Goal: Task Accomplishment & Management: Complete application form

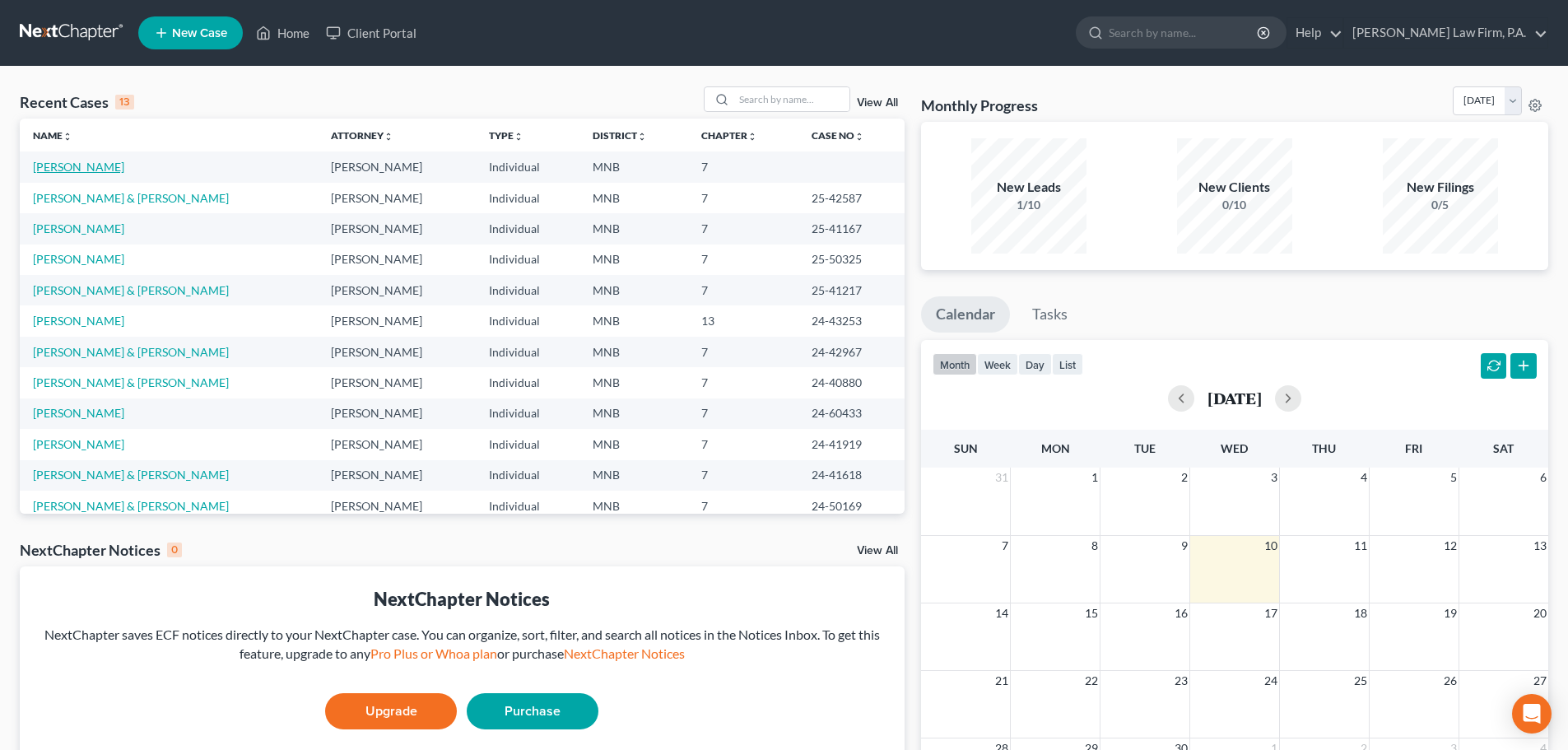
drag, startPoint x: 77, startPoint y: 169, endPoint x: 109, endPoint y: 172, distance: 32.1
click at [78, 169] on link "[PERSON_NAME]" at bounding box center [78, 166] width 91 height 14
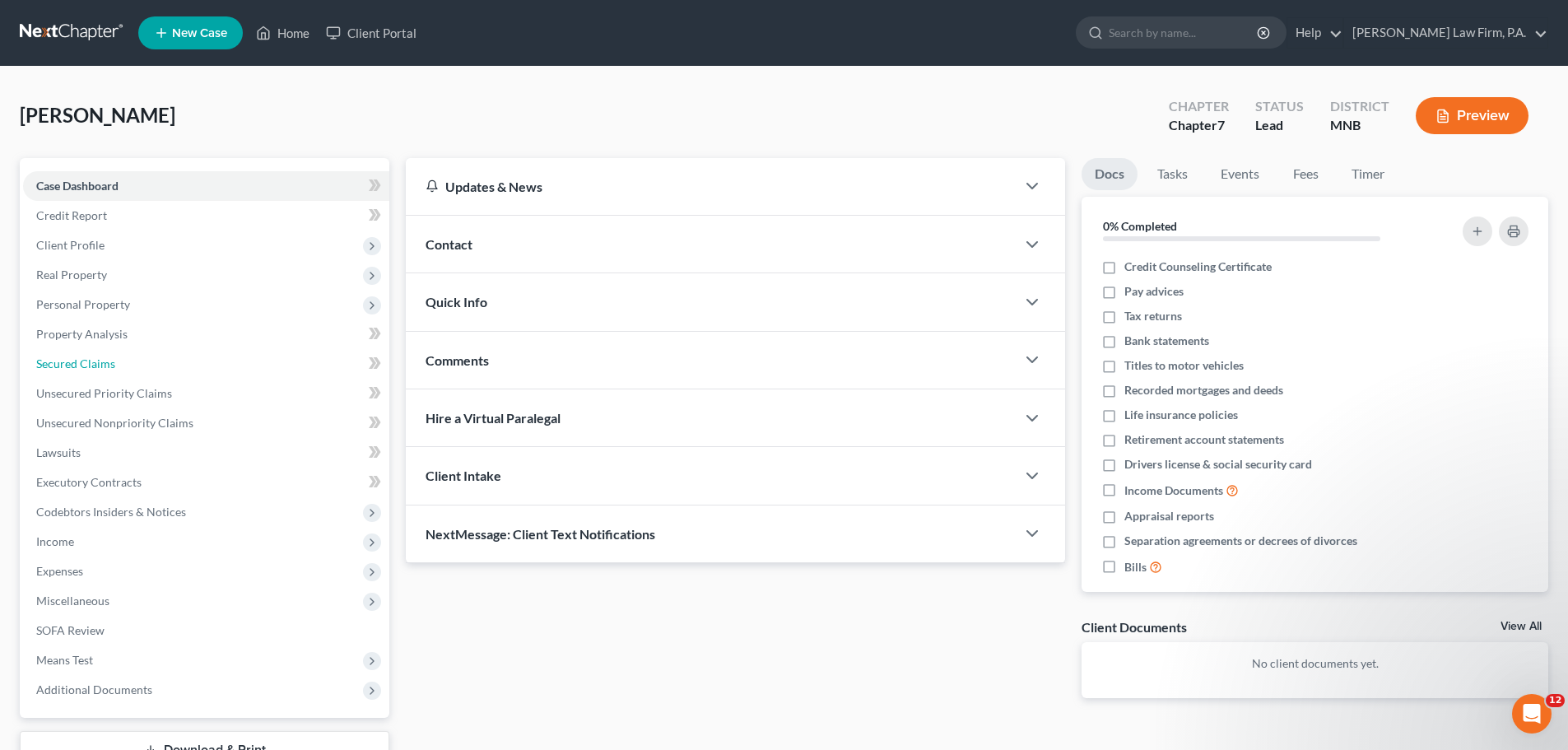
click at [76, 357] on span "Secured Claims" at bounding box center [76, 363] width 79 height 14
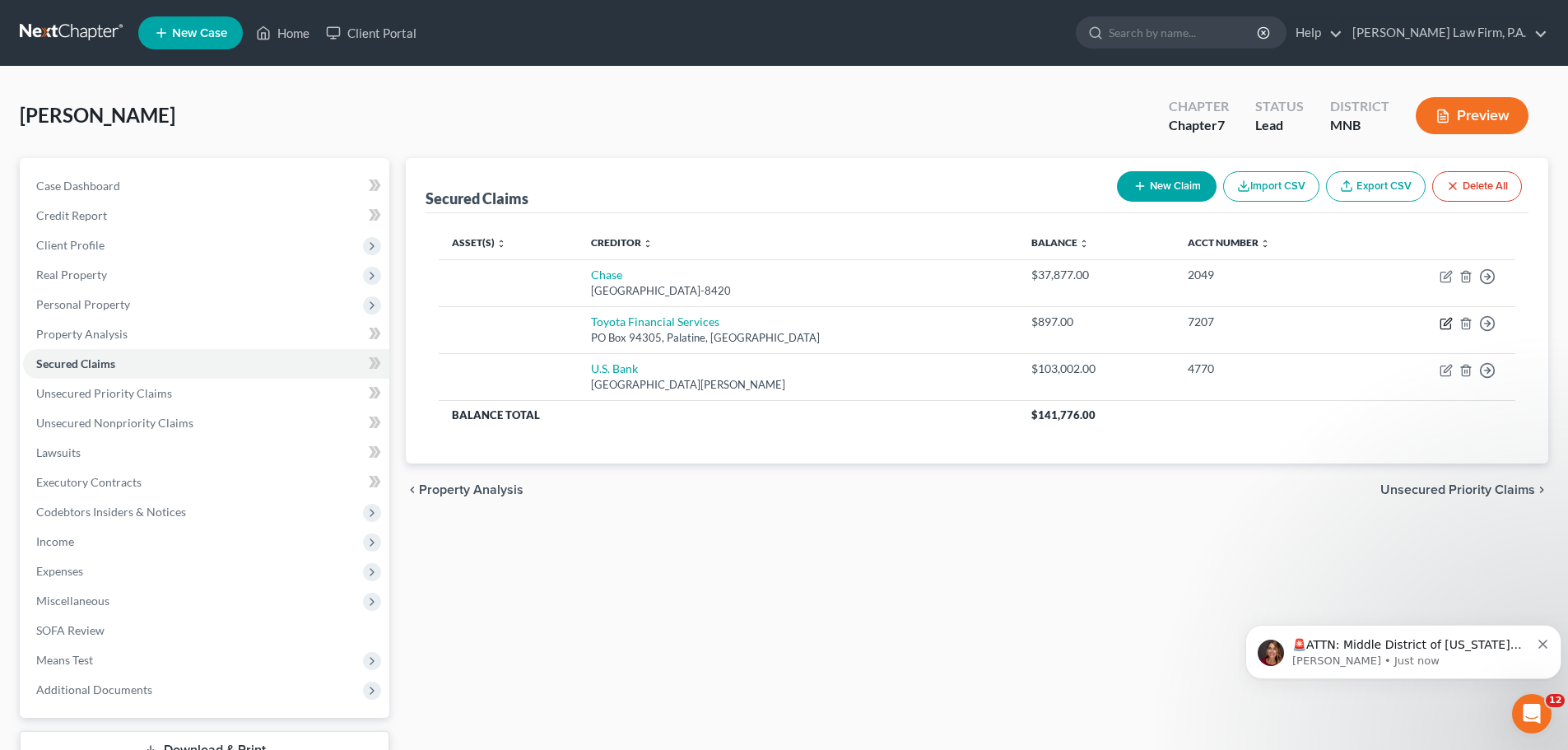
click at [1449, 324] on icon "button" at bounding box center [1446, 323] width 13 height 13
select select "14"
select select "2"
select select "0"
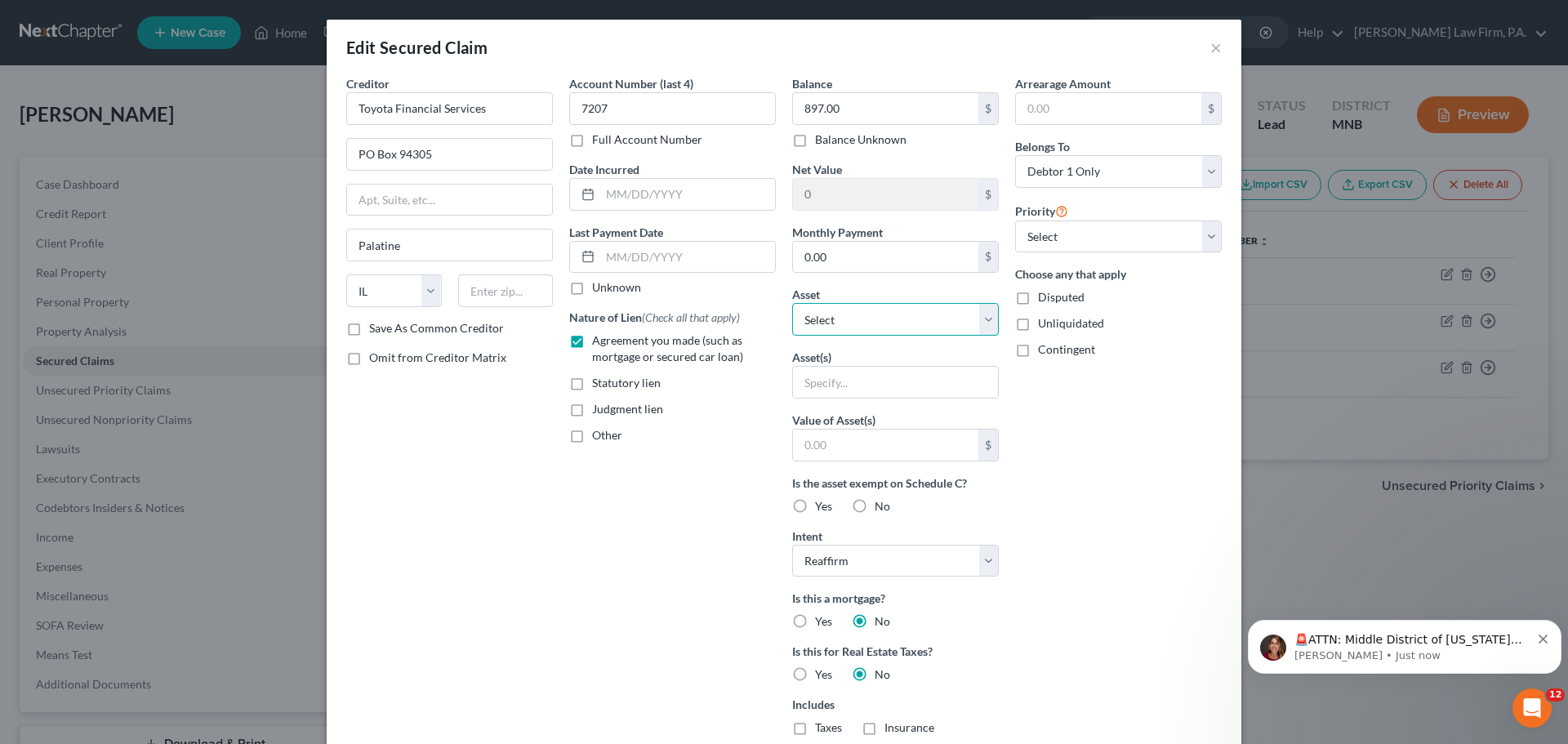
click at [977, 315] on select "Select Other Multiple Assets Huntington National Bank Checking (*7413) (Checkin…" at bounding box center [895, 319] width 207 height 33
select select "4"
click at [792, 303] on select "Select Other Multiple Assets Huntington National Bank Checking (*7413) (Checkin…" at bounding box center [895, 319] width 207 height 33
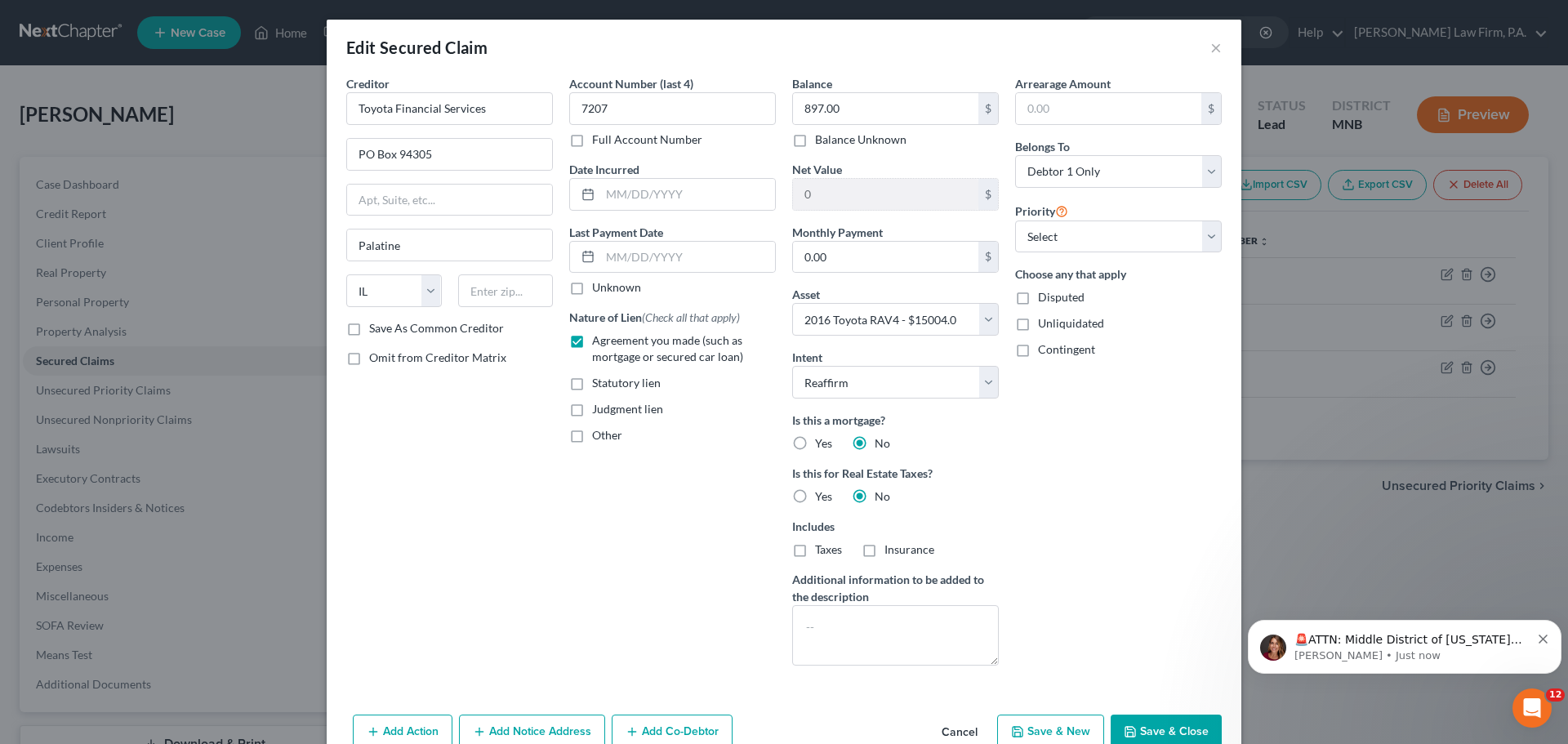
click at [1148, 739] on button "Save & Close" at bounding box center [1165, 731] width 111 height 35
select select
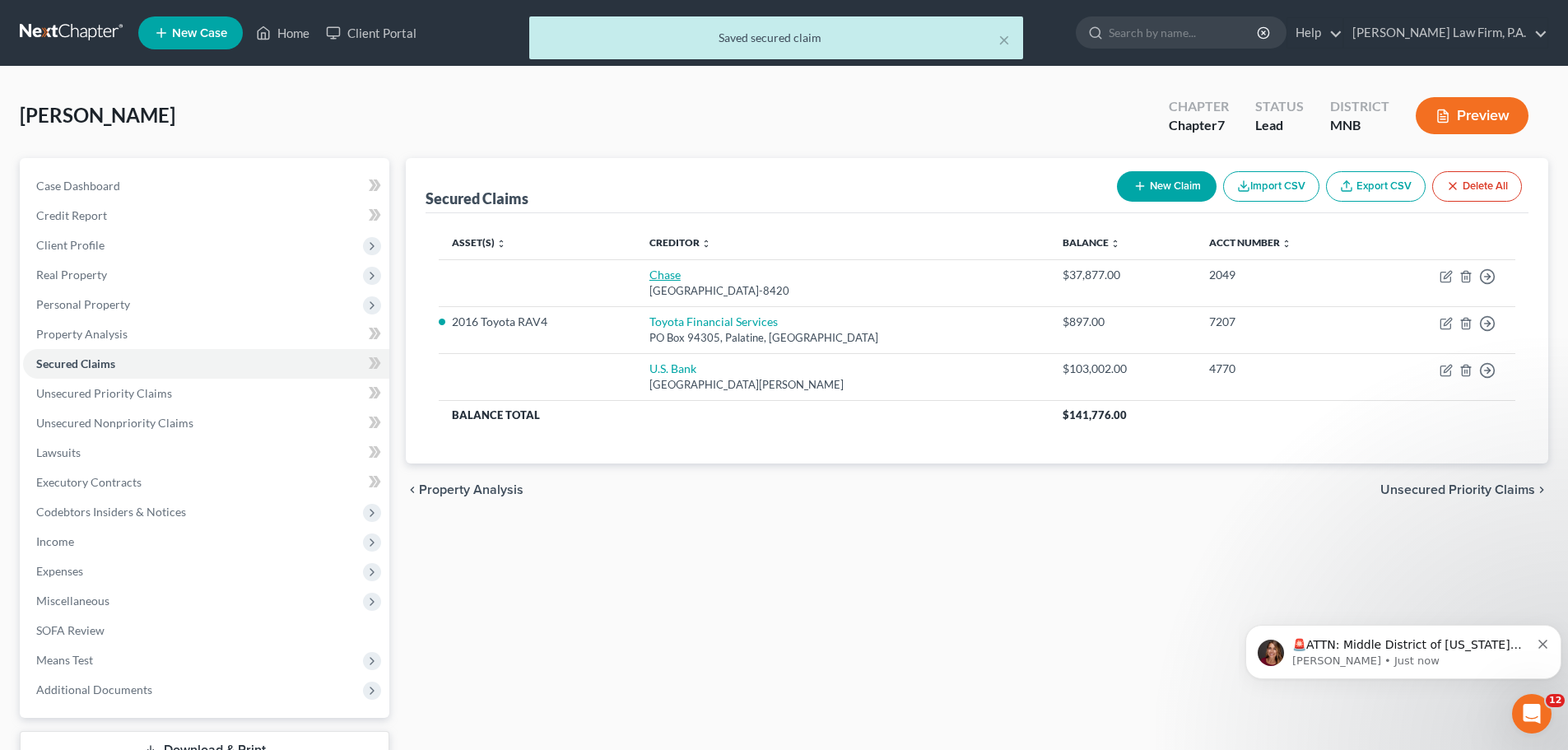
click at [675, 277] on link "Chase" at bounding box center [666, 274] width 31 height 14
select select "3"
select select "0"
select select "2"
select select "0"
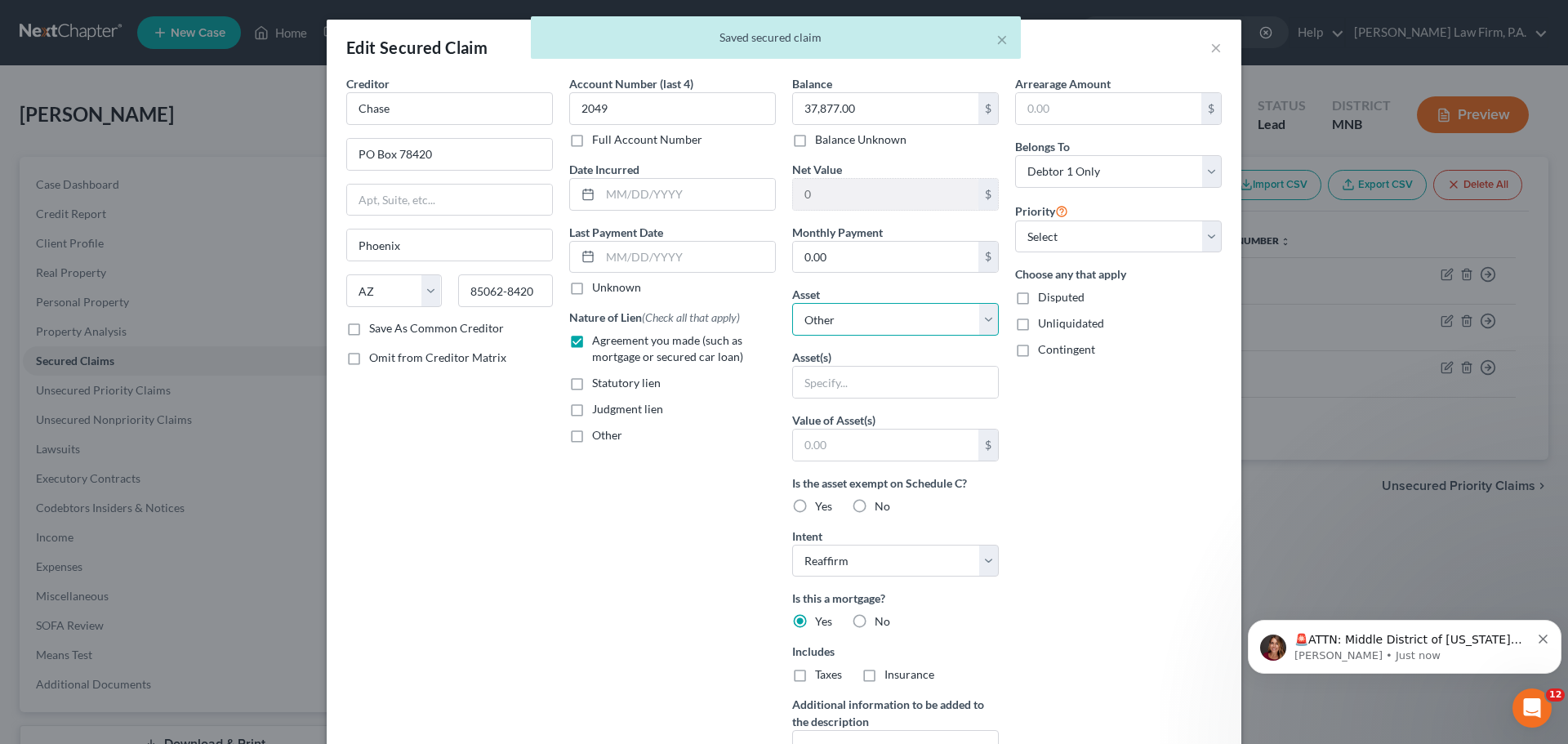
click at [991, 324] on select "Select Other Multiple Assets Huntington National Bank Checking (*7413) (Checkin…" at bounding box center [895, 319] width 207 height 33
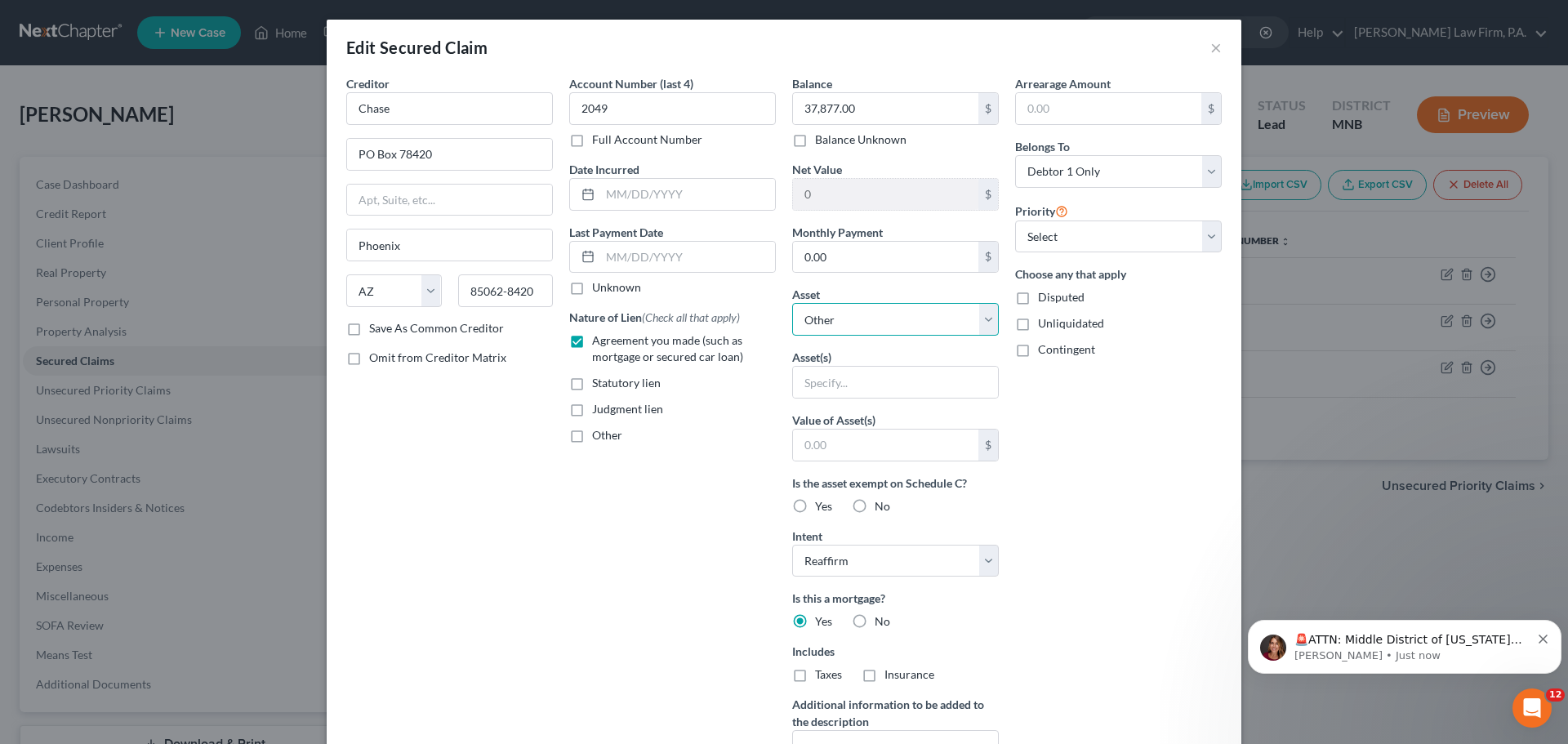
select select "3"
click at [792, 303] on select "Select Other Multiple Assets Huntington National Bank Checking (*7413) (Checkin…" at bounding box center [895, 319] width 207 height 33
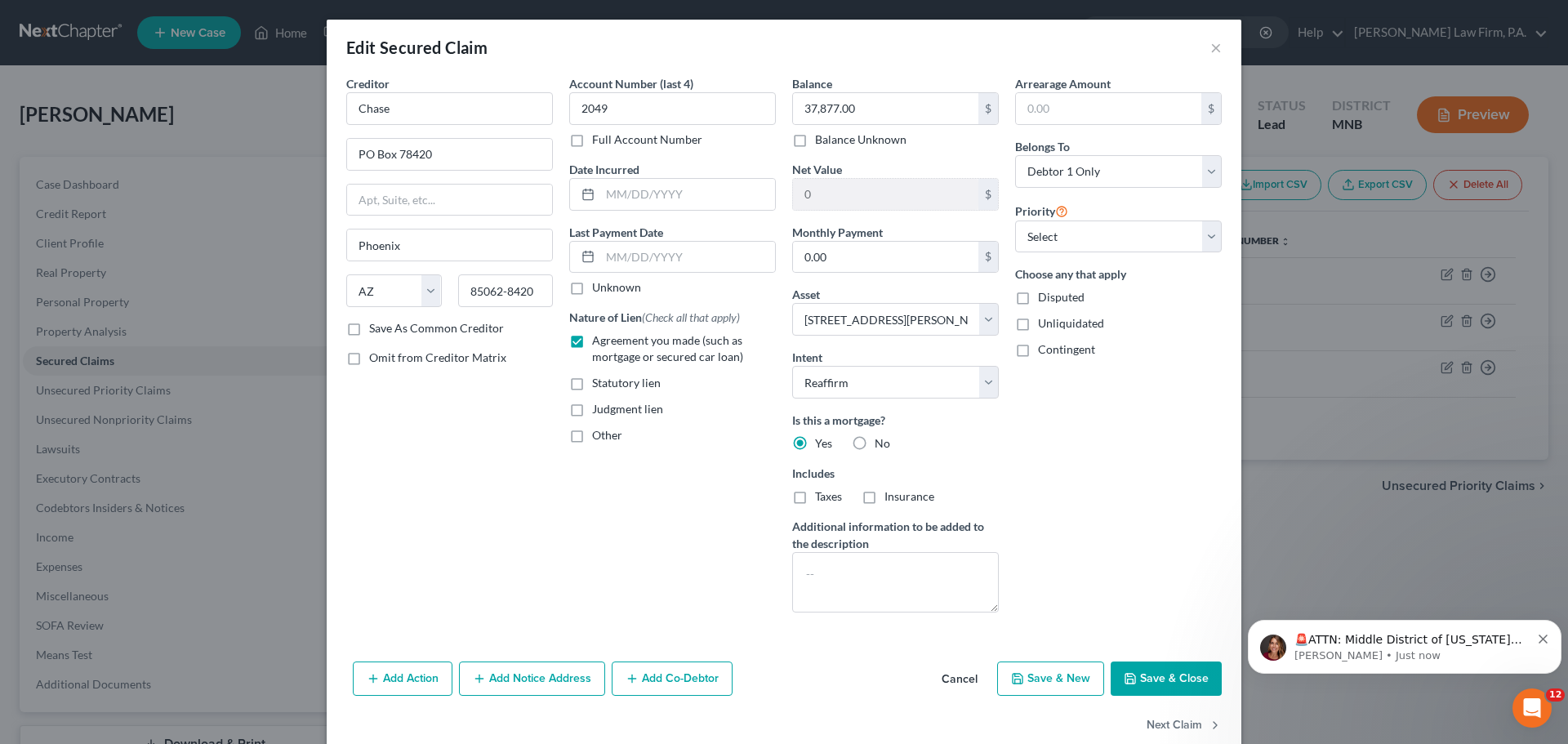
click at [1153, 686] on button "Save & Close" at bounding box center [1165, 678] width 111 height 35
select select
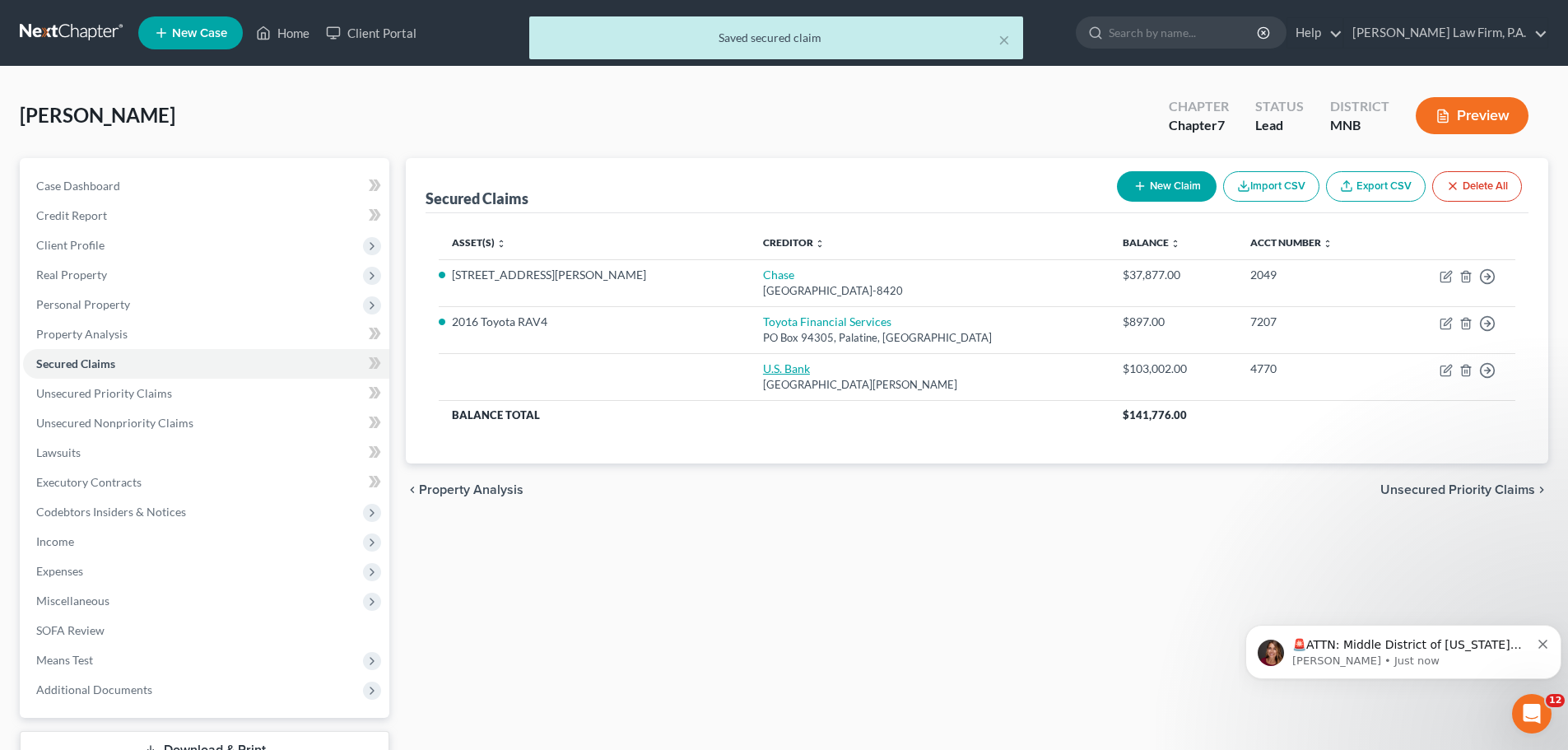
click at [763, 368] on link "U.S. Bank" at bounding box center [786, 368] width 47 height 14
select select "24"
select select "0"
select select "2"
select select "0"
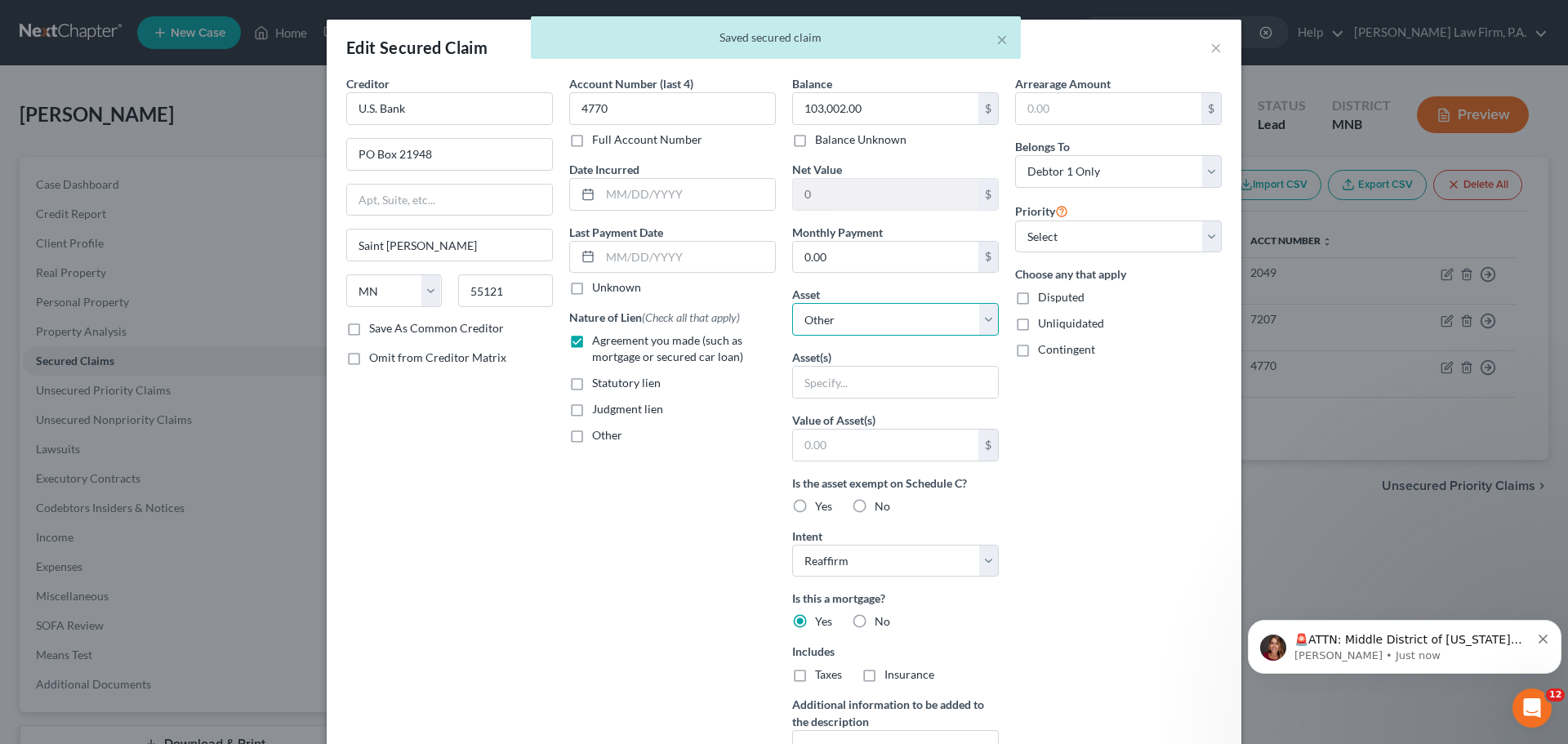
click at [980, 324] on select "Select Other Multiple Assets Huntington National Bank Checking (*7413) (Checkin…" at bounding box center [895, 319] width 207 height 33
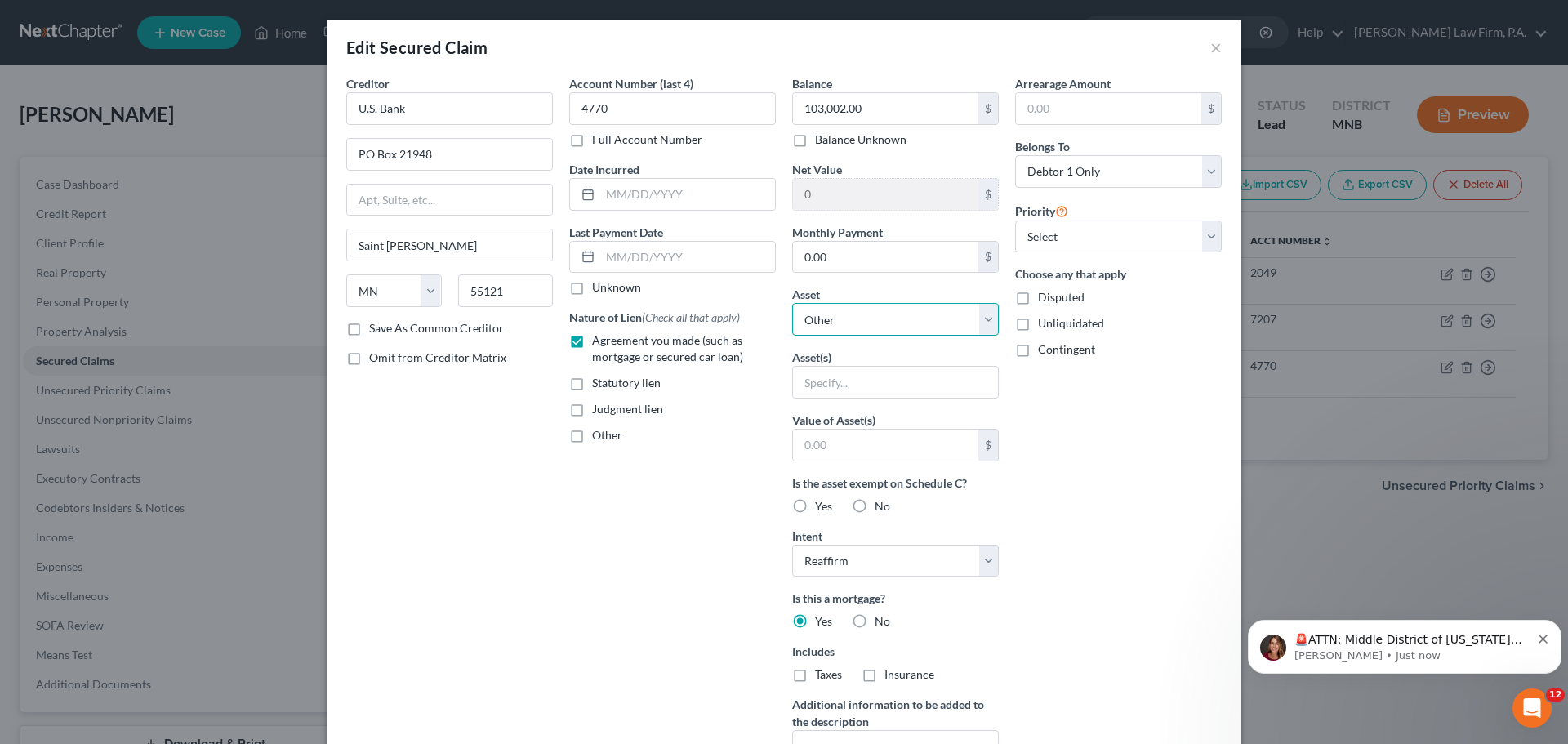
select select "3"
click at [792, 303] on select "Select Other Multiple Assets Huntington National Bank Checking (*7413) (Checkin…" at bounding box center [895, 319] width 207 height 33
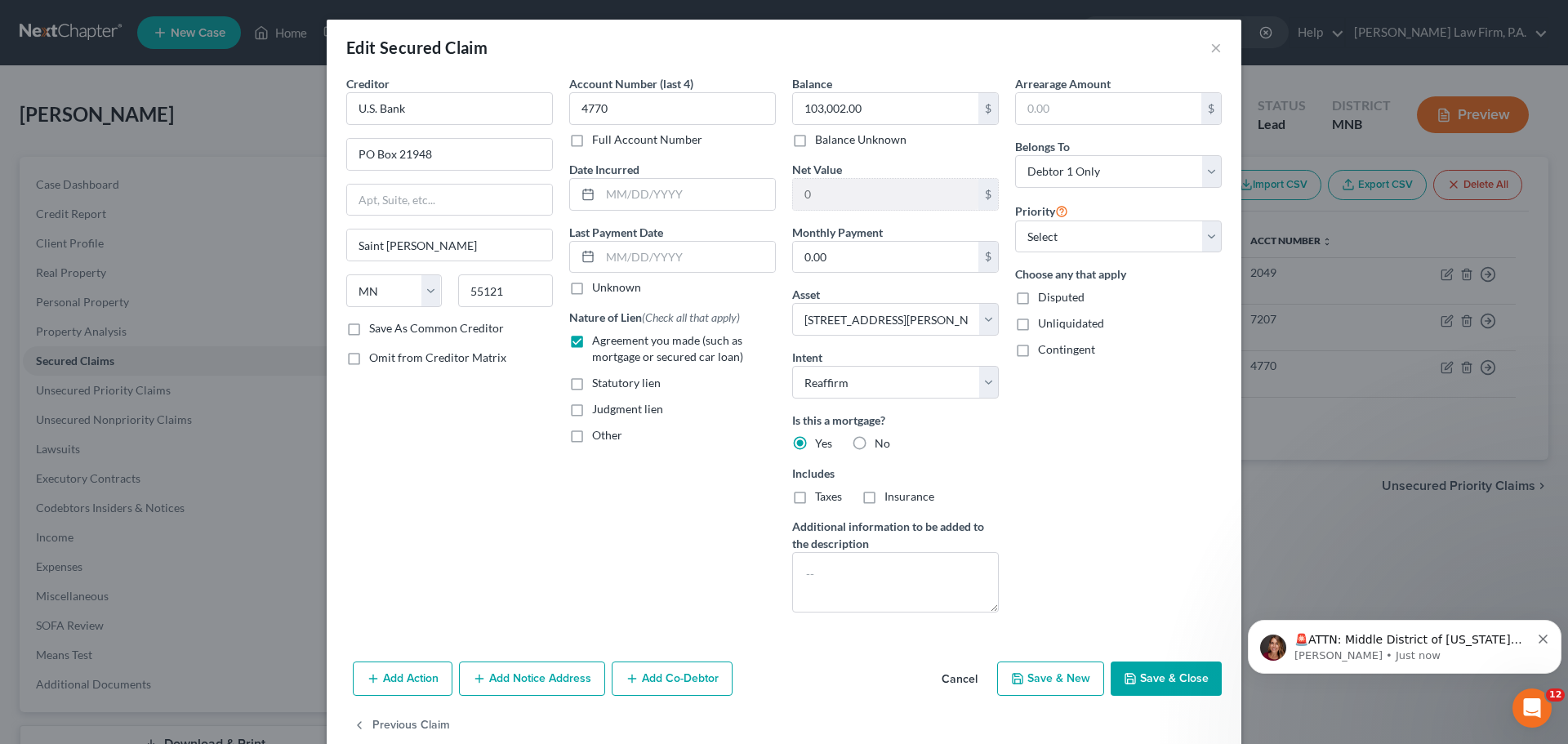
click at [1145, 684] on button "Save & Close" at bounding box center [1165, 678] width 111 height 35
select select
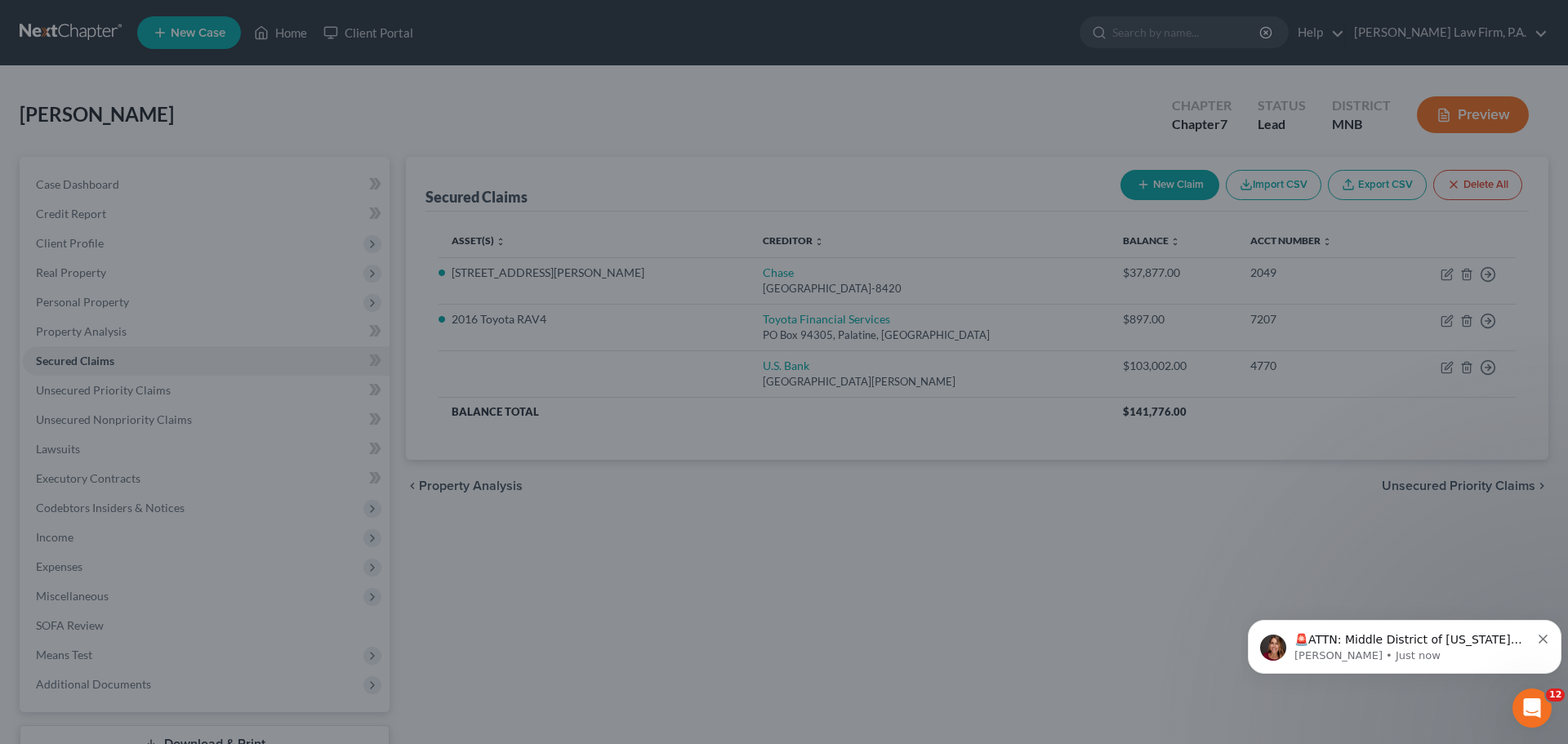
type input "204,598.00"
select select "3"
type input "0"
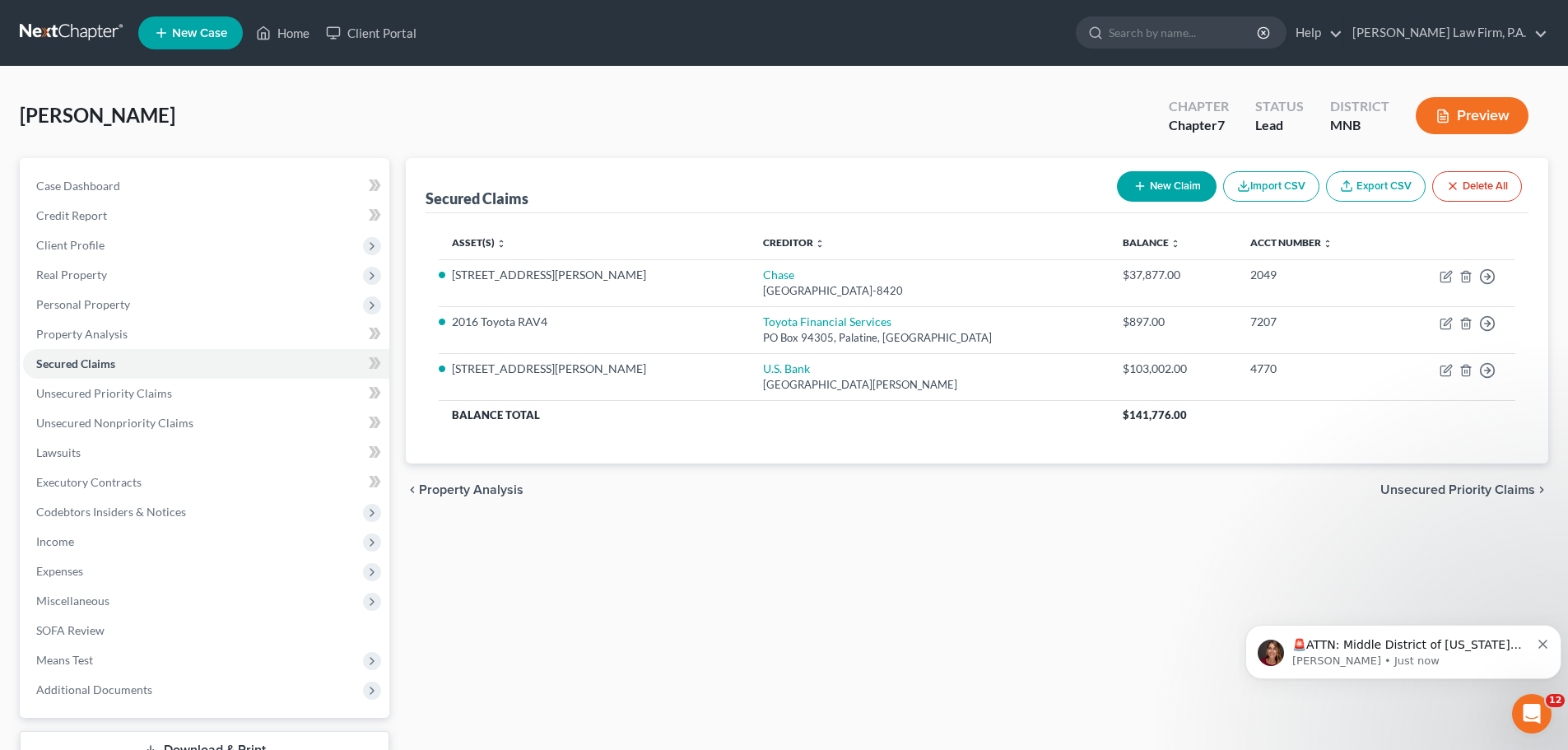
click at [112, 277] on span "Real Property" at bounding box center [206, 275] width 366 height 29
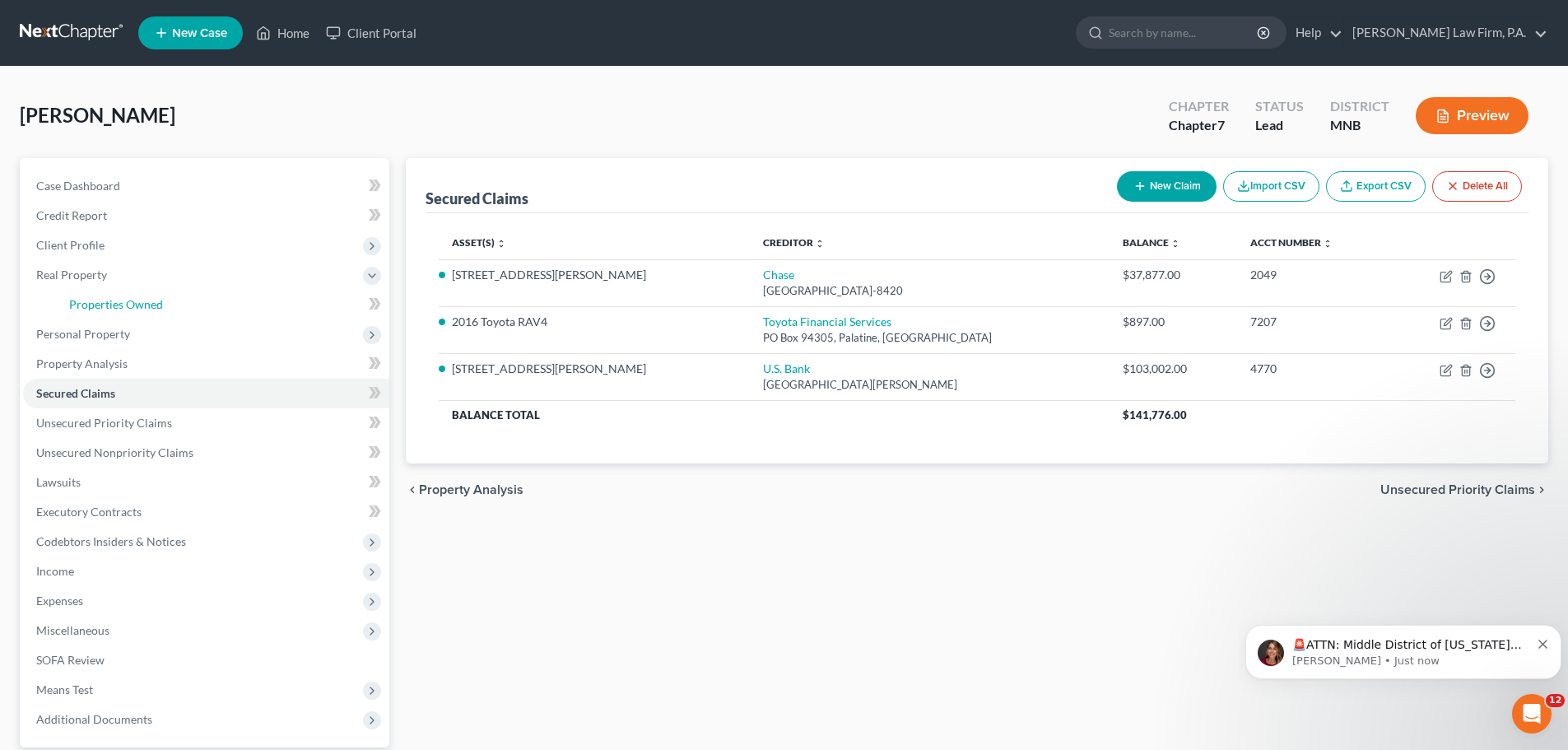
click at [176, 304] on link "Properties Owned" at bounding box center [223, 304] width 334 height 29
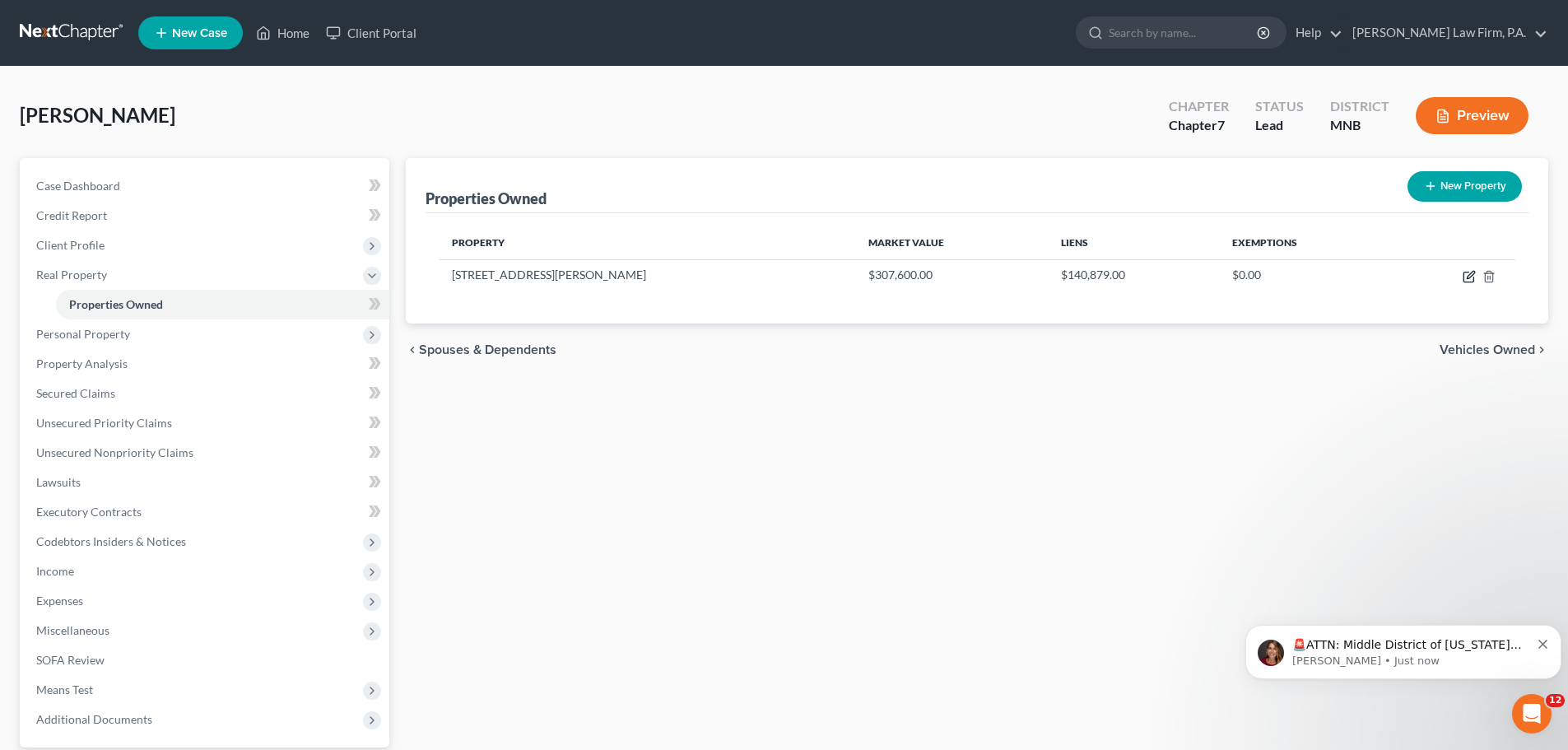
click at [1469, 277] on icon "button" at bounding box center [1469, 276] width 13 height 13
select select "24"
select select "0"
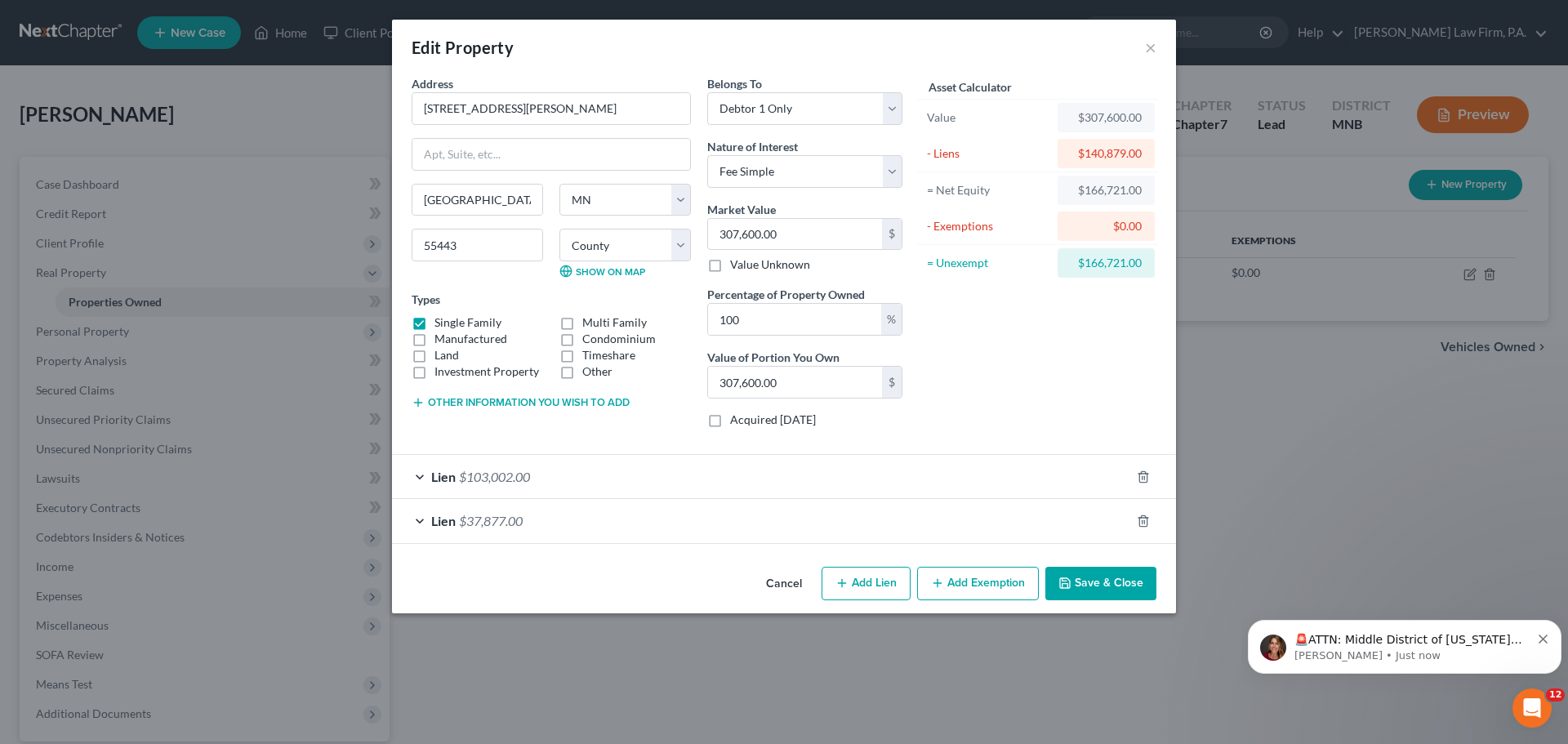
click at [980, 585] on button "Add Exemption" at bounding box center [977, 584] width 122 height 35
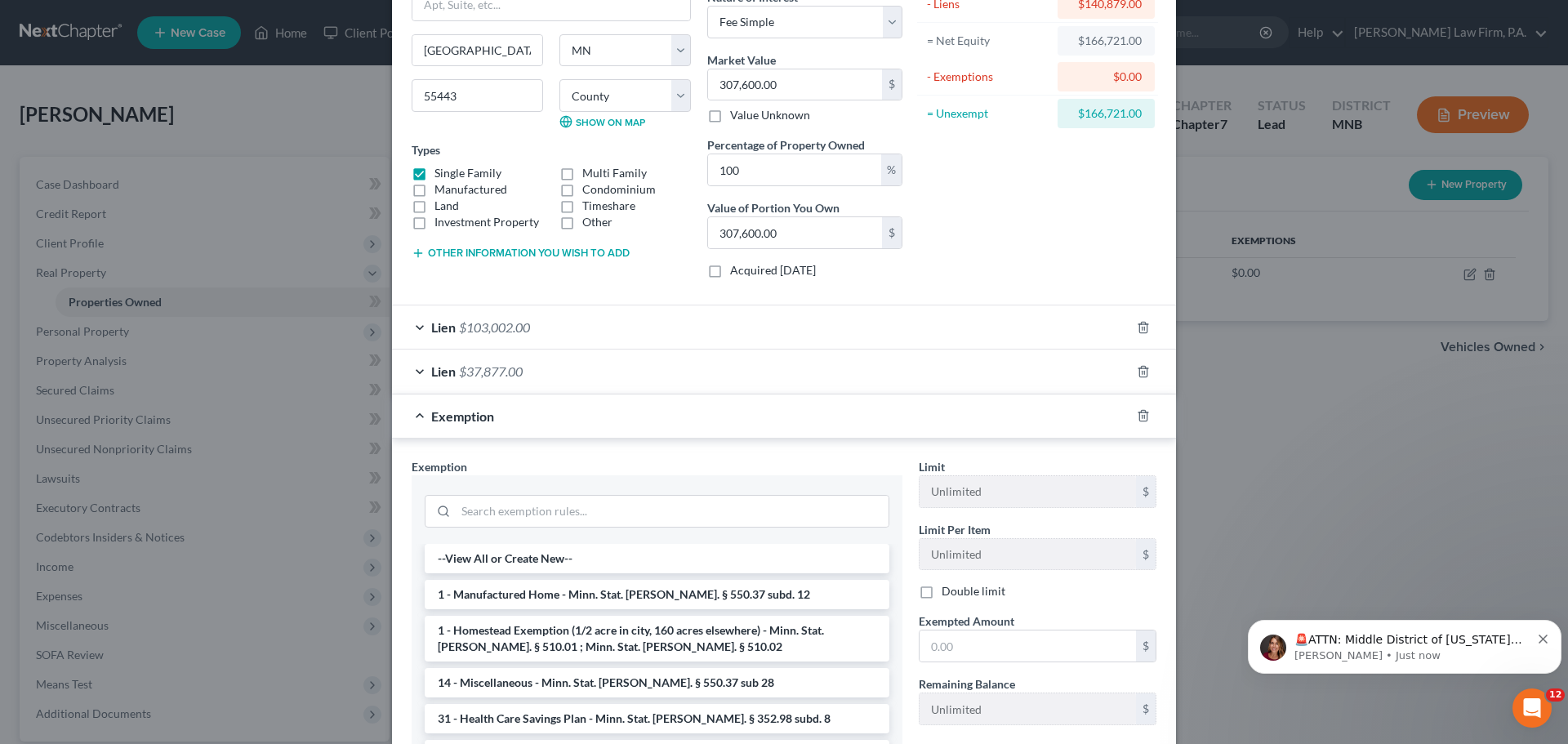
scroll to position [154, 0]
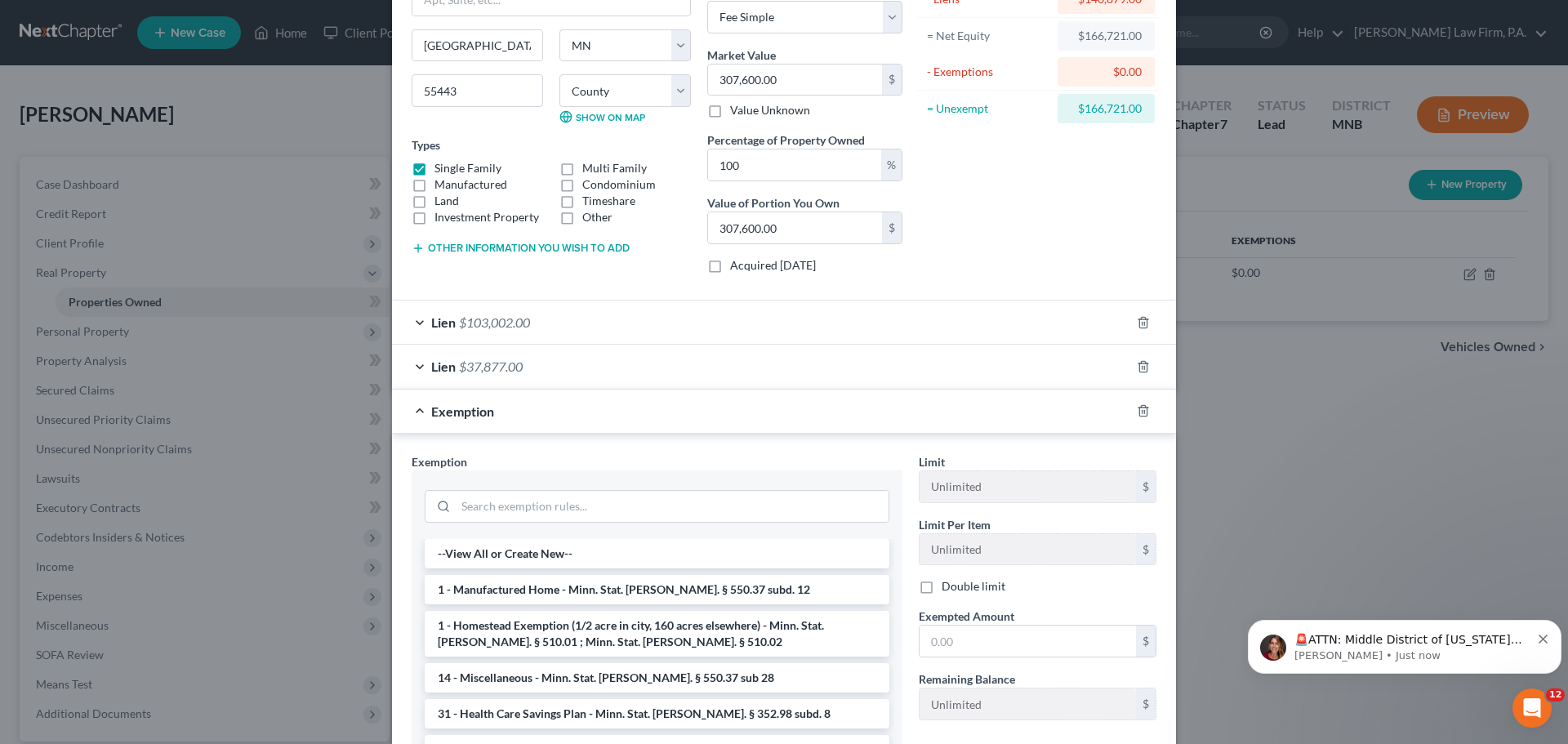
click at [665, 629] on li "1 - Homestead Exemption (1/2 acre in city, 160 acres elsewhere) - Minn. Stat. […" at bounding box center [656, 633] width 464 height 46
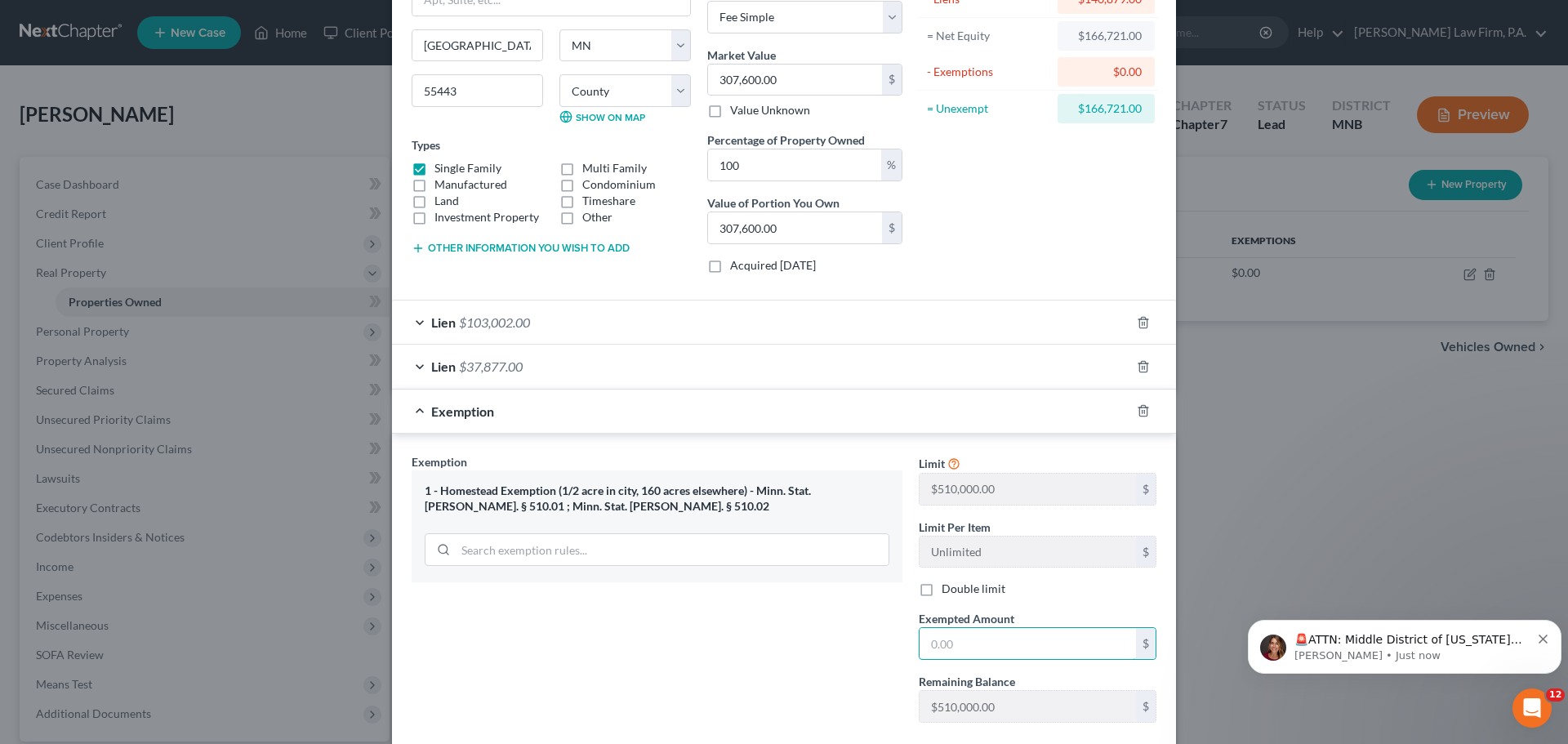
click at [1024, 644] on input "text" at bounding box center [1027, 643] width 217 height 31
type input "166,721"
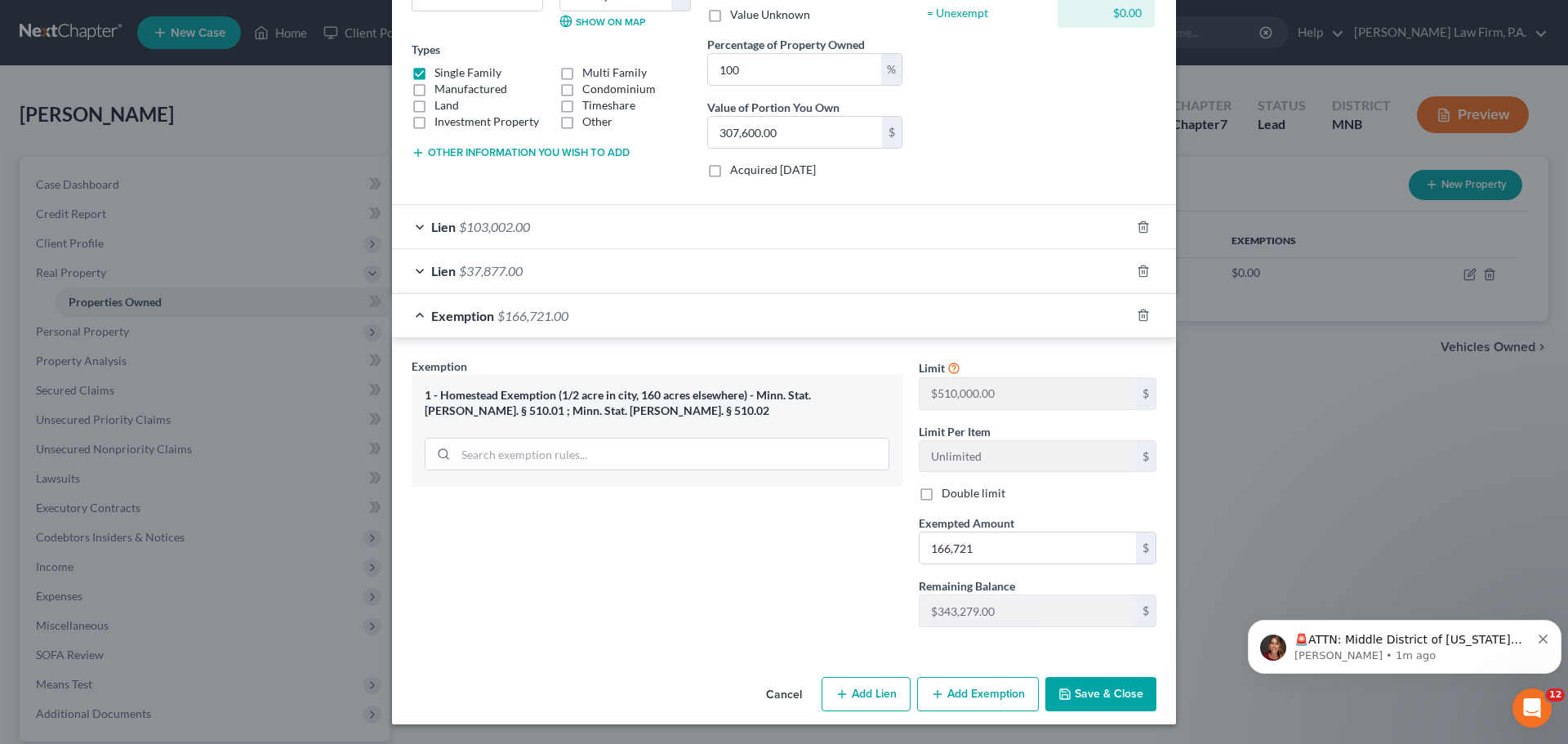
click at [1100, 690] on button "Save & Close" at bounding box center [1100, 694] width 111 height 35
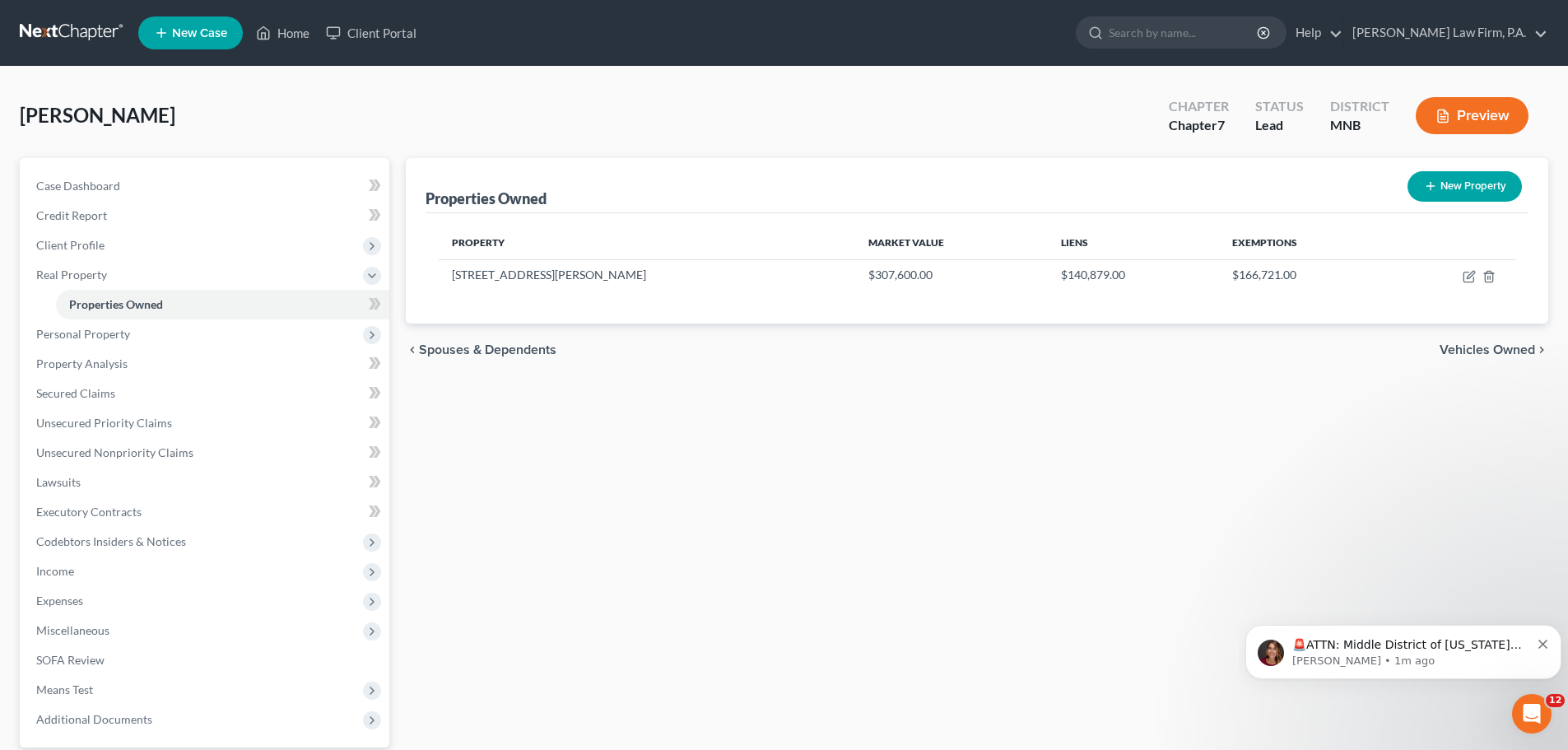
click at [115, 336] on span "Personal Property" at bounding box center [83, 334] width 94 height 14
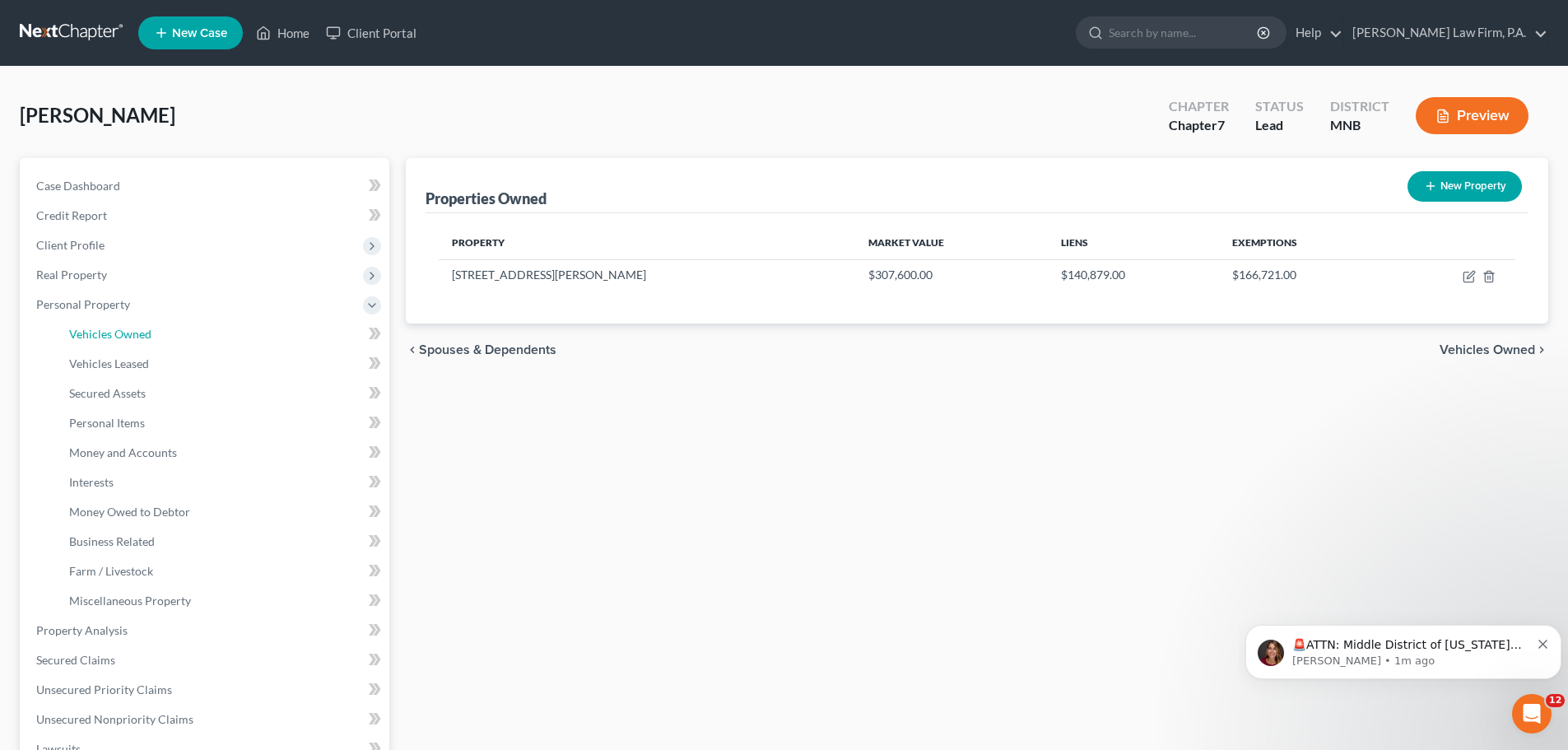
click at [136, 337] on span "Vehicles Owned" at bounding box center [110, 334] width 82 height 14
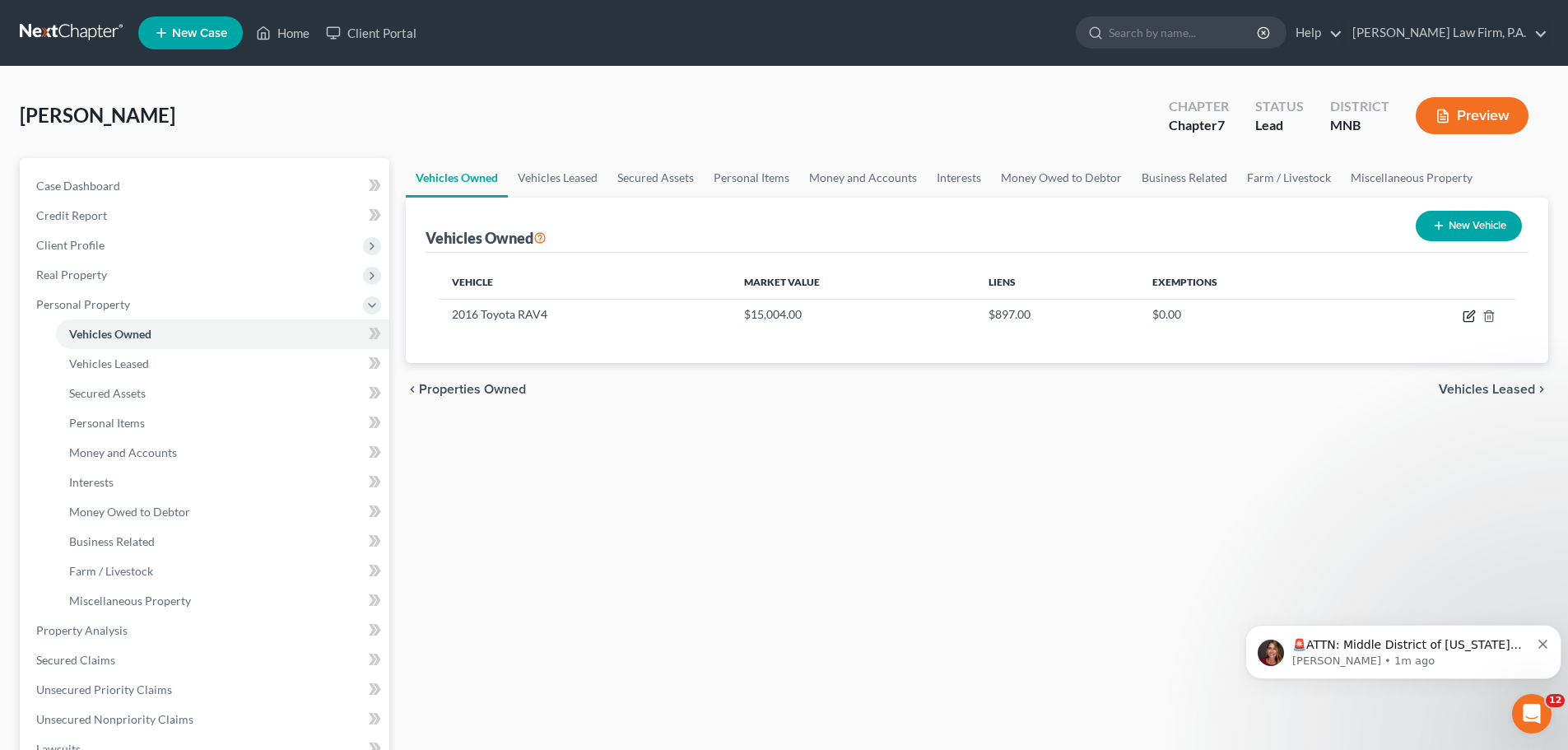
click at [1466, 314] on icon "button" at bounding box center [1469, 316] width 13 height 13
select select "0"
select select "10"
select select "0"
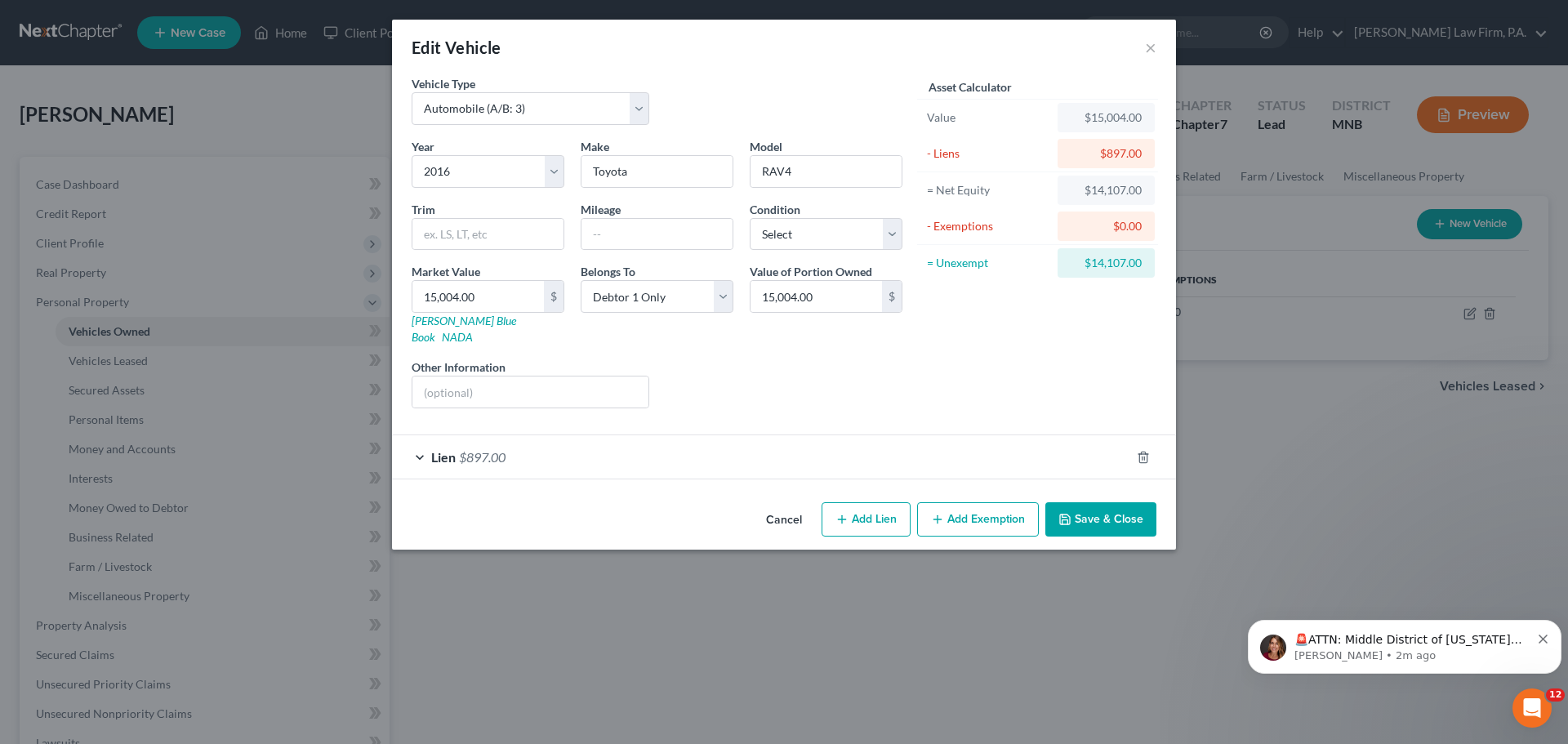
click at [1104, 502] on button "Save & Close" at bounding box center [1100, 519] width 111 height 35
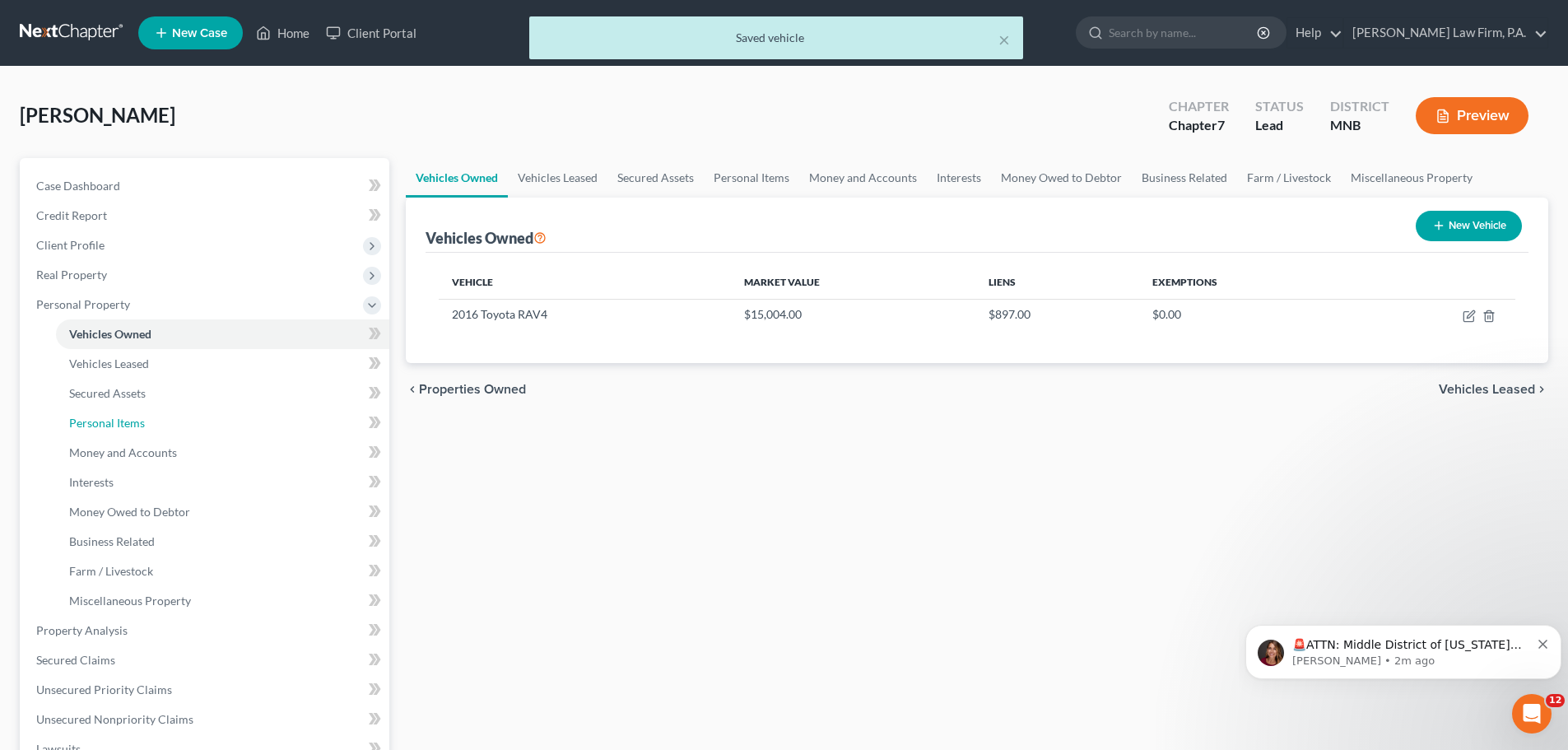
click at [123, 423] on span "Personal Items" at bounding box center [107, 422] width 76 height 14
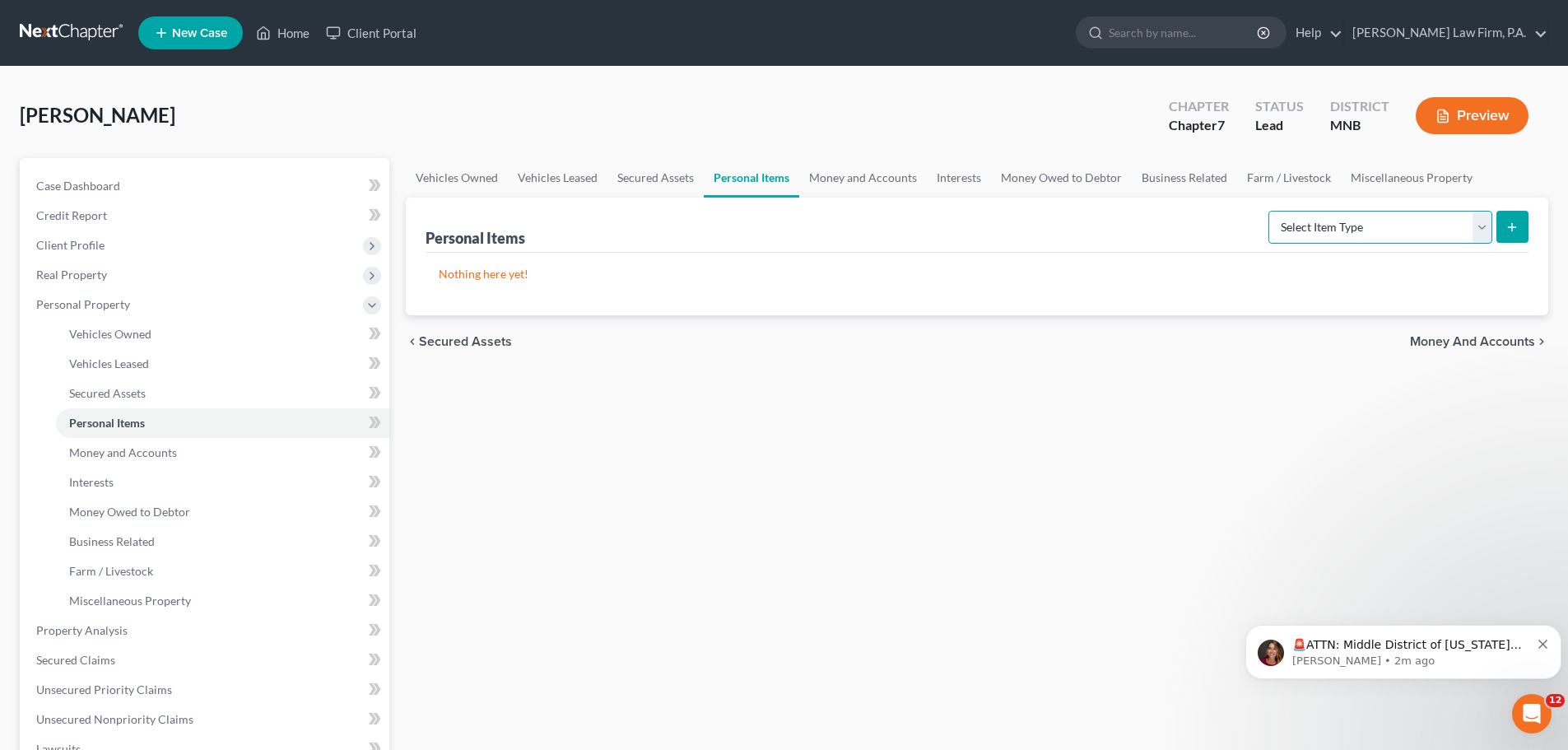
click at [1480, 231] on select "Select Item Type Clothing (A/B: 11) Collectibles Of Value (A/B: 8) Electronics …" at bounding box center [1380, 228] width 224 height 33
select select "electronics"
click at [1271, 211] on select "Select Item Type Clothing (A/B: 11) Collectibles Of Value (A/B: 8) Electronics …" at bounding box center [1380, 228] width 224 height 33
click at [1515, 230] on icon "submit" at bounding box center [1512, 227] width 13 height 13
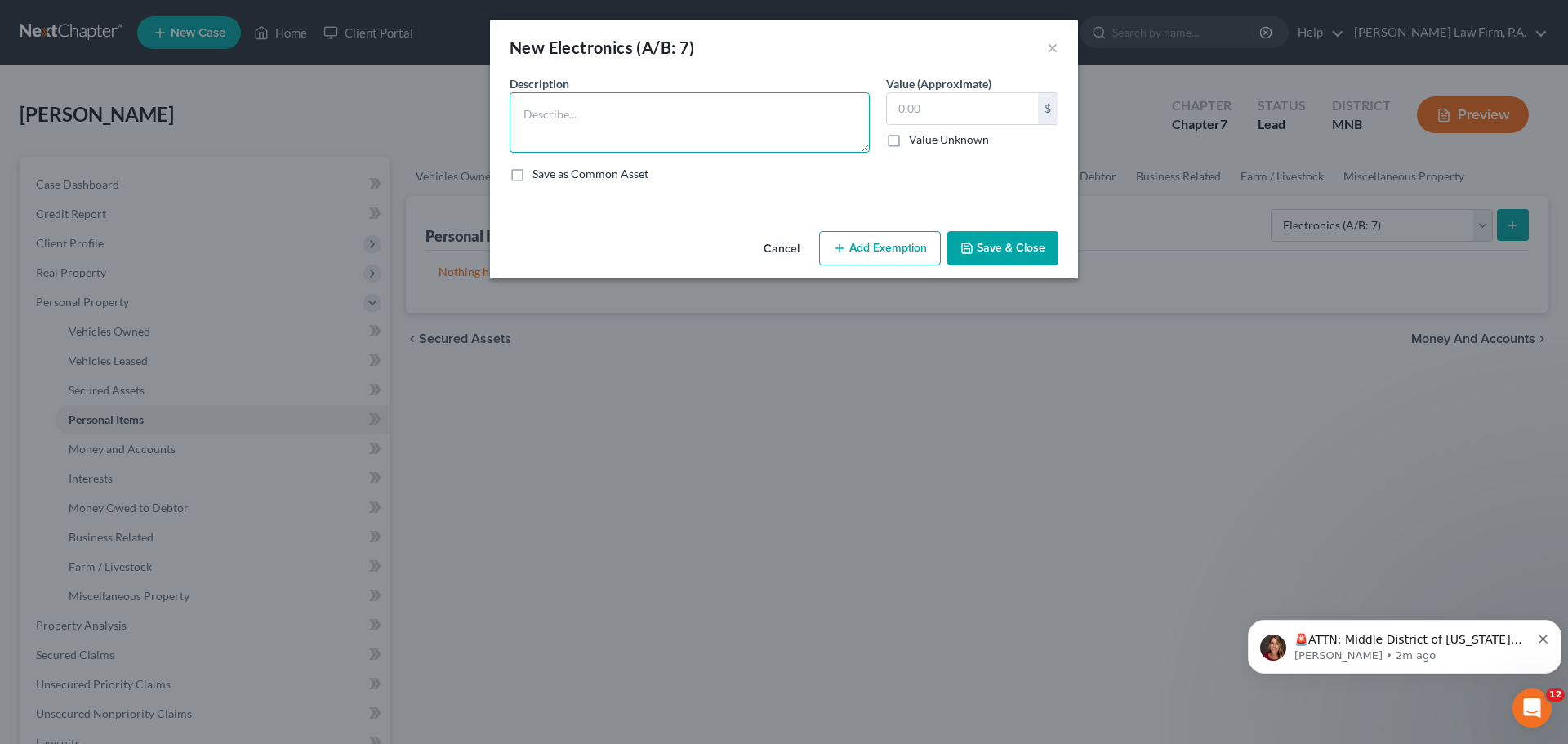
click at [646, 117] on textarea at bounding box center [689, 122] width 360 height 60
type textarea "Desktop computer ([DEMOGRAPHIC_DATA])"
click at [984, 117] on input "text" at bounding box center [962, 109] width 151 height 31
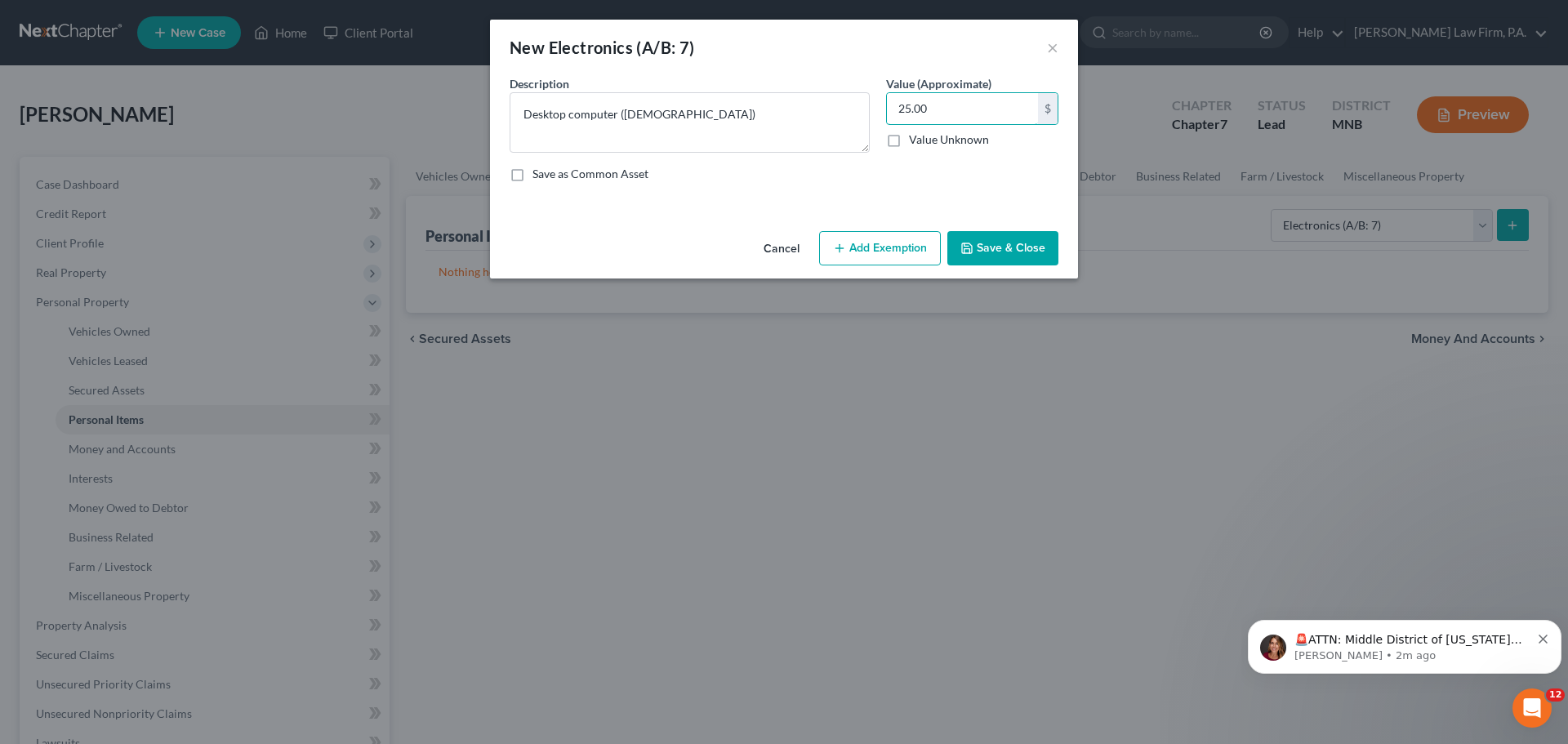
type input "25.00"
drag, startPoint x: 888, startPoint y: 250, endPoint x: 967, endPoint y: 273, distance: 82.3
click at [889, 250] on button "Add Exemption" at bounding box center [880, 249] width 122 height 35
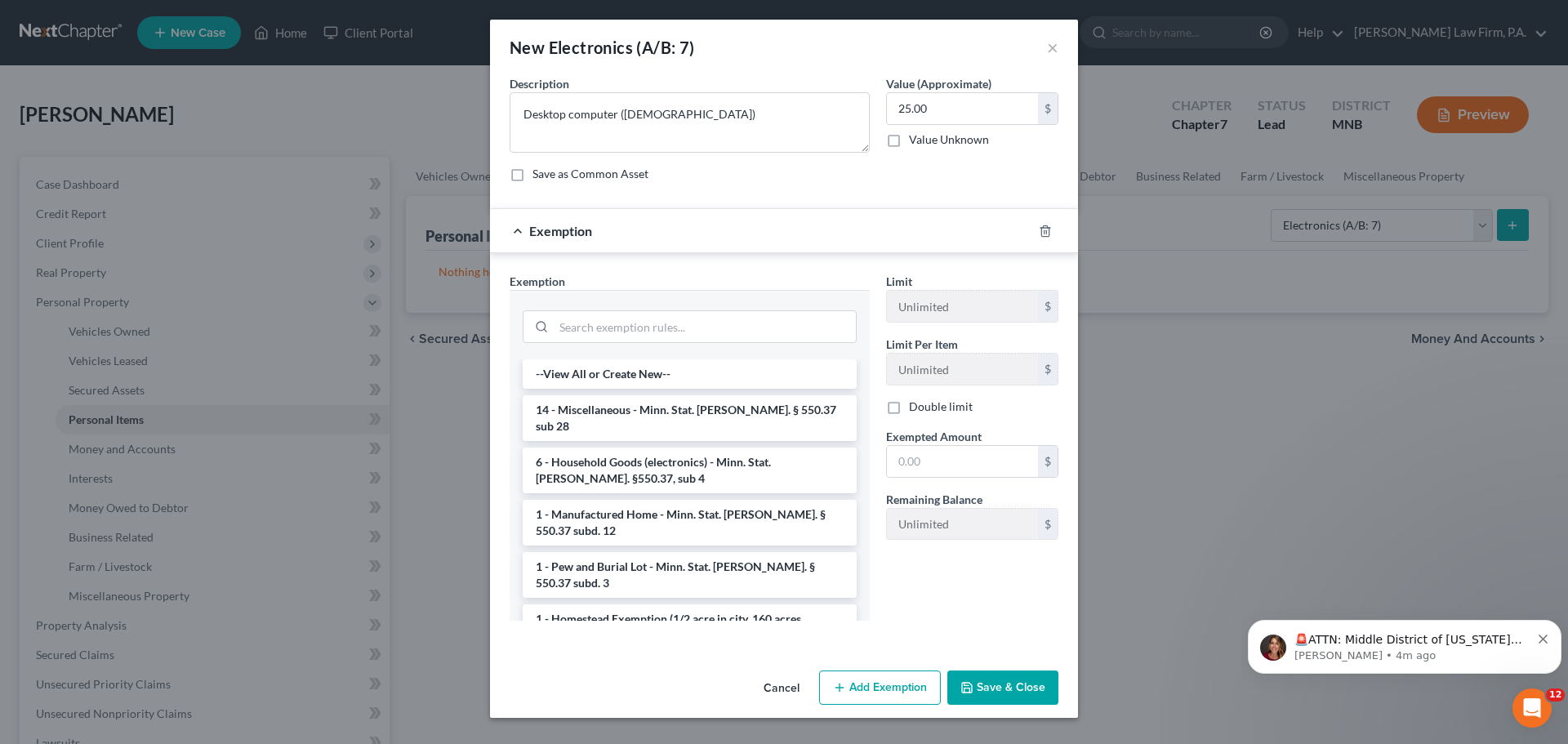
click at [648, 460] on li "6 - Household Goods (electronics) - Minn. Stat. [PERSON_NAME]. §550.37, sub 4" at bounding box center [689, 470] width 334 height 46
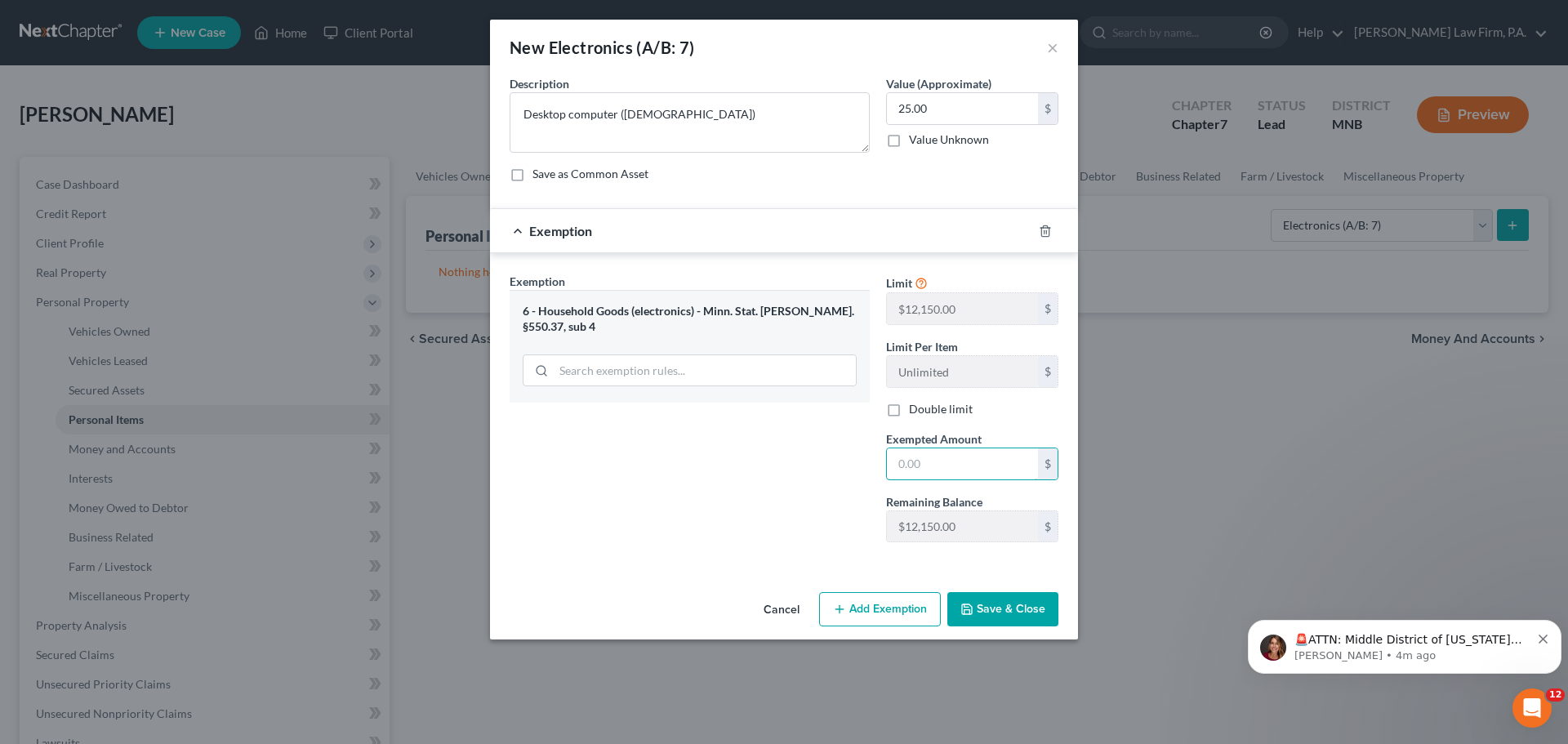
drag, startPoint x: 973, startPoint y: 462, endPoint x: 818, endPoint y: 473, distance: 155.4
click at [827, 473] on div "Exemption Set must be selected for CA. Exemption * 6 - Household Goods (electro…" at bounding box center [784, 414] width 565 height 283
type input "25"
drag, startPoint x: 1005, startPoint y: 610, endPoint x: 1029, endPoint y: 610, distance: 24.0
click at [1009, 610] on button "Save & Close" at bounding box center [1002, 609] width 111 height 35
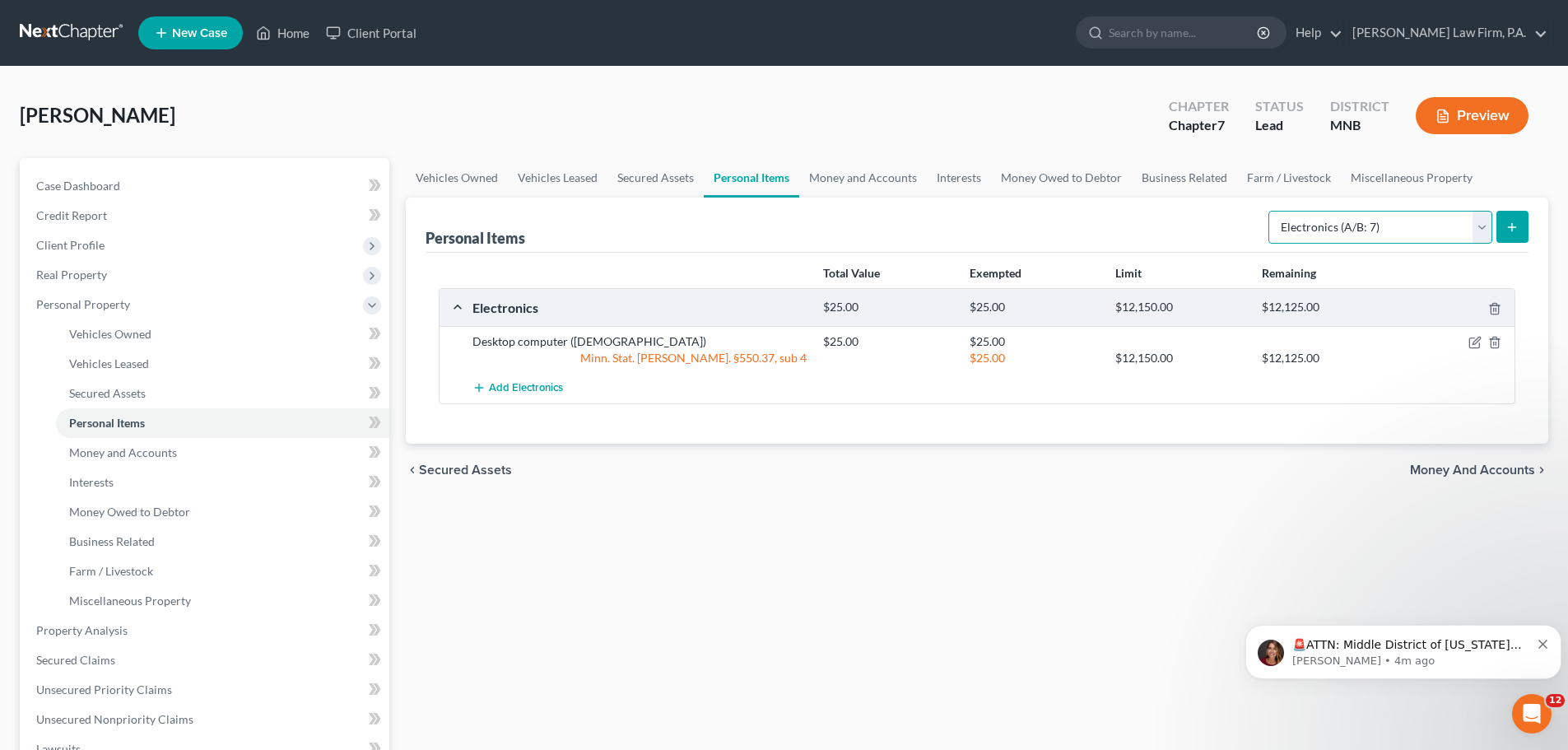
click at [1481, 229] on select "Select Item Type Clothing (A/B: 11) Collectibles Of Value (A/B: 8) Electronics …" at bounding box center [1380, 228] width 224 height 33
select select "household_goods"
click at [1271, 211] on select "Select Item Type Clothing (A/B: 11) Collectibles Of Value (A/B: 8) Electronics …" at bounding box center [1380, 228] width 224 height 33
click at [1510, 232] on icon "submit" at bounding box center [1512, 227] width 13 height 13
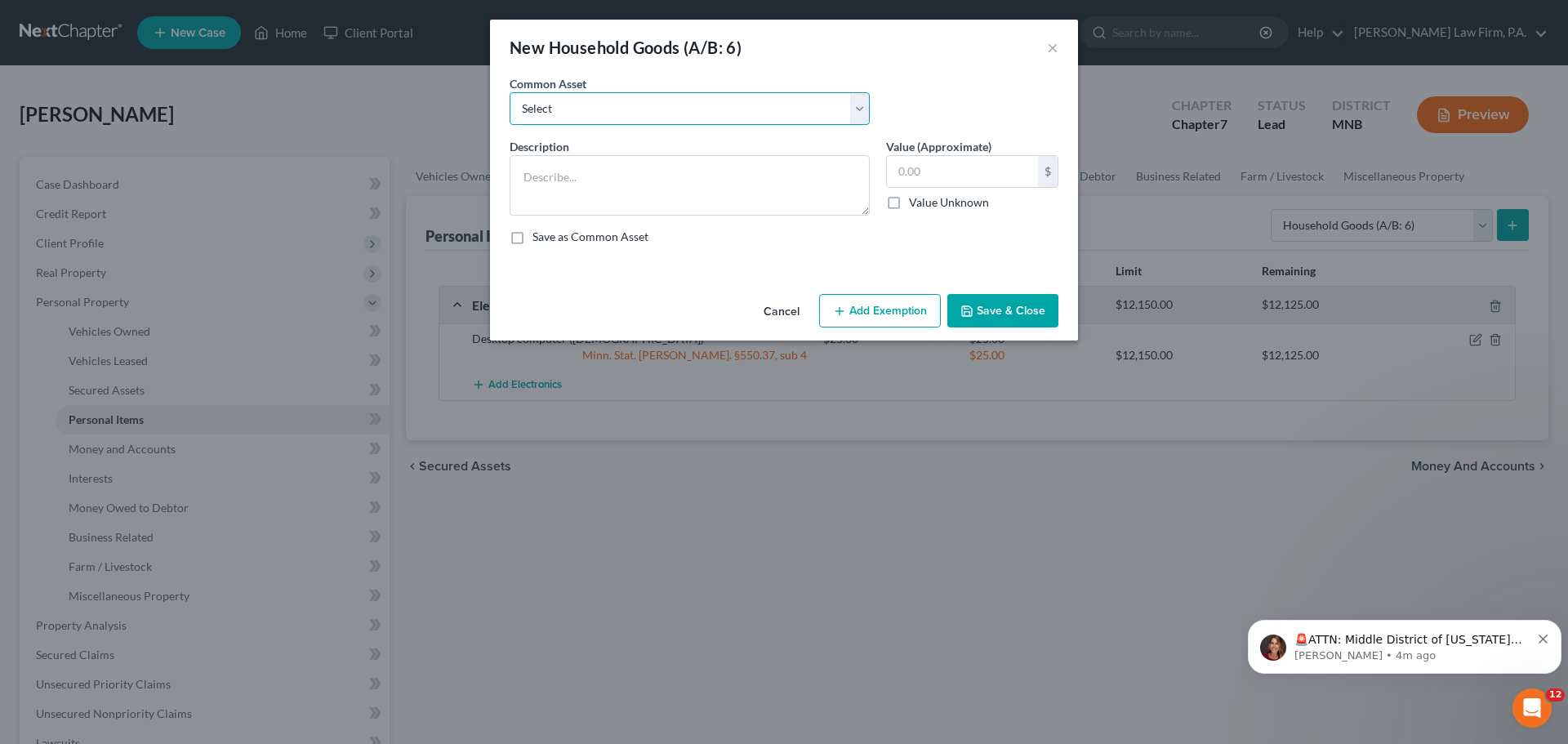
click at [857, 112] on select "Select Household goods & furnishings" at bounding box center [689, 109] width 360 height 33
select select "0"
click at [509, 92] on select "Select Household goods & furnishings" at bounding box center [689, 109] width 360 height 33
type textarea "Household goods & furnishings"
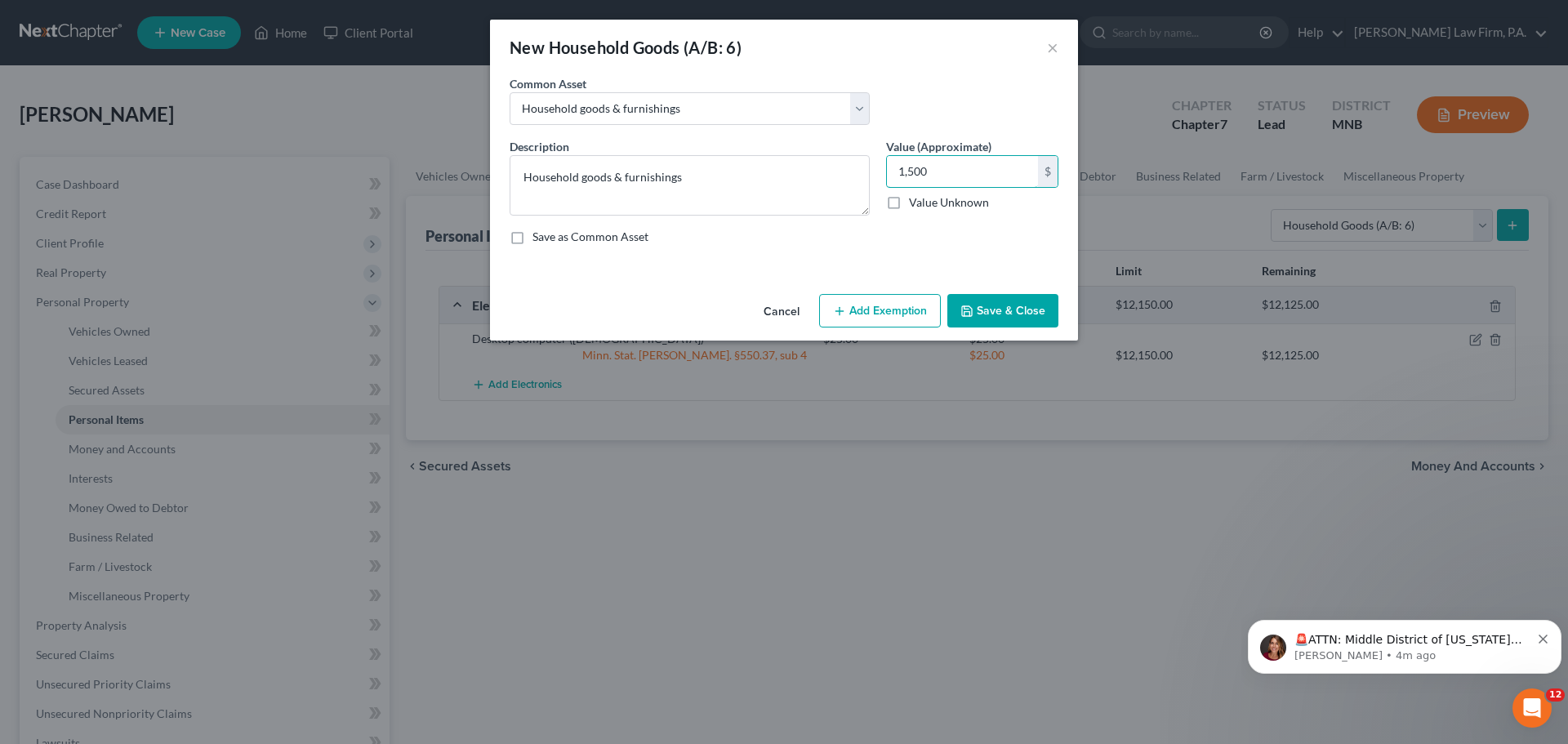
type input "1,500"
click at [891, 317] on button "Add Exemption" at bounding box center [880, 311] width 122 height 35
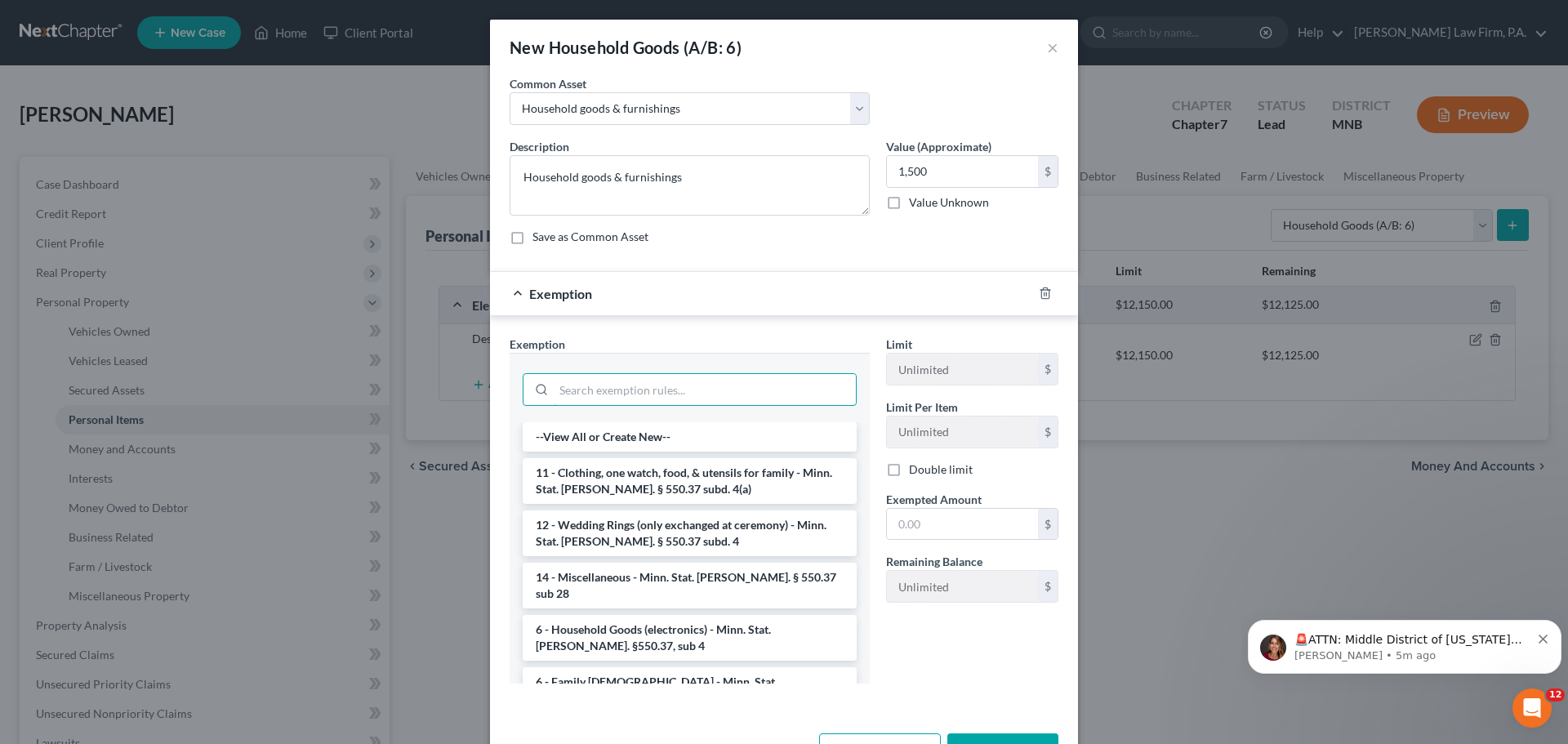
click at [775, 390] on input "search" at bounding box center [704, 389] width 302 height 31
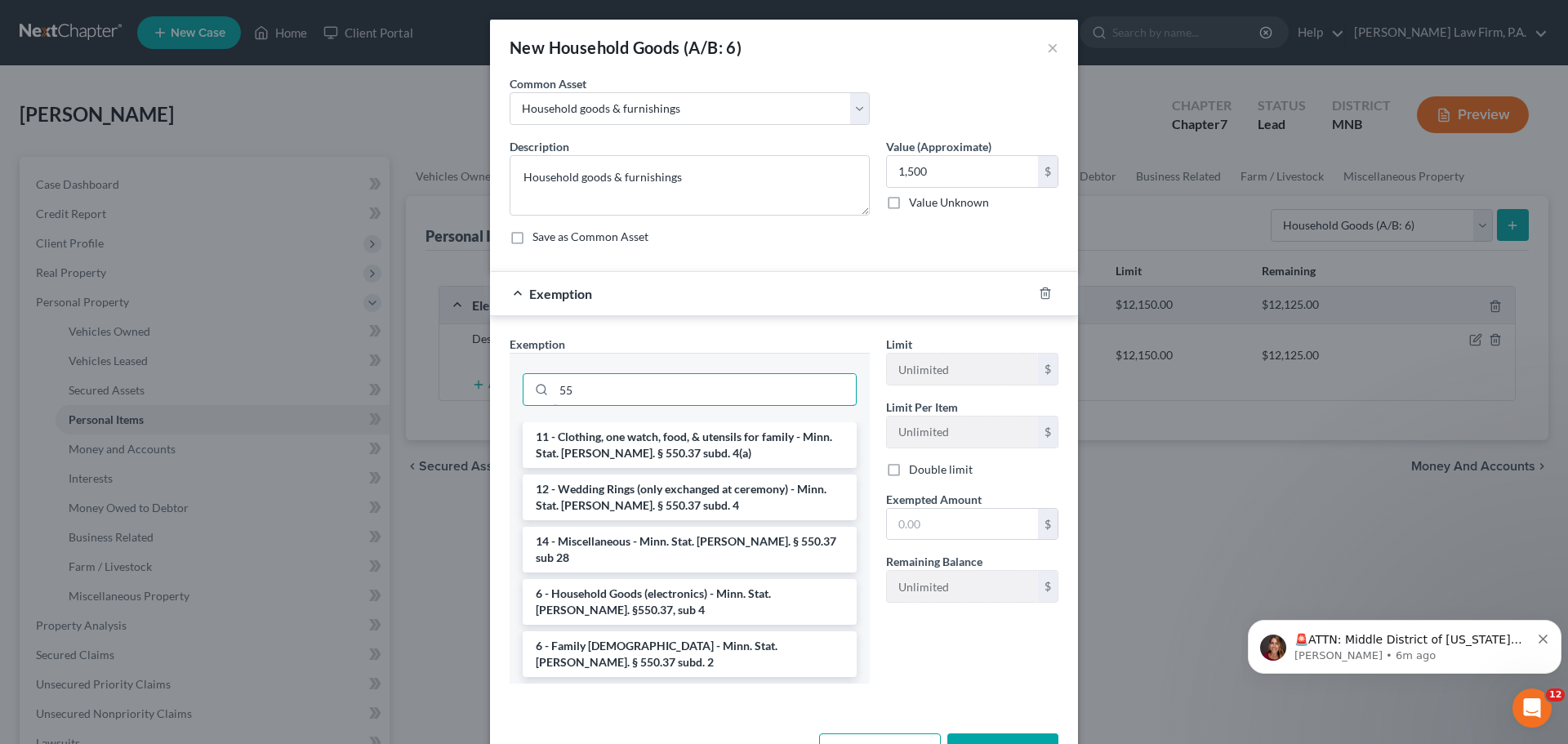
type input "5"
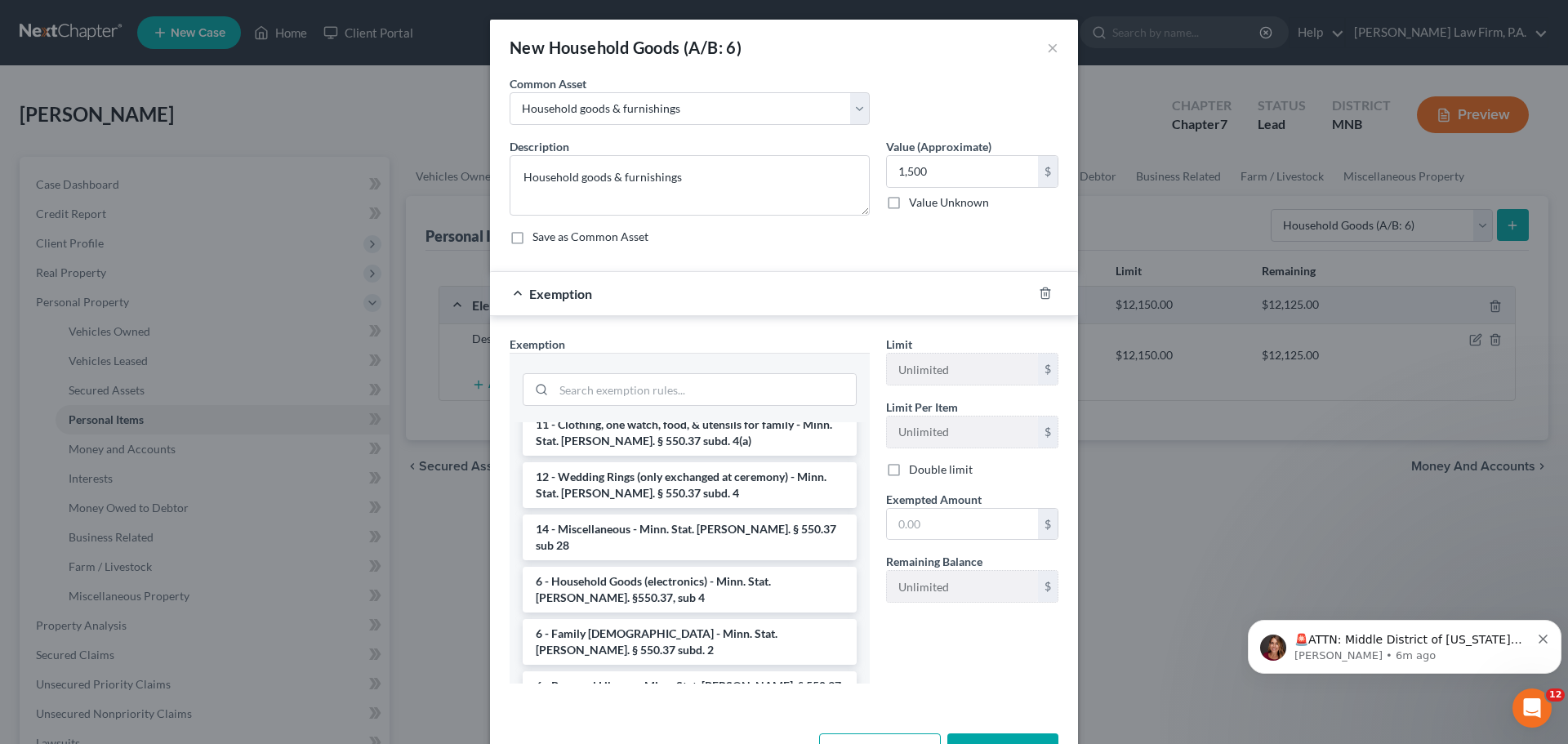
click at [705, 567] on li "6 - Household Goods (electronics) - Minn. Stat. [PERSON_NAME]. §550.37, sub 4" at bounding box center [689, 590] width 334 height 46
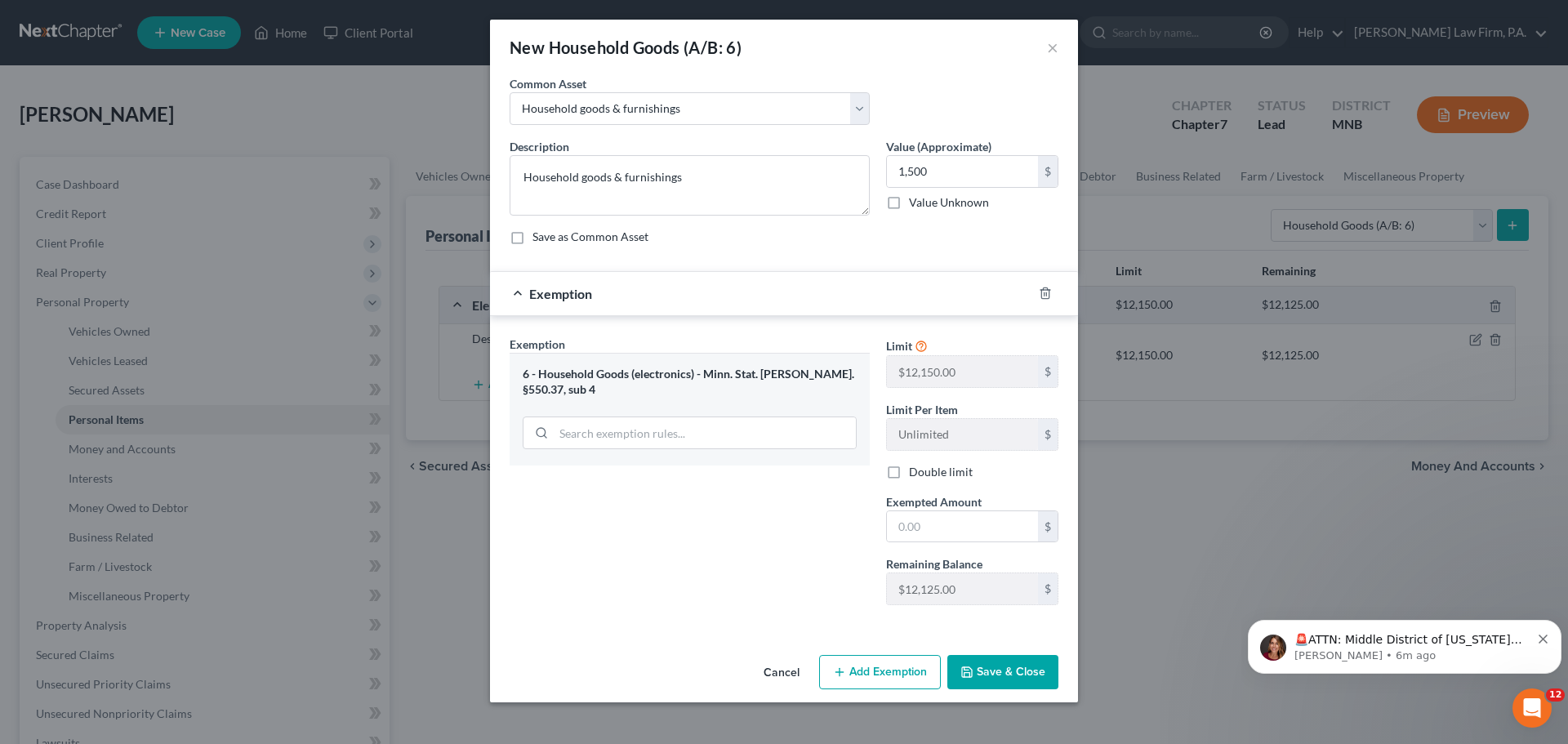
click at [790, 674] on button "Cancel" at bounding box center [782, 673] width 62 height 33
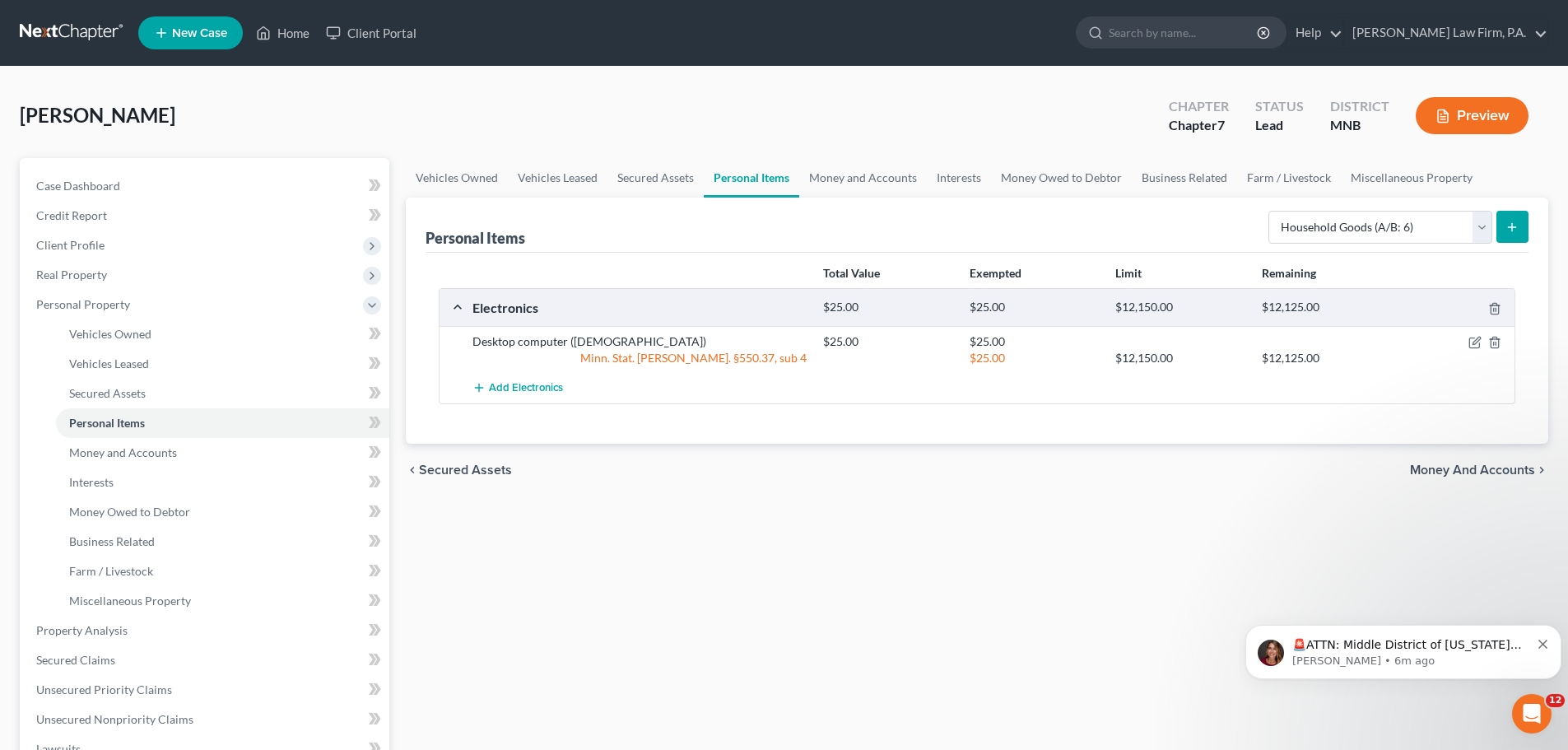
click at [134, 419] on span "Personal Items" at bounding box center [107, 422] width 76 height 14
click at [774, 181] on link "Personal Items" at bounding box center [751, 177] width 96 height 40
click at [1483, 231] on select "Select Item Type Clothing (A/B: 11) Collectibles Of Value (A/B: 8) Electronics …" at bounding box center [1380, 228] width 224 height 33
select select "electronics"
click at [1271, 211] on select "Select Item Type Clothing (A/B: 11) Collectibles Of Value (A/B: 8) Electronics …" at bounding box center [1380, 228] width 224 height 33
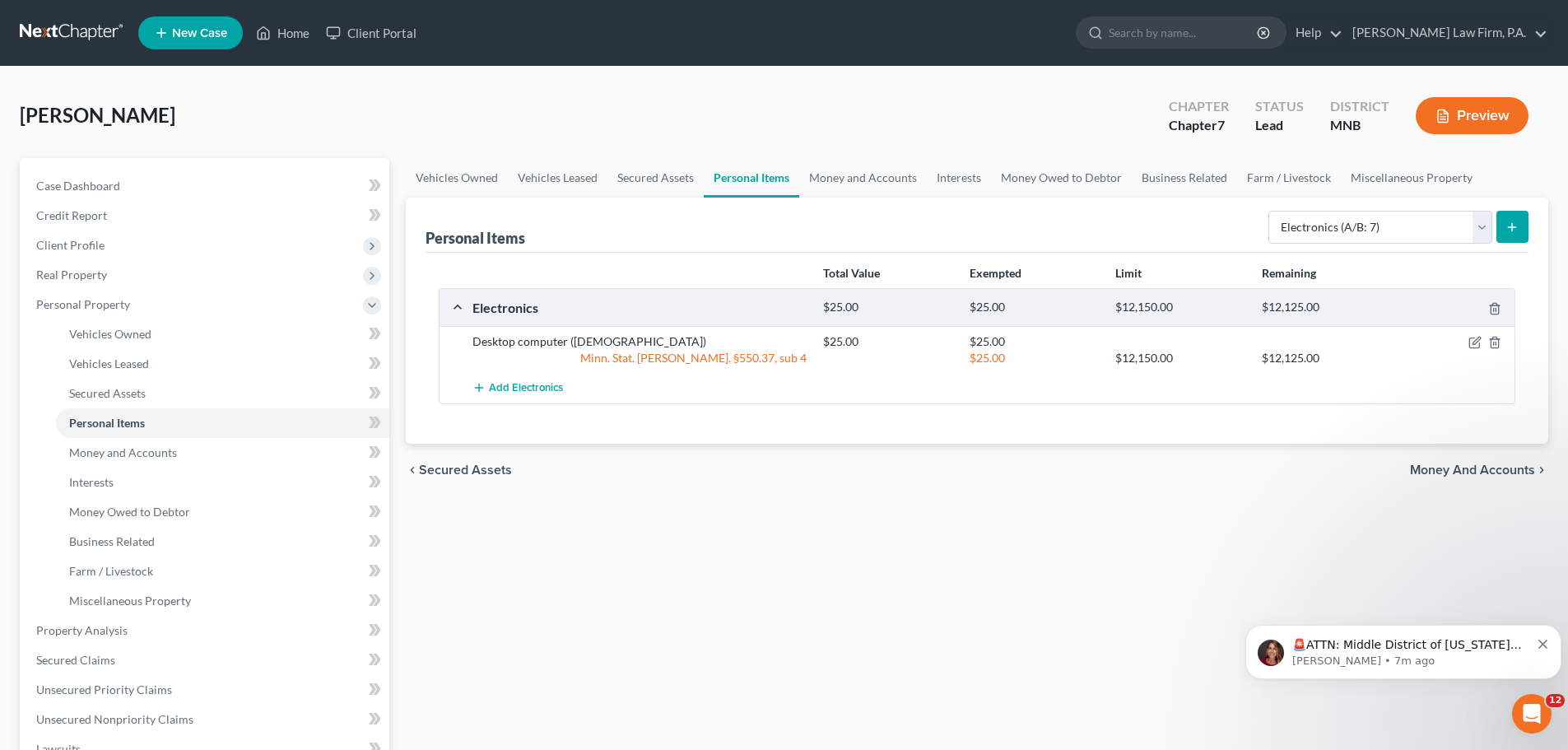
click at [1511, 225] on icon "submit" at bounding box center [1512, 227] width 13 height 13
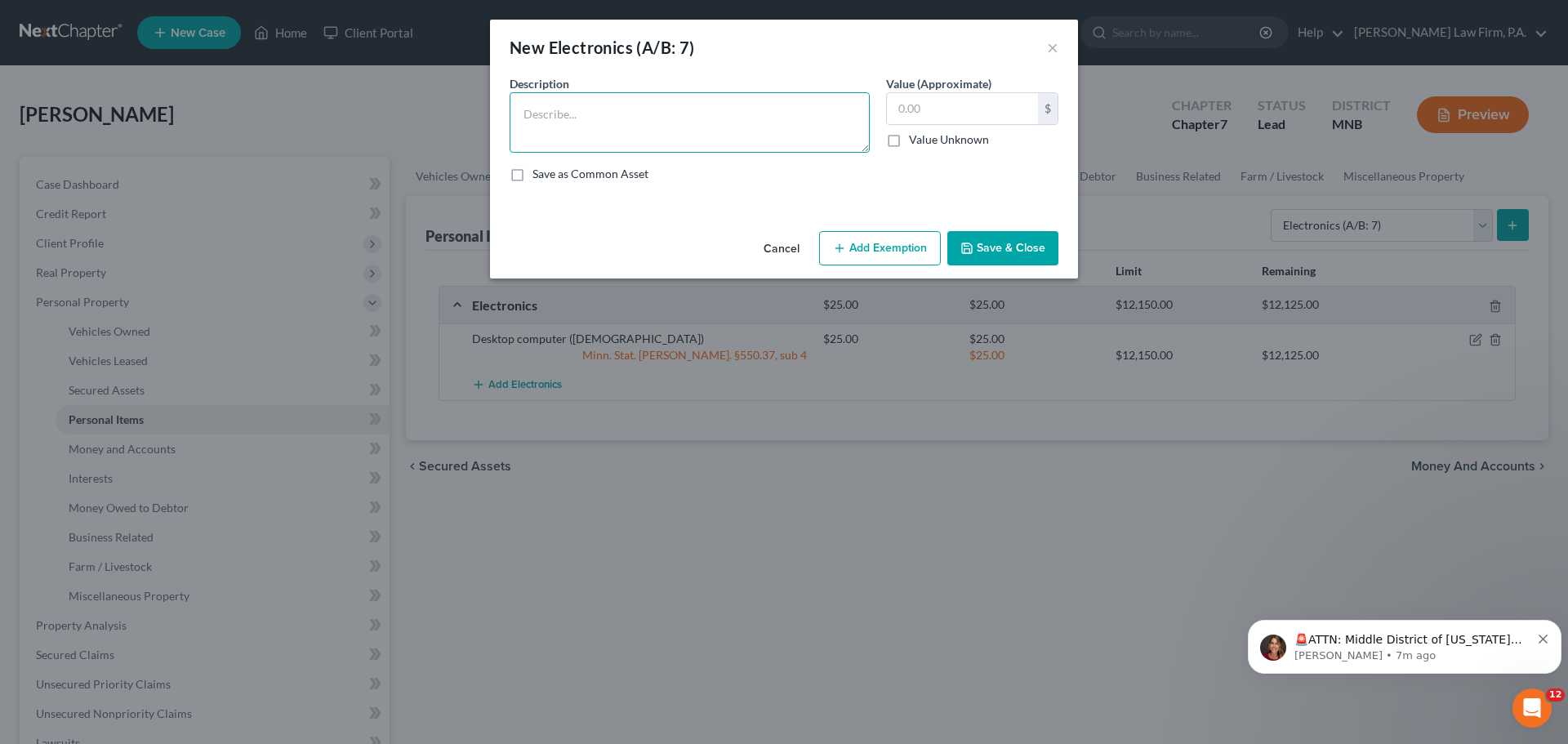
click at [707, 113] on textarea at bounding box center [689, 122] width 360 height 60
type textarea "Cell phone ([DEMOGRAPHIC_DATA])"
click at [971, 105] on input "text" at bounding box center [962, 109] width 151 height 31
type input "20"
click at [894, 248] on button "Add Exemption" at bounding box center [880, 249] width 122 height 35
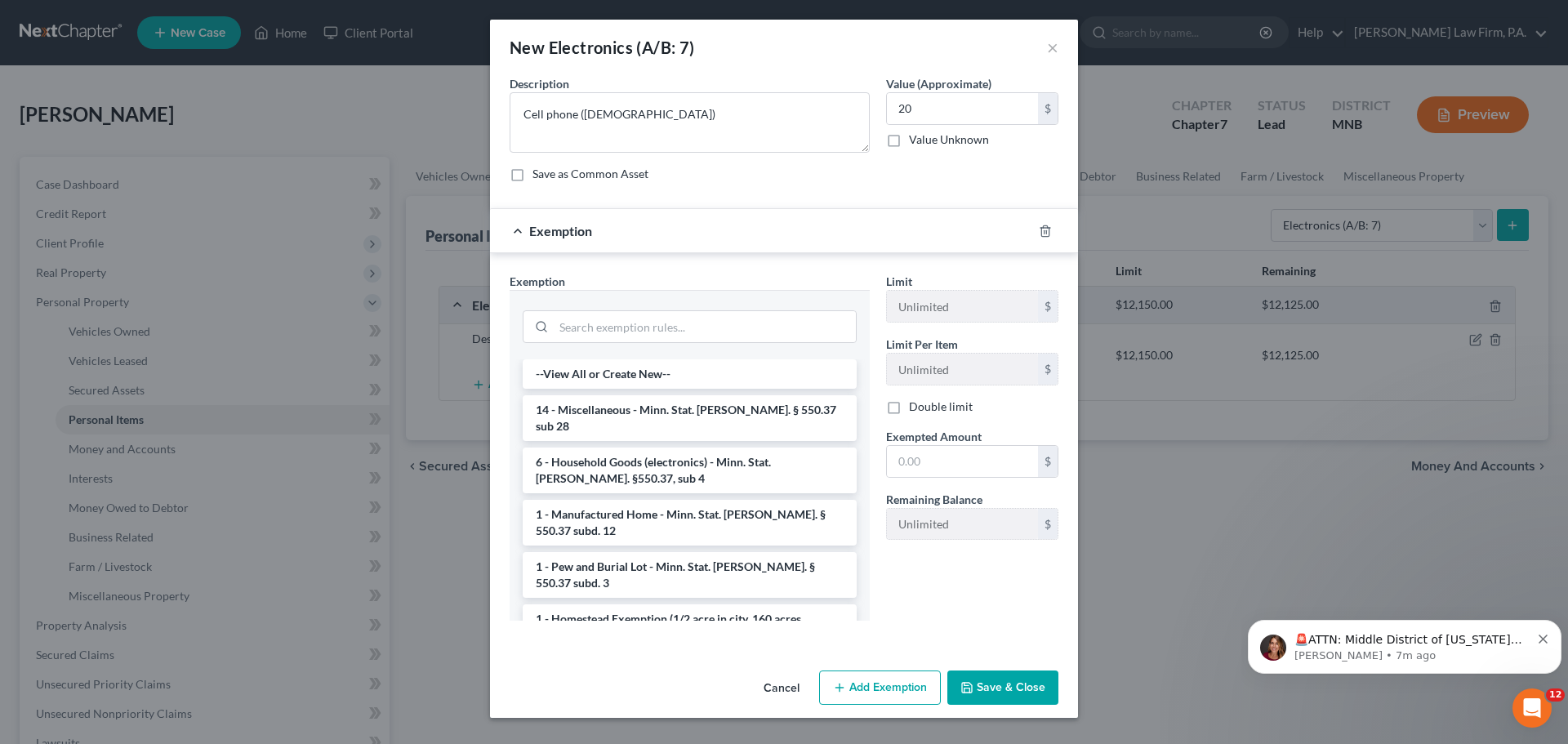
click at [683, 452] on li "6 - Household Goods (electronics) - Minn. Stat. [PERSON_NAME]. §550.37, sub 4" at bounding box center [689, 470] width 334 height 46
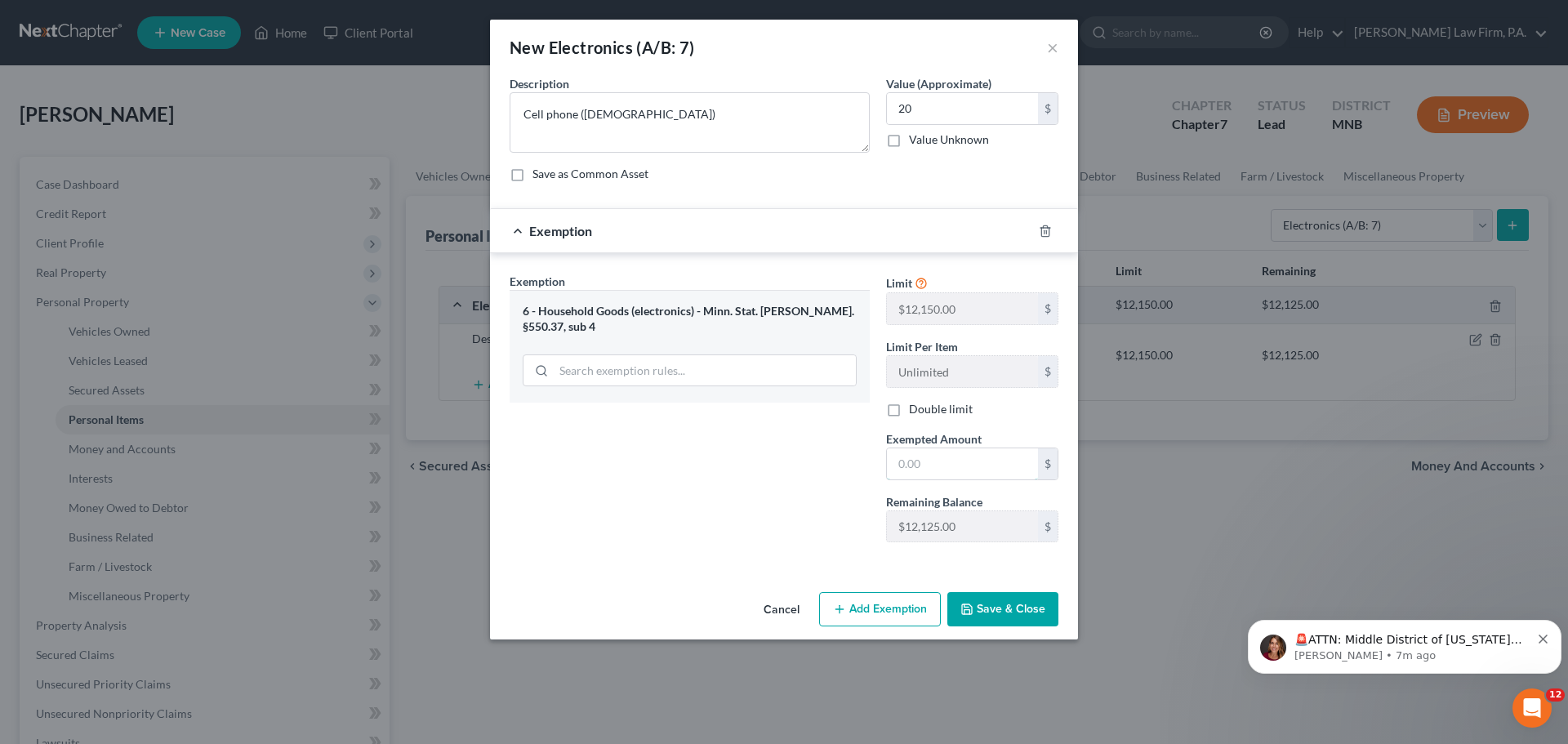
click at [970, 462] on input "text" at bounding box center [962, 463] width 151 height 31
type input "20"
click at [1010, 616] on button "Save & Close" at bounding box center [1002, 609] width 111 height 35
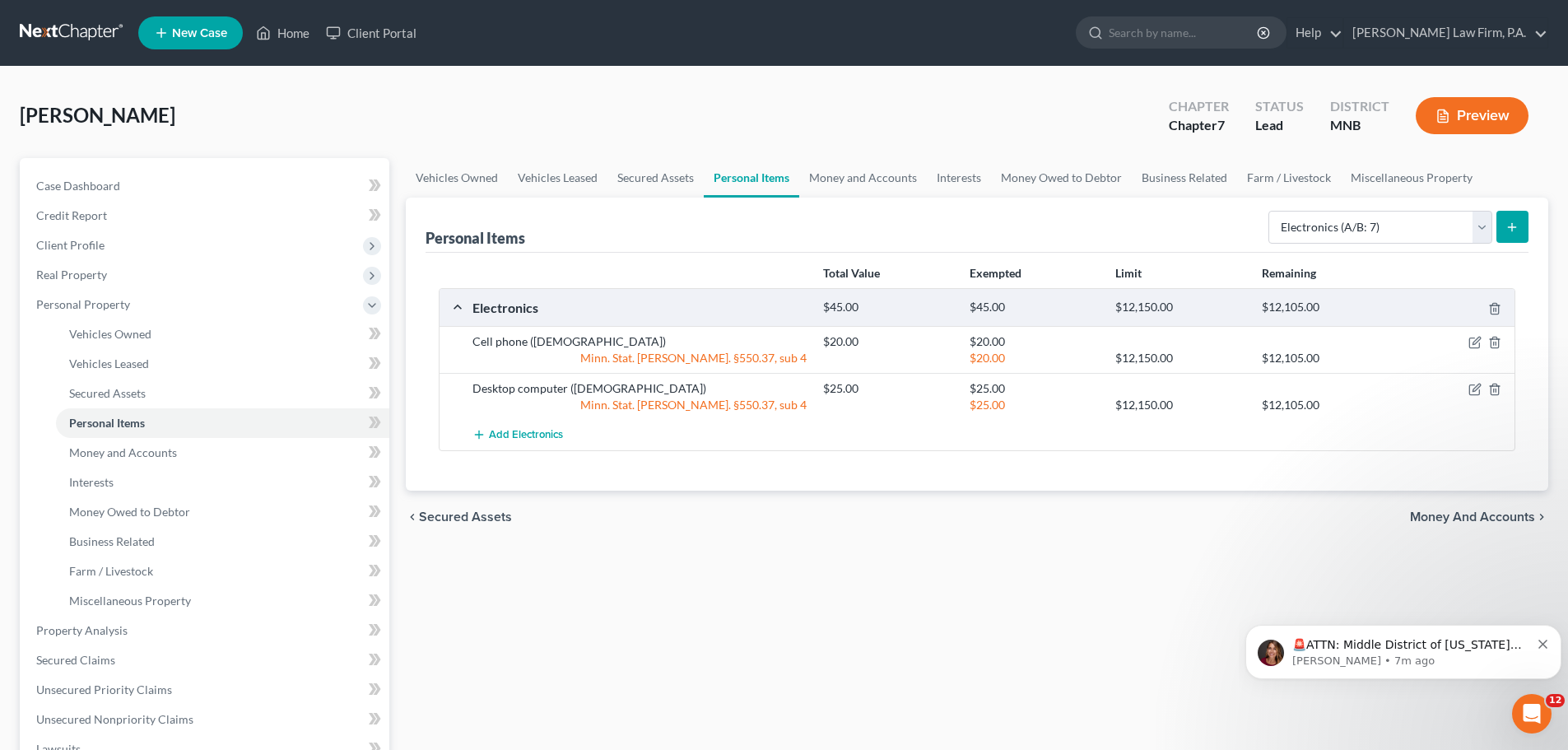
click at [127, 309] on span "Personal Property" at bounding box center [83, 303] width 94 height 14
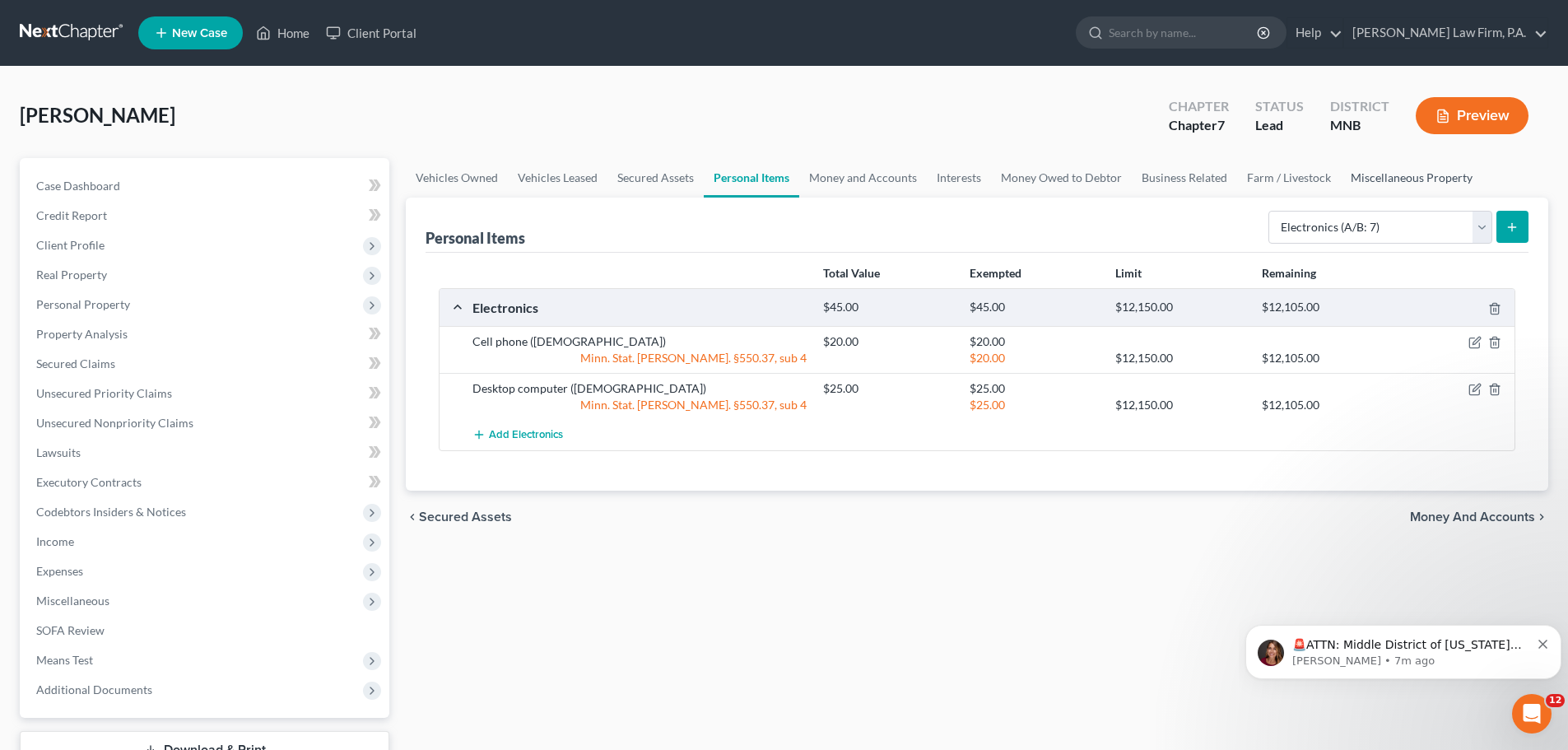
click at [1414, 173] on link "Miscellaneous Property" at bounding box center [1412, 177] width 142 height 40
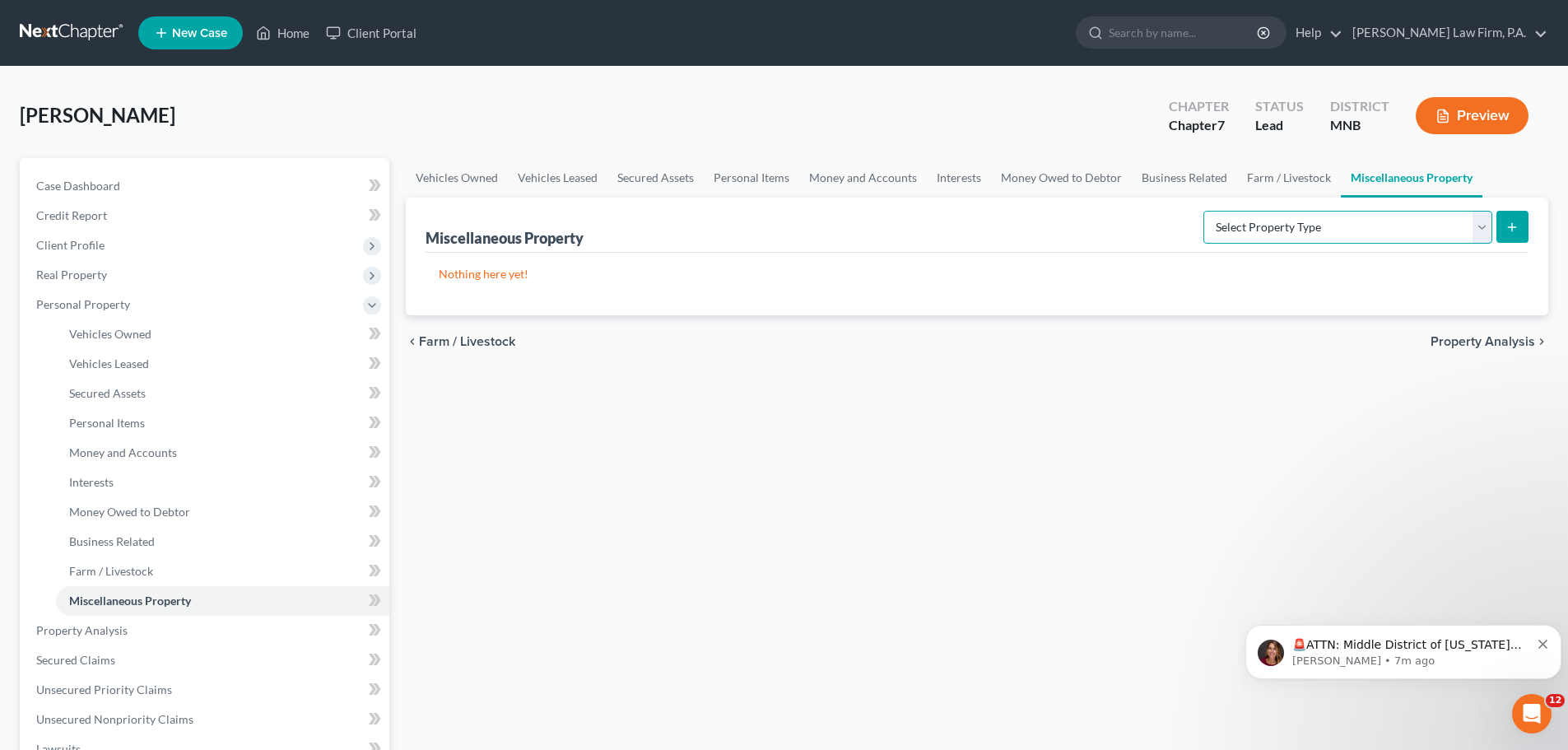
click at [1482, 229] on select "Select Property Type Assigned for Creditor Benefit [DATE] (SOFA: 12) Holding fo…" at bounding box center [1348, 228] width 289 height 33
click at [746, 179] on link "Personal Items" at bounding box center [751, 177] width 96 height 40
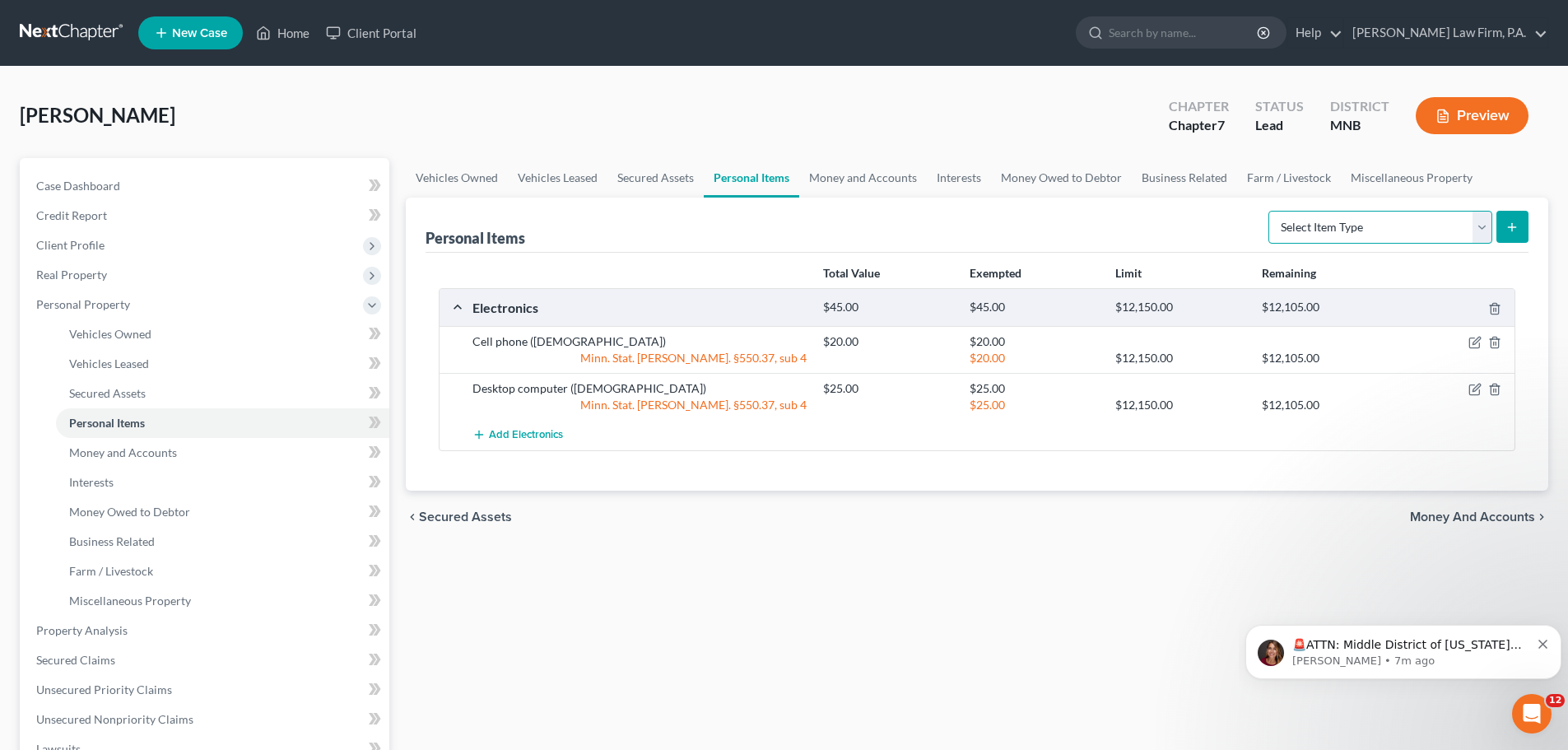
click at [1487, 232] on select "Select Item Type Clothing (A/B: 11) Collectibles Of Value (A/B: 8) Electronics …" at bounding box center [1380, 228] width 224 height 33
select select "household_goods"
click at [1271, 211] on select "Select Item Type Clothing (A/B: 11) Collectibles Of Value (A/B: 8) Electronics …" at bounding box center [1380, 228] width 224 height 33
click at [1515, 226] on icon "submit" at bounding box center [1512, 227] width 13 height 13
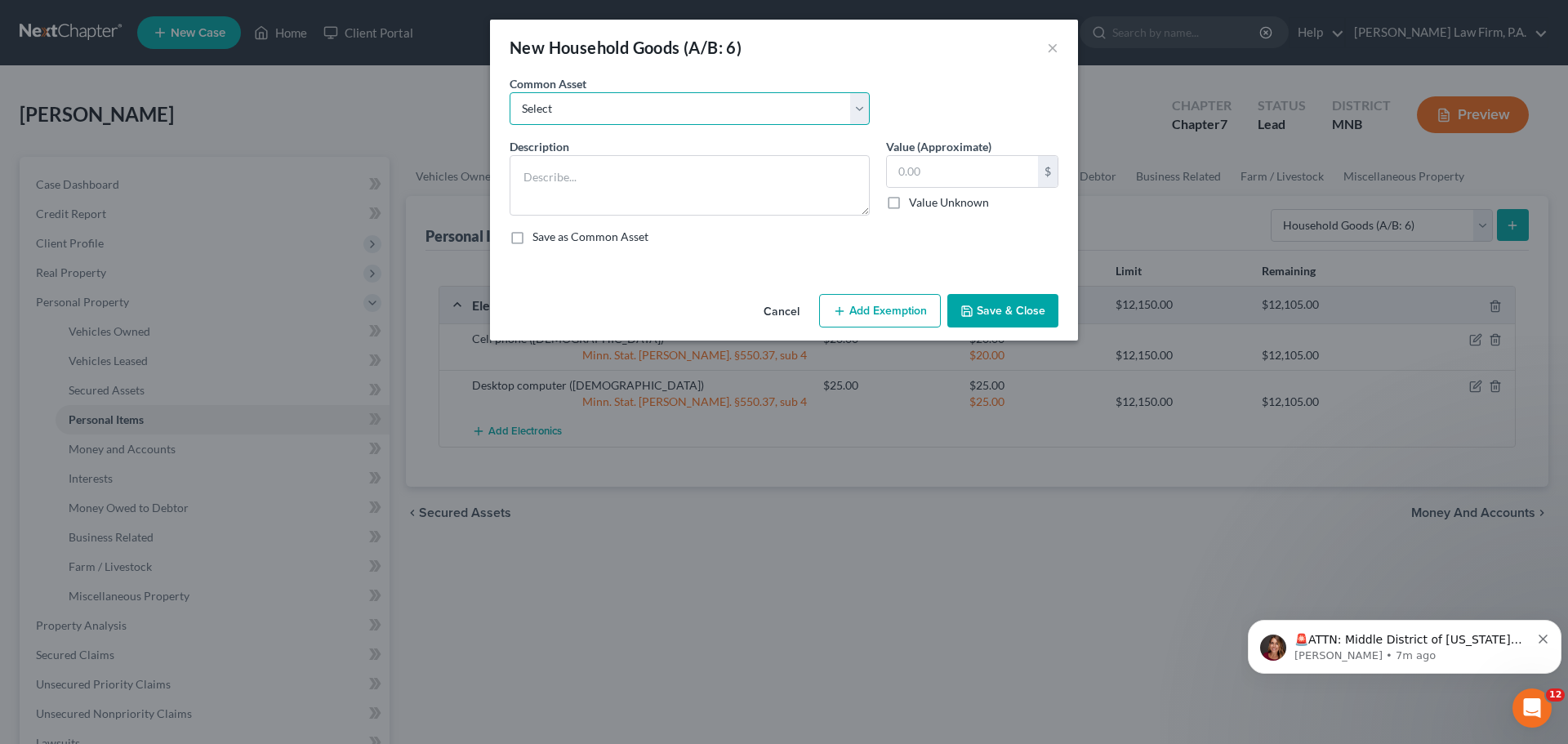
click at [859, 115] on select "Select Household goods & furnishings" at bounding box center [689, 109] width 360 height 33
select select "0"
click at [509, 92] on select "Select Household goods & furnishings" at bounding box center [689, 109] width 360 height 33
type textarea "Household goods & furnishings"
type input "1,000.00"
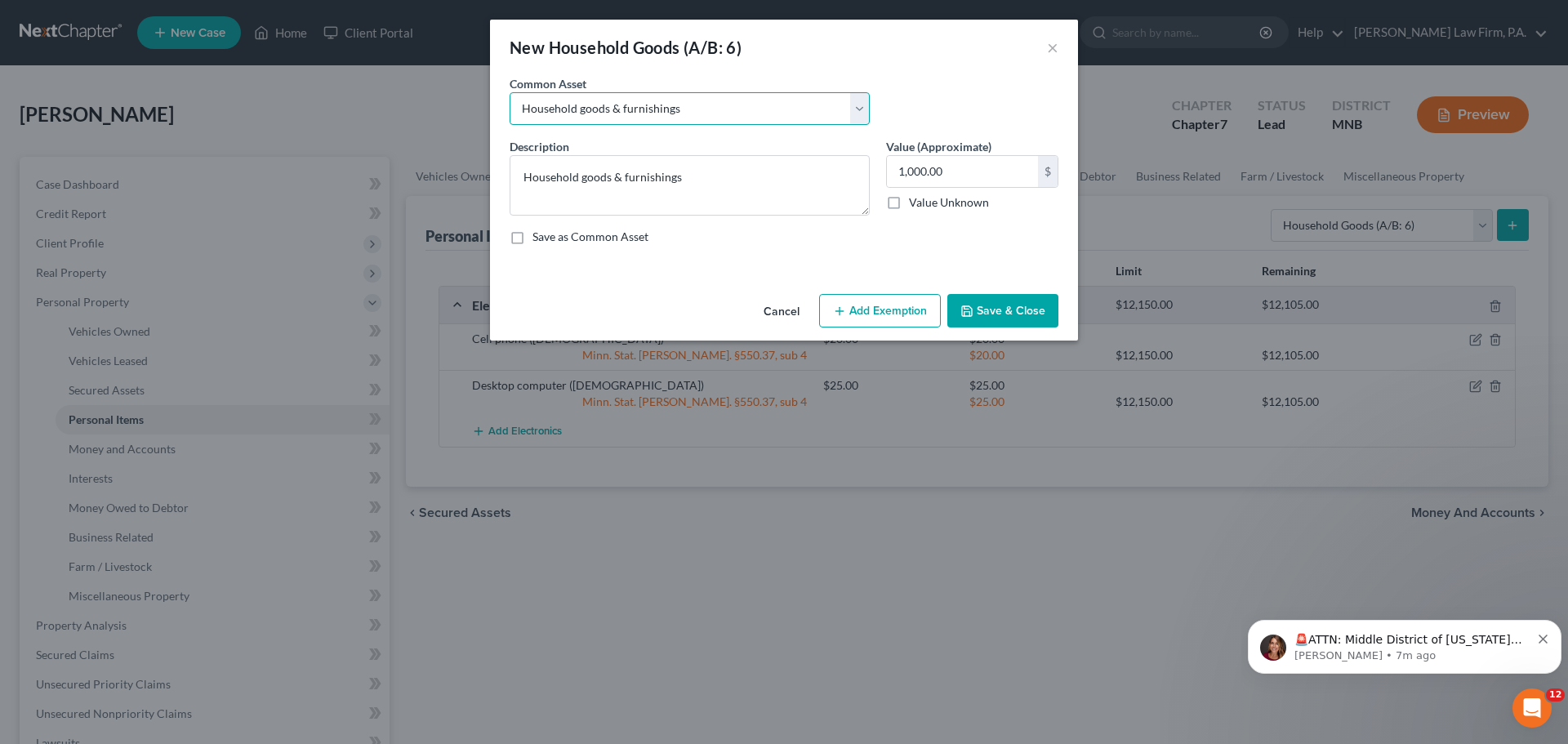
click at [863, 108] on select "Select Household goods & furnishings" at bounding box center [689, 109] width 360 height 33
select select
click at [509, 92] on select "Select Household goods & furnishings" at bounding box center [689, 109] width 360 height 33
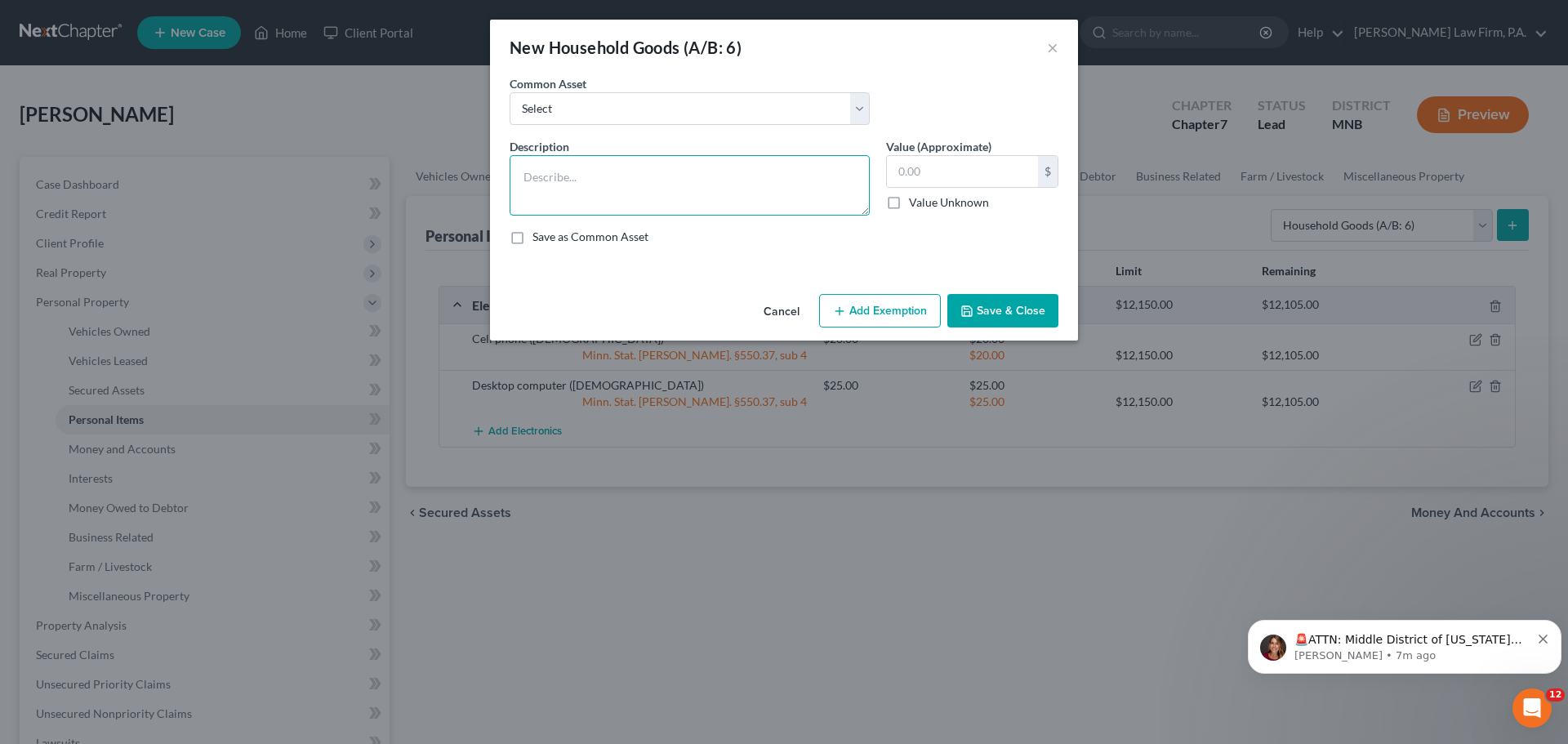
click at [635, 173] on textarea at bounding box center [689, 186] width 360 height 60
type textarea "General household goods"
click at [943, 169] on input "text" at bounding box center [962, 172] width 151 height 31
type input "1,500"
click at [892, 307] on button "Add Exemption" at bounding box center [880, 311] width 122 height 35
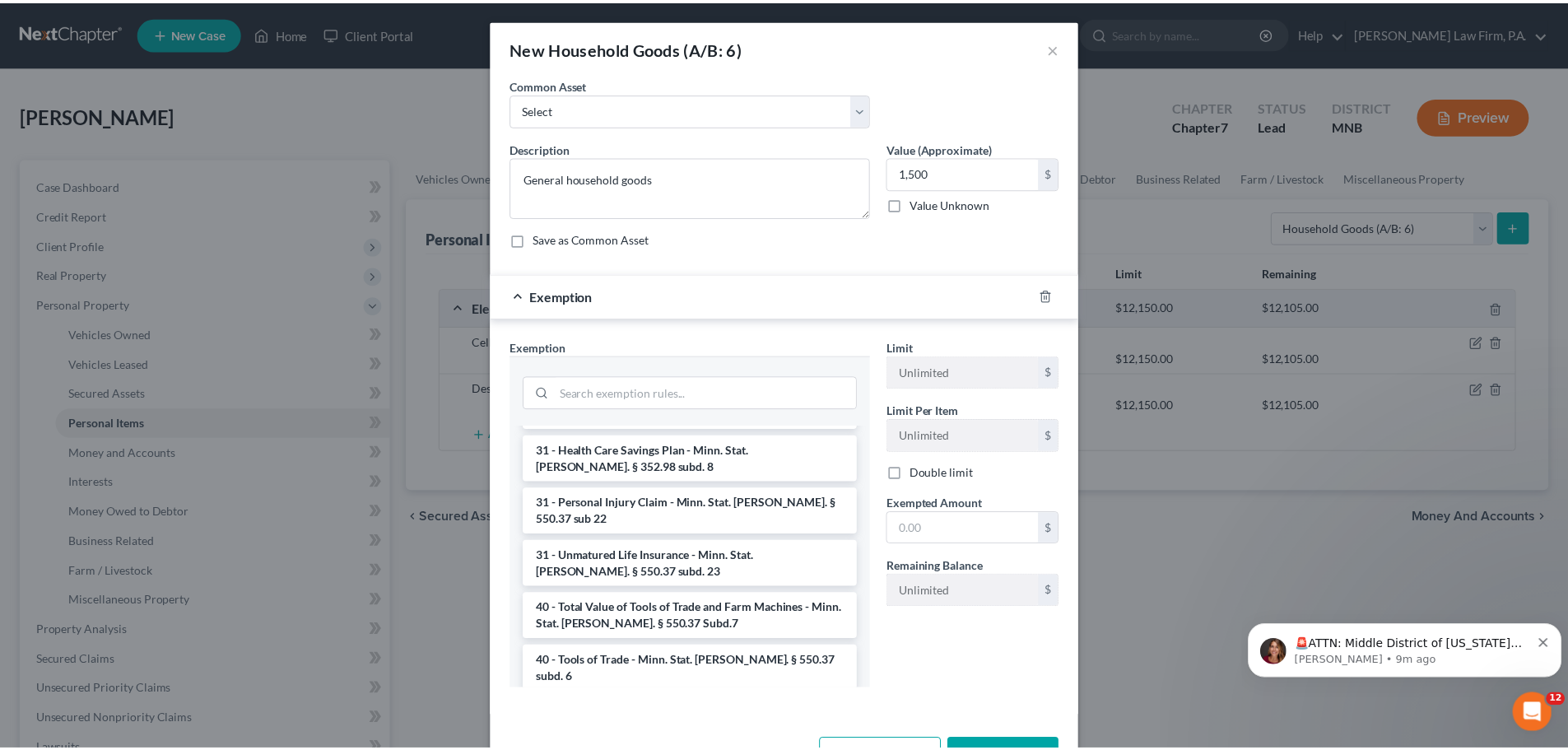
scroll to position [2504, 0]
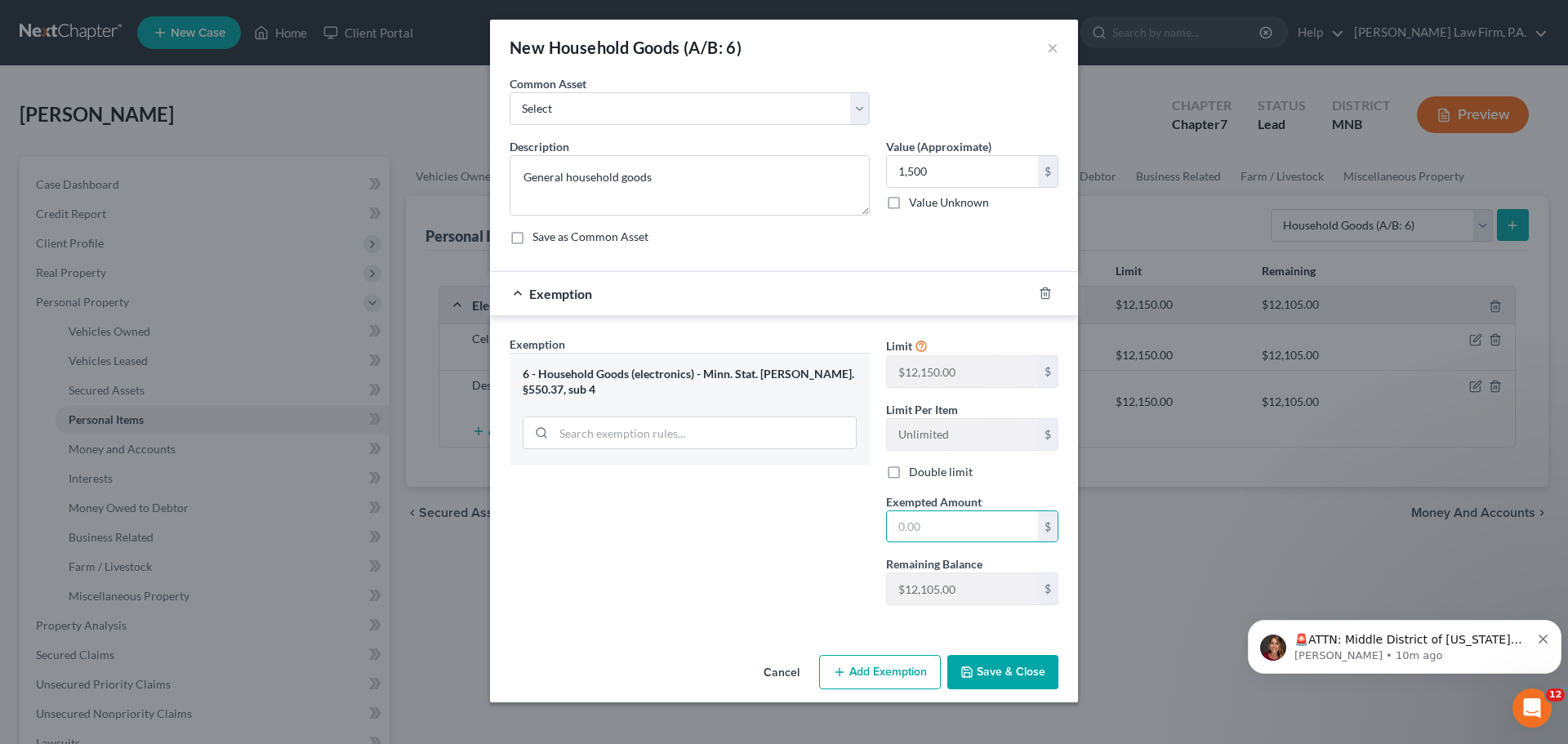
click at [994, 523] on input "text" at bounding box center [962, 526] width 151 height 31
type input "1,500"
click at [997, 676] on button "Save & Close" at bounding box center [1002, 672] width 111 height 35
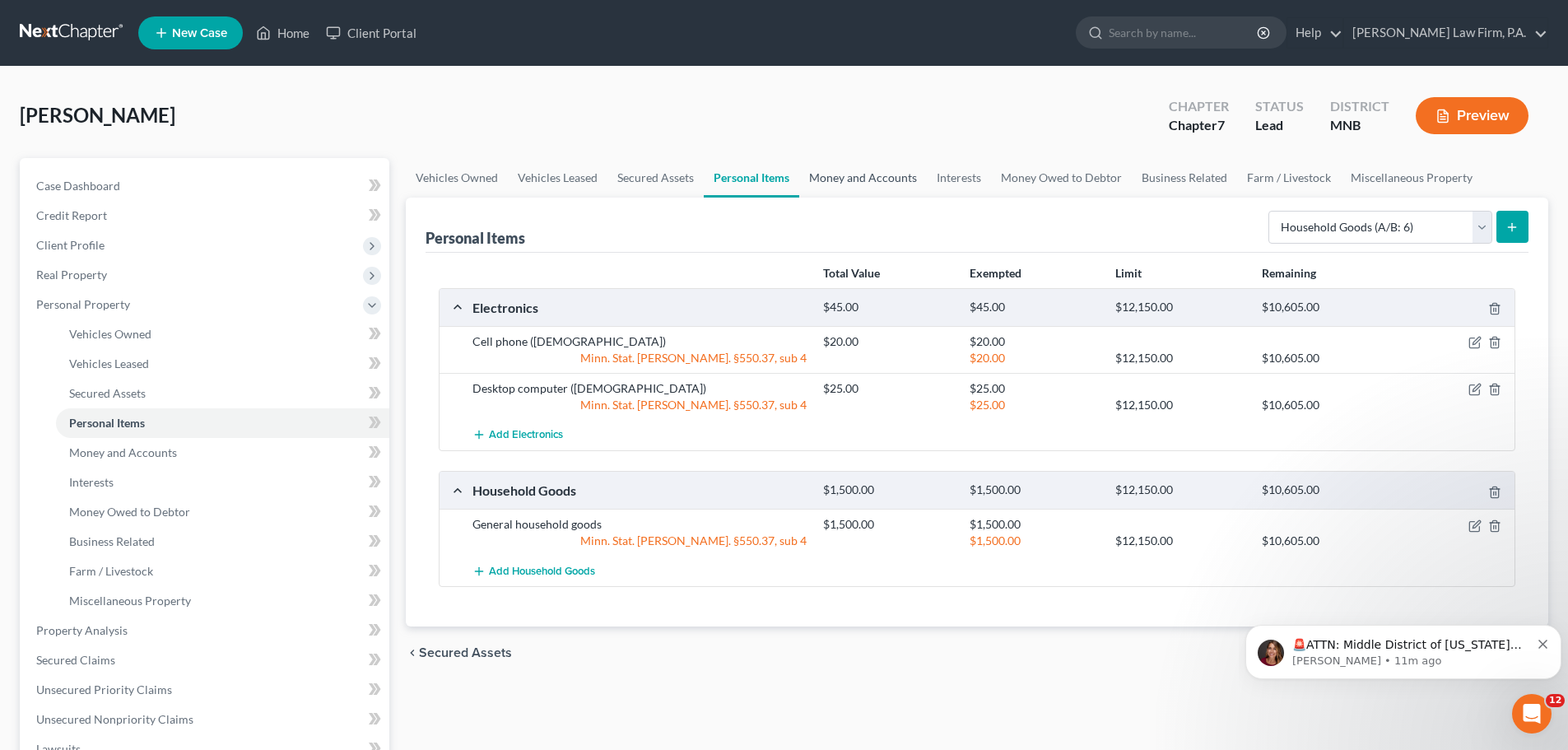
click at [888, 180] on link "Money and Accounts" at bounding box center [863, 177] width 127 height 40
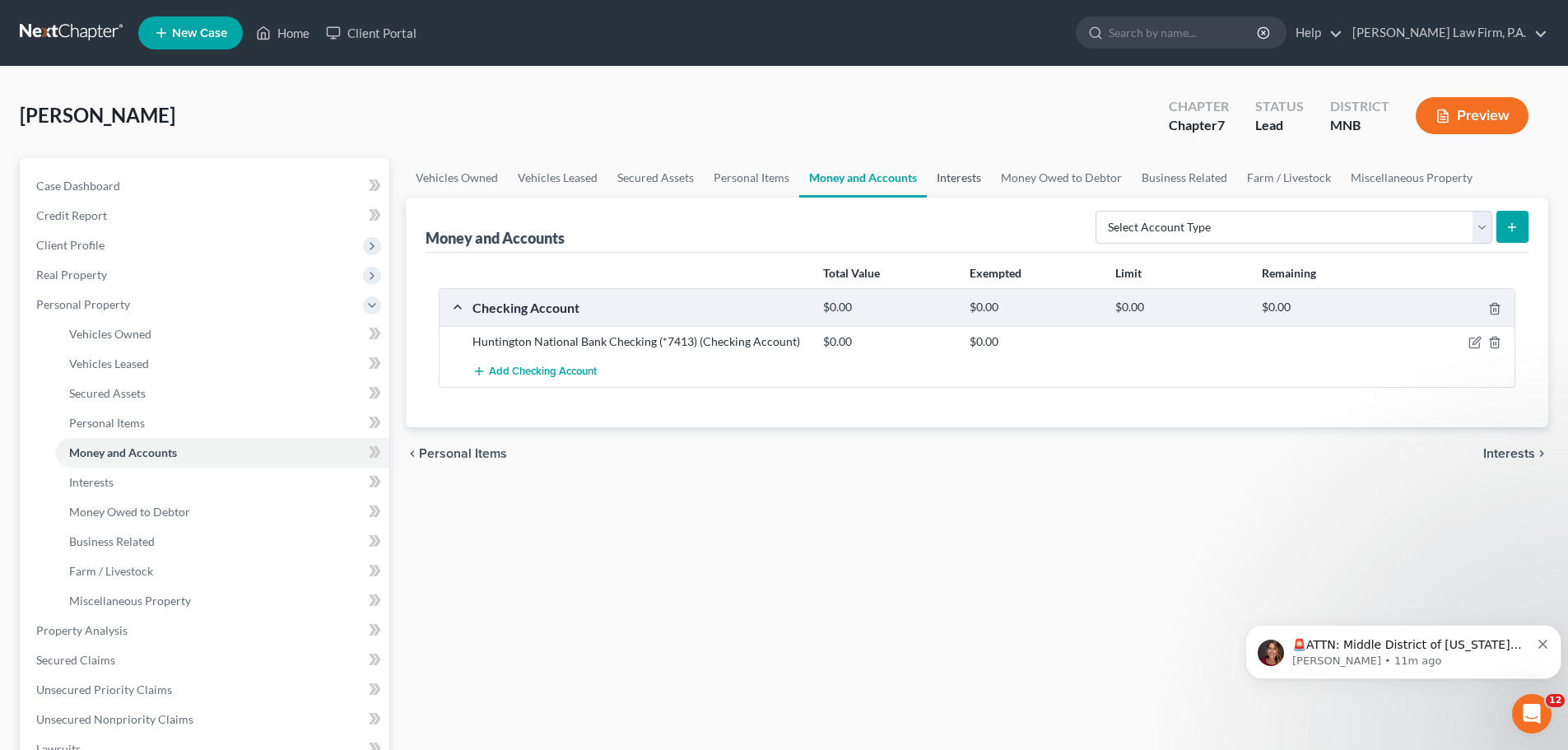
click at [961, 182] on link "Interests" at bounding box center [959, 177] width 65 height 40
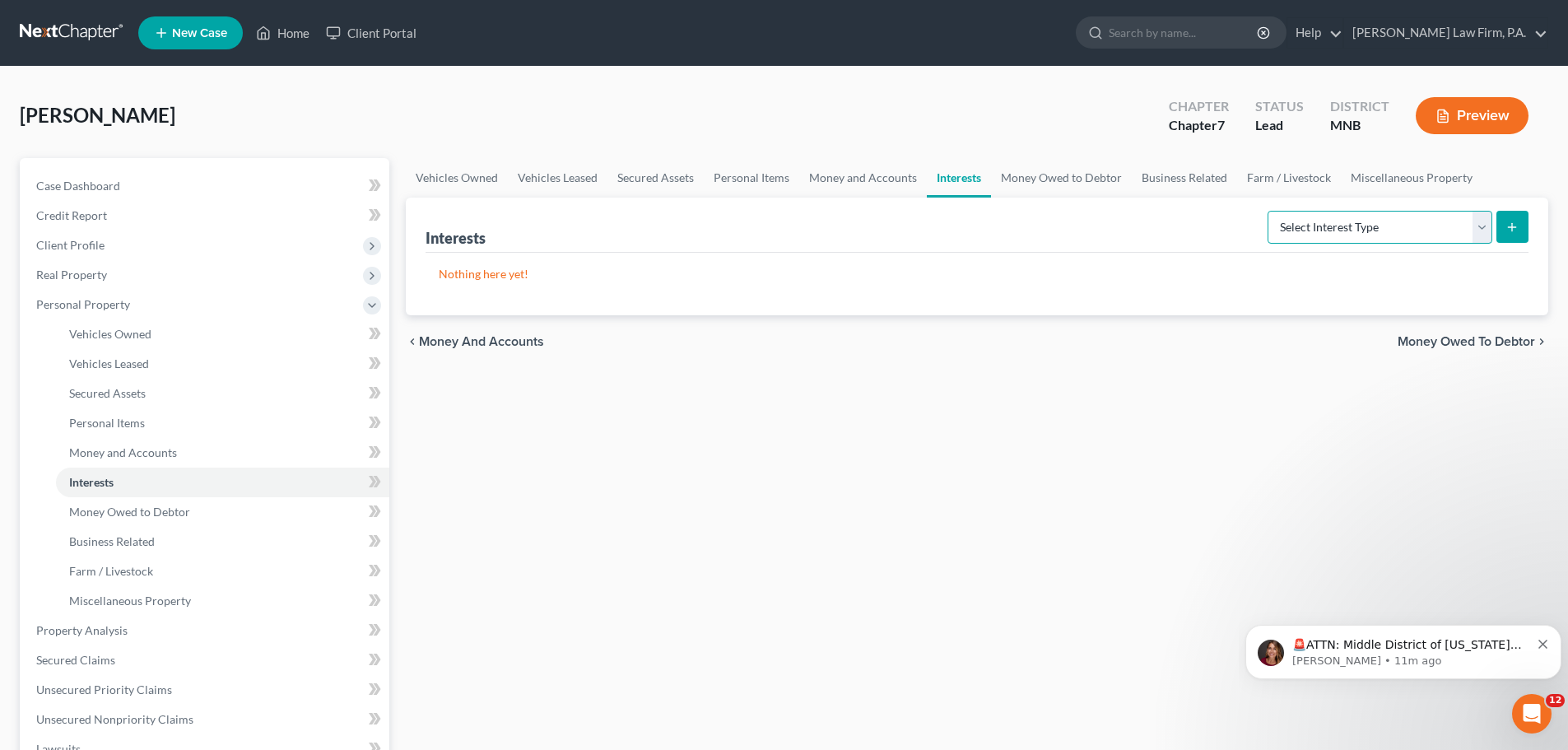
click at [1484, 232] on select "Select Interest Type 401K (A/B: 21) Annuity (A/B: 23) Bond (A/B: 18) Education …" at bounding box center [1380, 228] width 225 height 33
select select "term_life_insurance"
click at [1270, 211] on select "Select Interest Type 401K (A/B: 21) Annuity (A/B: 23) Bond (A/B: 18) Education …" at bounding box center [1380, 228] width 225 height 33
click at [1511, 229] on icon "submit" at bounding box center [1512, 227] width 13 height 13
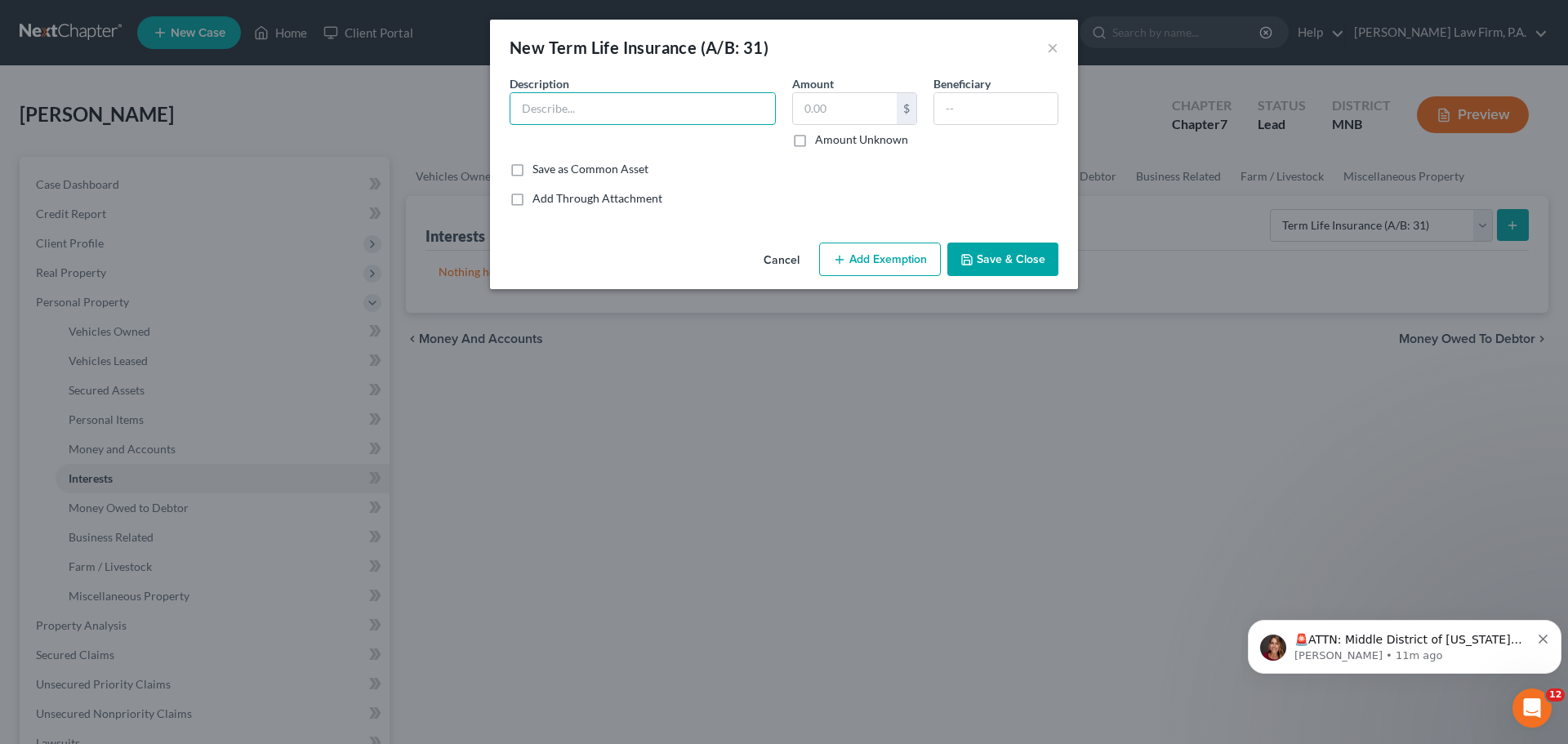
click at [592, 106] on input "text" at bounding box center [642, 109] width 264 height 31
type input "The Huntington National Bank Term Insurance"
click at [984, 114] on input "text" at bounding box center [996, 109] width 123 height 31
type input "Son & Daughter"
click at [993, 267] on button "Save & Close" at bounding box center [1002, 260] width 111 height 35
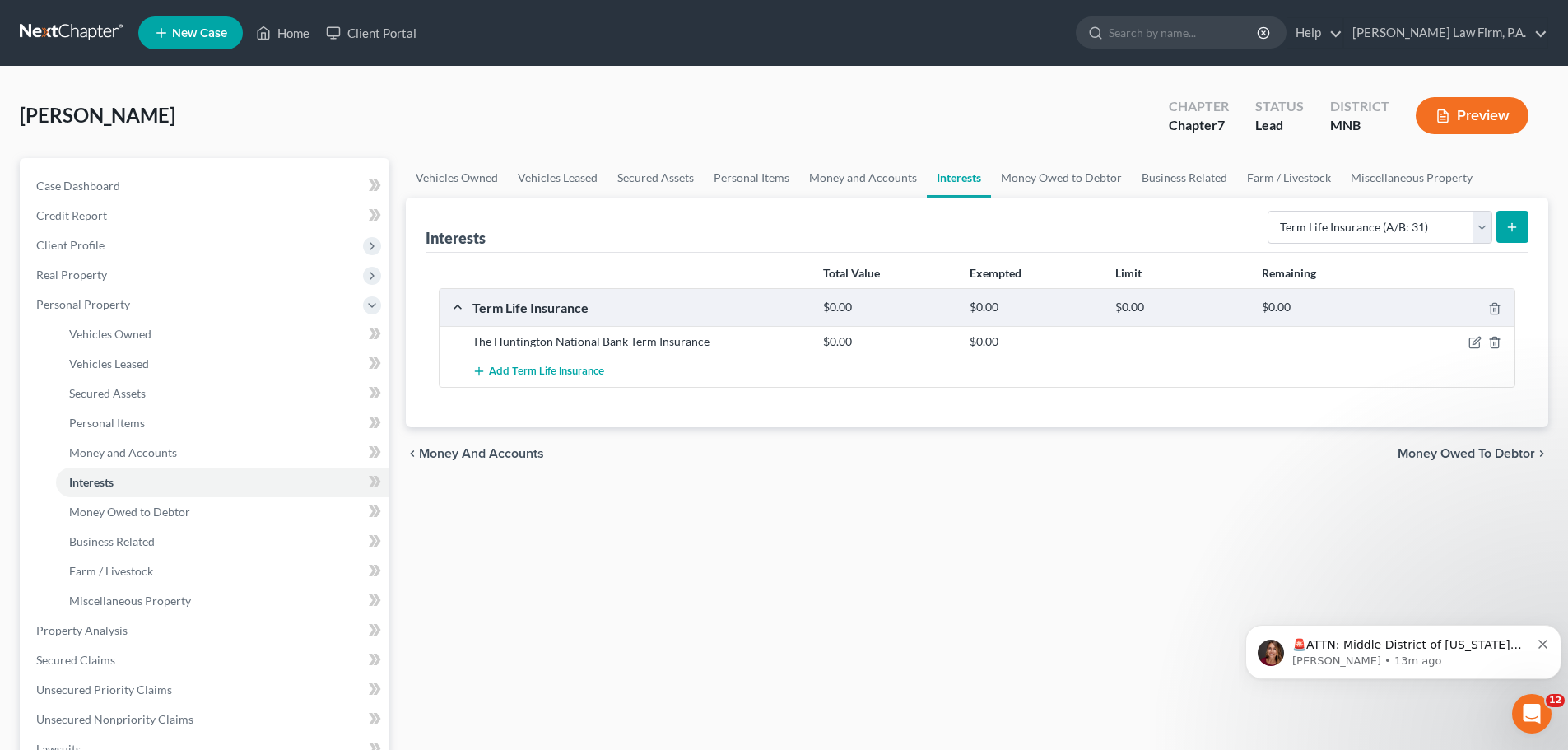
click at [371, 308] on icon at bounding box center [371, 305] width 13 height 13
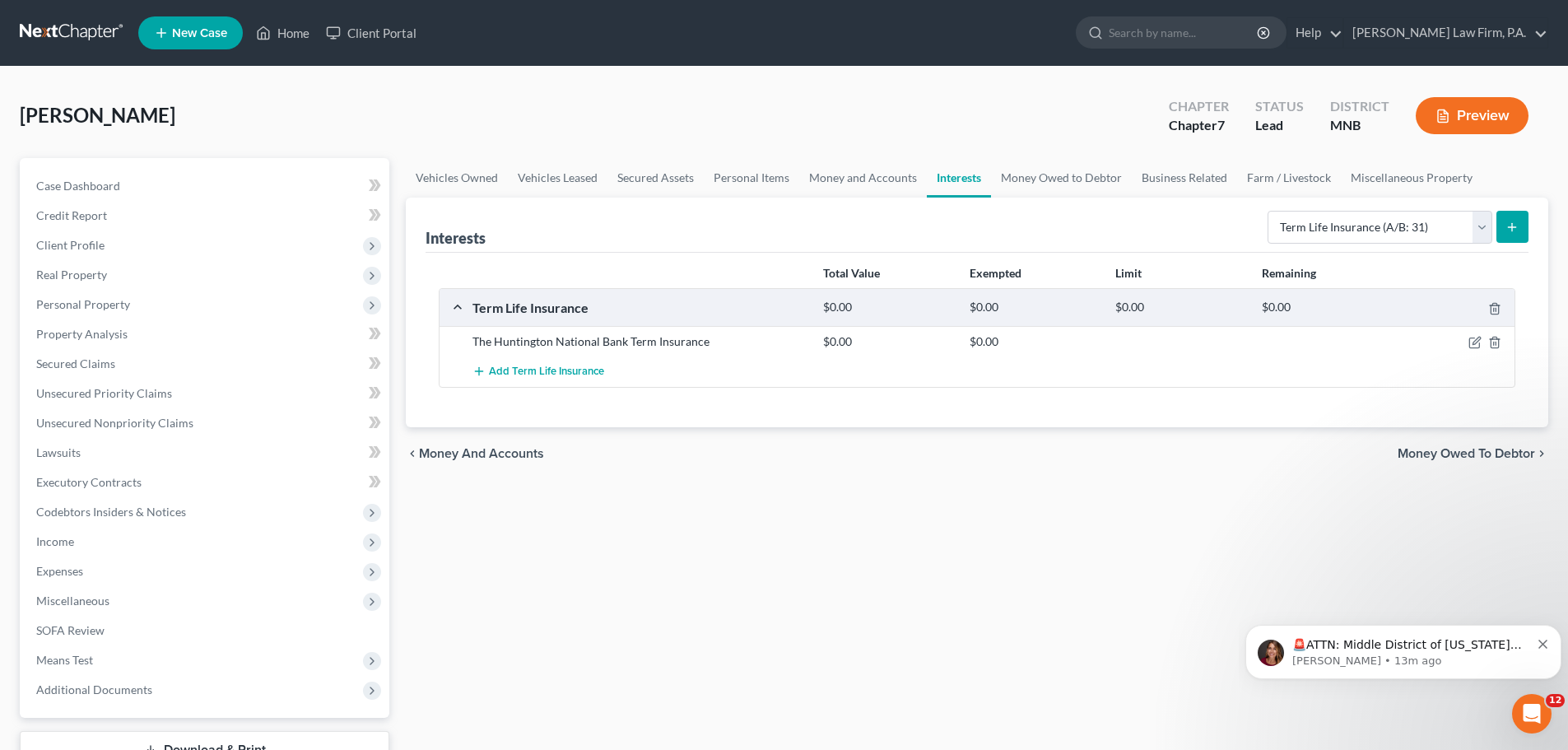
click at [88, 573] on span "Expenses" at bounding box center [206, 571] width 366 height 29
click at [125, 600] on link "Home" at bounding box center [223, 601] width 334 height 29
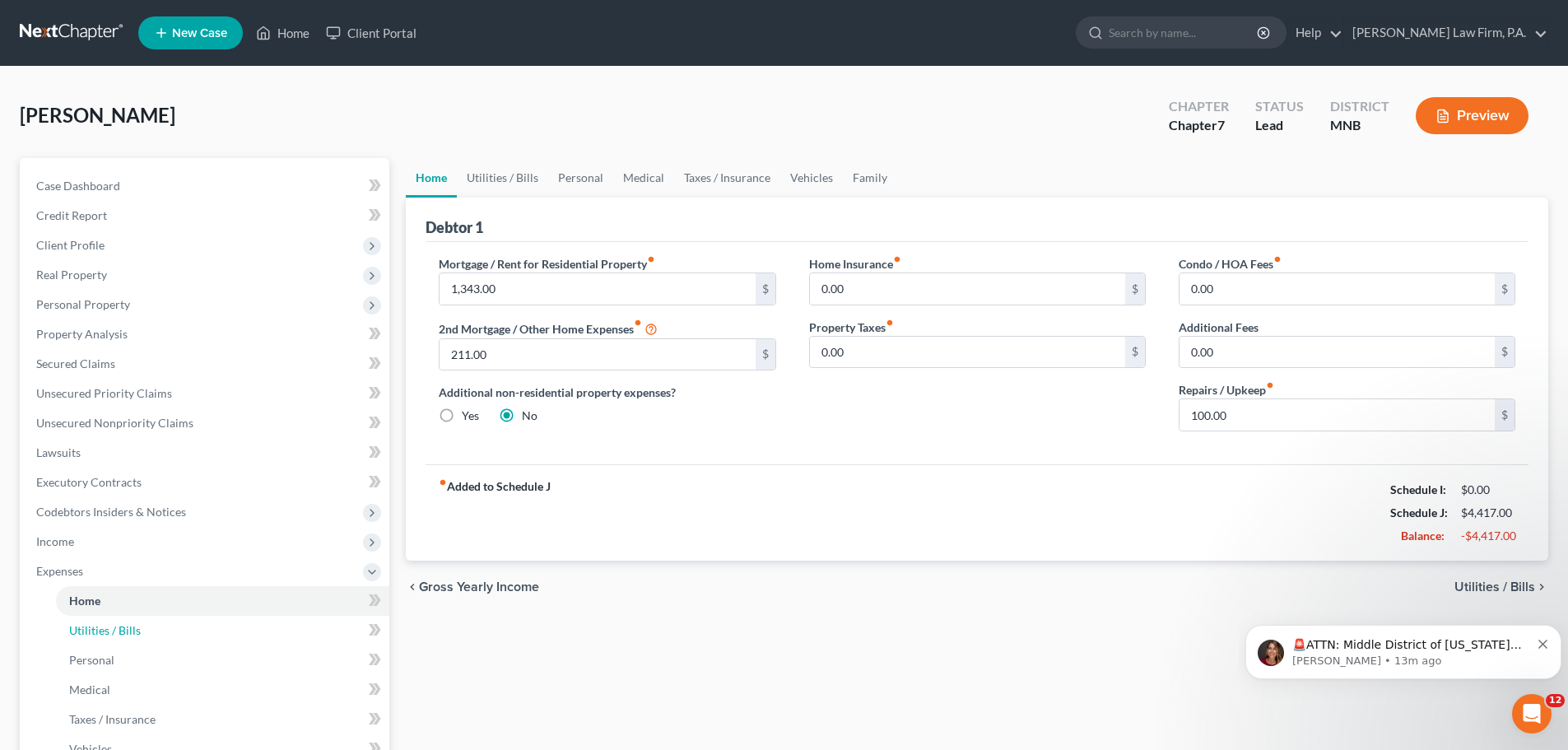
click at [130, 627] on span "Utilities / Bills" at bounding box center [105, 629] width 72 height 14
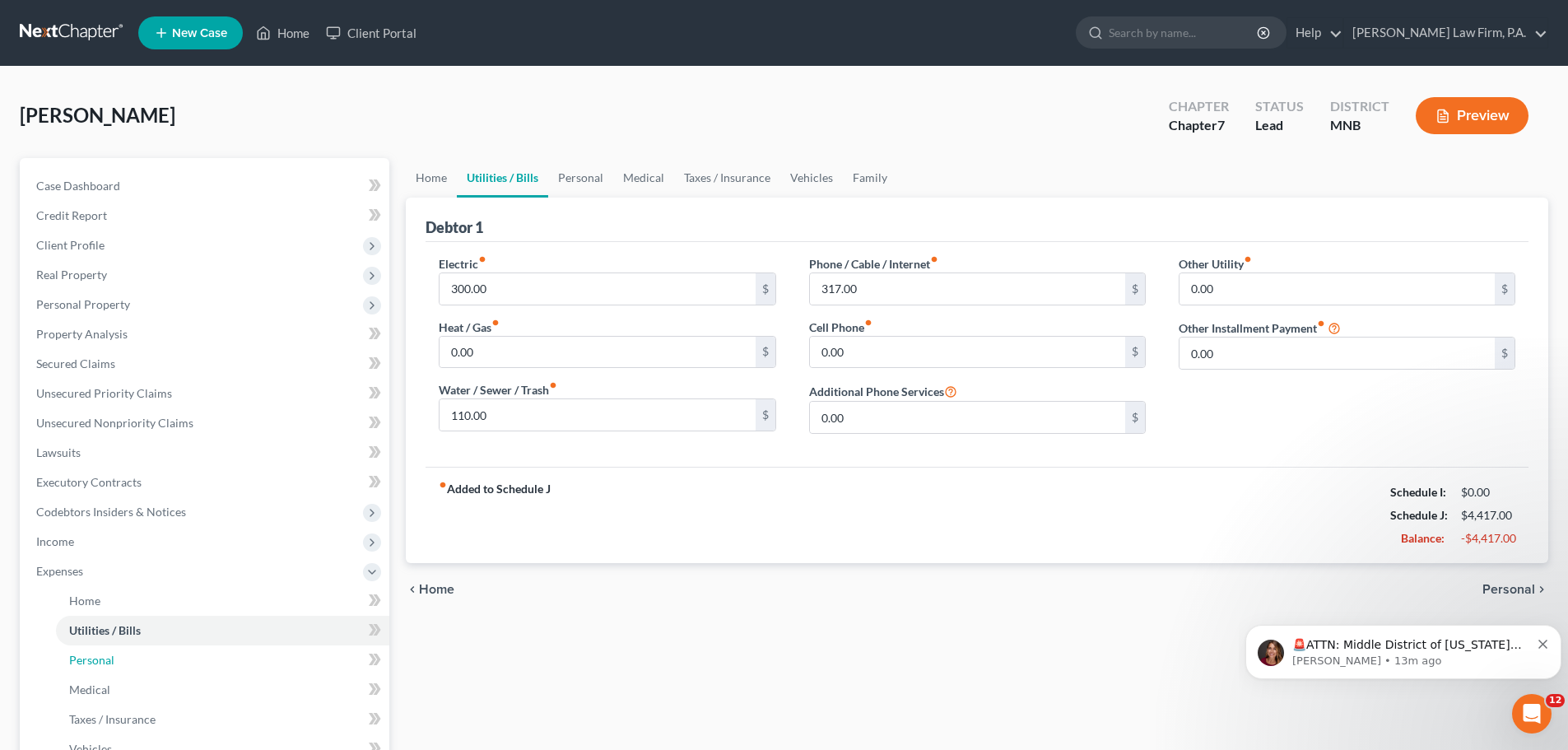
click at [129, 658] on link "Personal" at bounding box center [223, 660] width 334 height 29
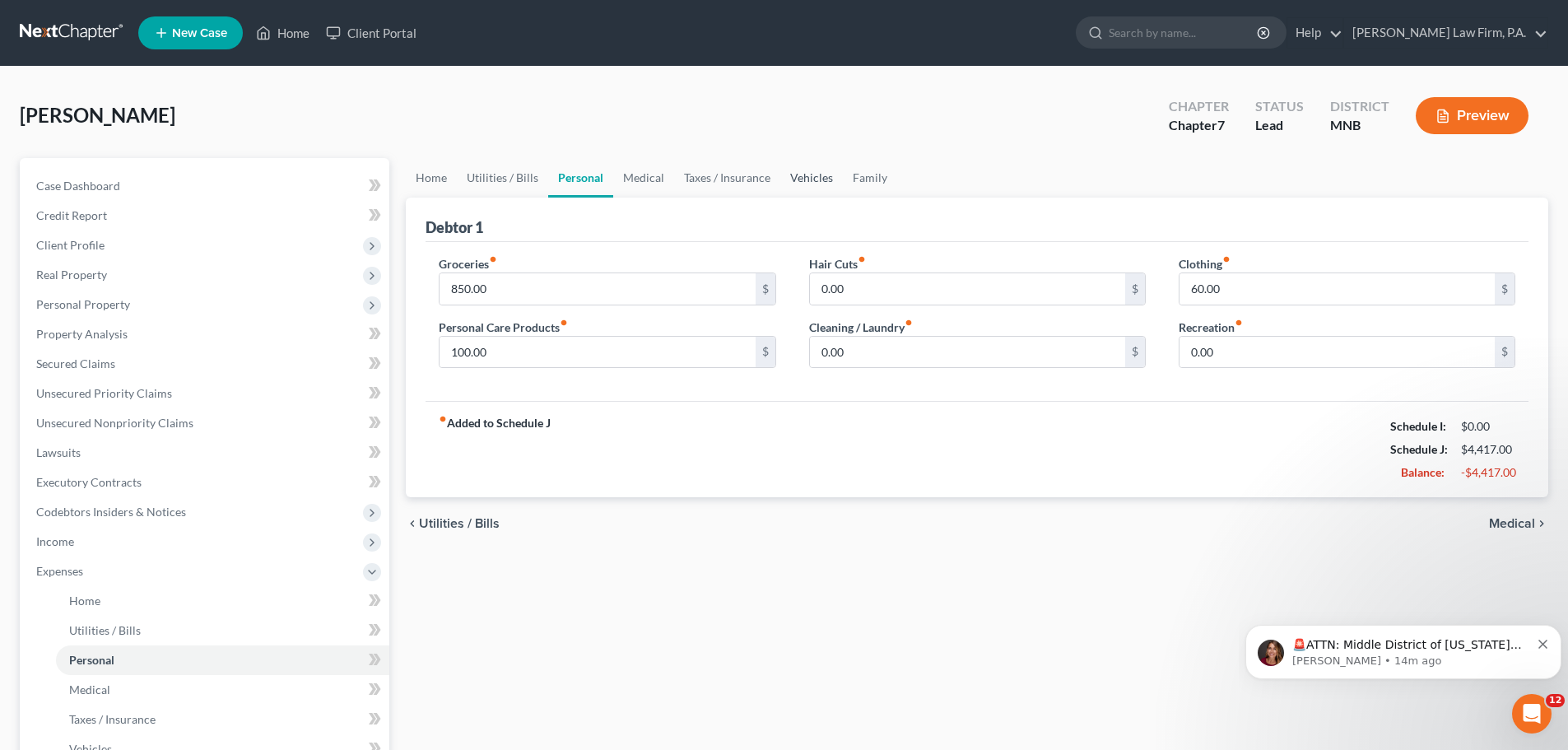
drag, startPoint x: 796, startPoint y: 180, endPoint x: 842, endPoint y: 201, distance: 50.6
click at [796, 180] on link "Vehicles" at bounding box center [812, 177] width 63 height 40
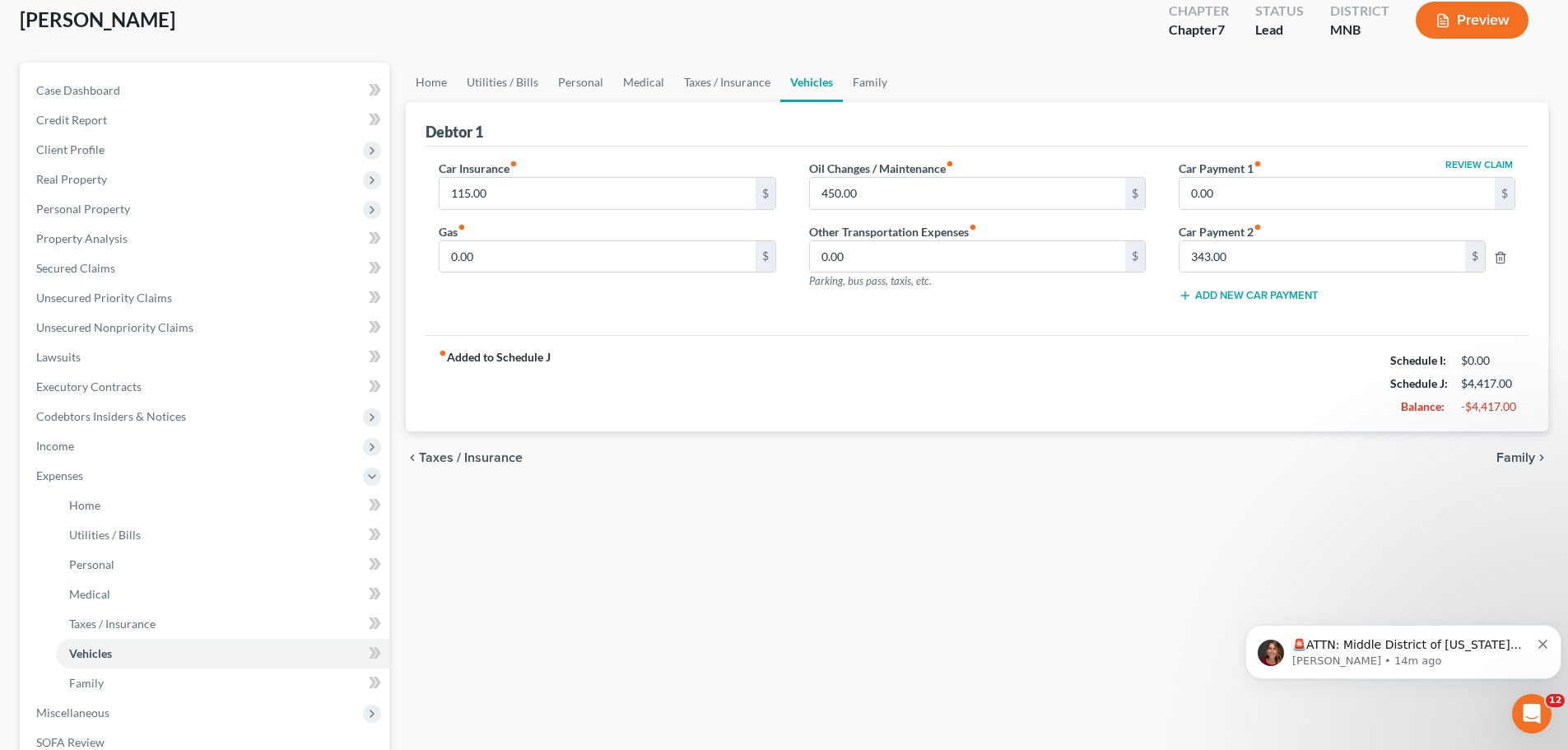
scroll to position [99, 0]
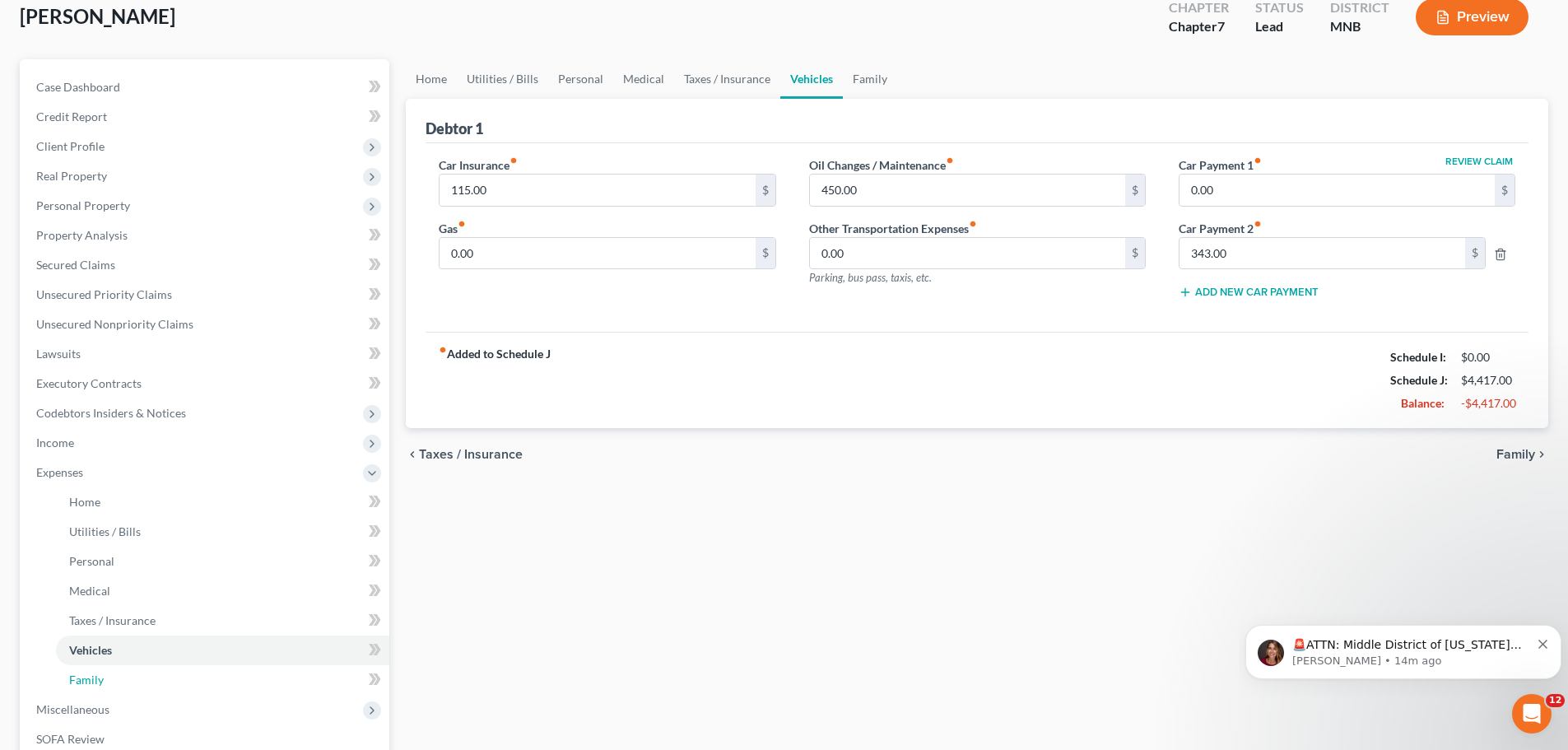
click at [110, 672] on link "Family" at bounding box center [223, 680] width 334 height 29
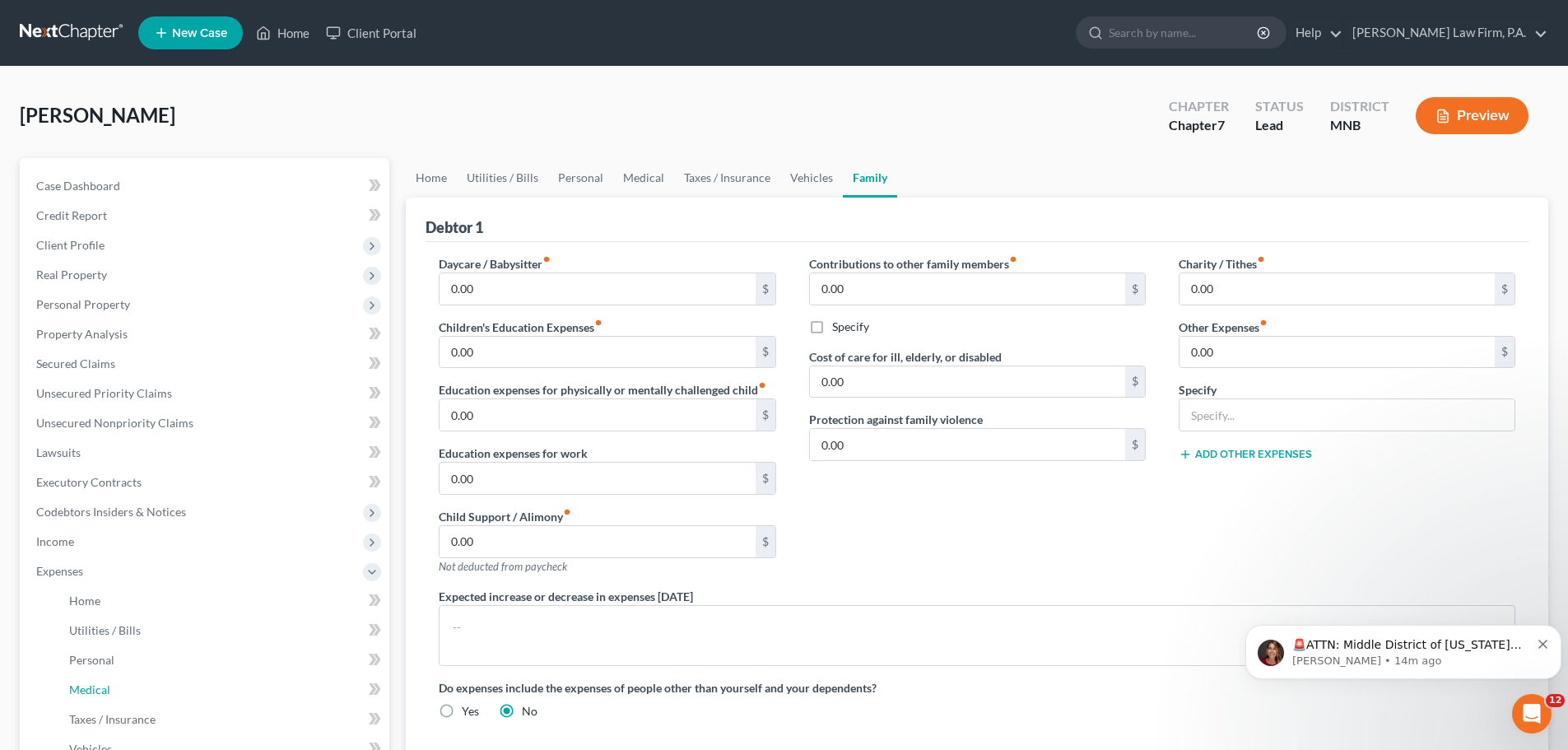
click at [112, 694] on link "Medical" at bounding box center [223, 689] width 334 height 29
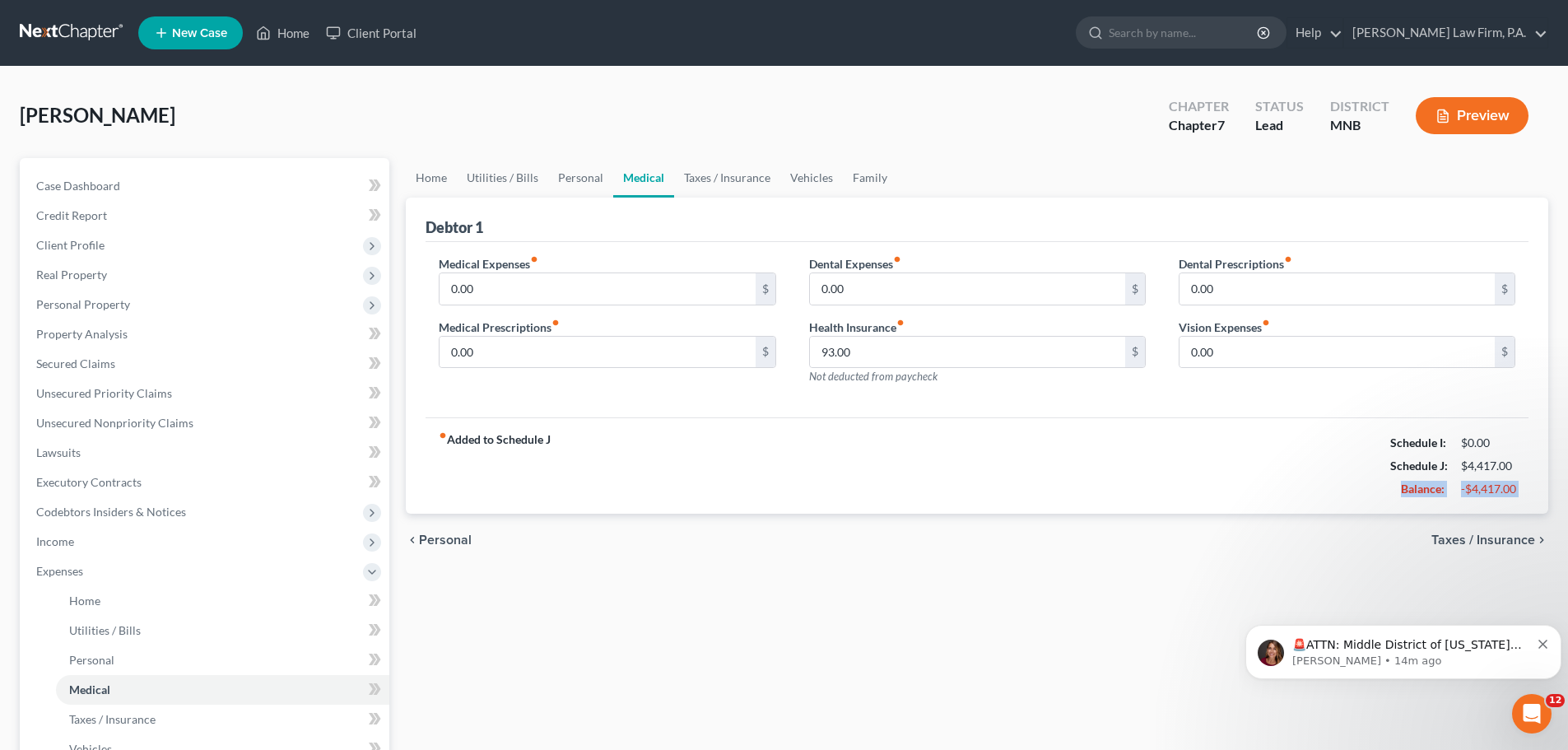
drag, startPoint x: 1568, startPoint y: 480, endPoint x: 1573, endPoint y: 516, distance: 36.3
click at [1567, 516] on html "Home New Case Client Portal [PERSON_NAME] Law Firm, P.A. [PERSON_NAME][EMAIL_AD…" at bounding box center [784, 564] width 1568 height 1128
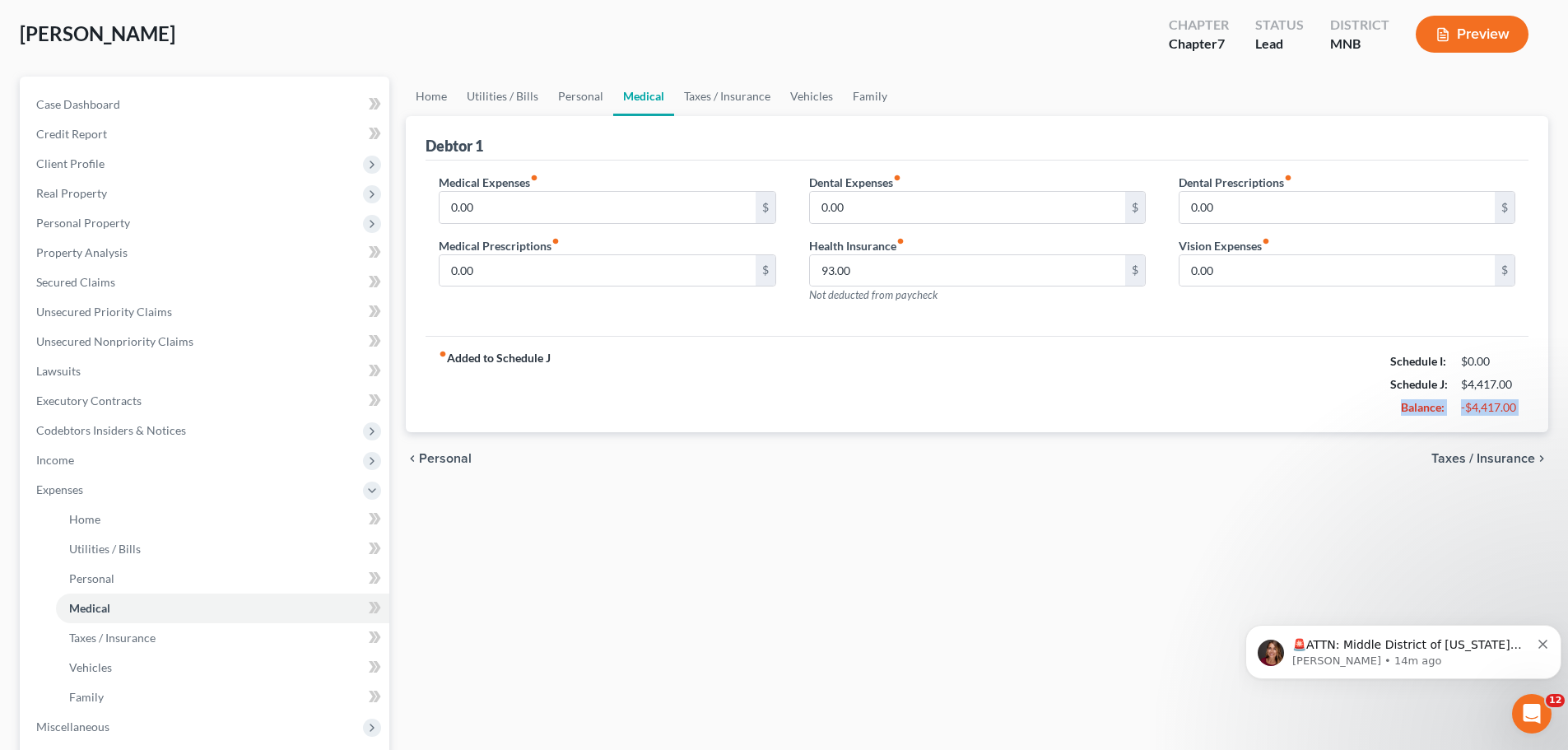
scroll to position [83, 0]
click at [125, 672] on link "Vehicles" at bounding box center [223, 665] width 334 height 29
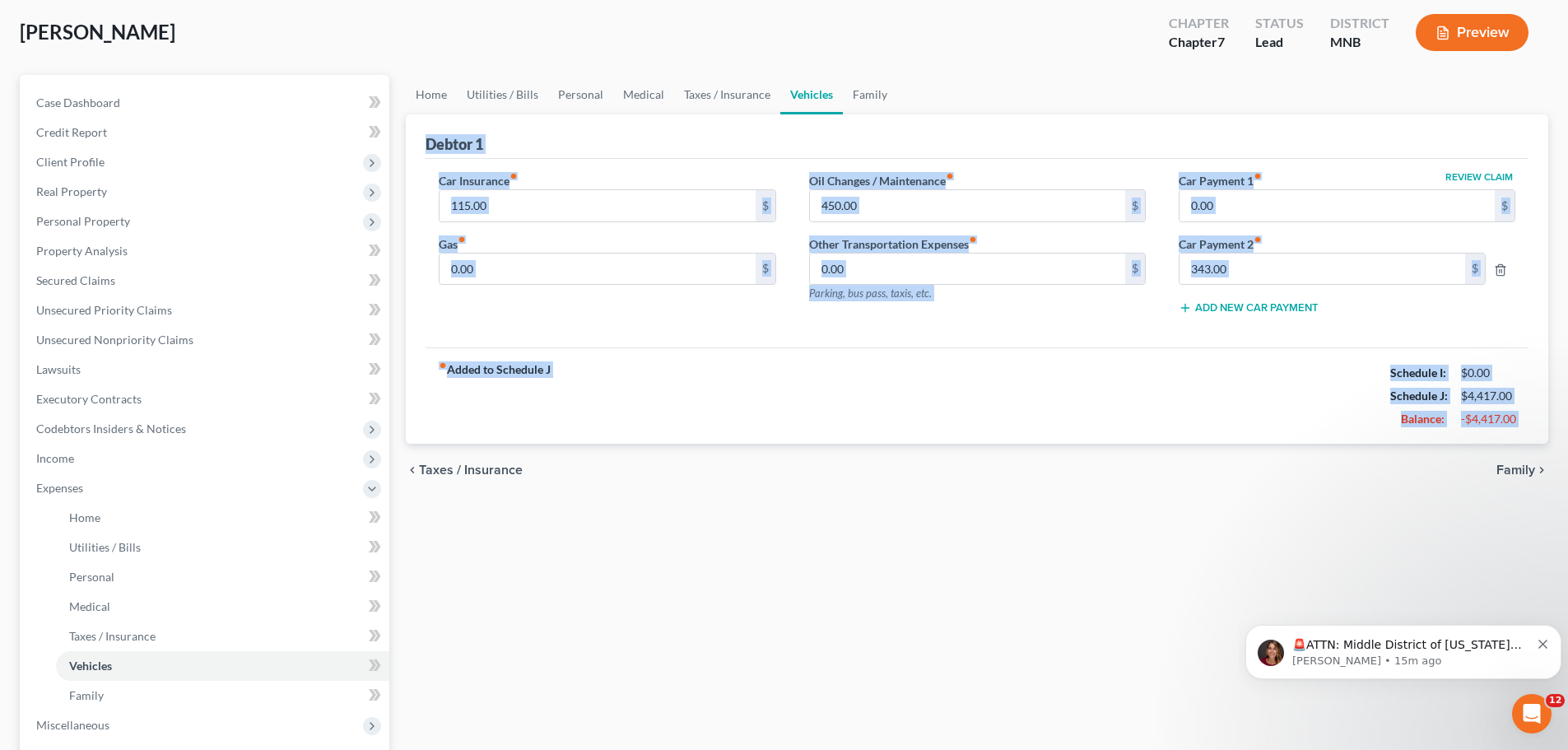
scroll to position [84, 0]
click at [100, 639] on span "Taxes / Insurance" at bounding box center [112, 634] width 87 height 14
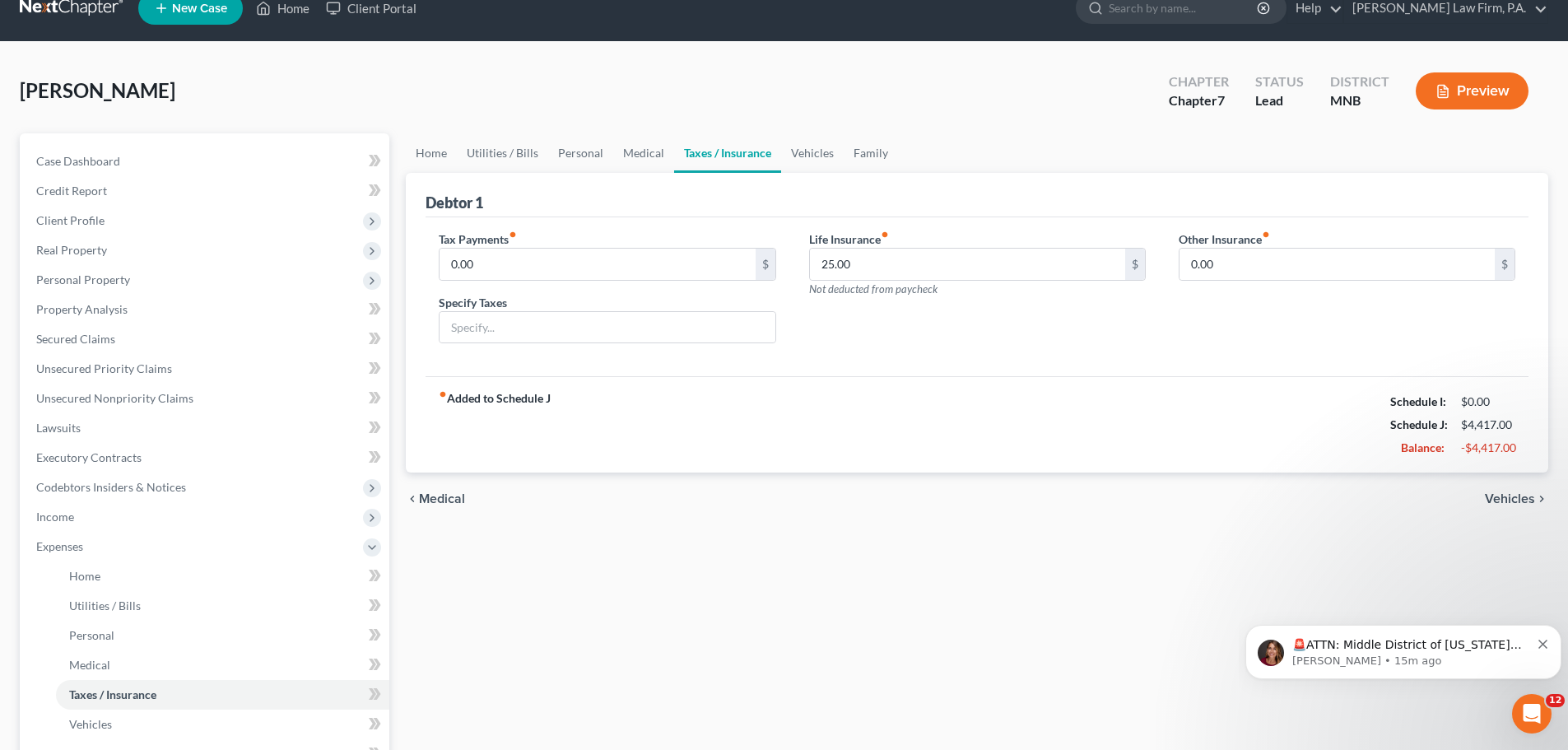
scroll to position [42, 0]
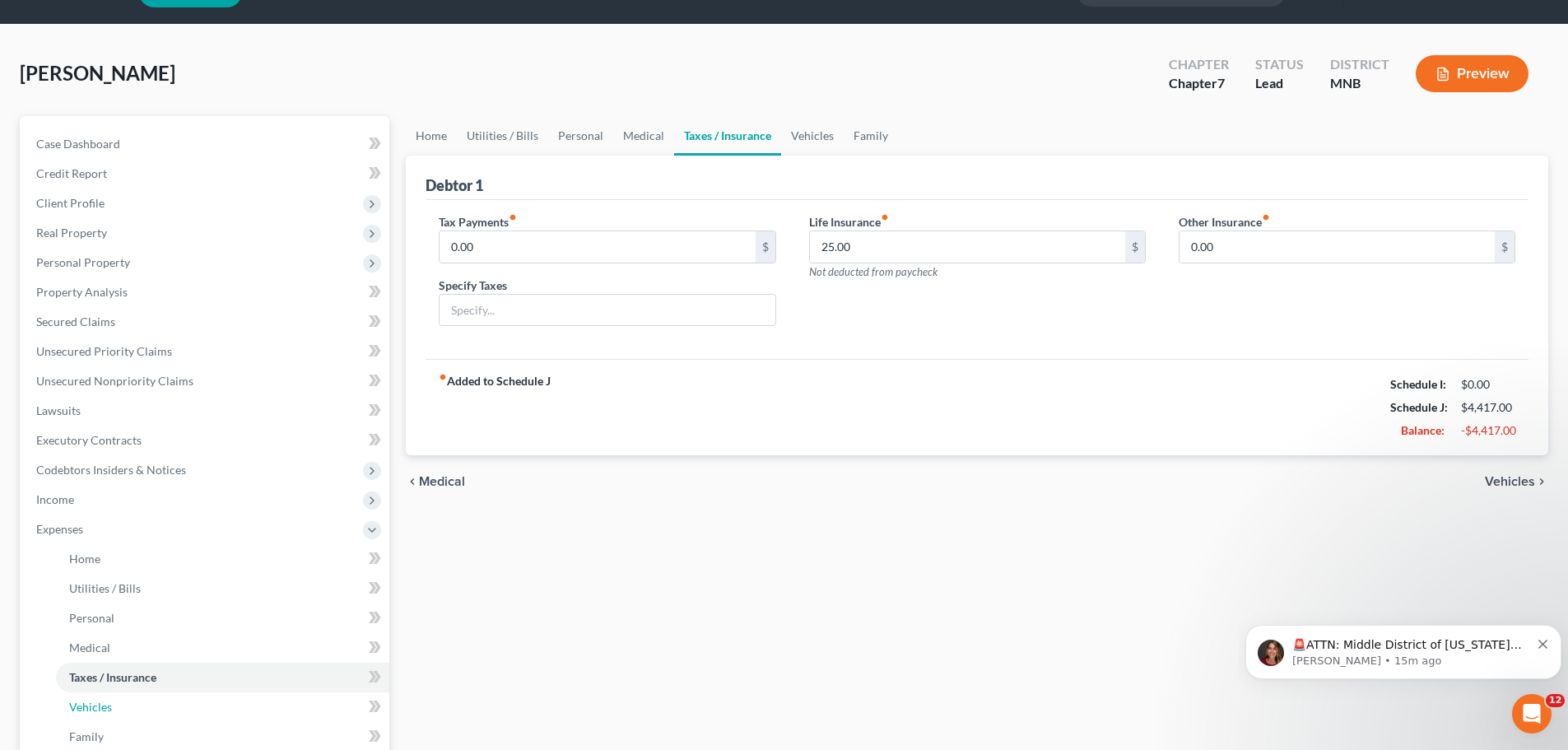
click at [121, 707] on link "Vehicles" at bounding box center [223, 707] width 334 height 29
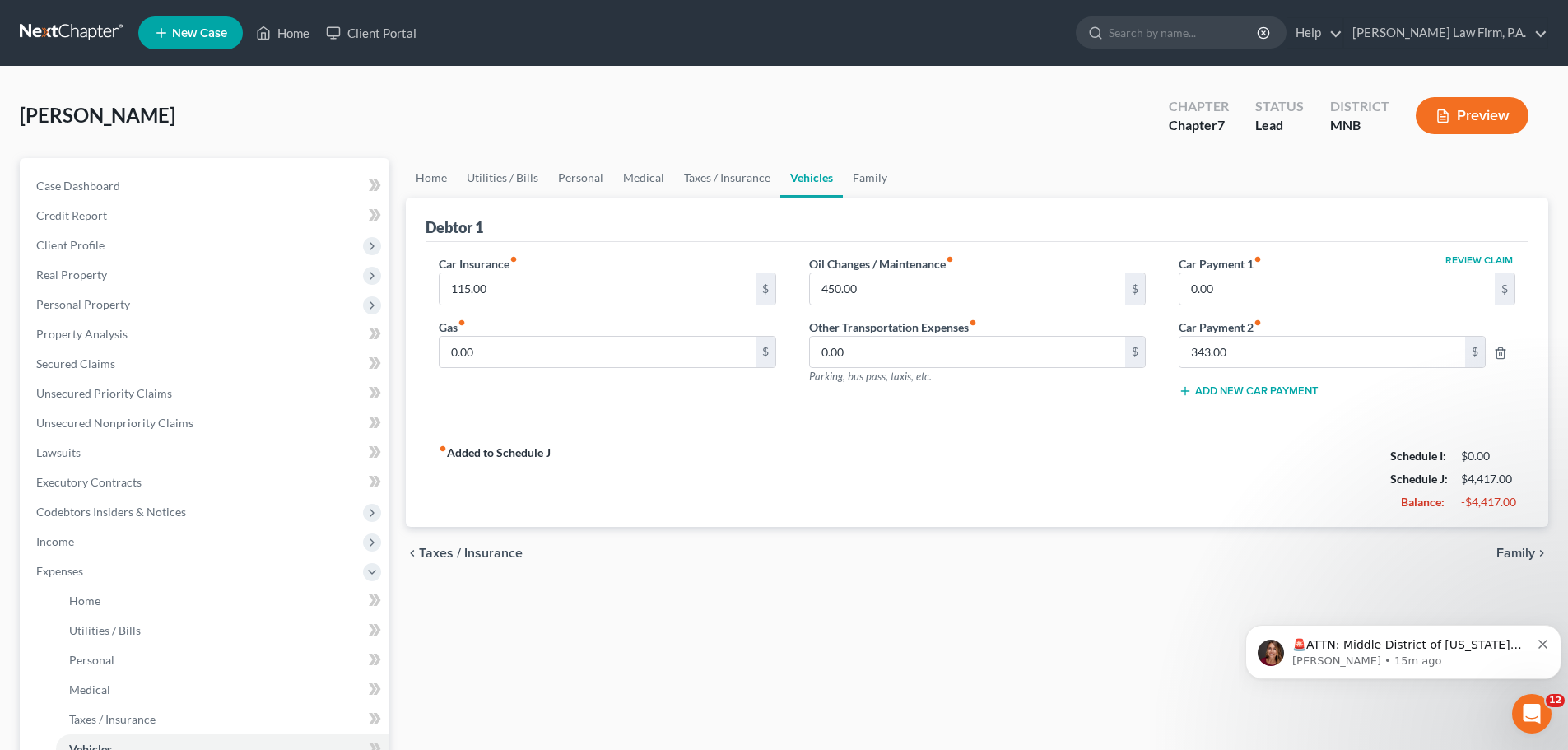
click at [373, 571] on icon at bounding box center [371, 571] width 13 height 13
click at [100, 635] on span "SOFA Review" at bounding box center [70, 629] width 68 height 14
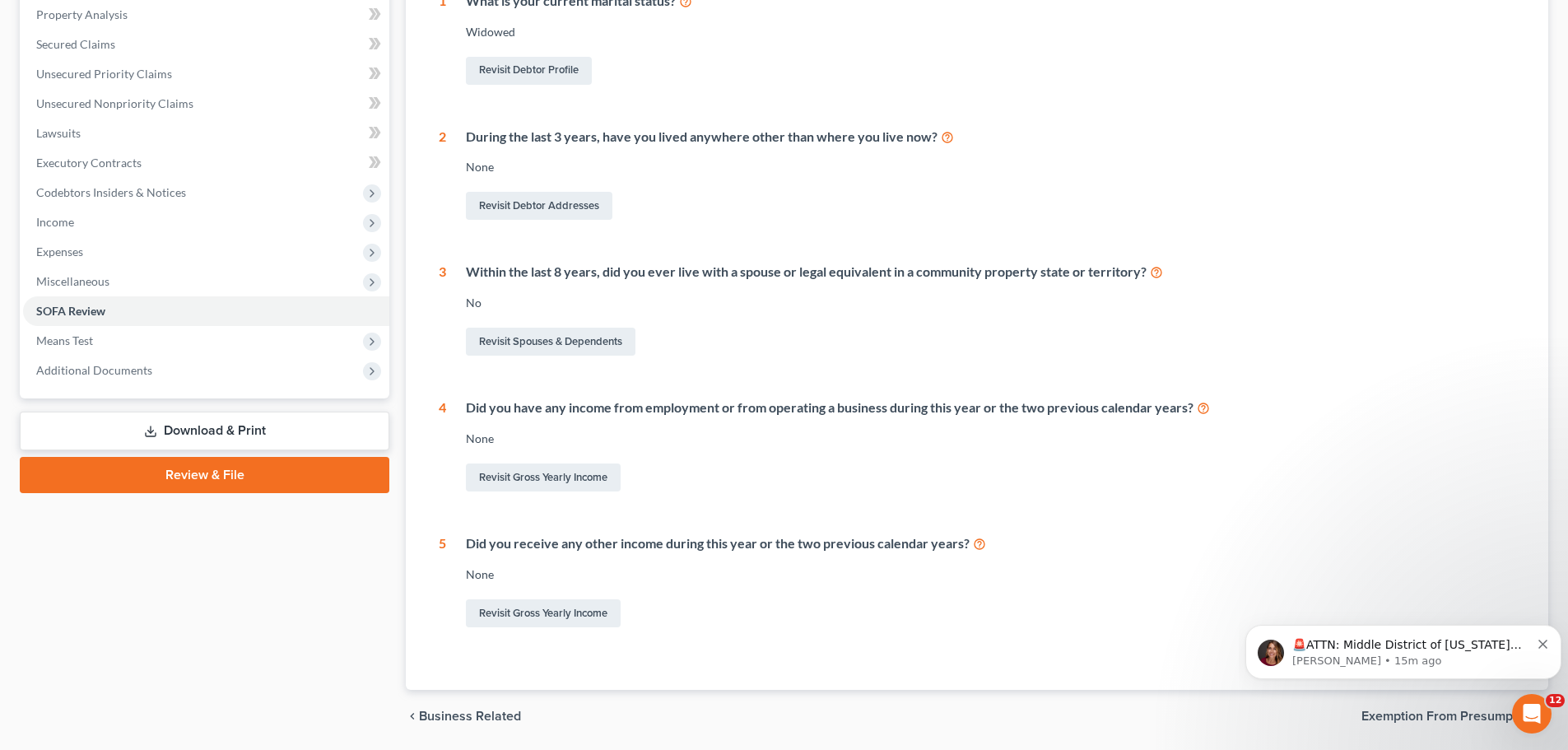
scroll to position [320, 0]
drag, startPoint x: 539, startPoint y: 483, endPoint x: 743, endPoint y: 496, distance: 204.4
click at [539, 483] on link "Revisit Gross Yearly Income" at bounding box center [543, 476] width 155 height 28
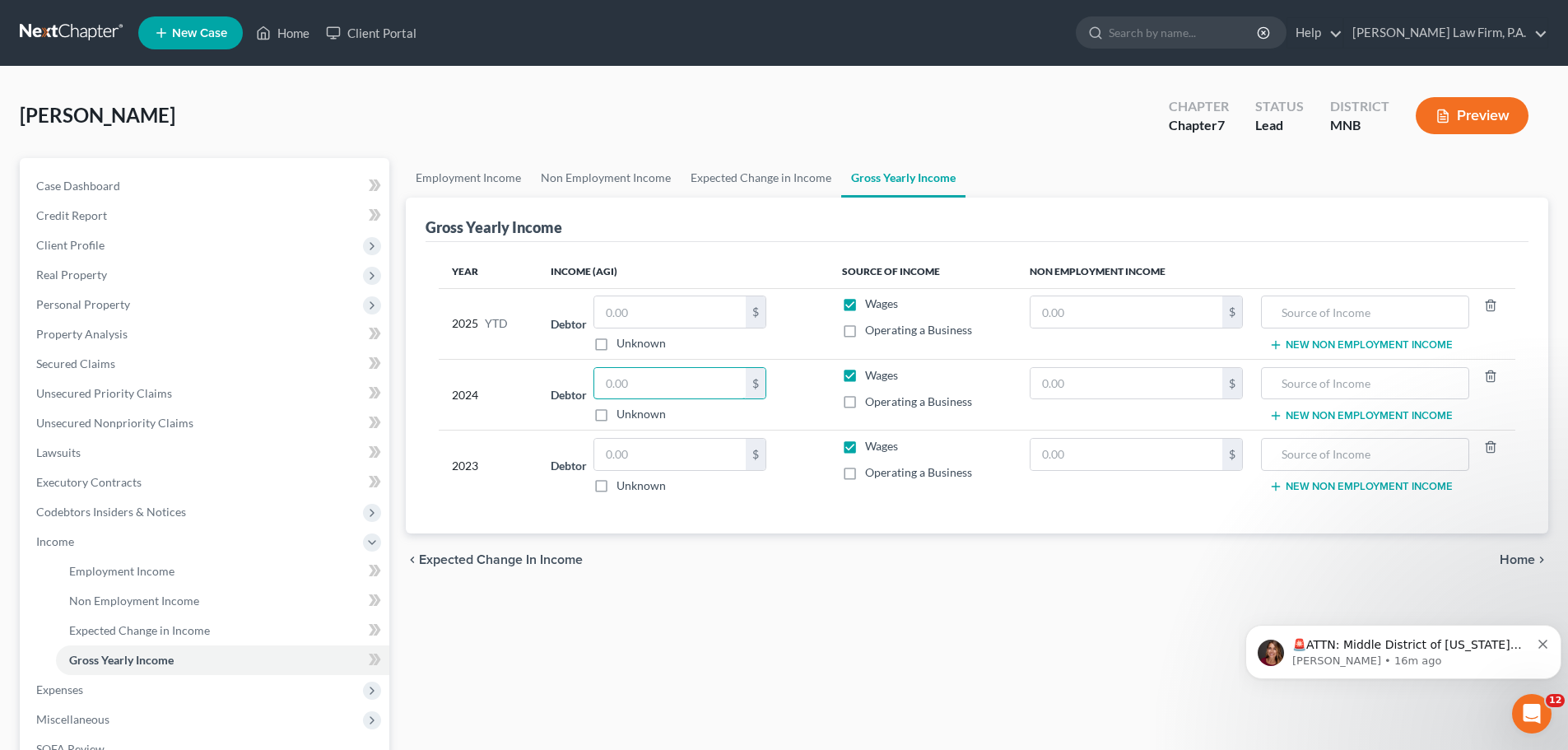
drag, startPoint x: 662, startPoint y: 382, endPoint x: 606, endPoint y: 384, distance: 56.0
click at [607, 384] on input "text" at bounding box center [670, 383] width 151 height 31
type input "17,112"
click at [623, 461] on input "text" at bounding box center [670, 454] width 151 height 31
type input "17,122"
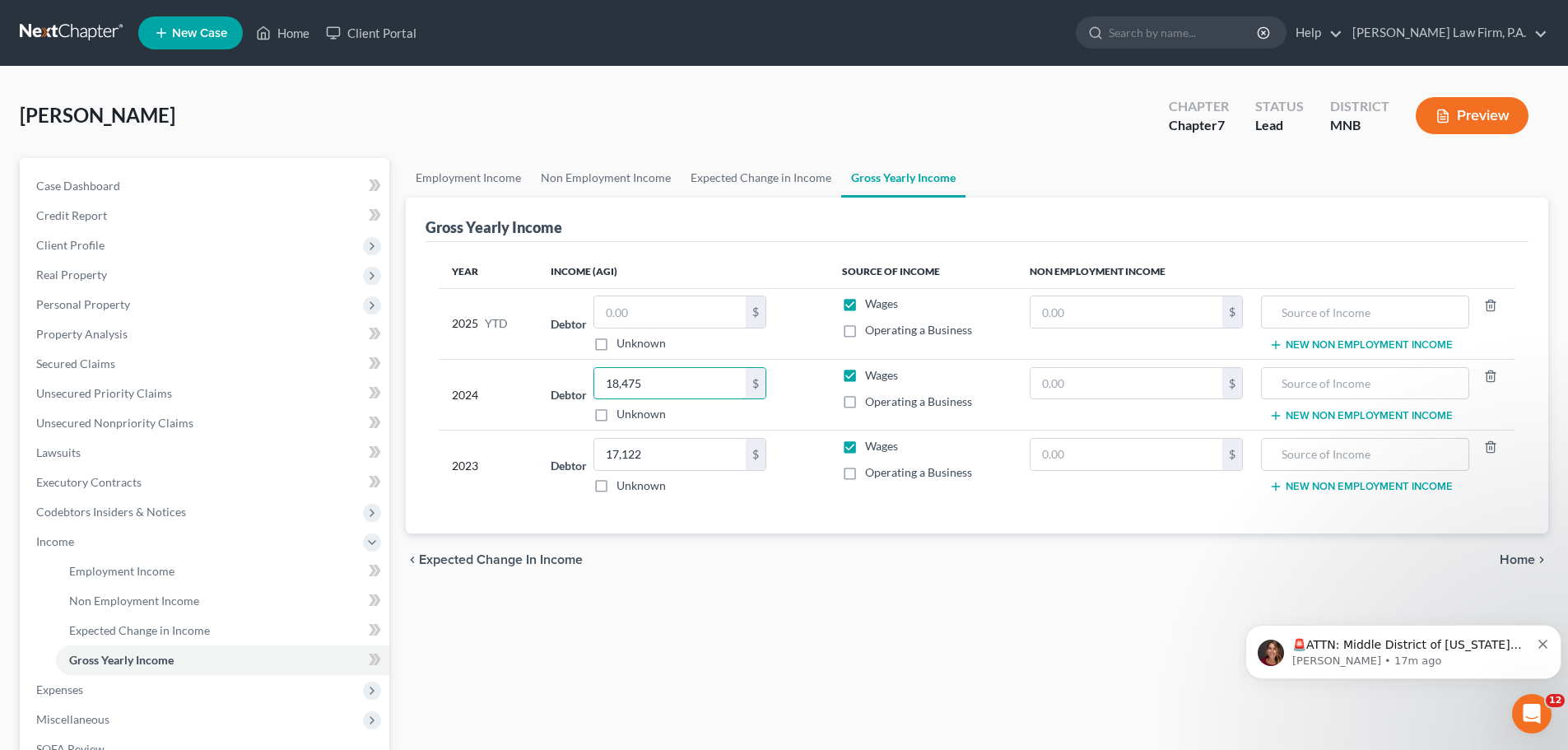
type input "18,475"
click at [653, 318] on input "text" at bounding box center [670, 311] width 151 height 31
type input "7,979"
click at [1117, 305] on input "text" at bounding box center [1126, 311] width 192 height 31
type input "16,997"
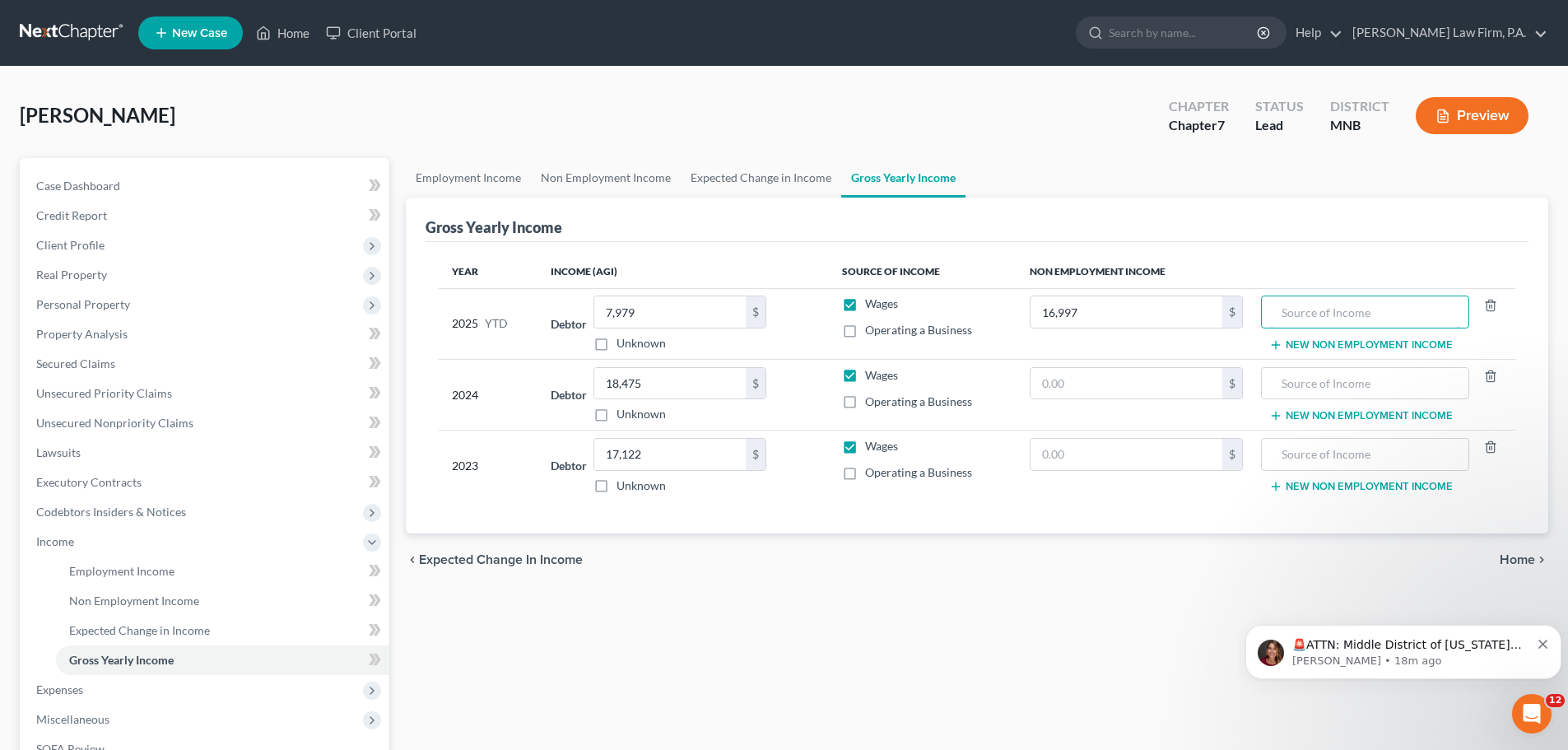
click at [1401, 308] on input "text" at bounding box center [1364, 311] width 189 height 31
type input "Social Security"
type input "0"
click at [1091, 452] on input "text" at bounding box center [1126, 454] width 192 height 31
type input "16,997"
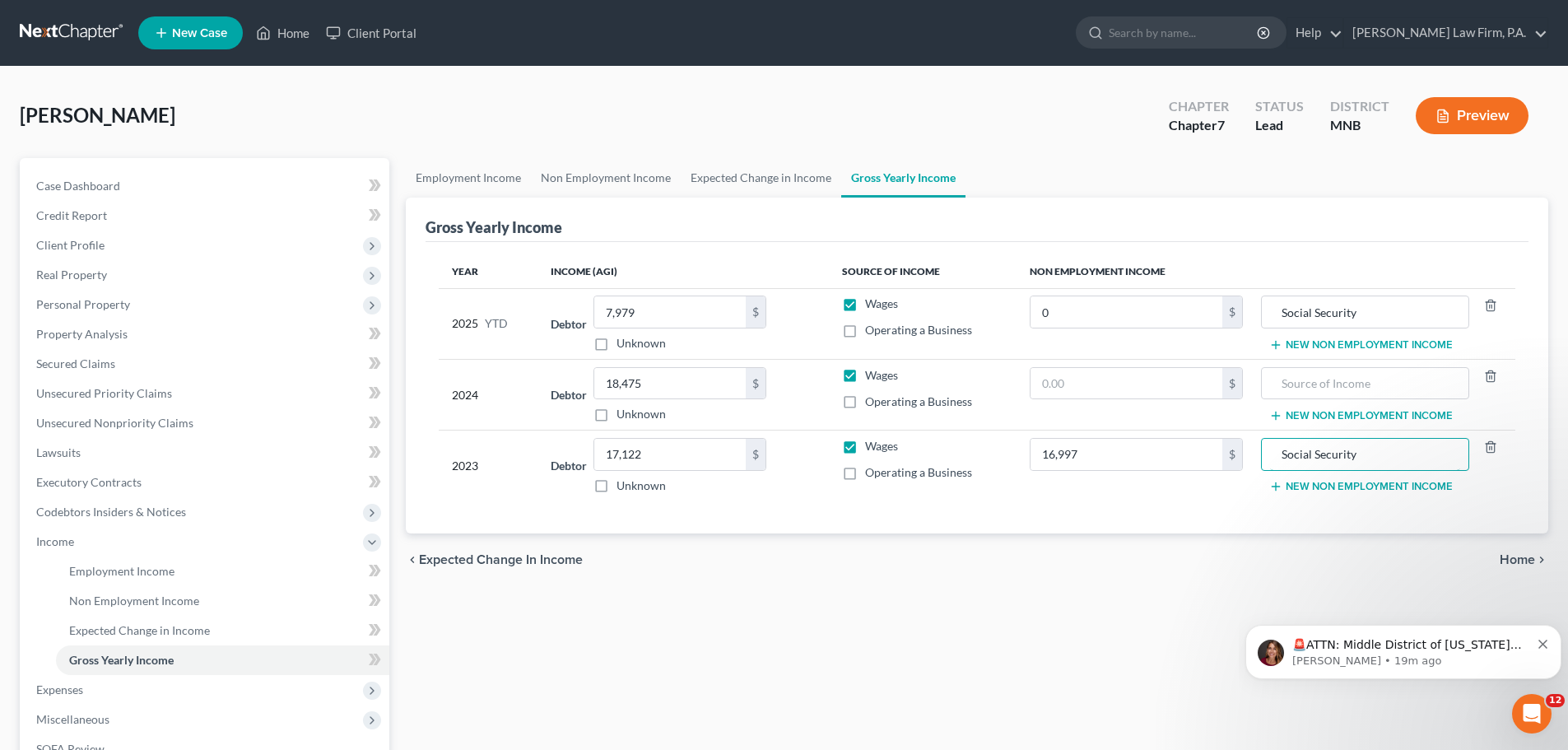
type input "Social Security"
click at [1335, 486] on button "New Non Employment Income" at bounding box center [1361, 486] width 183 height 13
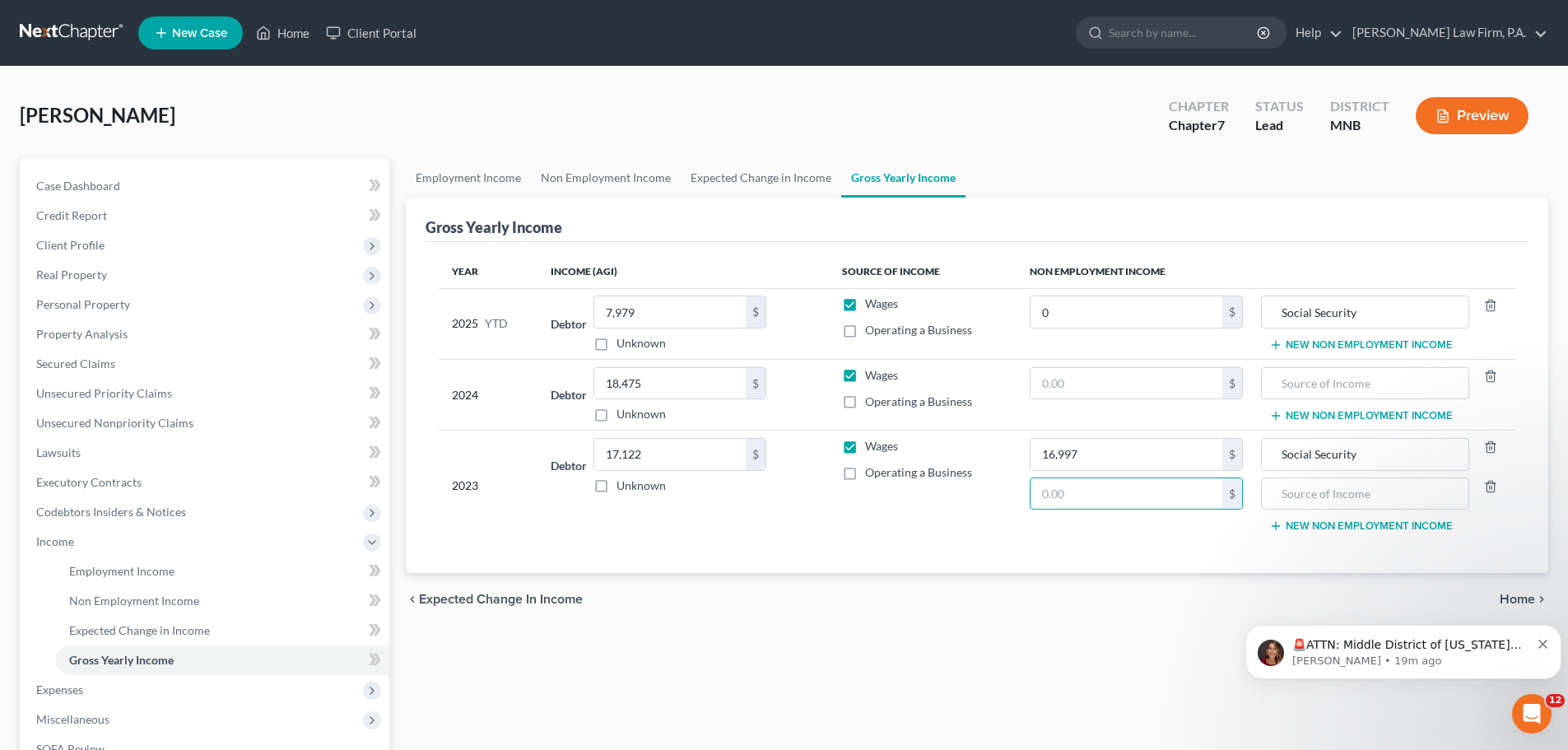
click at [1108, 488] on input "text" at bounding box center [1126, 494] width 192 height 31
type input "23,826"
click at [1371, 496] on input "text" at bounding box center [1364, 494] width 189 height 31
type input "Retirement"
click at [1113, 386] on input "text" at bounding box center [1126, 383] width 192 height 31
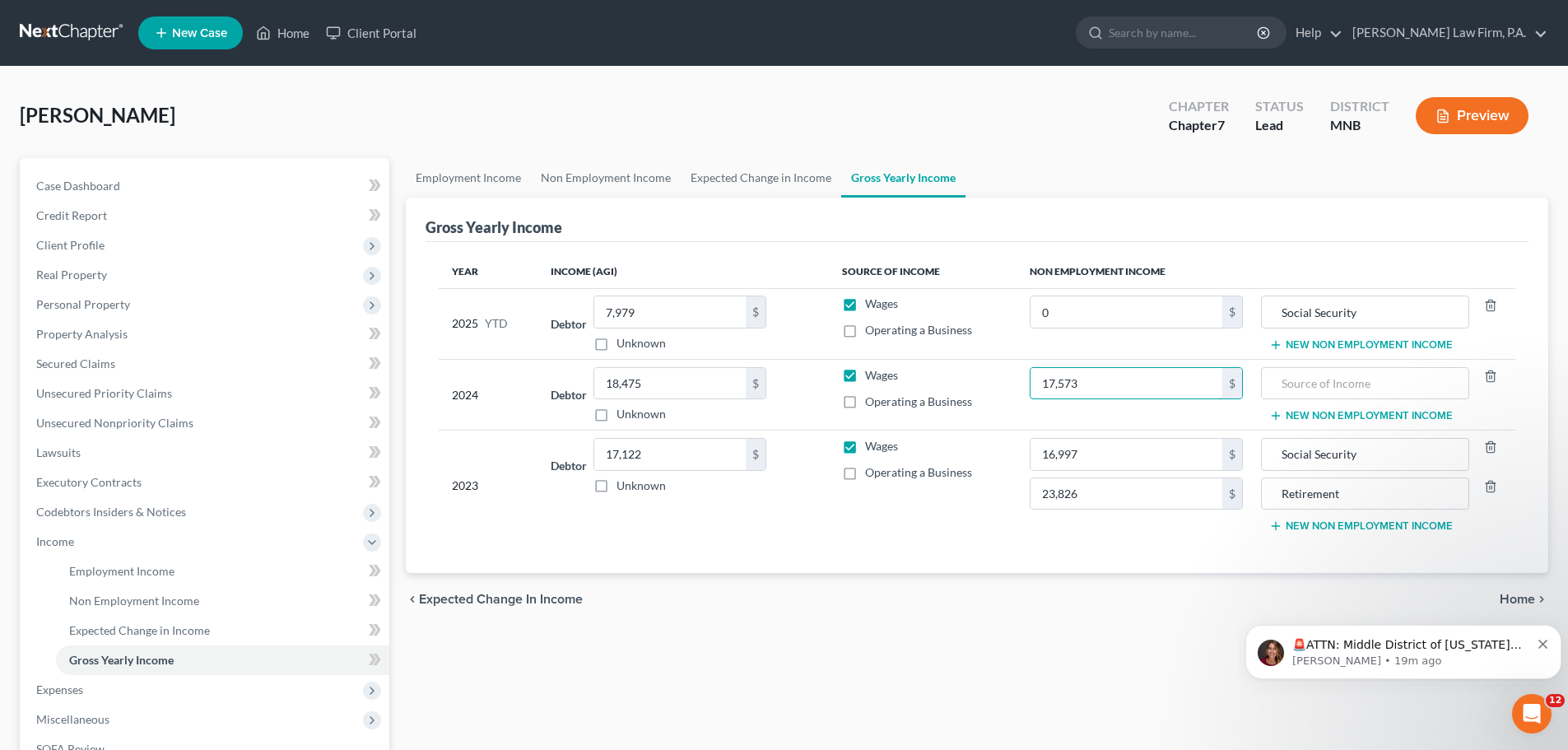
type input "17,573"
type input "Social Security"
click at [1325, 415] on button "New Non Employment Income" at bounding box center [1361, 416] width 183 height 13
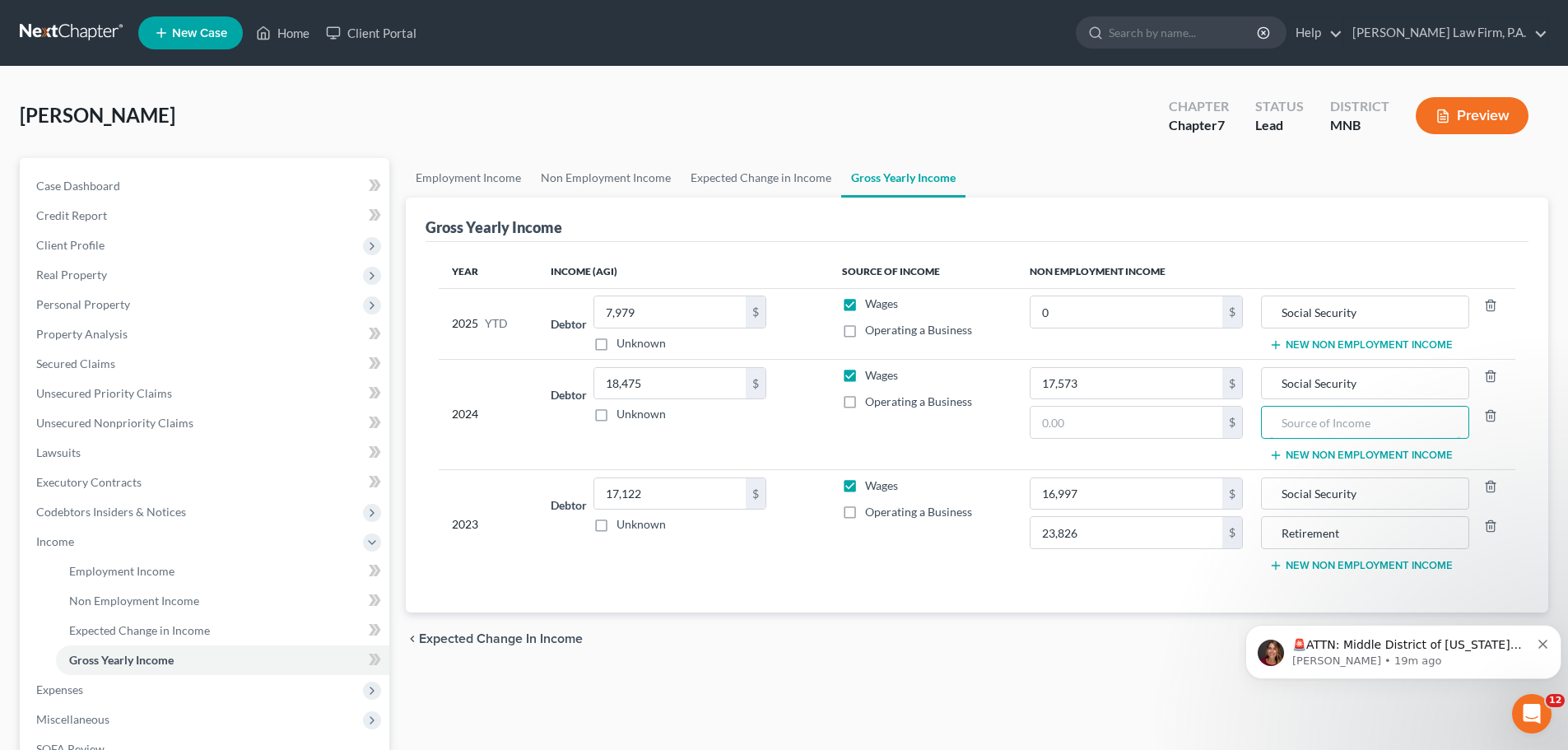
click at [1338, 421] on input "text" at bounding box center [1364, 422] width 189 height 31
drag, startPoint x: 1077, startPoint y: 427, endPoint x: 1066, endPoint y: 419, distance: 13.6
click at [1077, 427] on input "text" at bounding box center [1126, 422] width 192 height 31
type input "9,019"
click at [1326, 428] on input "text" at bounding box center [1364, 422] width 189 height 31
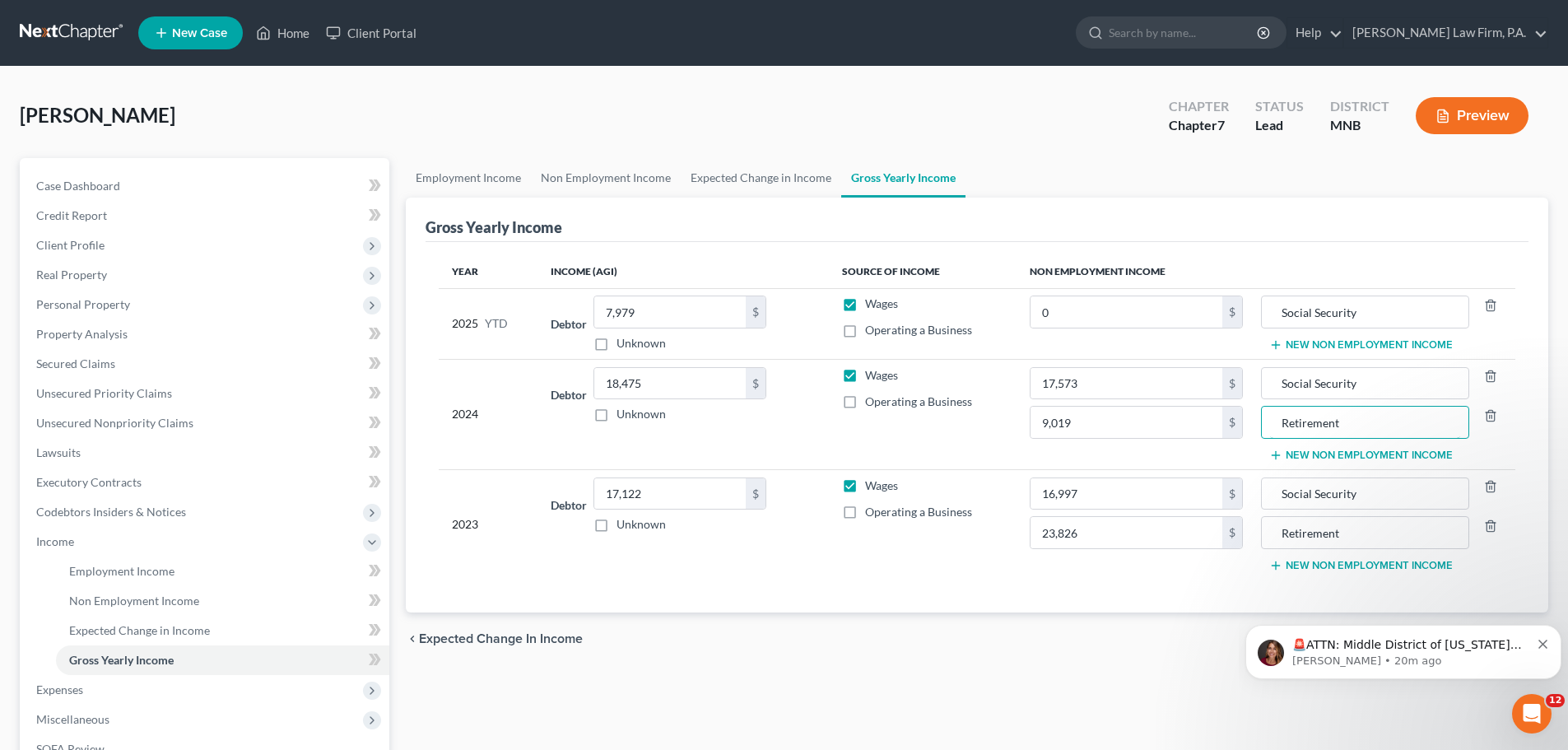
type input "Retirement"
click at [1374, 389] on input "Social Security" at bounding box center [1364, 383] width 189 height 31
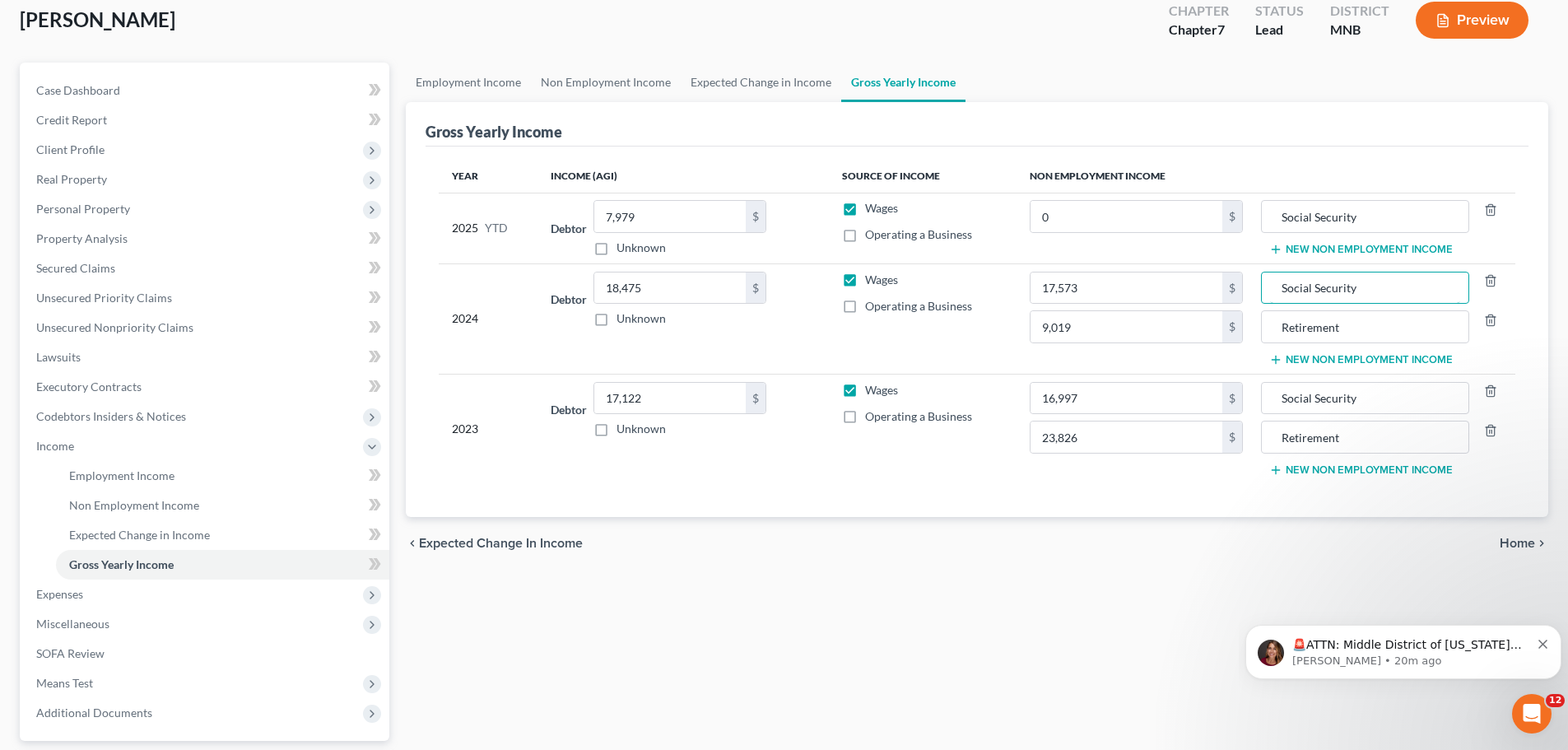
scroll to position [79, 0]
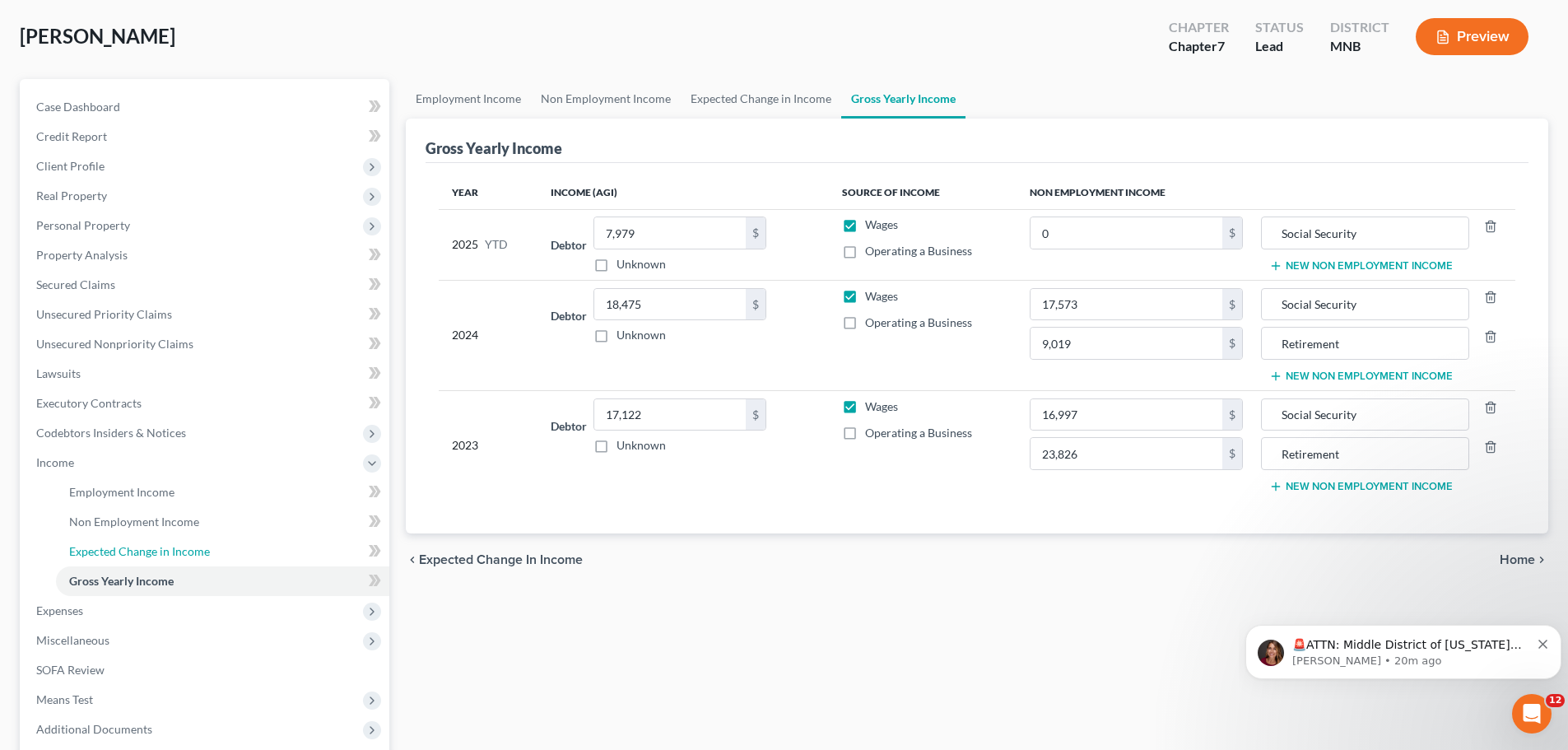
click at [189, 555] on span "Expected Change in Income" at bounding box center [139, 550] width 141 height 14
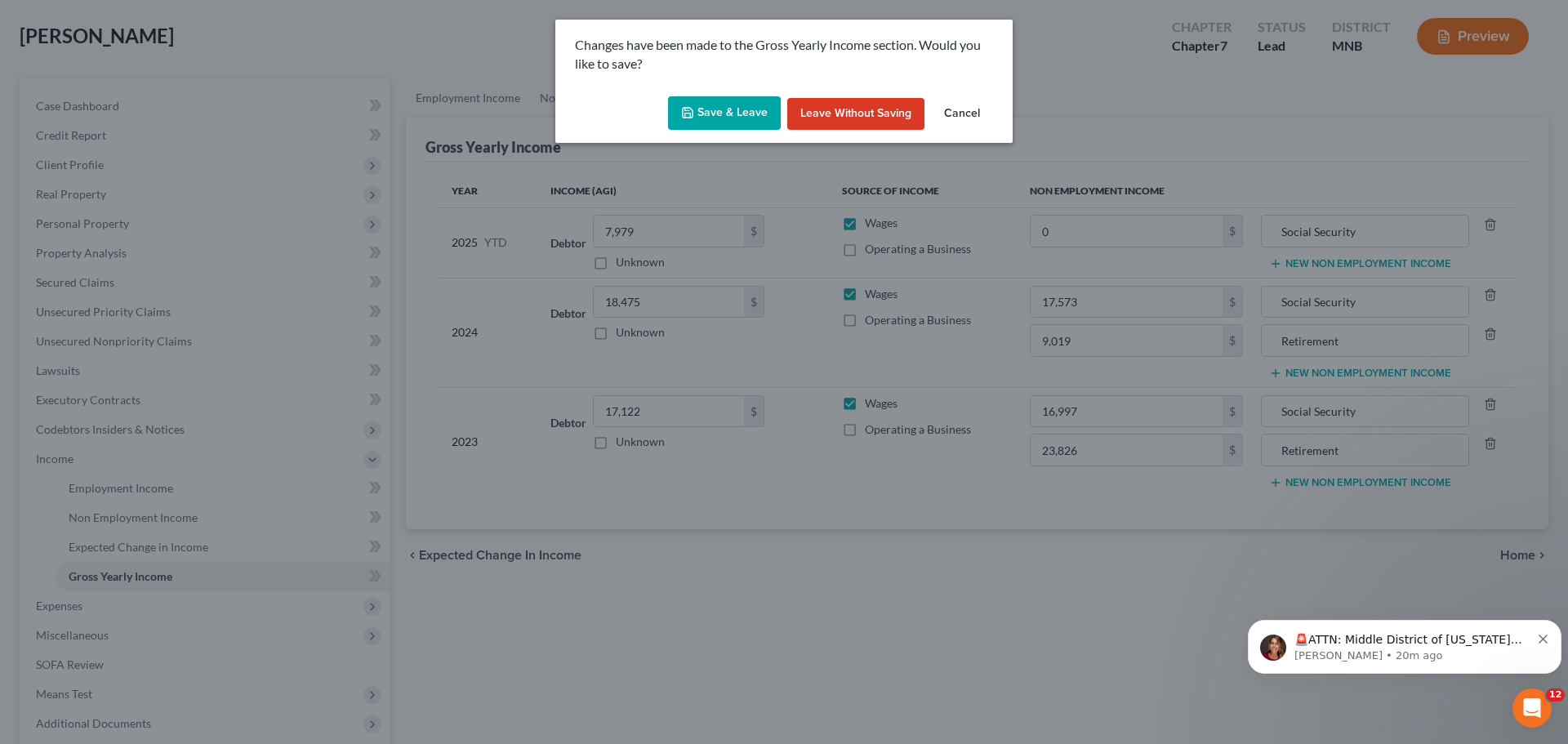
click at [744, 115] on button "Save & Leave" at bounding box center [723, 113] width 112 height 35
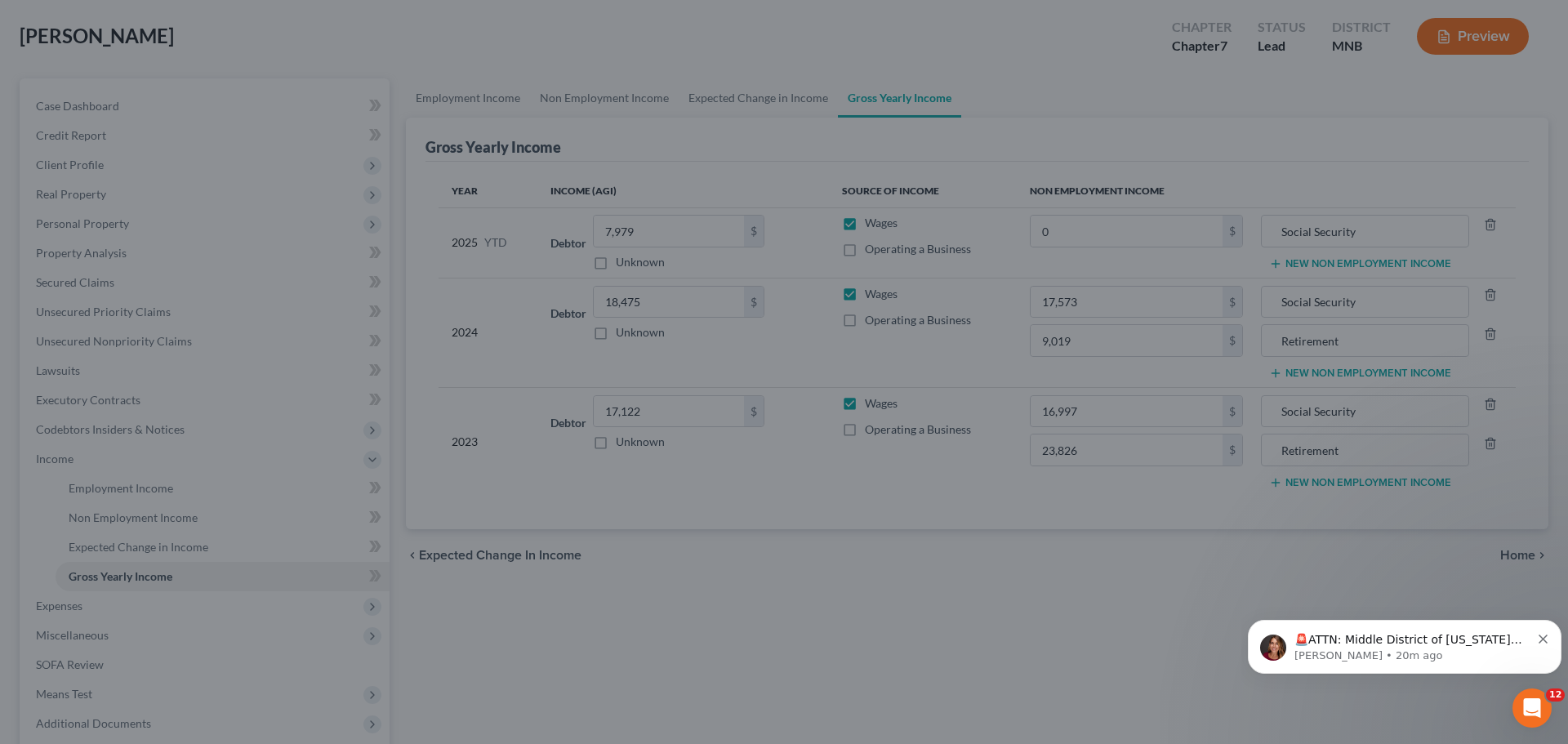
type input "9,019.00"
type input "Retirement"
type input "23,826.00"
type input "Retirement"
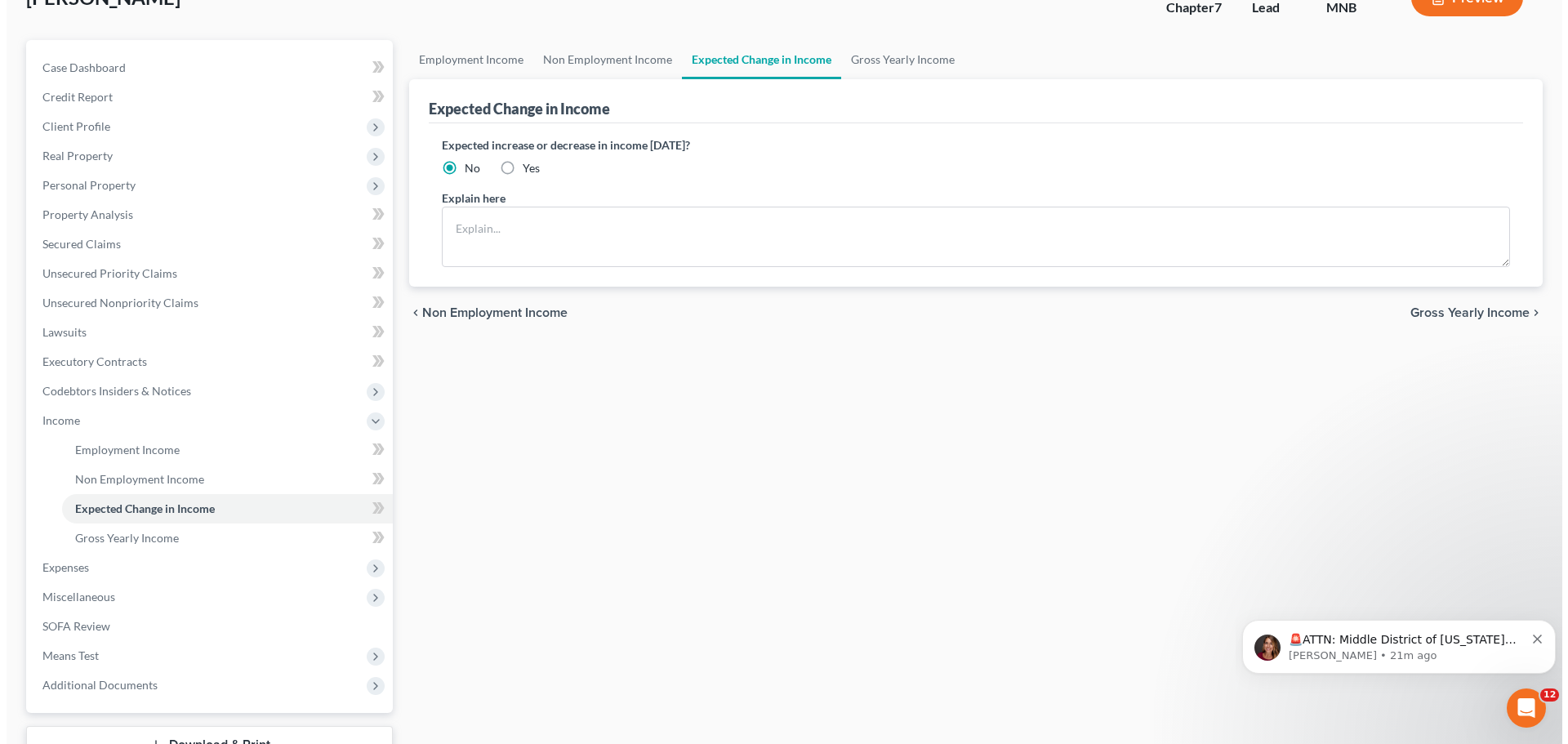
scroll to position [92, 0]
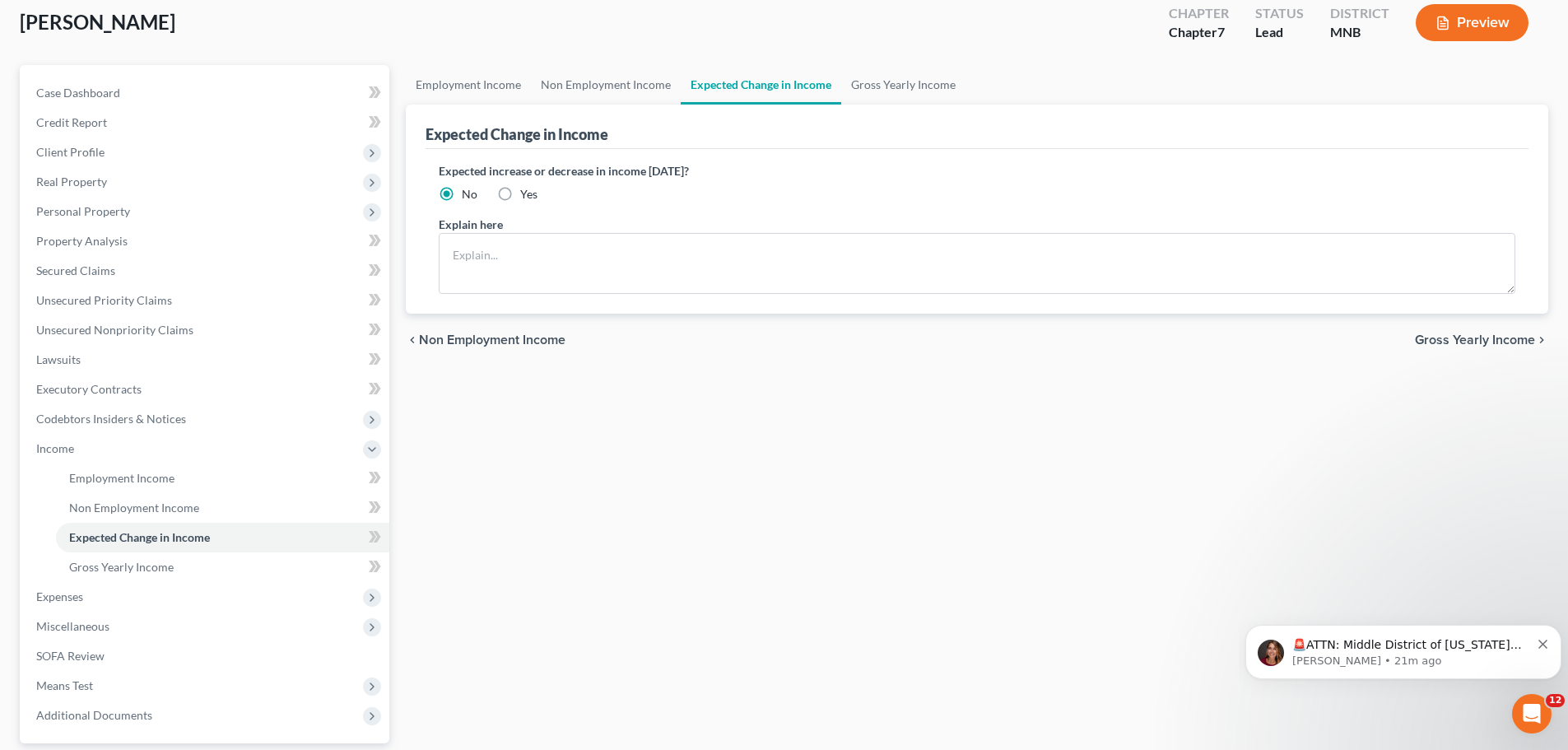
click at [372, 449] on icon at bounding box center [371, 449] width 13 height 13
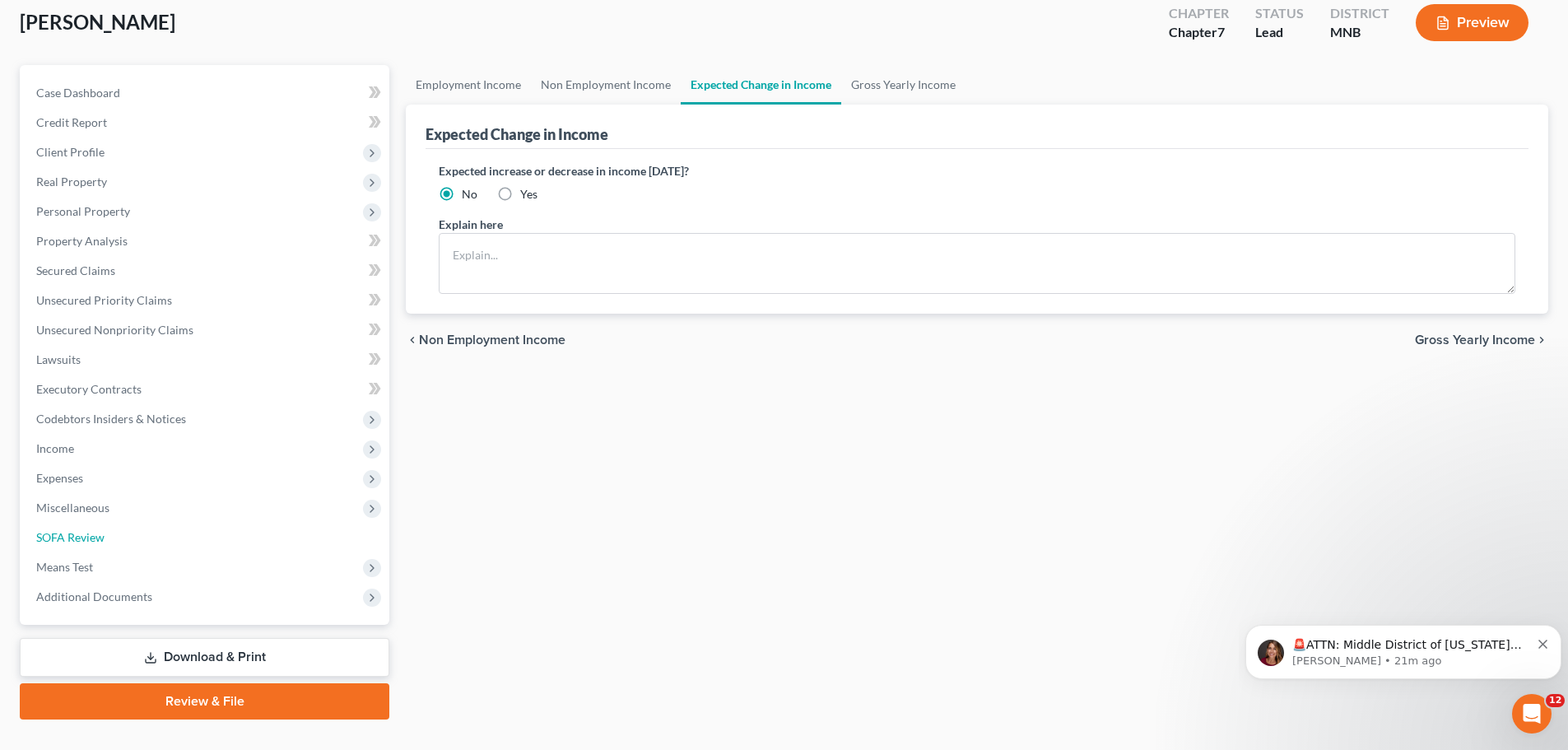
click at [112, 537] on link "SOFA Review" at bounding box center [206, 537] width 366 height 29
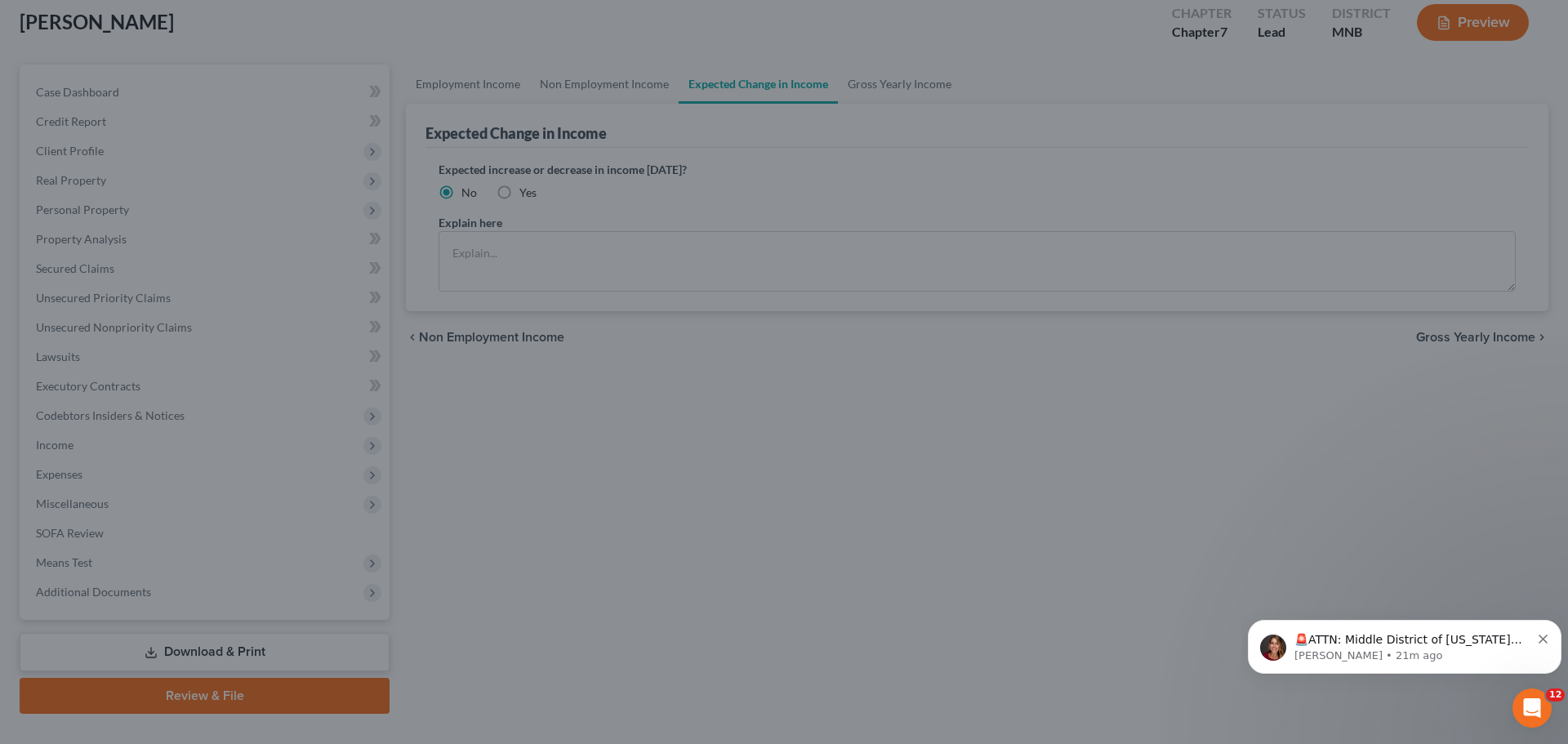
click at [102, 303] on div at bounding box center [784, 372] width 1568 height 744
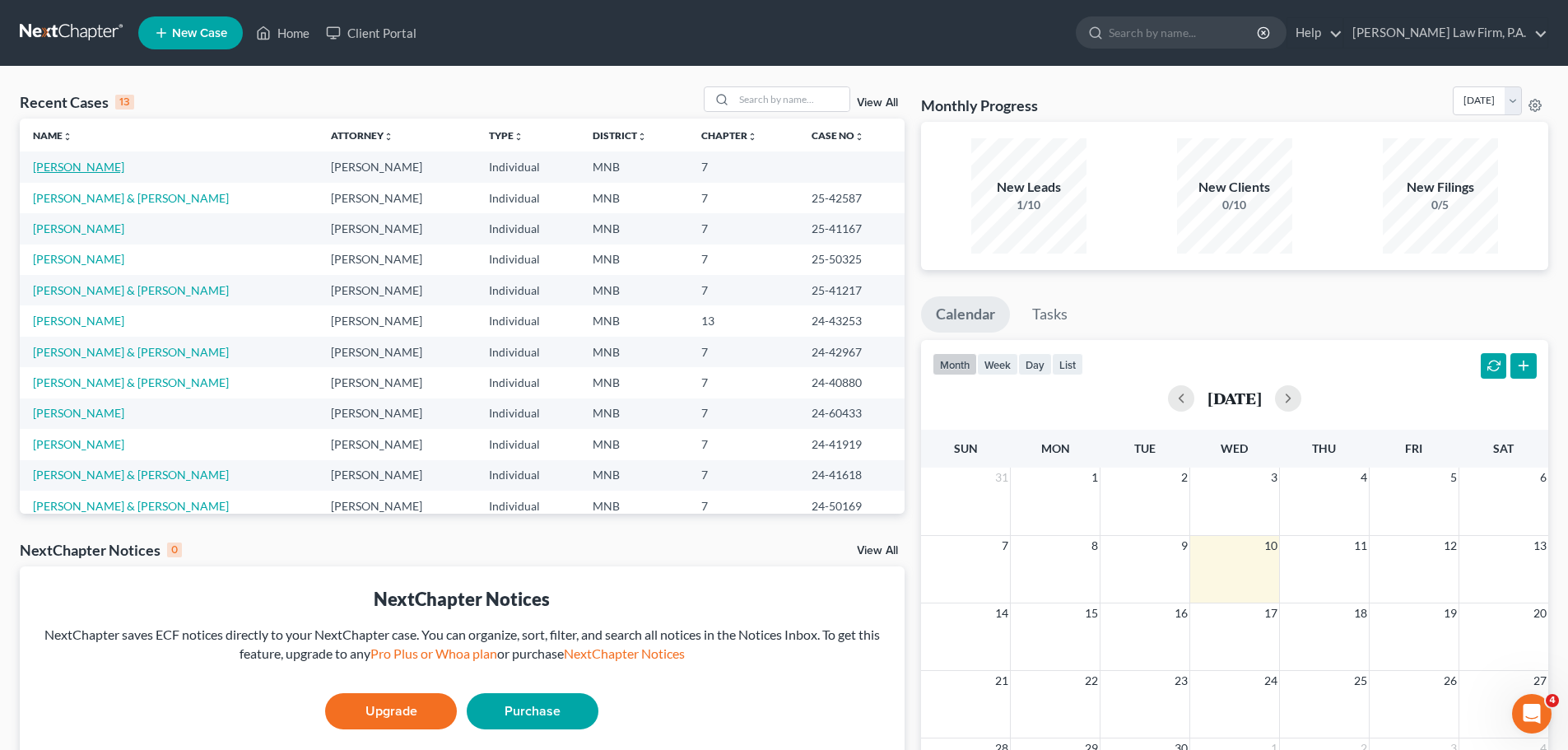
click at [61, 165] on link "[PERSON_NAME]" at bounding box center [78, 166] width 91 height 14
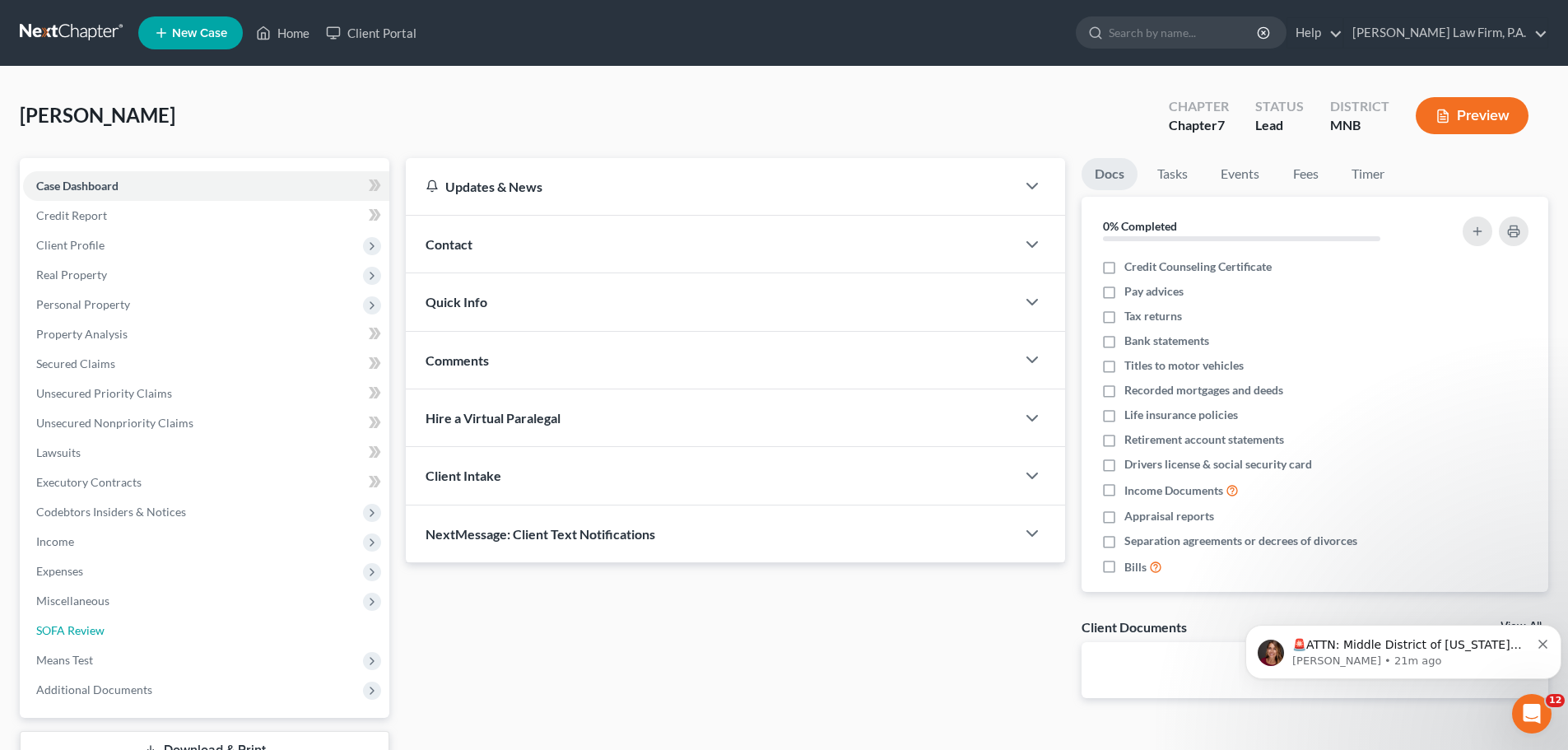
click at [81, 634] on span "SOFA Review" at bounding box center [70, 629] width 68 height 14
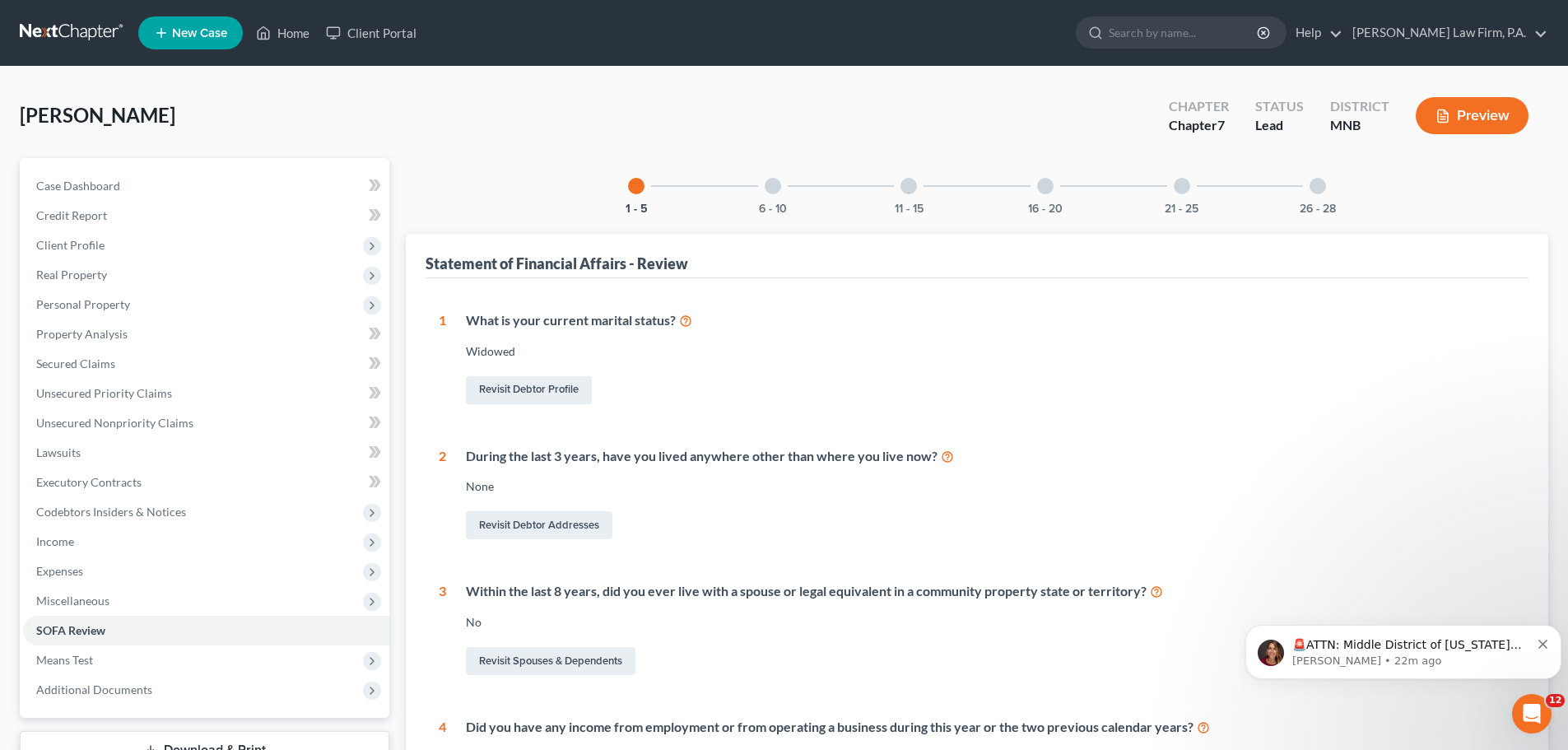
click at [912, 186] on div at bounding box center [909, 186] width 17 height 17
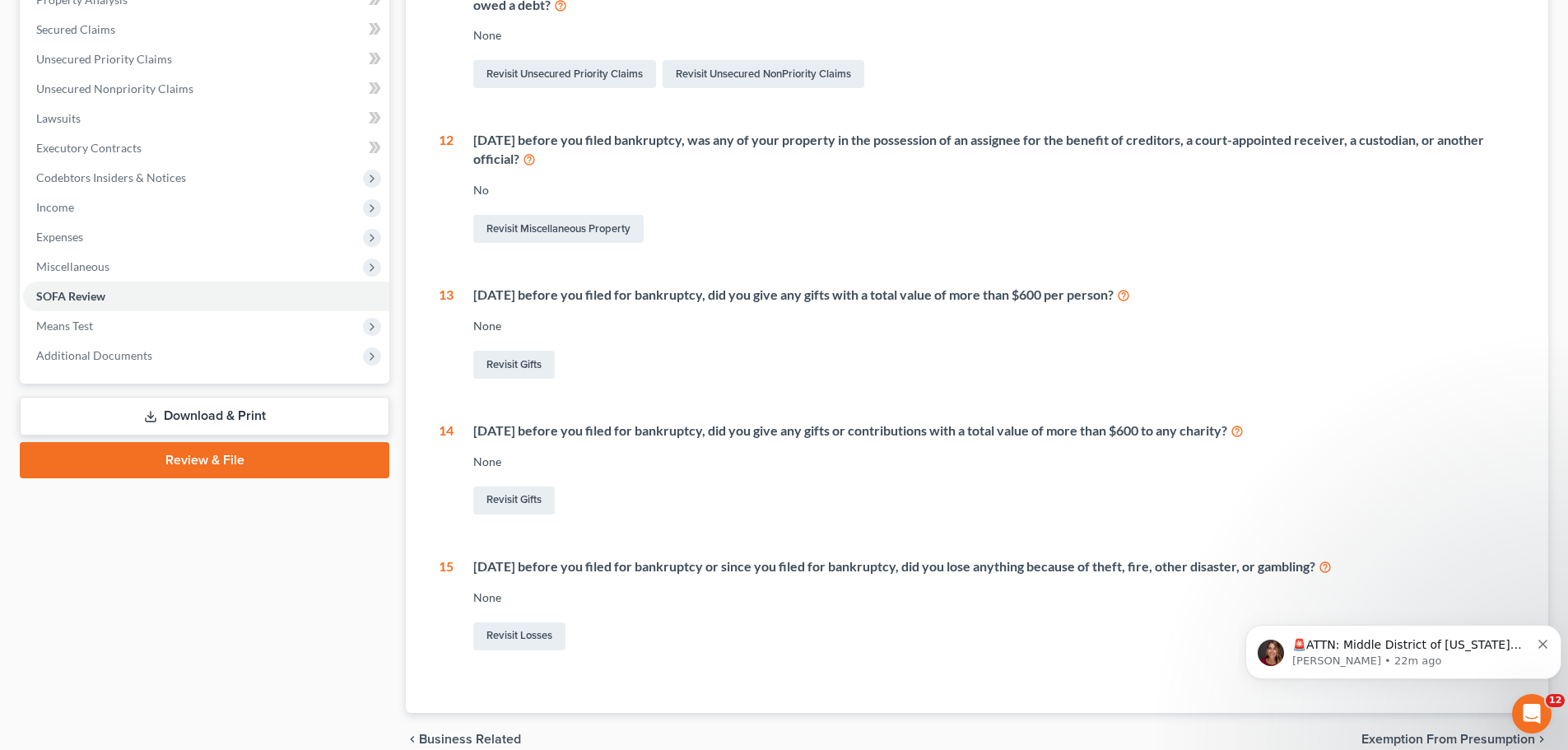
scroll to position [334, 0]
click at [510, 630] on link "Revisit Losses" at bounding box center [519, 635] width 92 height 28
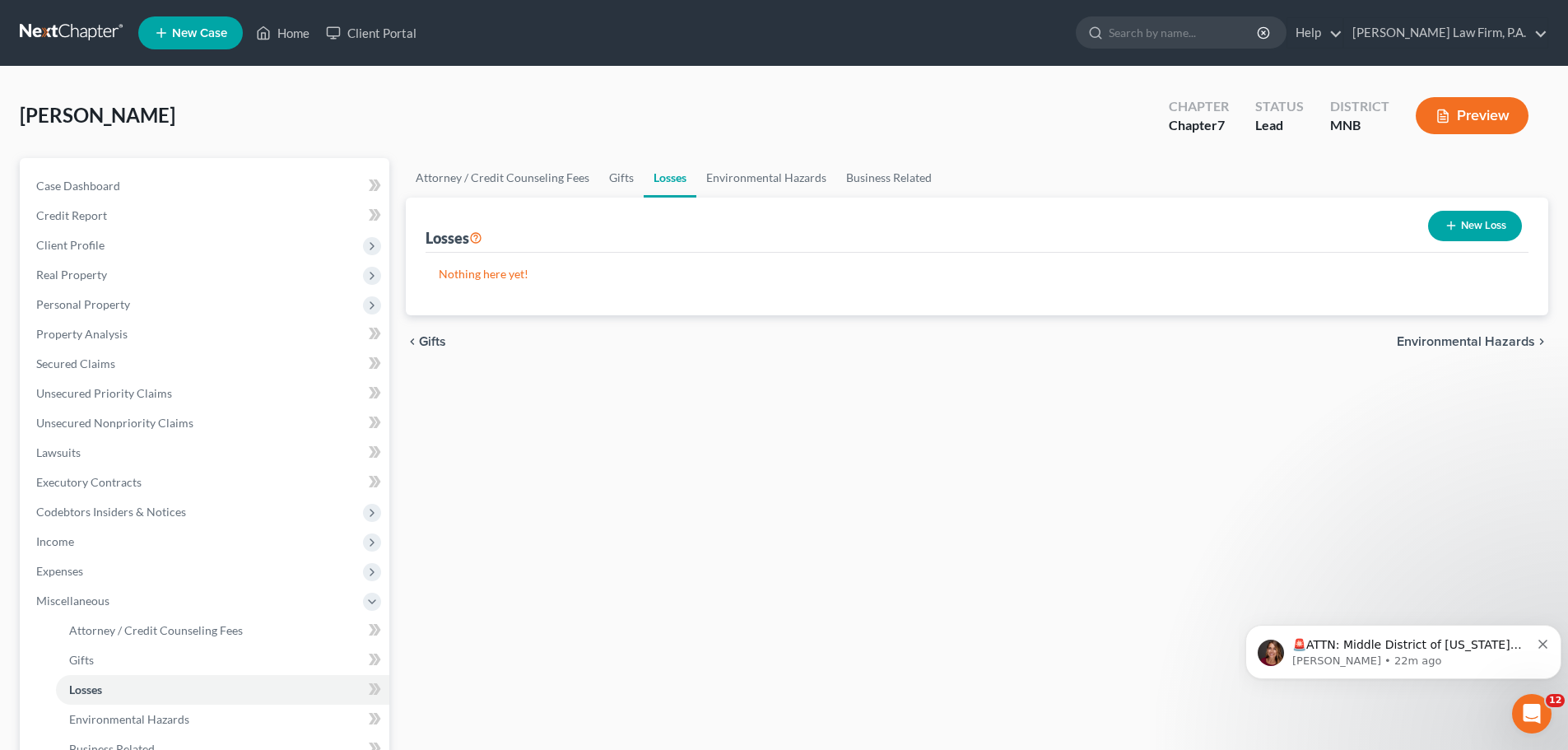
click at [1471, 228] on button "New Loss" at bounding box center [1475, 226] width 94 height 30
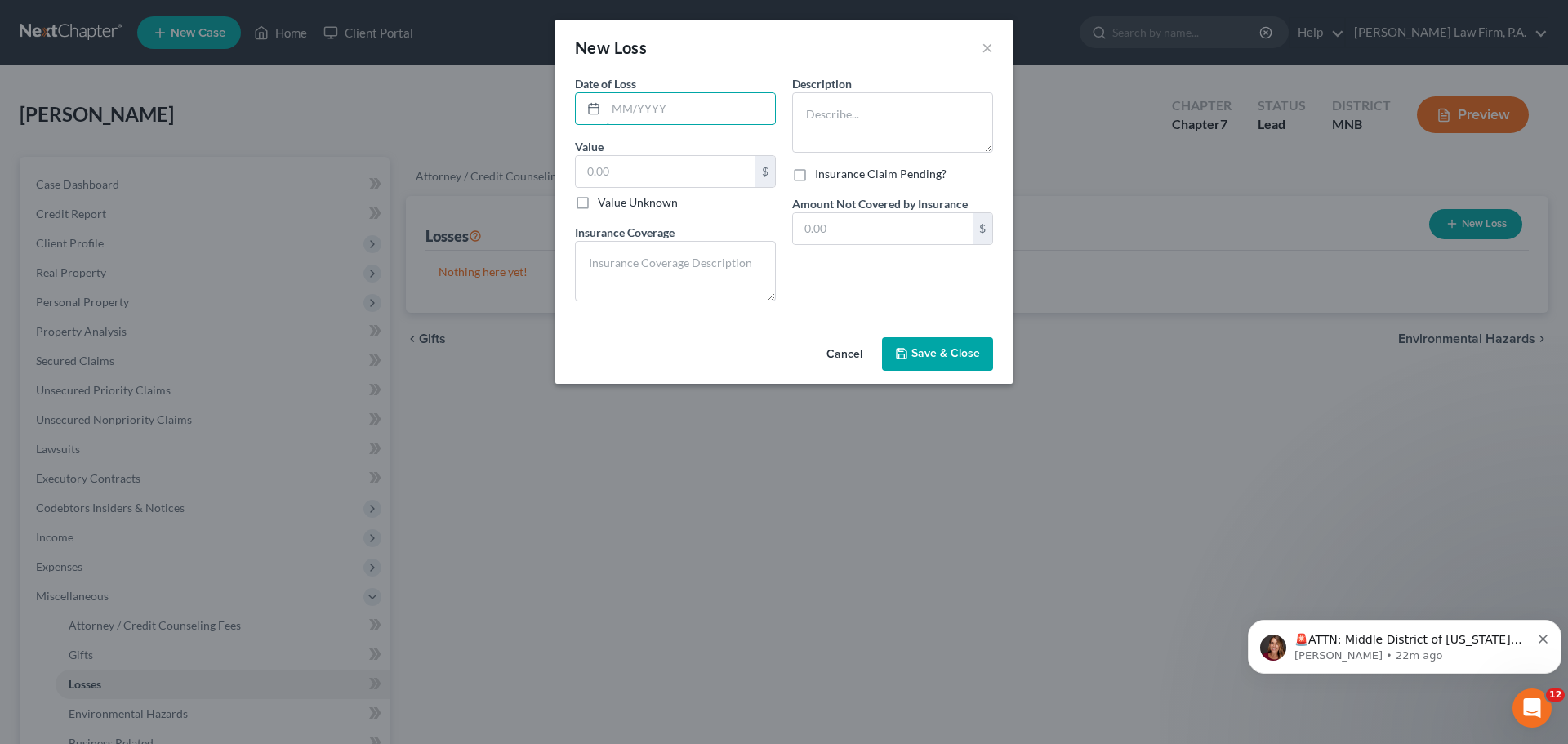
click at [653, 112] on input "text" at bounding box center [690, 109] width 169 height 31
type input "082024"
drag, startPoint x: 690, startPoint y: 107, endPoint x: 565, endPoint y: 118, distance: 125.5
click at [565, 118] on div "Date of Loss * 082024 Value $ Value Unknown Balance Undetermined $ Value Unknow…" at bounding box center [784, 203] width 457 height 256
type input "08/2024"
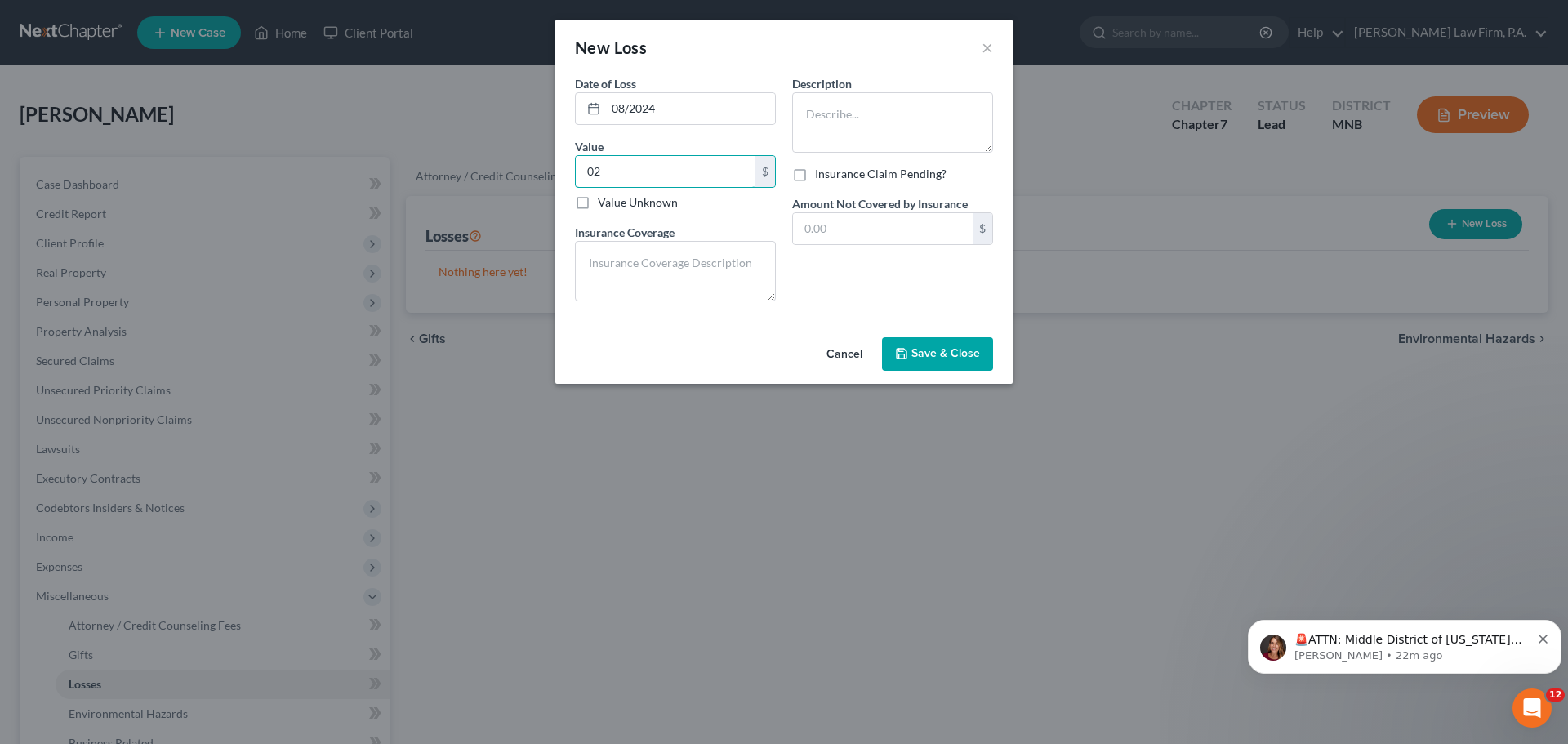
type input "0"
type input "20,000"
click at [651, 256] on textarea at bounding box center [676, 271] width 201 height 60
click at [848, 114] on textarea at bounding box center [892, 122] width 201 height 60
type textarea "Siding damage (hail storm)"
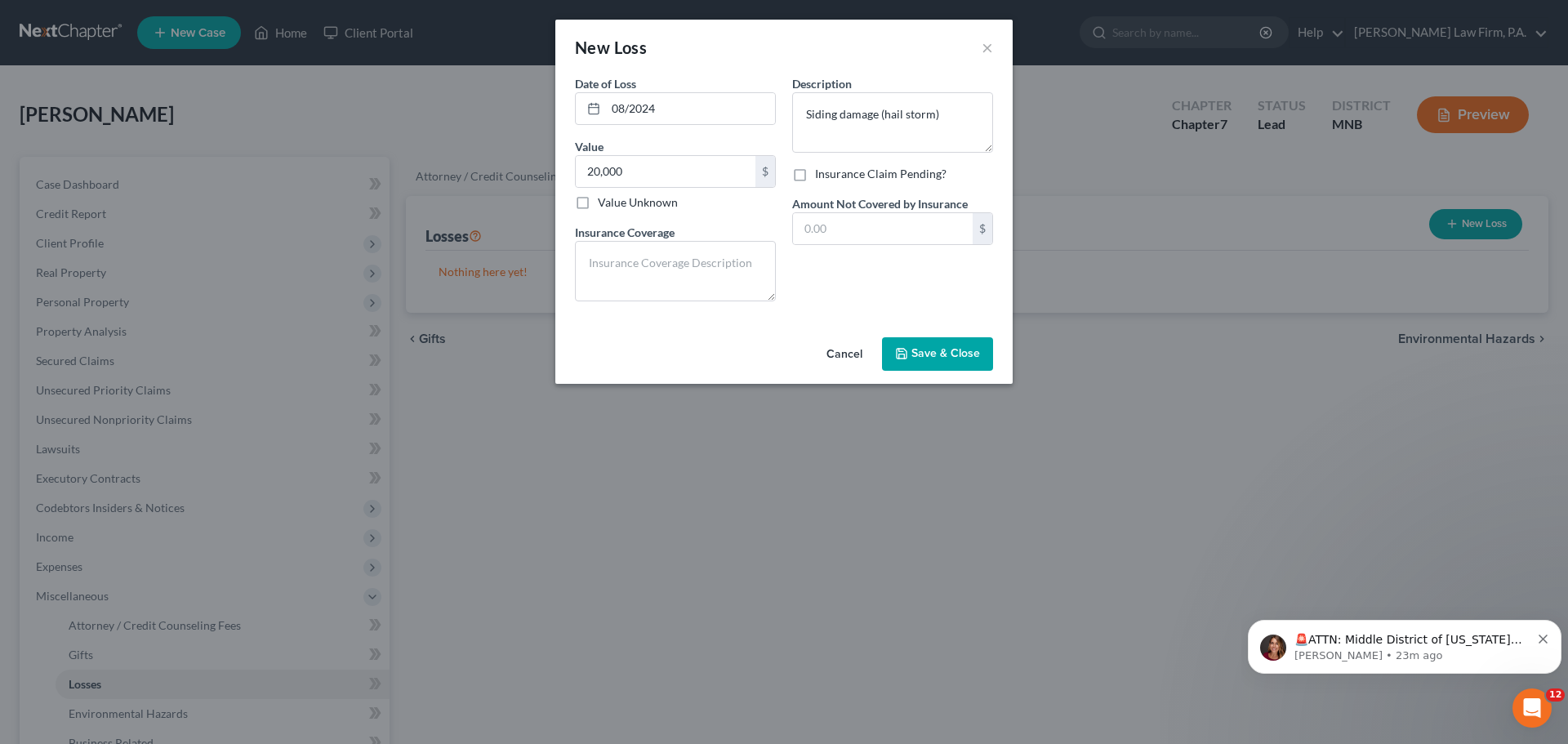
click at [937, 356] on span "Save & Close" at bounding box center [945, 354] width 69 height 14
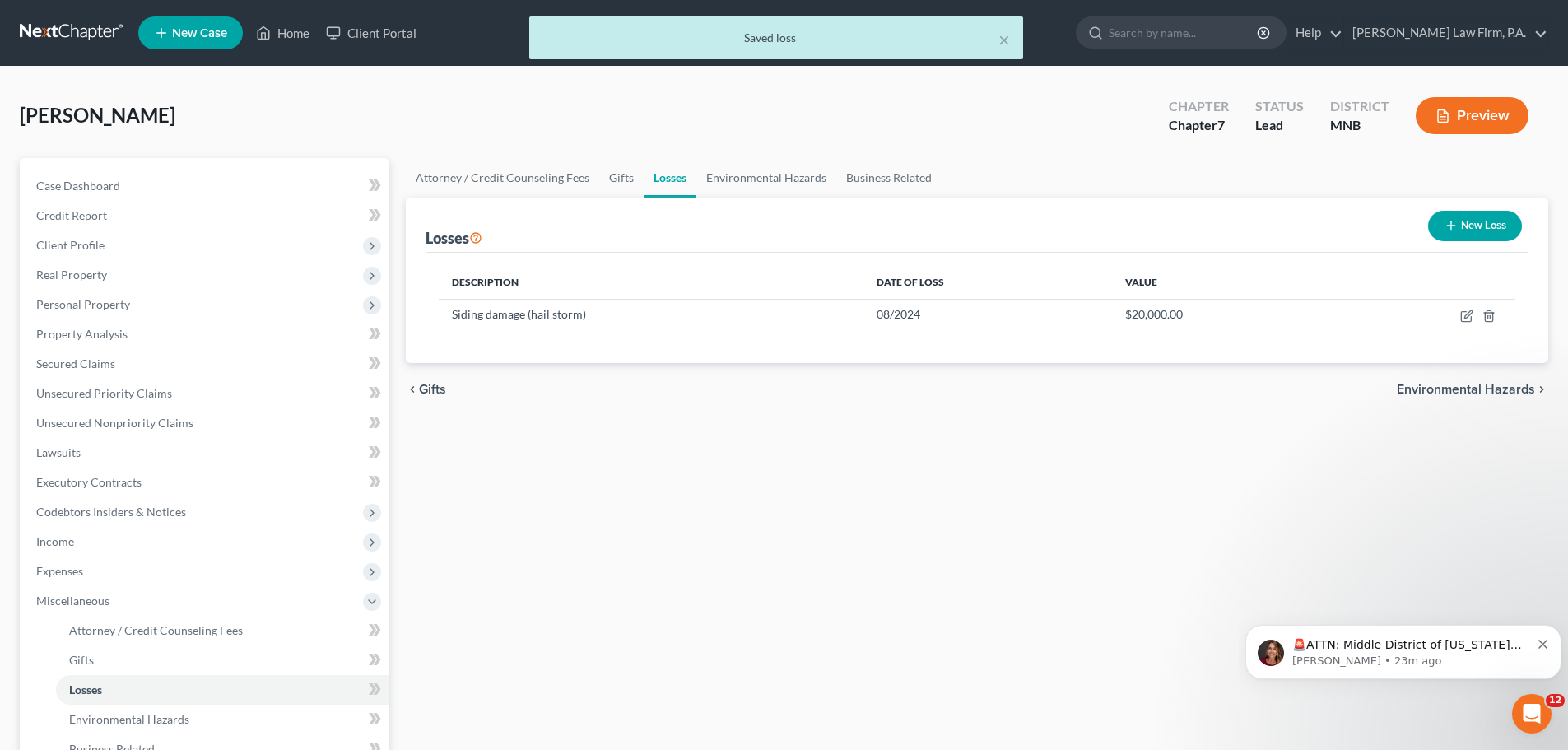
click at [370, 604] on icon at bounding box center [371, 602] width 13 height 13
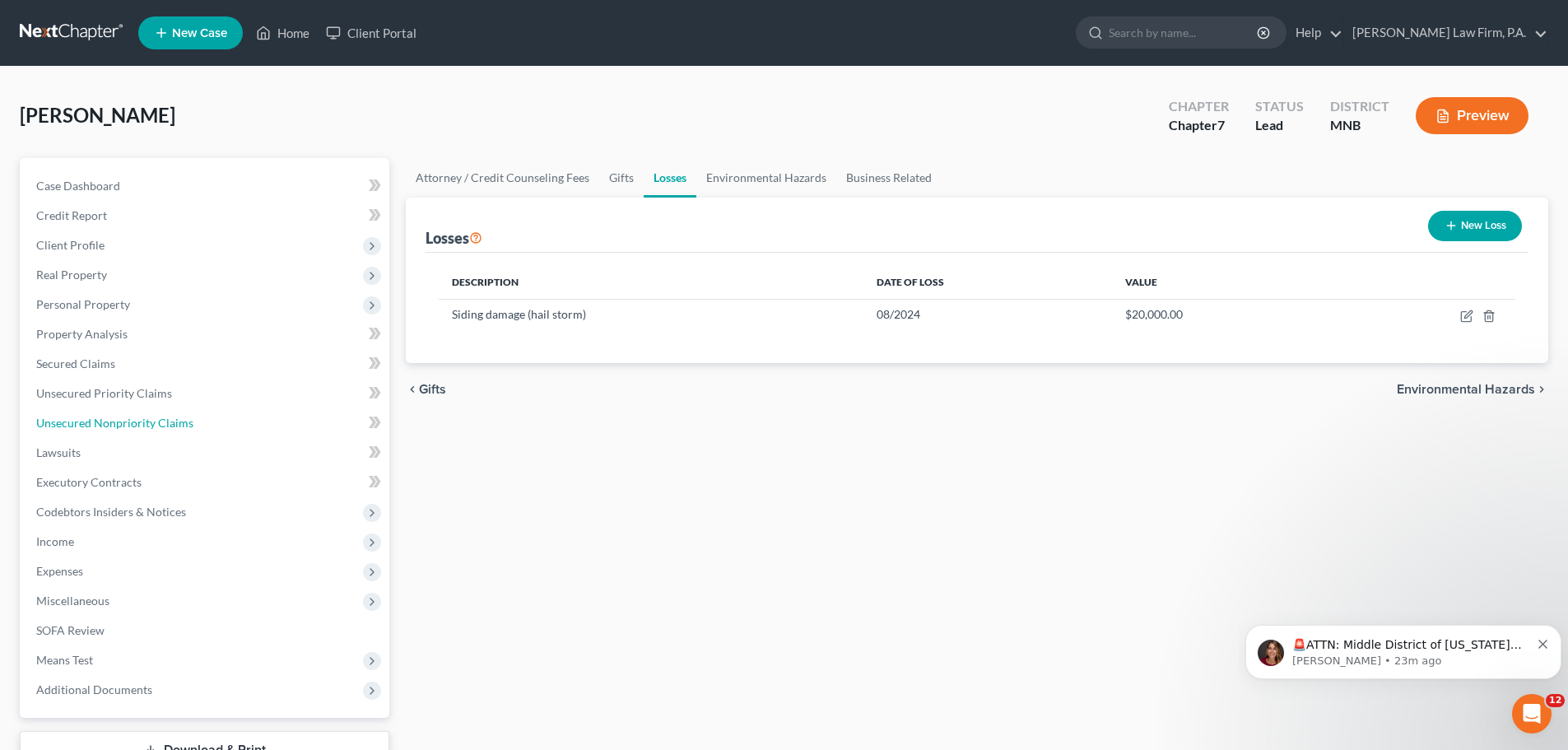
click at [183, 426] on span "Unsecured Nonpriority Claims" at bounding box center [114, 422] width 158 height 14
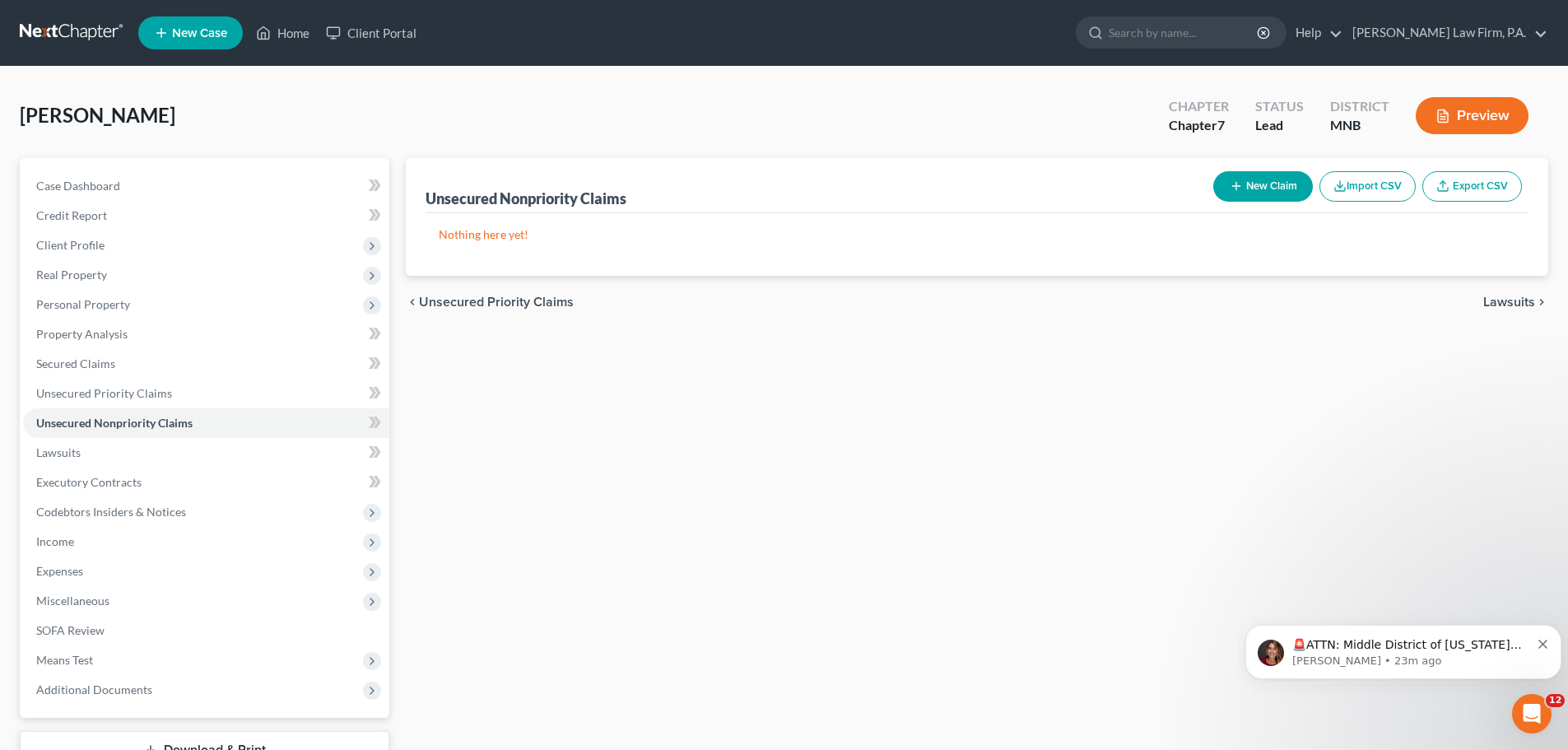
click at [1274, 188] on button "New Claim" at bounding box center [1263, 186] width 100 height 30
select select "0"
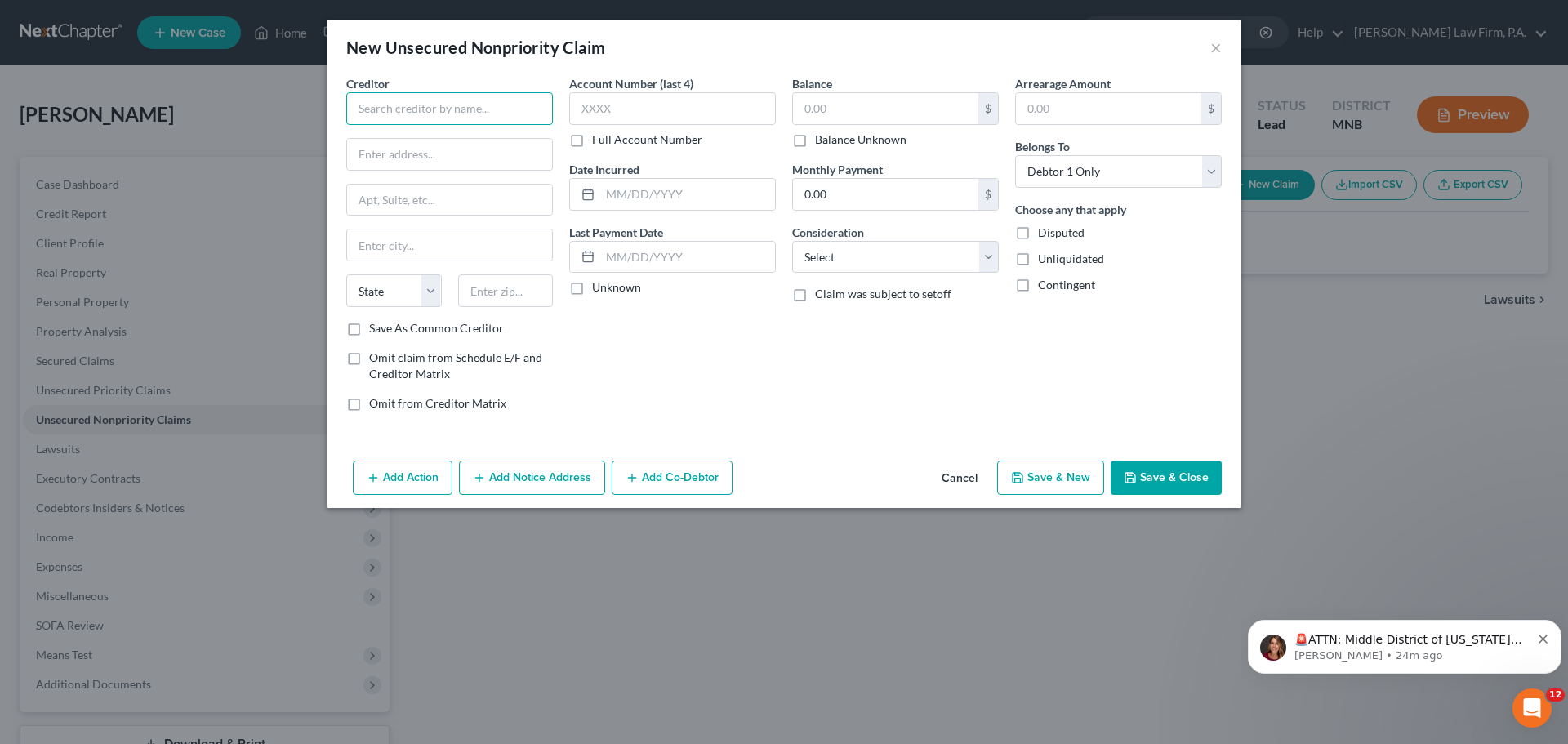
click at [454, 110] on input "text" at bounding box center [450, 109] width 207 height 33
type input "Irhythm Technologies, Inc."
click at [465, 152] on input "text" at bounding box center [450, 154] width 205 height 31
type input "PO Box 736539"
type input "Chicago"
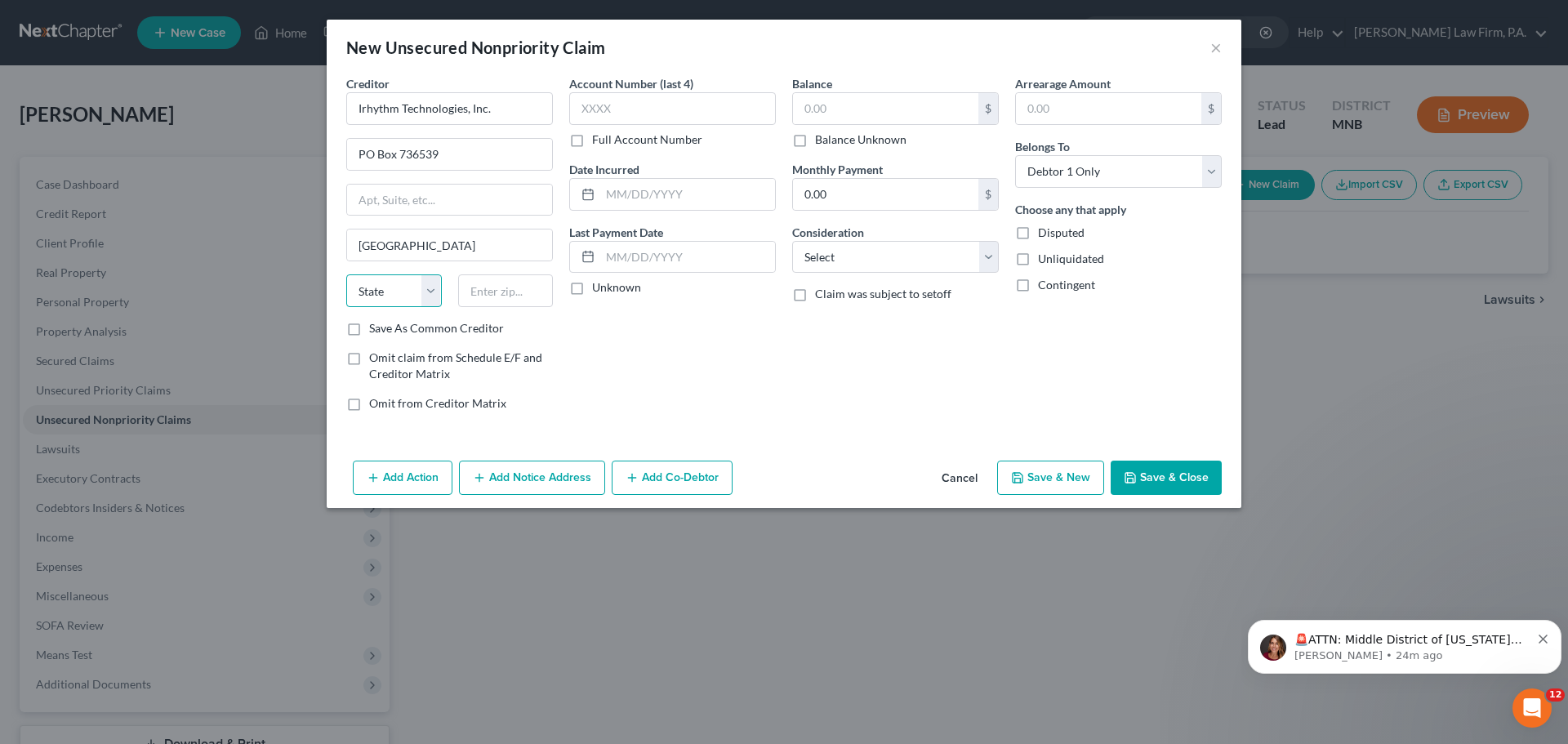
click at [431, 291] on select "State AL AK AR AZ CA CO CT DE DC FL GA GU HI ID IL IN IA KS KY LA ME MD MA MI M…" at bounding box center [394, 291] width 95 height 33
select select "14"
click at [347, 274] on select "State AL AK AR AZ CA CO CT DE DC FL GA GU HI ID IL IN IA KS KY LA ME MD MA MI M…" at bounding box center [394, 291] width 95 height 33
click at [518, 287] on input "text" at bounding box center [506, 291] width 95 height 33
type input "60673"
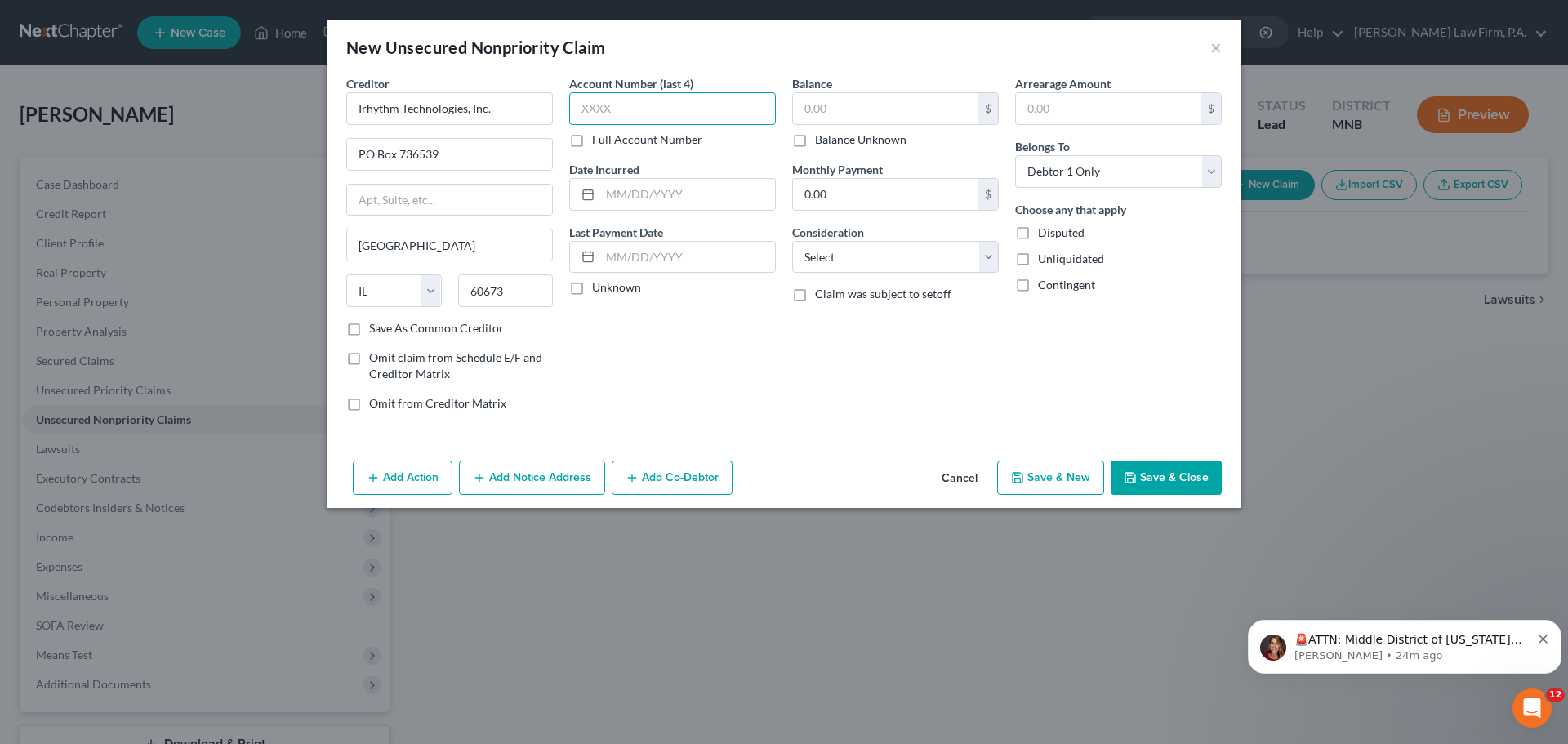
click at [637, 110] on input "text" at bounding box center [672, 109] width 207 height 33
type input "0346"
click at [837, 111] on input "text" at bounding box center [885, 109] width 186 height 31
type input "50"
click at [1156, 475] on button "Save & Close" at bounding box center [1165, 478] width 111 height 35
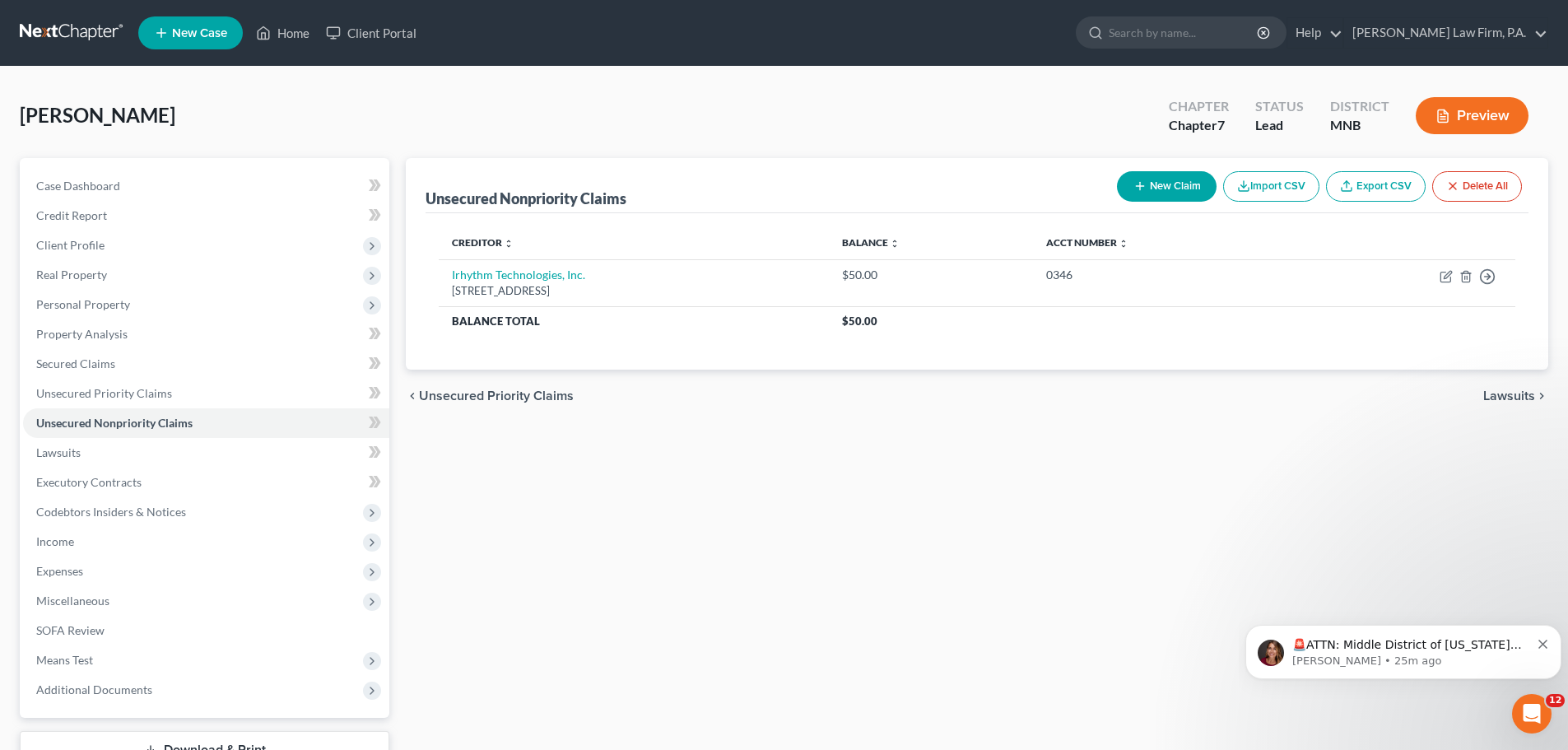
click at [1184, 181] on button "New Claim" at bounding box center [1167, 186] width 100 height 30
select select "0"
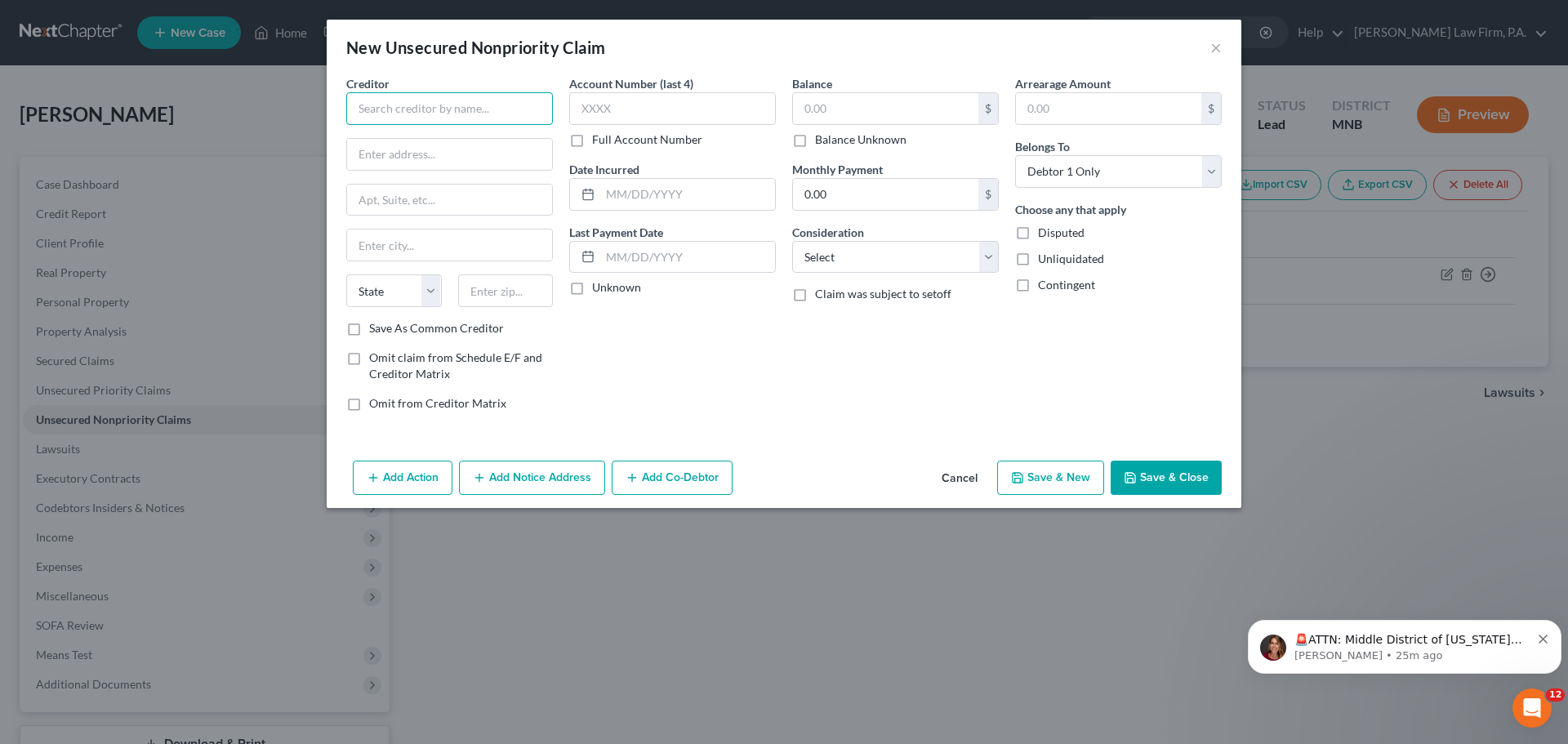
click at [412, 112] on input "text" at bounding box center [450, 109] width 207 height 33
type input "North Memorial Ambulance"
click at [446, 157] on input "text" at bounding box center [450, 154] width 205 height 31
type input "PO Box 9119"
type input "Minneapolis"
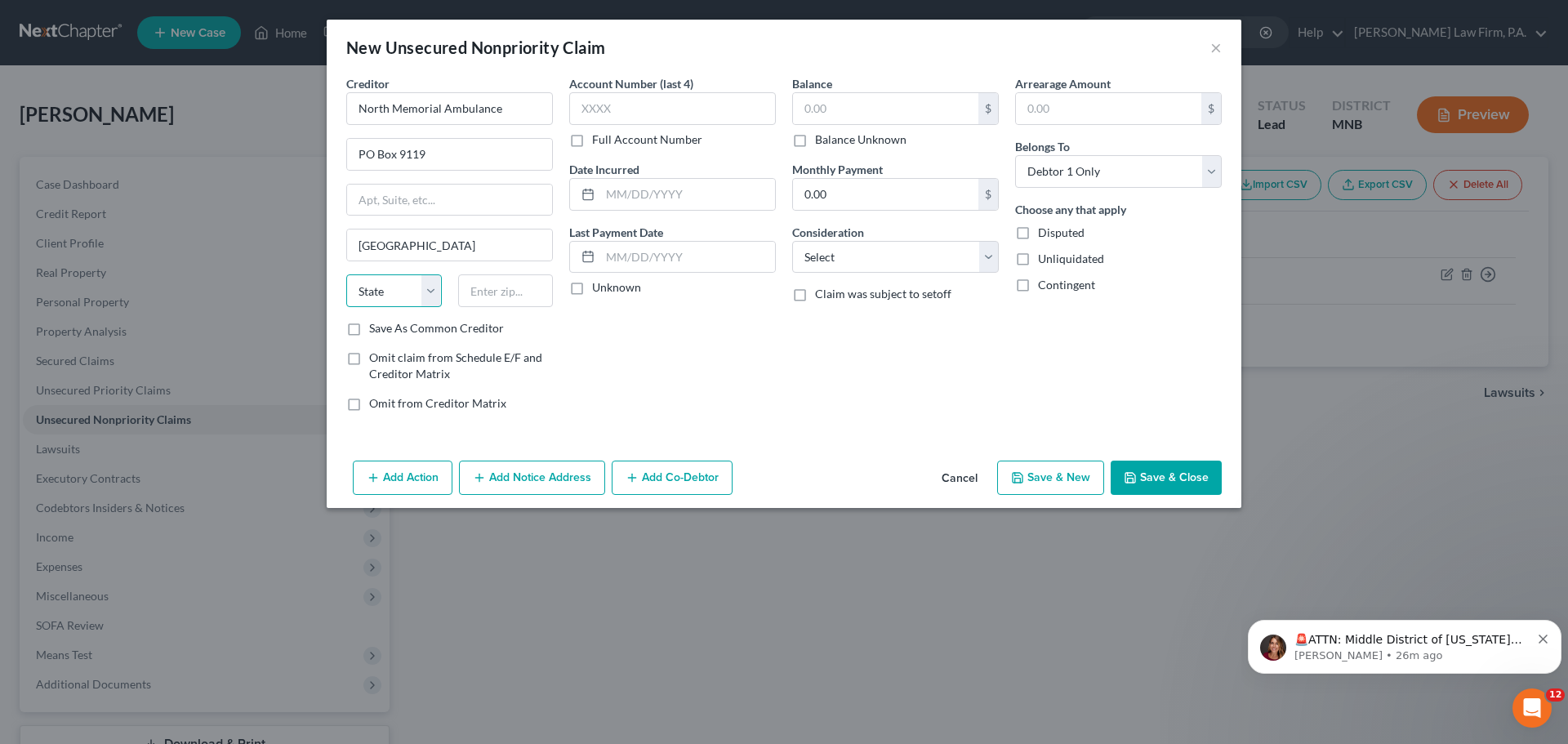
click at [432, 292] on select "State AL AK AR AZ CA CO CT DE DC FL GA GU HI ID IL IN IA KS KY LA ME MD MA MI M…" at bounding box center [394, 291] width 95 height 33
select select "24"
click at [347, 274] on select "State AL AK AR AZ CA CO CT DE DC FL GA GU HI ID IL IN IA KS KY LA ME MD MA MI M…" at bounding box center [394, 291] width 95 height 33
click at [507, 280] on input "text" at bounding box center [506, 291] width 95 height 33
type input "55480-9119"
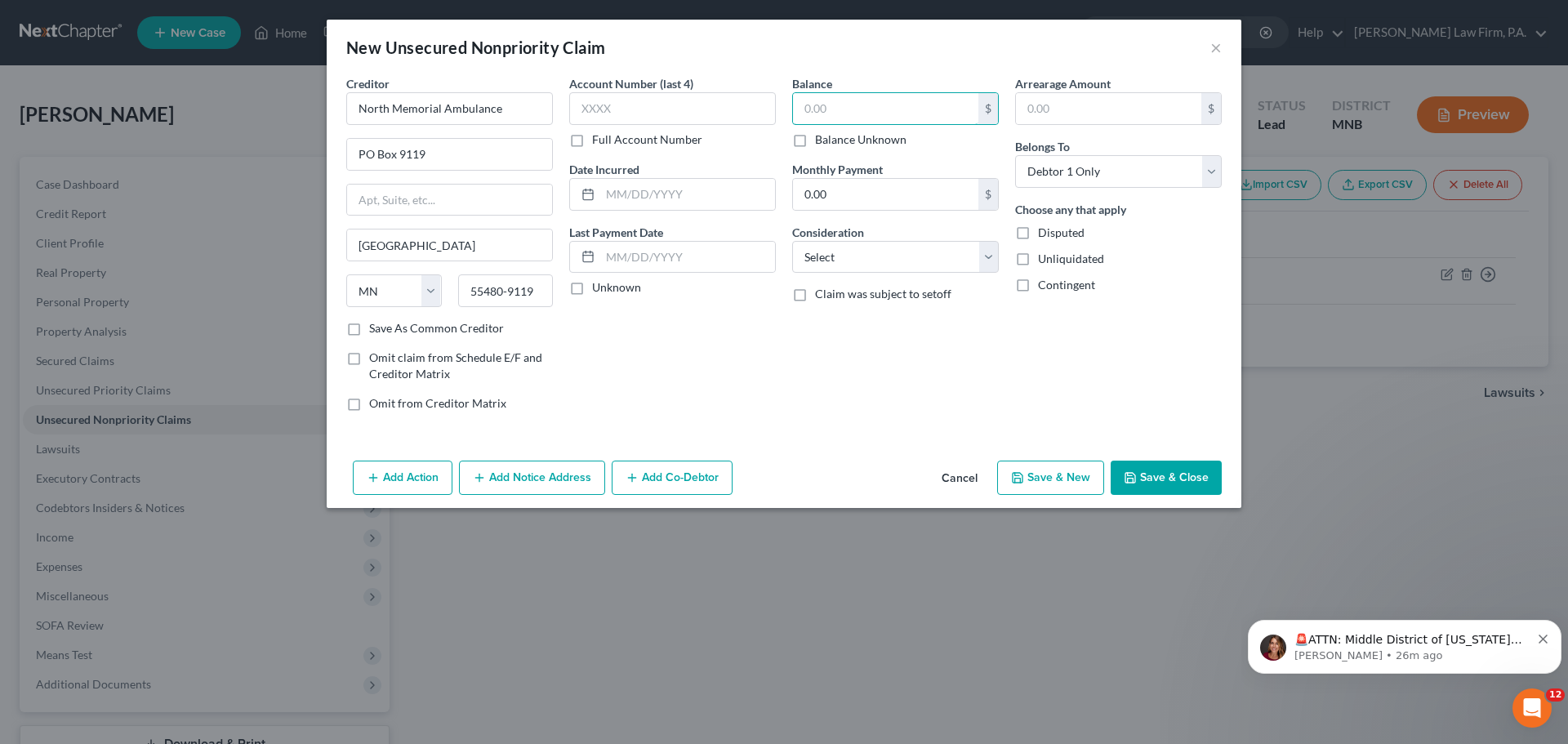
click at [843, 103] on input "text" at bounding box center [885, 109] width 186 height 31
type input "155"
click at [1157, 474] on button "Save & Close" at bounding box center [1165, 478] width 111 height 35
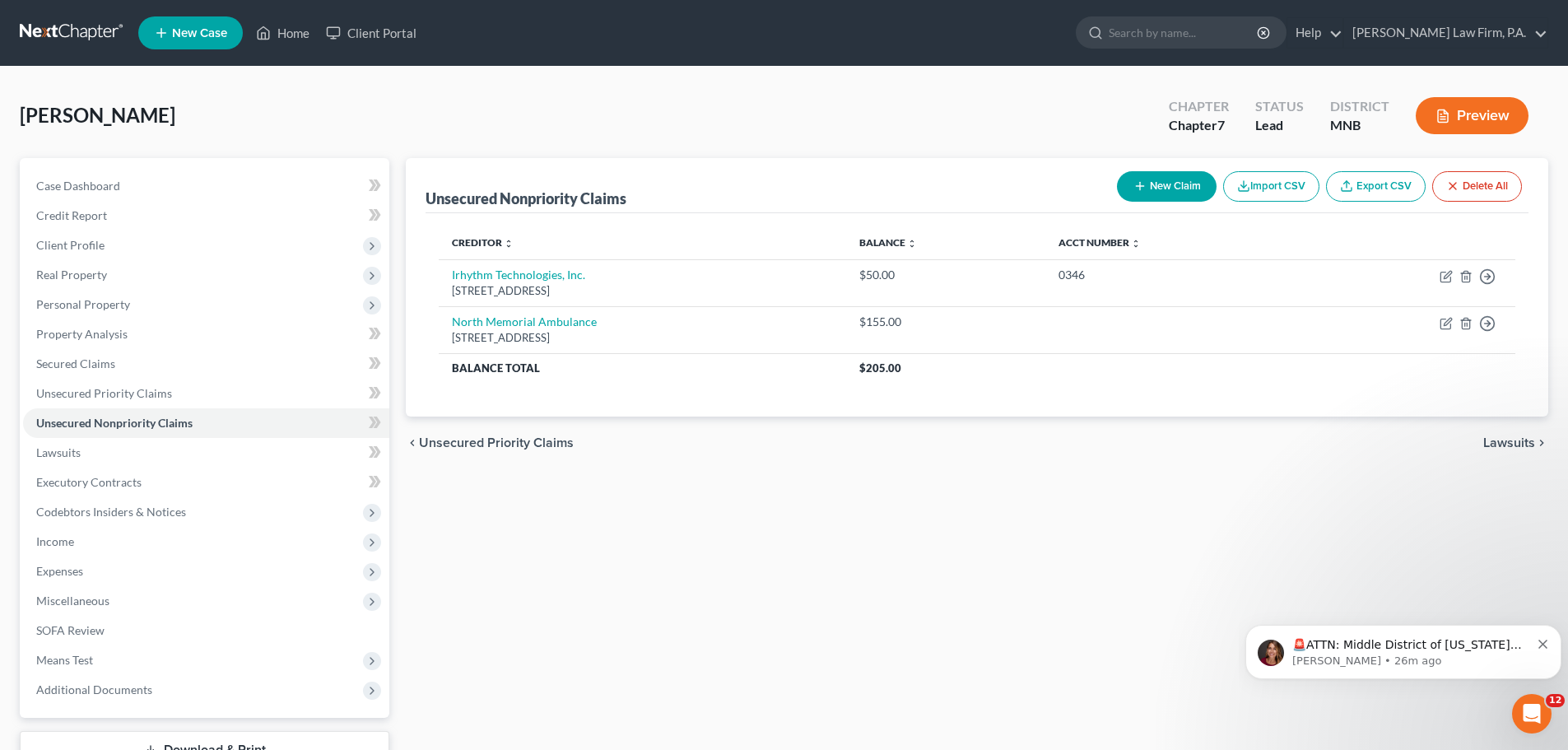
click at [1171, 188] on button "New Claim" at bounding box center [1167, 186] width 100 height 30
select select "0"
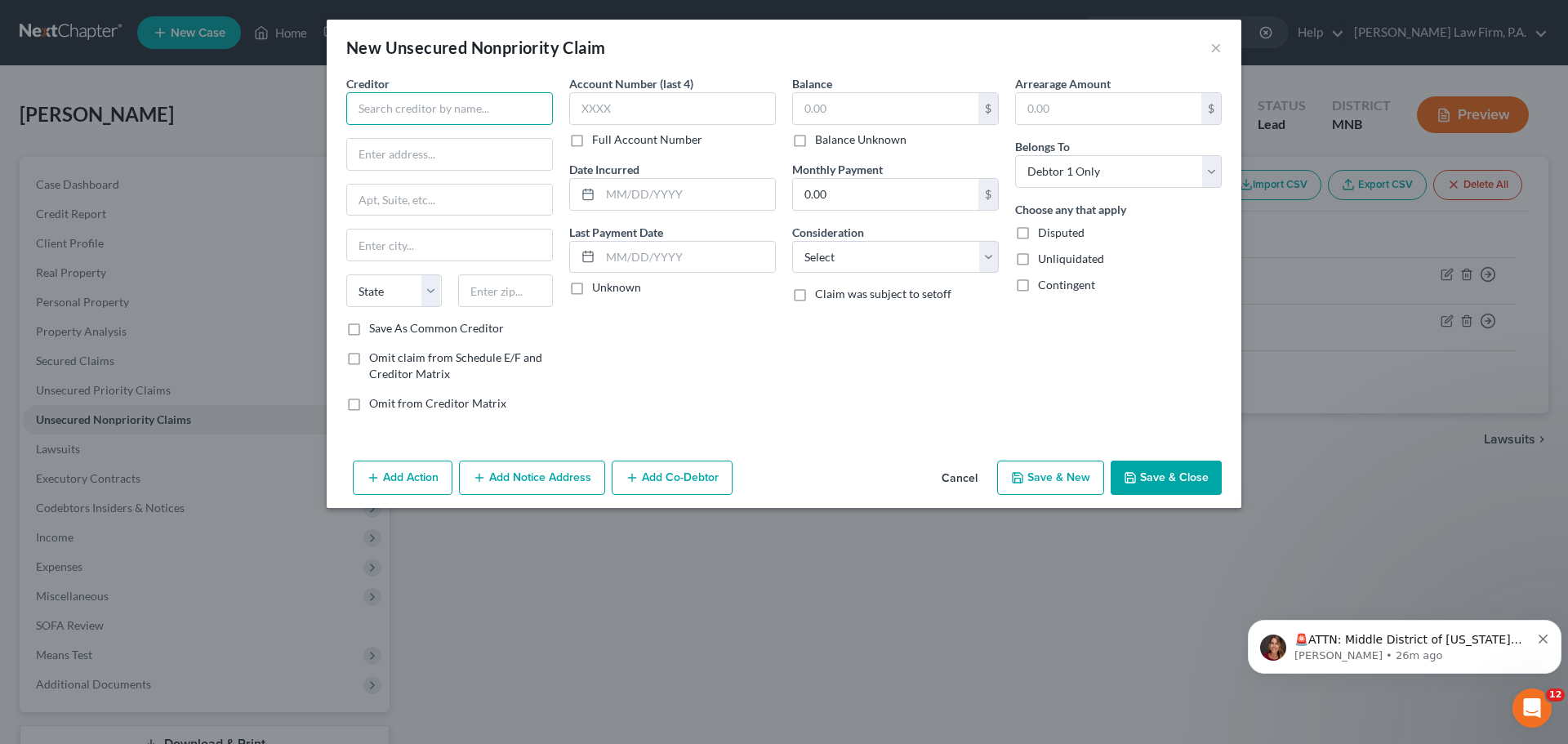
click at [414, 113] on input "text" at bounding box center [450, 109] width 207 height 33
type input "University of Minnesota Physicians"
type input "PO Box 860481"
type input "Minneapolis"
click at [424, 297] on select "State AL AK AR AZ CA CO CT DE DC FL GA GU HI ID IL IN IA KS KY LA ME MD MA MI M…" at bounding box center [394, 291] width 95 height 33
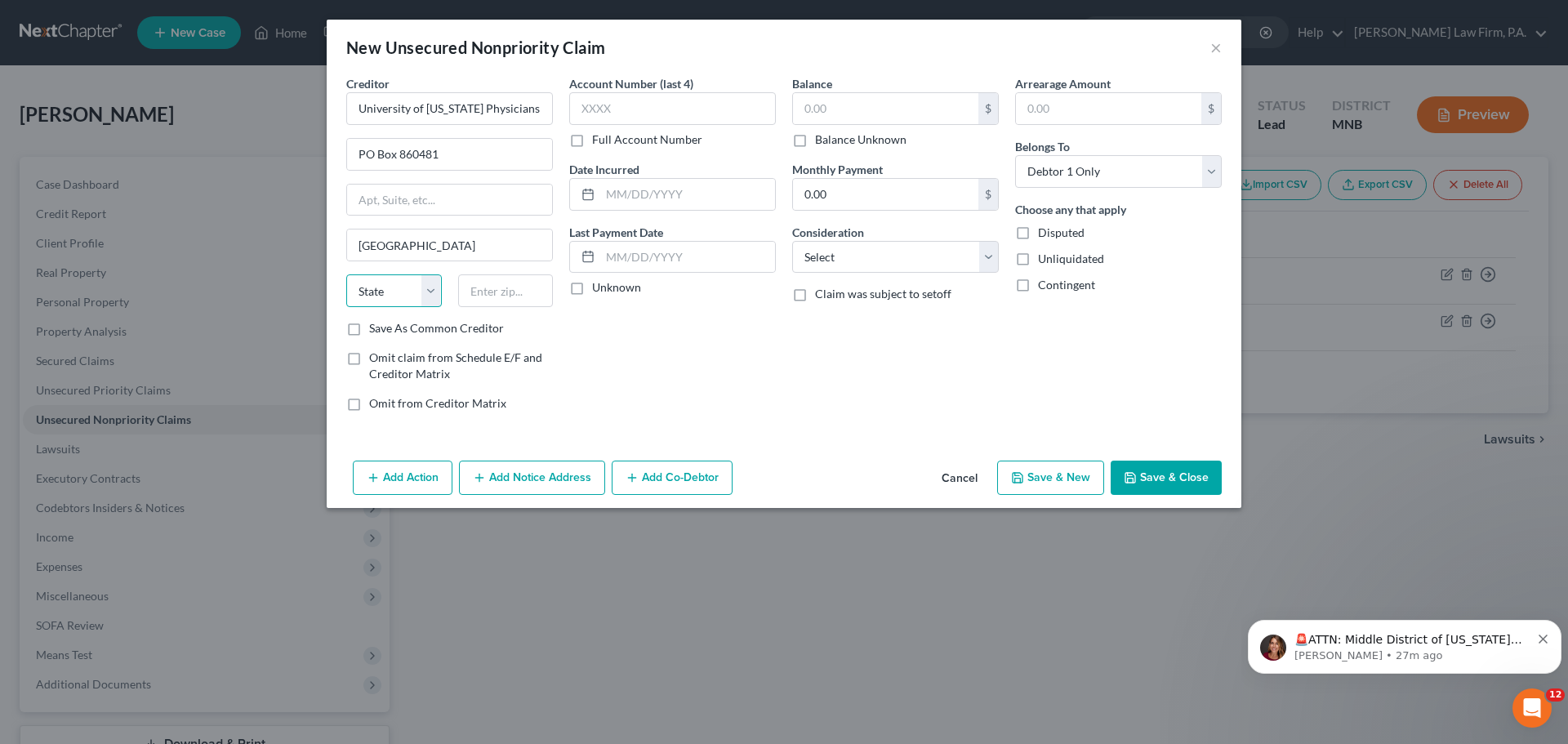
select select "24"
click at [347, 274] on select "State AL AK AR AZ CA CO CT DE DC FL GA GU HI ID IL IN IA KS KY LA ME MD MA MI M…" at bounding box center [394, 291] width 95 height 33
click at [520, 289] on input "text" at bounding box center [506, 291] width 95 height 33
type input "55486-0481"
click at [637, 110] on input "text" at bounding box center [672, 109] width 207 height 33
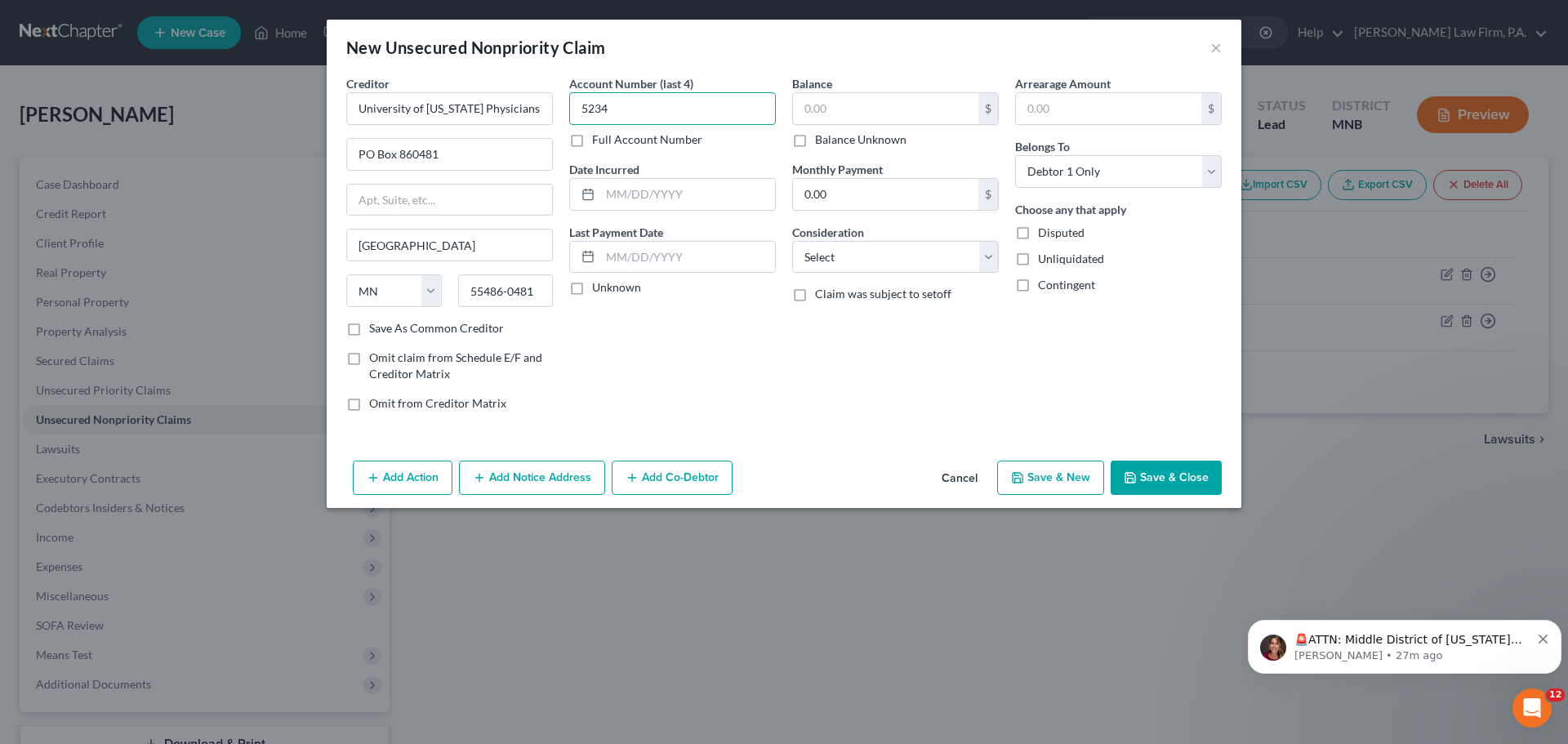
type input "5234"
click at [820, 113] on input "text" at bounding box center [885, 109] width 186 height 31
type input "150"
click at [1169, 481] on button "Save & Close" at bounding box center [1165, 478] width 111 height 35
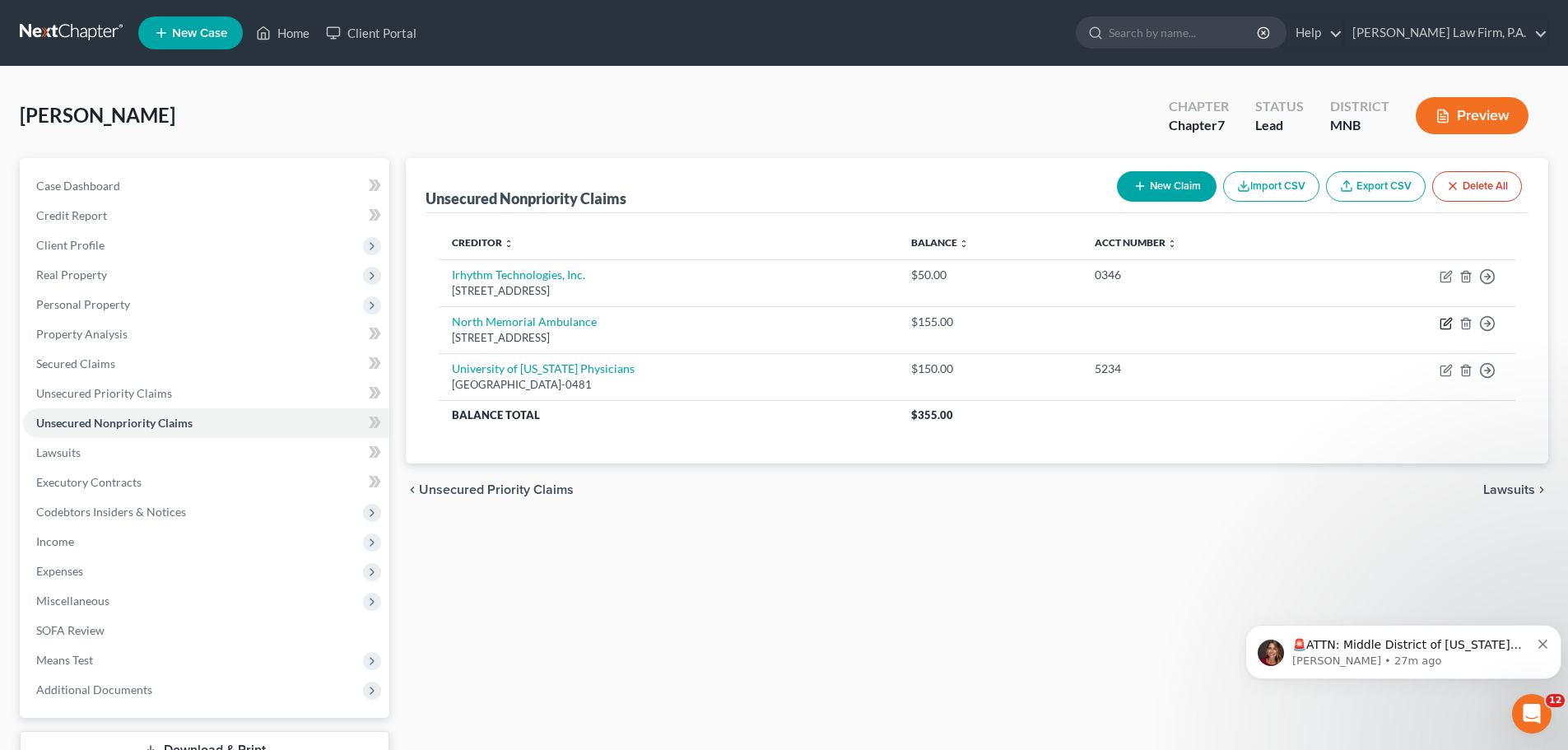
click at [1443, 322] on icon "button" at bounding box center [1446, 323] width 13 height 13
select select "24"
select select "0"
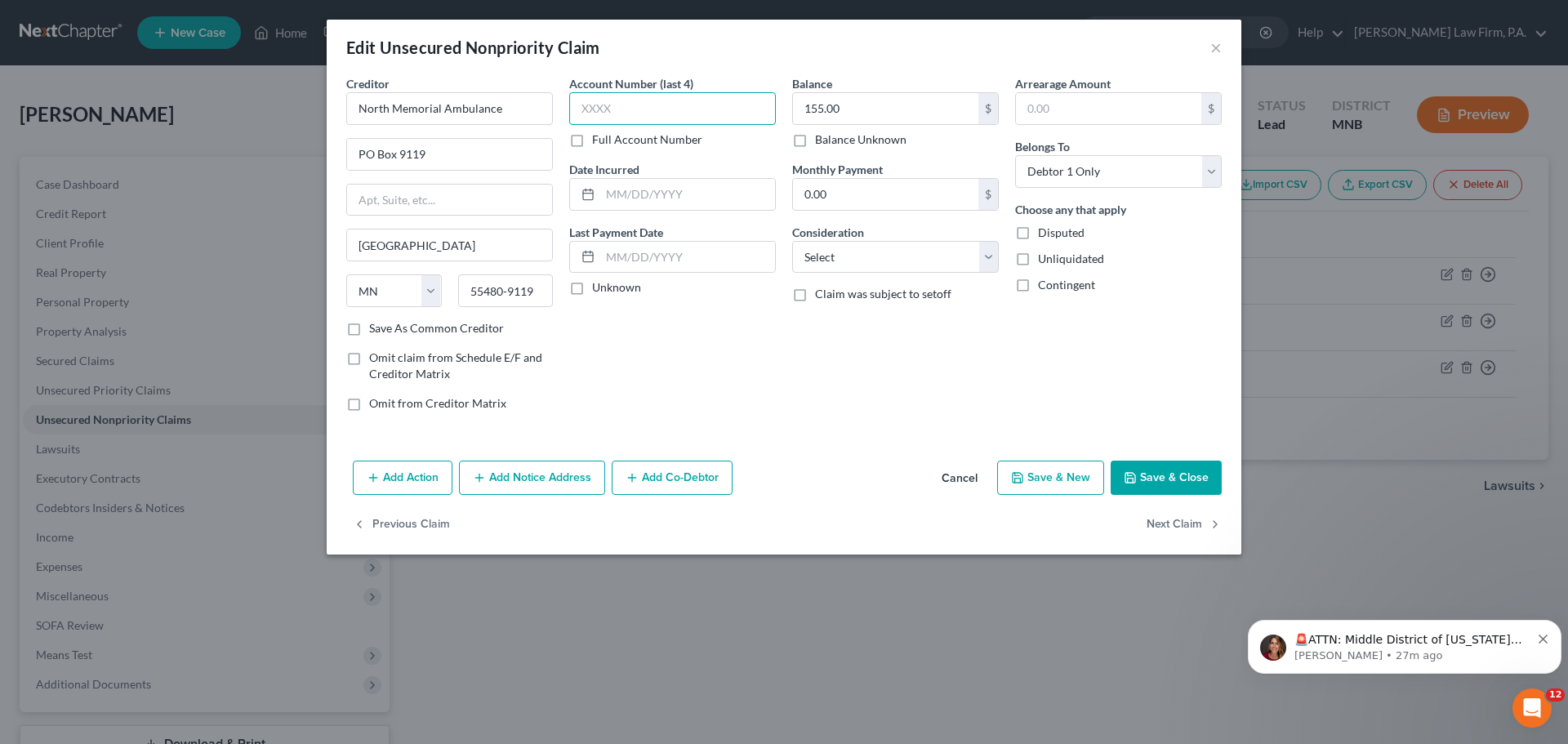
click at [687, 116] on input "text" at bounding box center [672, 109] width 207 height 33
type input "4867"
click at [1184, 474] on button "Save & Close" at bounding box center [1165, 478] width 111 height 35
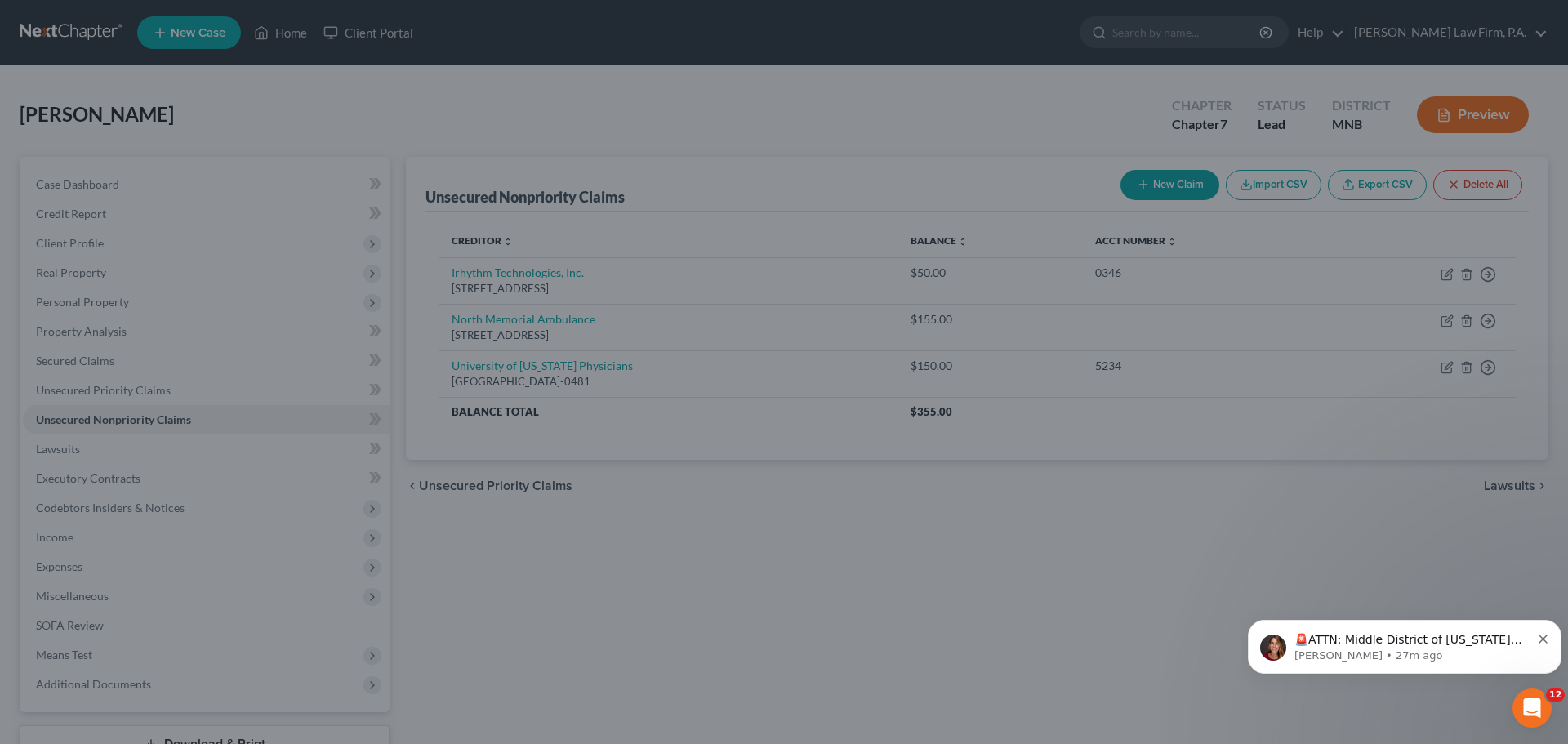
type input "0"
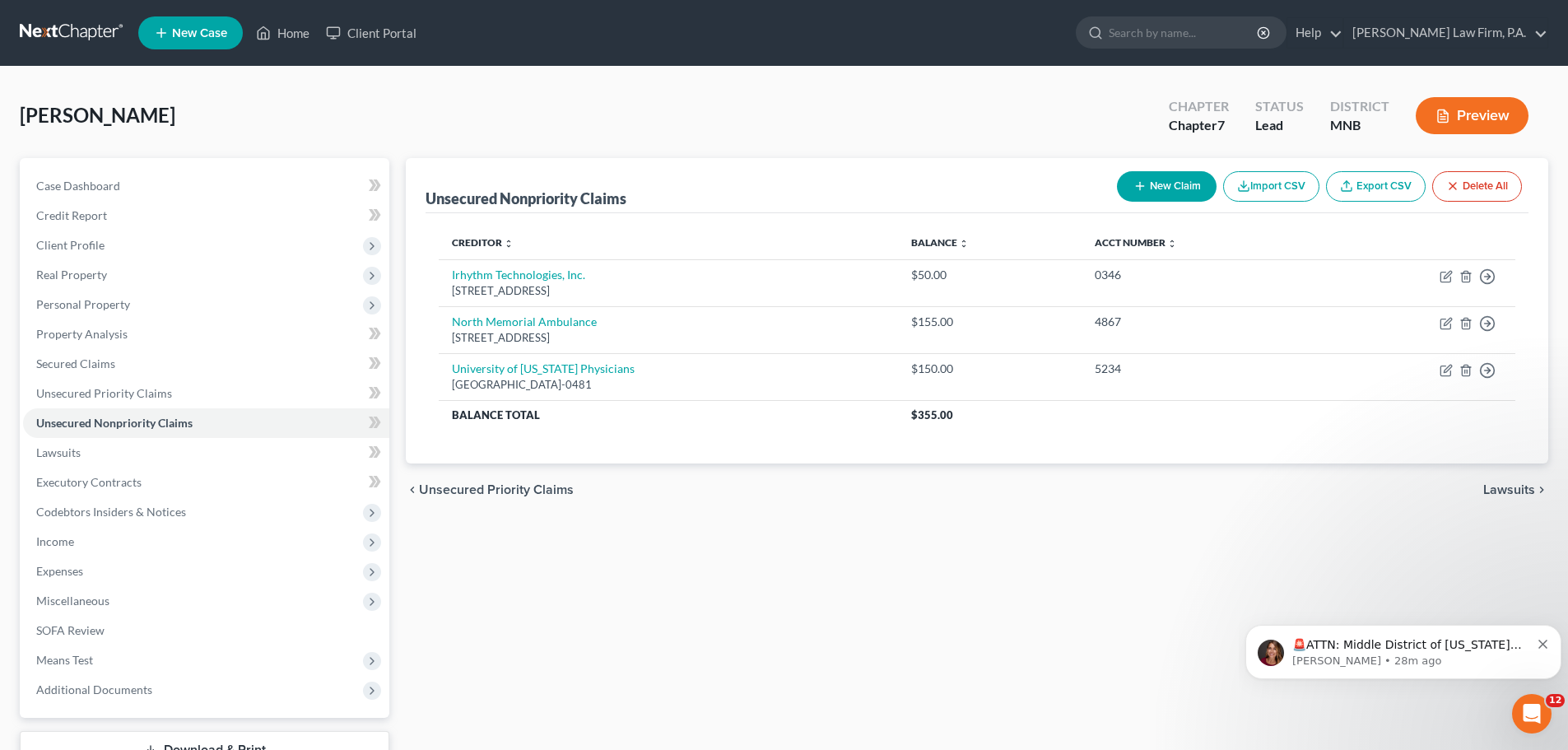
click at [1170, 188] on button "New Claim" at bounding box center [1167, 186] width 100 height 30
select select "0"
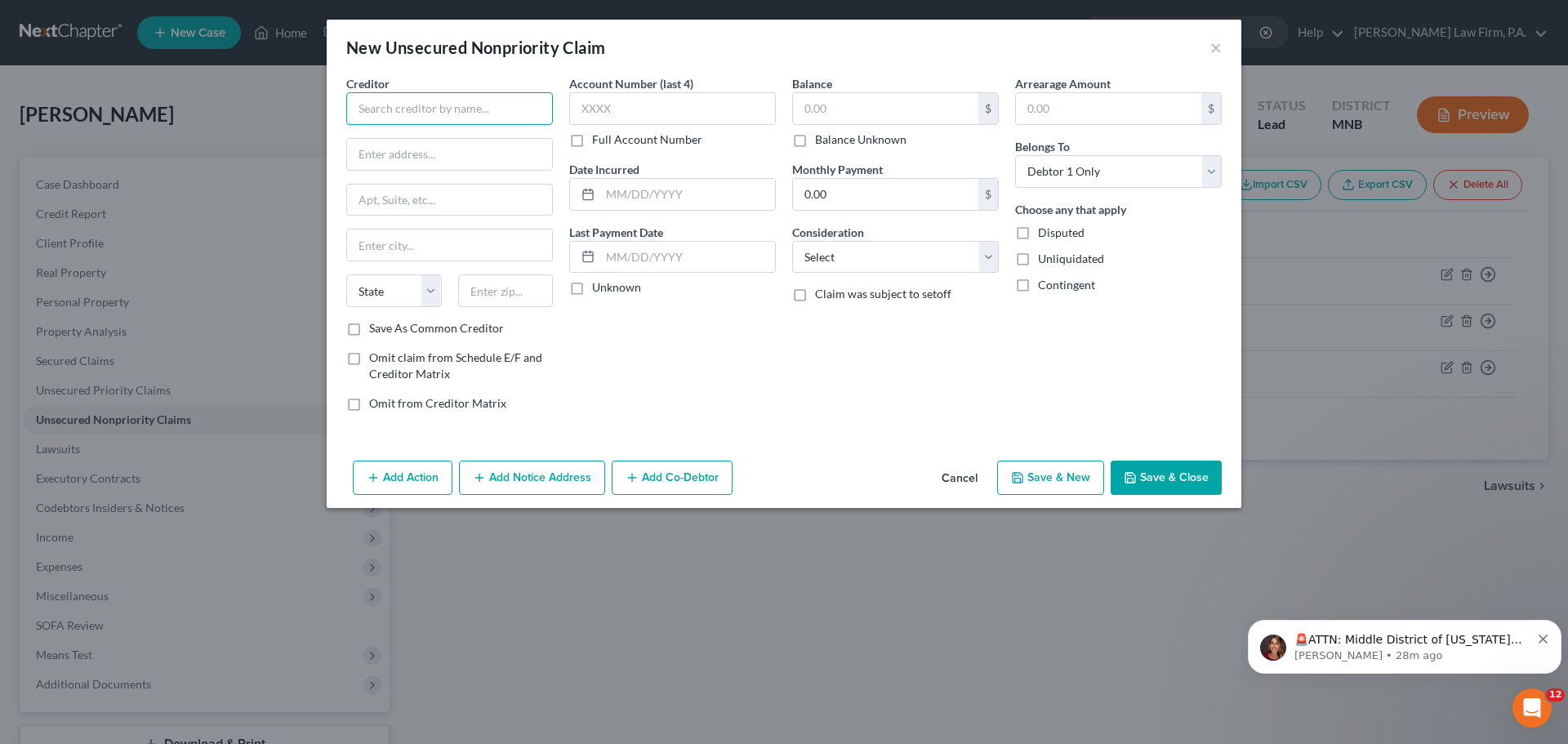
click at [429, 110] on input "text" at bounding box center [450, 109] width 207 height 33
type input "U.S. Bank"
type input "P.O. Box 790408"
type input "St. Louis"
click at [436, 295] on select "State AL AK AR AZ CA CO CT DE DC FL GA GU HI ID IL IN IA KS KY LA ME MD MA MI M…" at bounding box center [394, 291] width 95 height 33
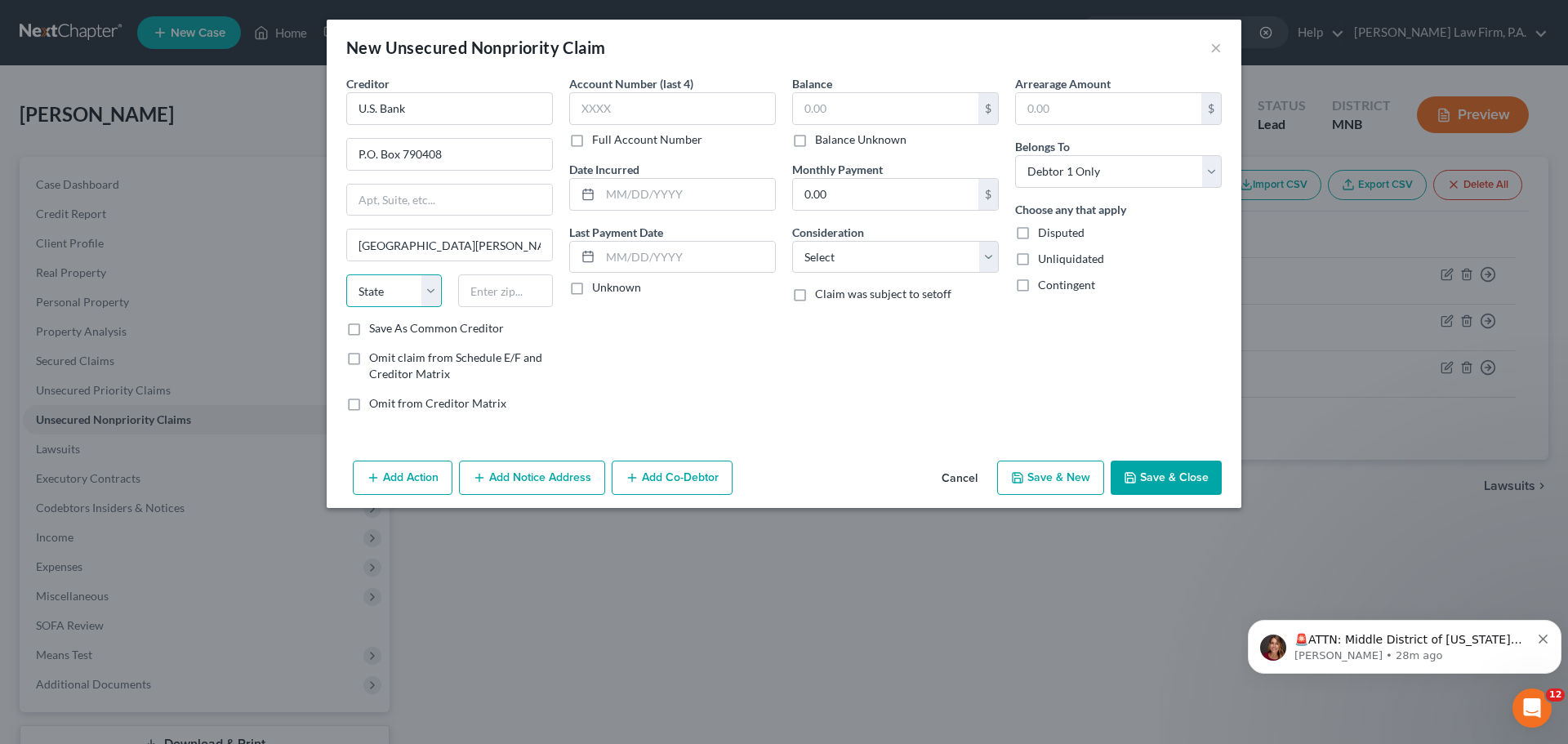
select select "26"
click at [347, 274] on select "State AL AK AR AZ CA CO CT DE DC FL GA GU HI ID IL IN IA KS KY LA ME MD MA MI M…" at bounding box center [394, 291] width 95 height 33
click at [497, 286] on input "text" at bounding box center [506, 291] width 95 height 33
type input "63179-0408"
click at [595, 113] on input "text" at bounding box center [672, 109] width 207 height 33
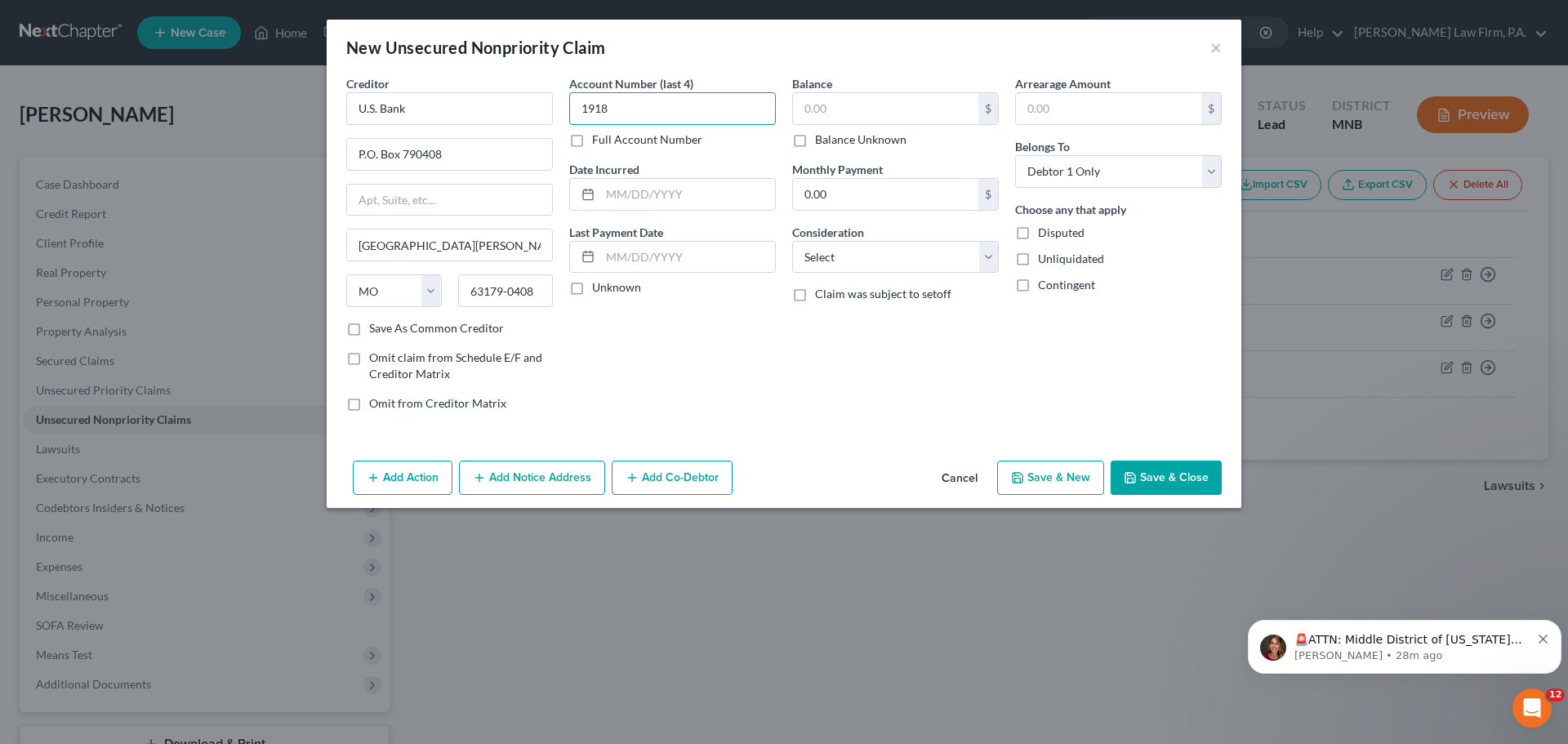
type input "1918"
click at [933, 112] on input "text" at bounding box center [885, 109] width 186 height 31
type input "3,112"
click at [1151, 483] on button "Save & Close" at bounding box center [1165, 478] width 111 height 35
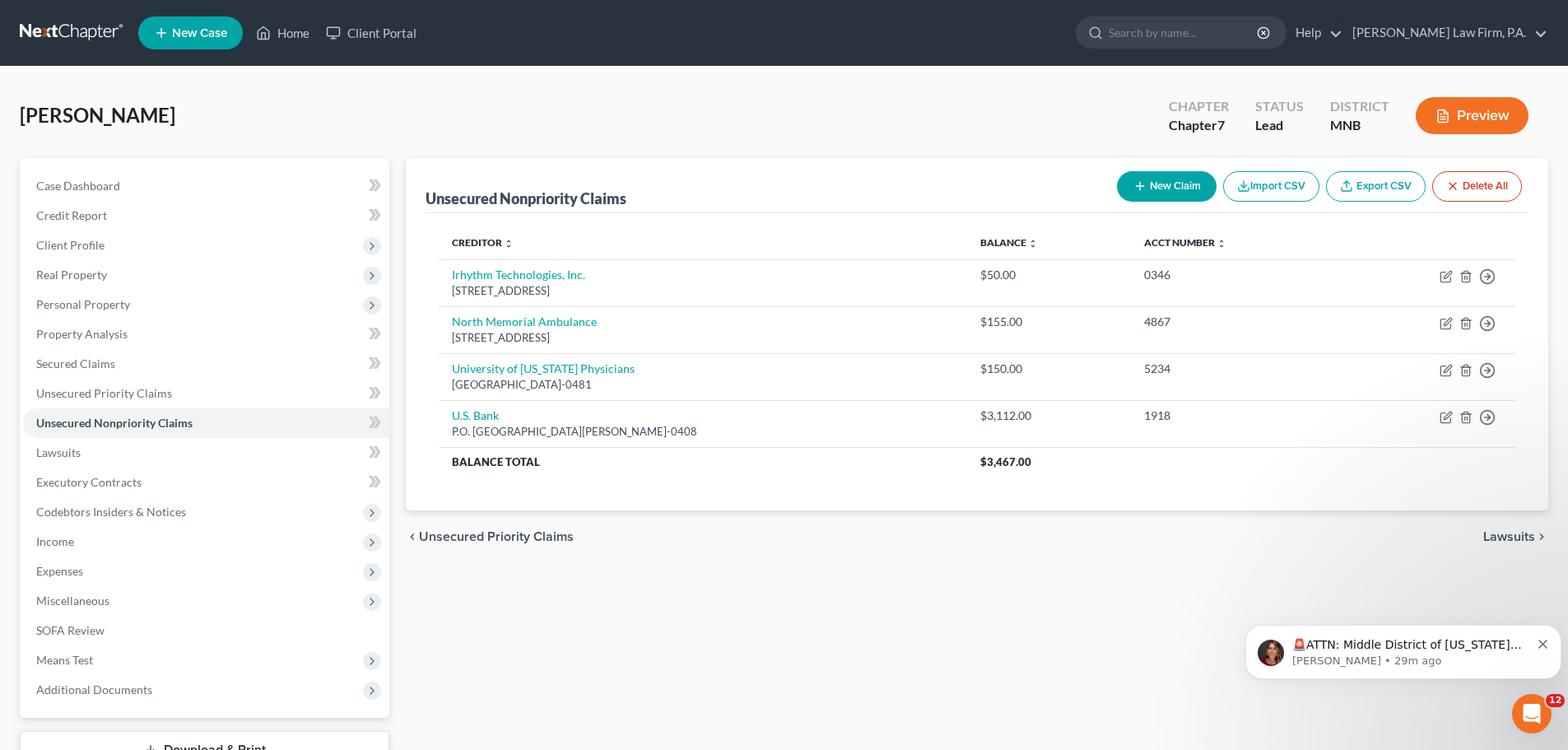
click at [1159, 189] on button "New Claim" at bounding box center [1167, 186] width 100 height 30
select select "0"
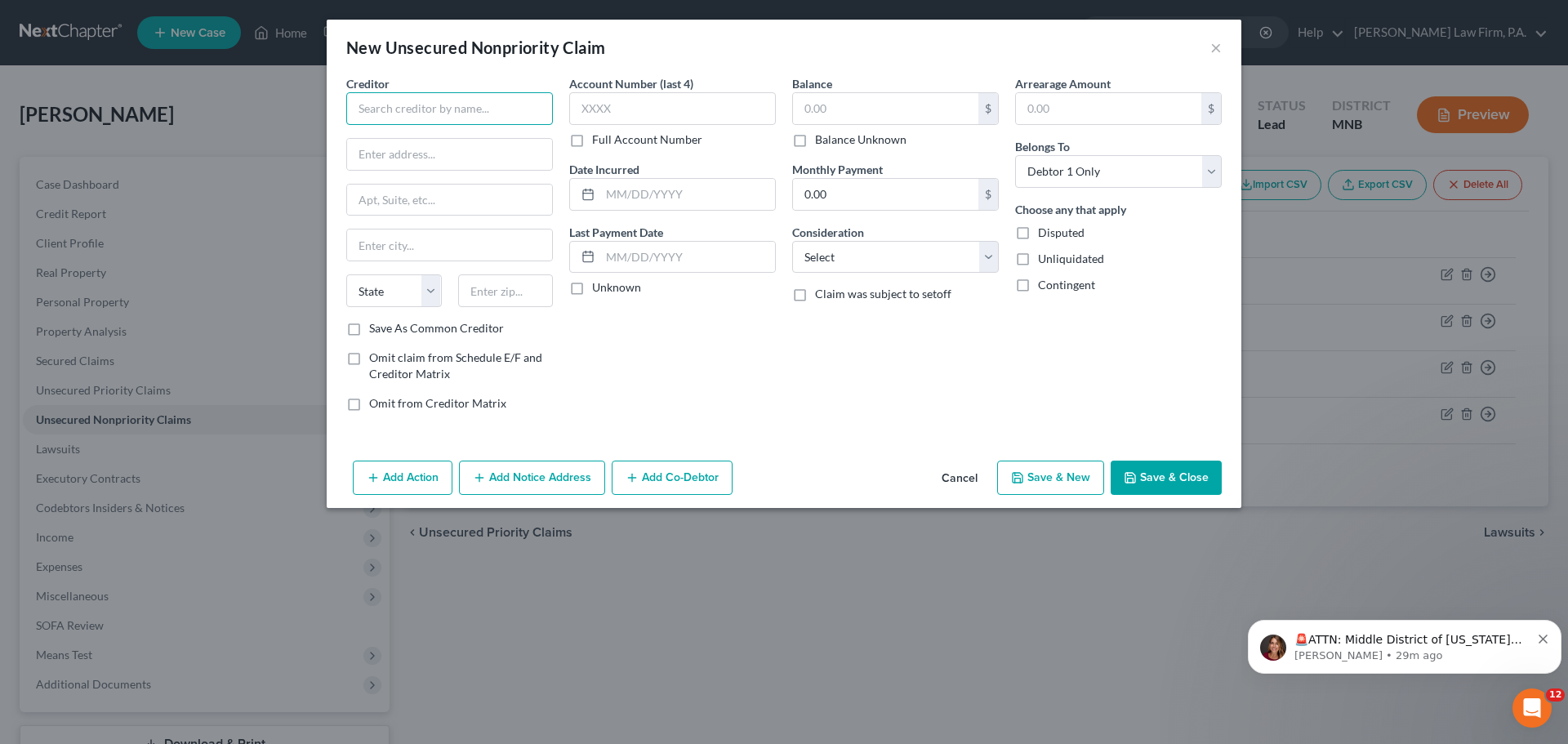
click at [399, 104] on input "text" at bounding box center [450, 109] width 207 height 33
type input "FNBO"
type input "PO Box 2557"
type input "M"
type input "Omaha"
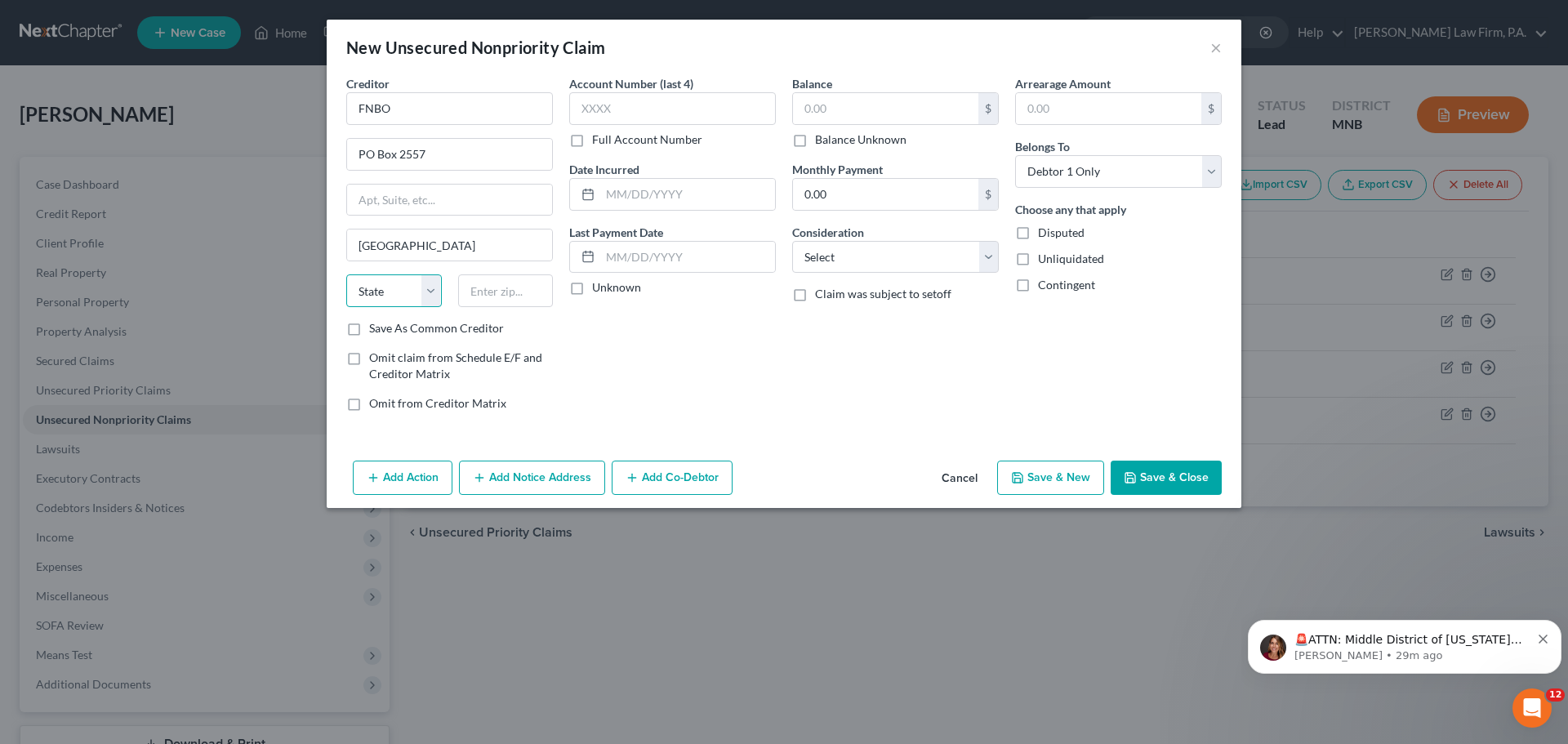
click at [428, 301] on select "State AL AK AR AZ CA CO CT DE DC FL GA GU HI ID IL IN IA KS KY LA ME MD MA MI M…" at bounding box center [394, 291] width 95 height 33
select select "30"
click at [347, 274] on select "State AL AK AR AZ CA CO CT DE DC FL GA GU HI ID IL IN IA KS KY LA ME MD MA MI M…" at bounding box center [394, 291] width 95 height 33
click at [493, 297] on input "text" at bounding box center [506, 291] width 95 height 33
type input "68103-2557"
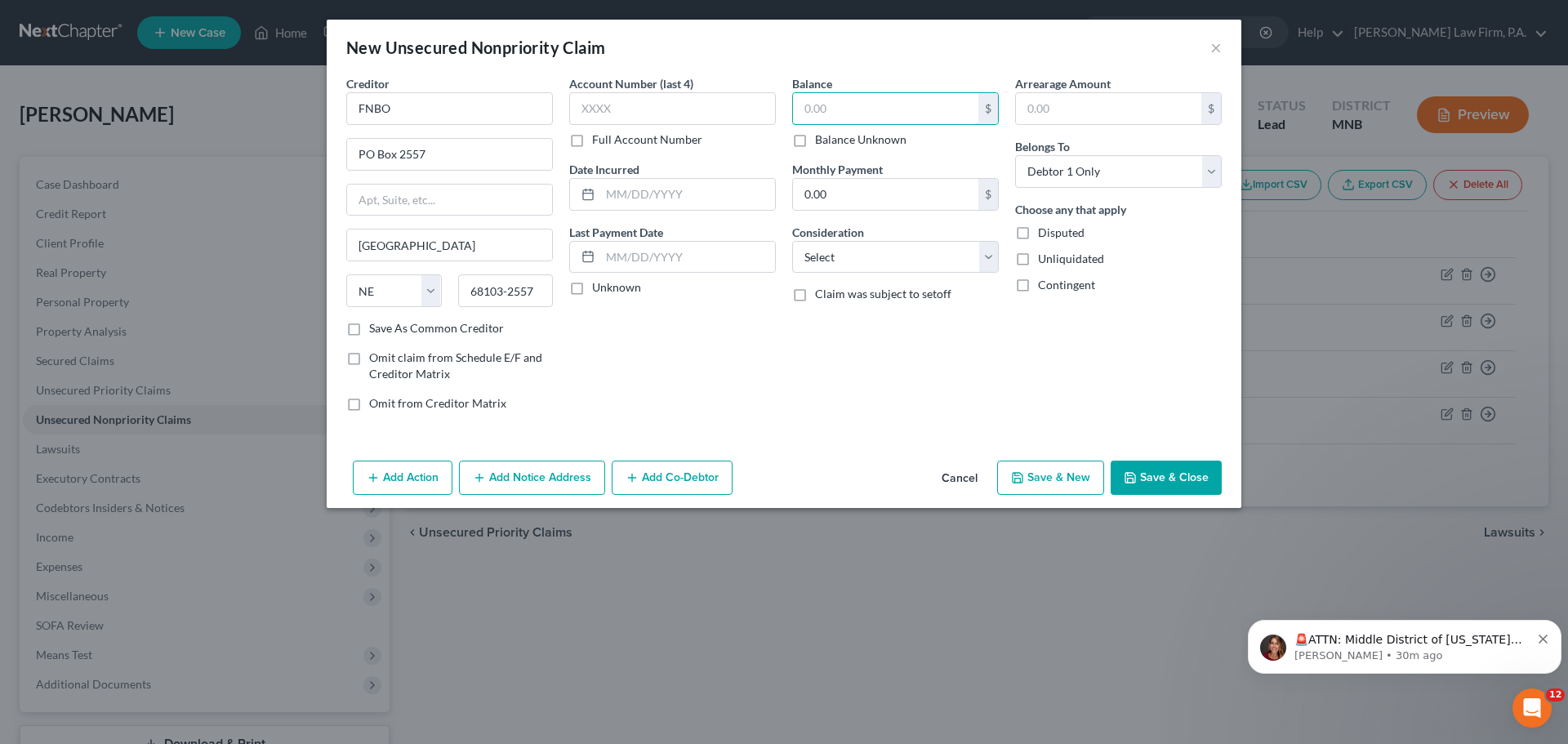
click at [834, 108] on input "text" at bounding box center [885, 109] width 186 height 31
type input "432"
click at [1163, 480] on button "Save & Close" at bounding box center [1165, 478] width 111 height 35
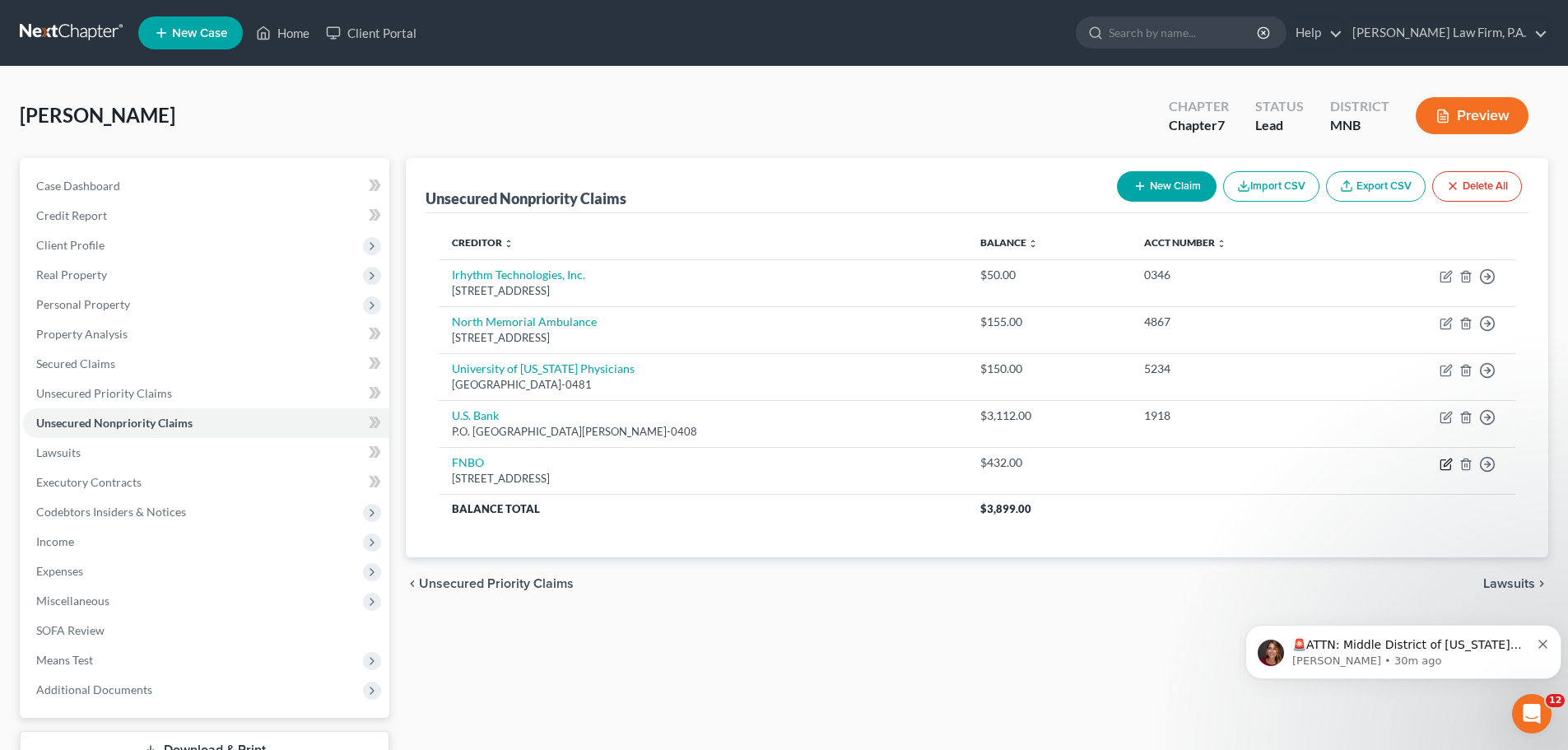
click at [1446, 464] on icon "button" at bounding box center [1446, 463] width 13 height 13
select select "30"
select select "0"
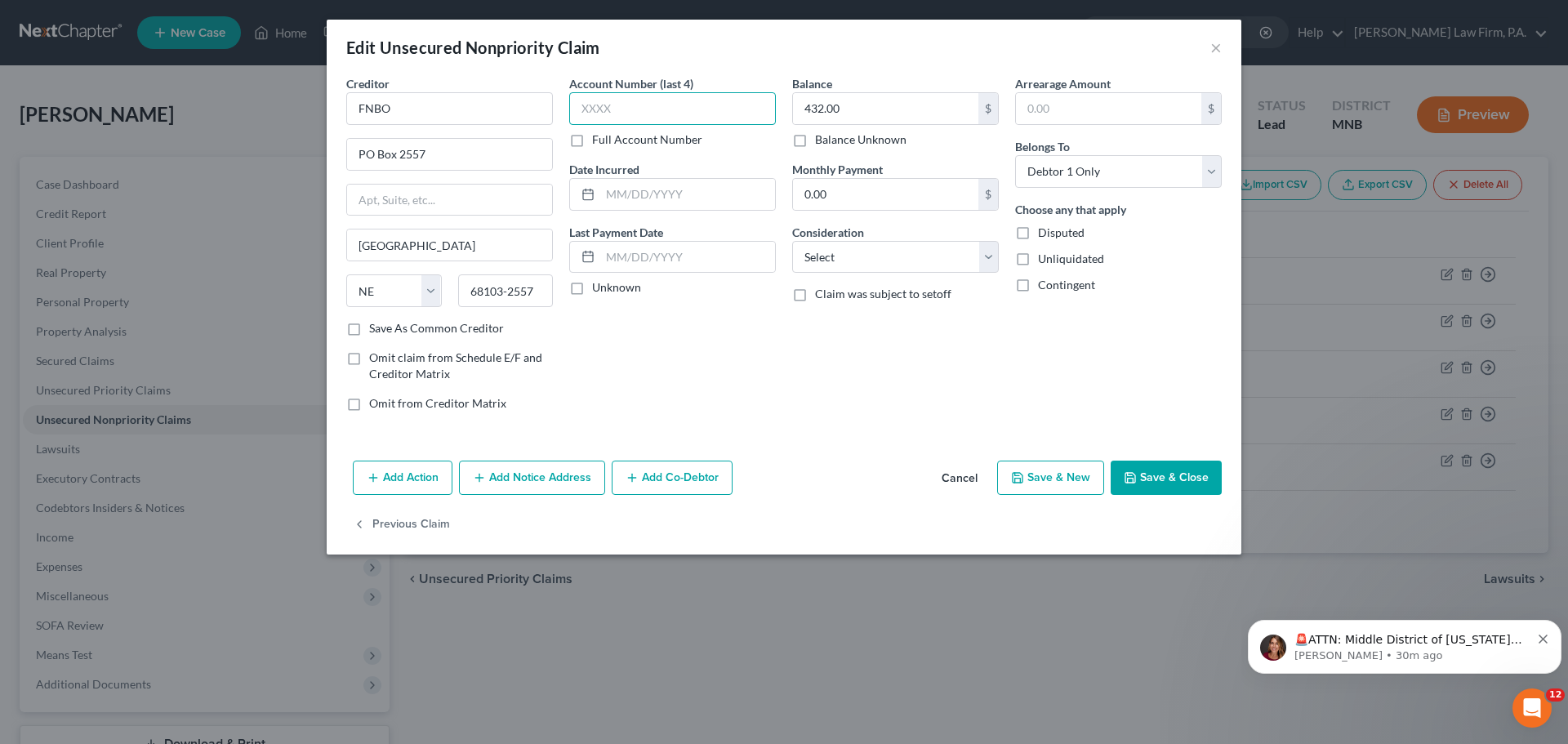
click at [682, 102] on input "text" at bounding box center [672, 109] width 207 height 33
type input "2745"
click at [1171, 483] on button "Save & Close" at bounding box center [1165, 478] width 111 height 35
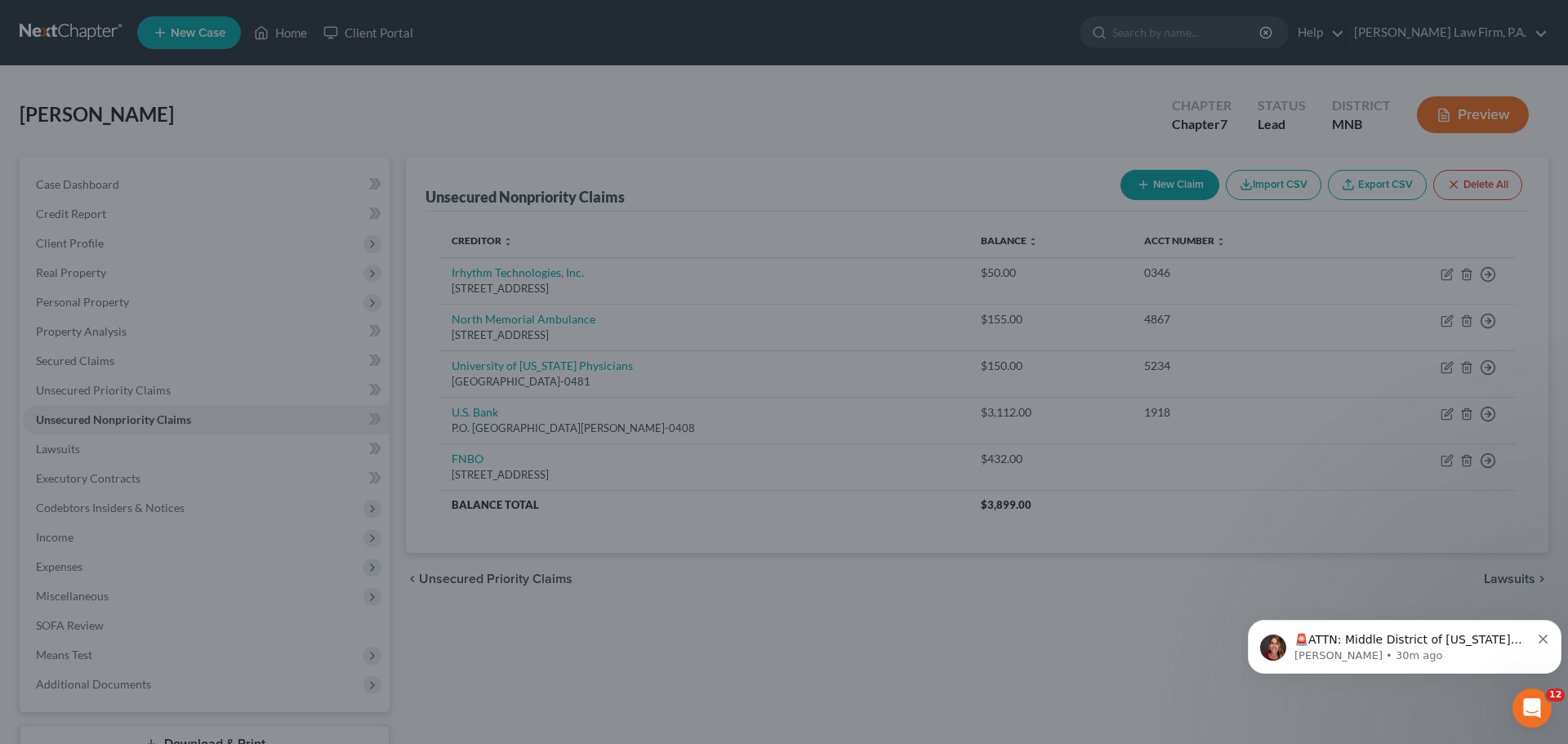
type input "0"
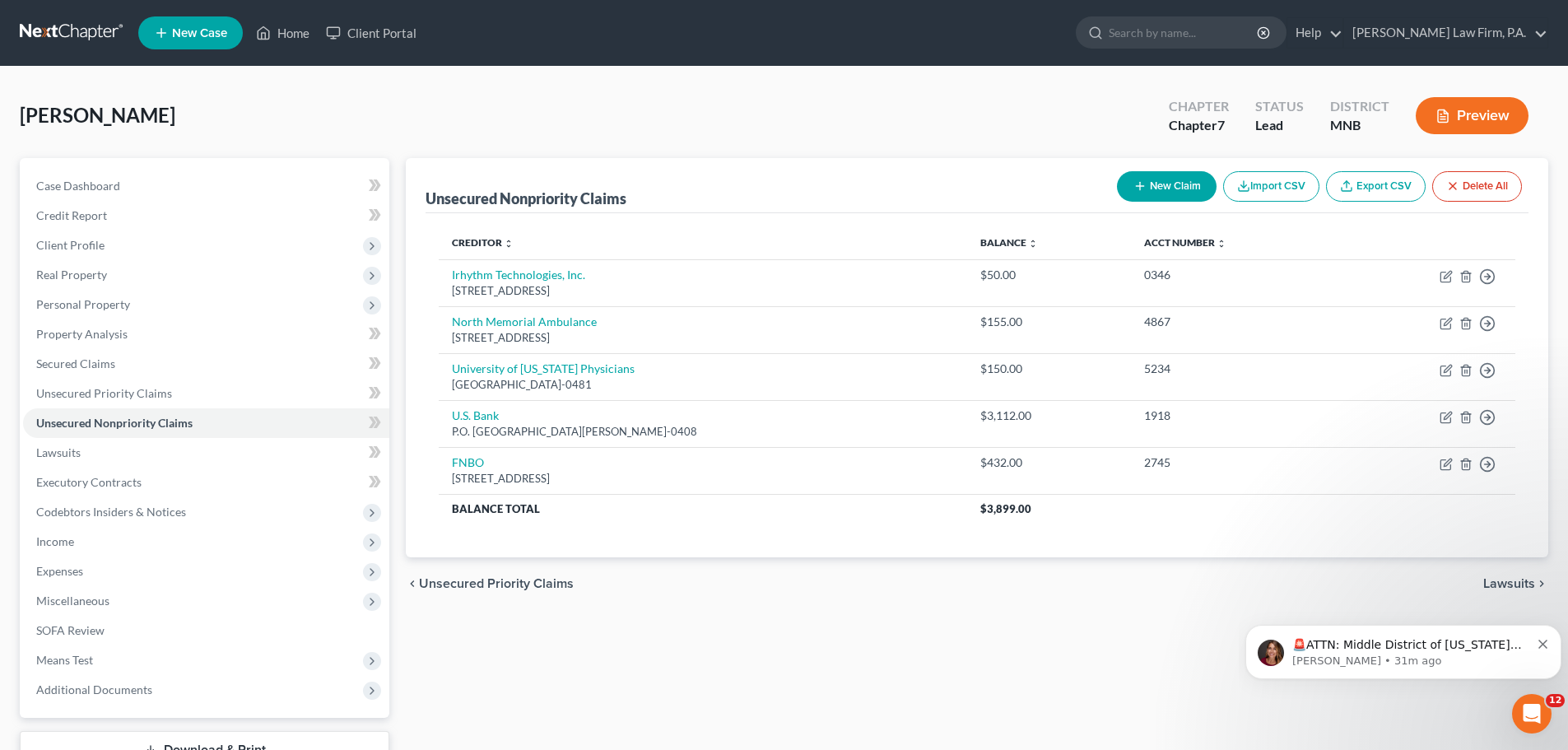
click at [1170, 185] on button "New Claim" at bounding box center [1167, 186] width 100 height 30
select select "0"
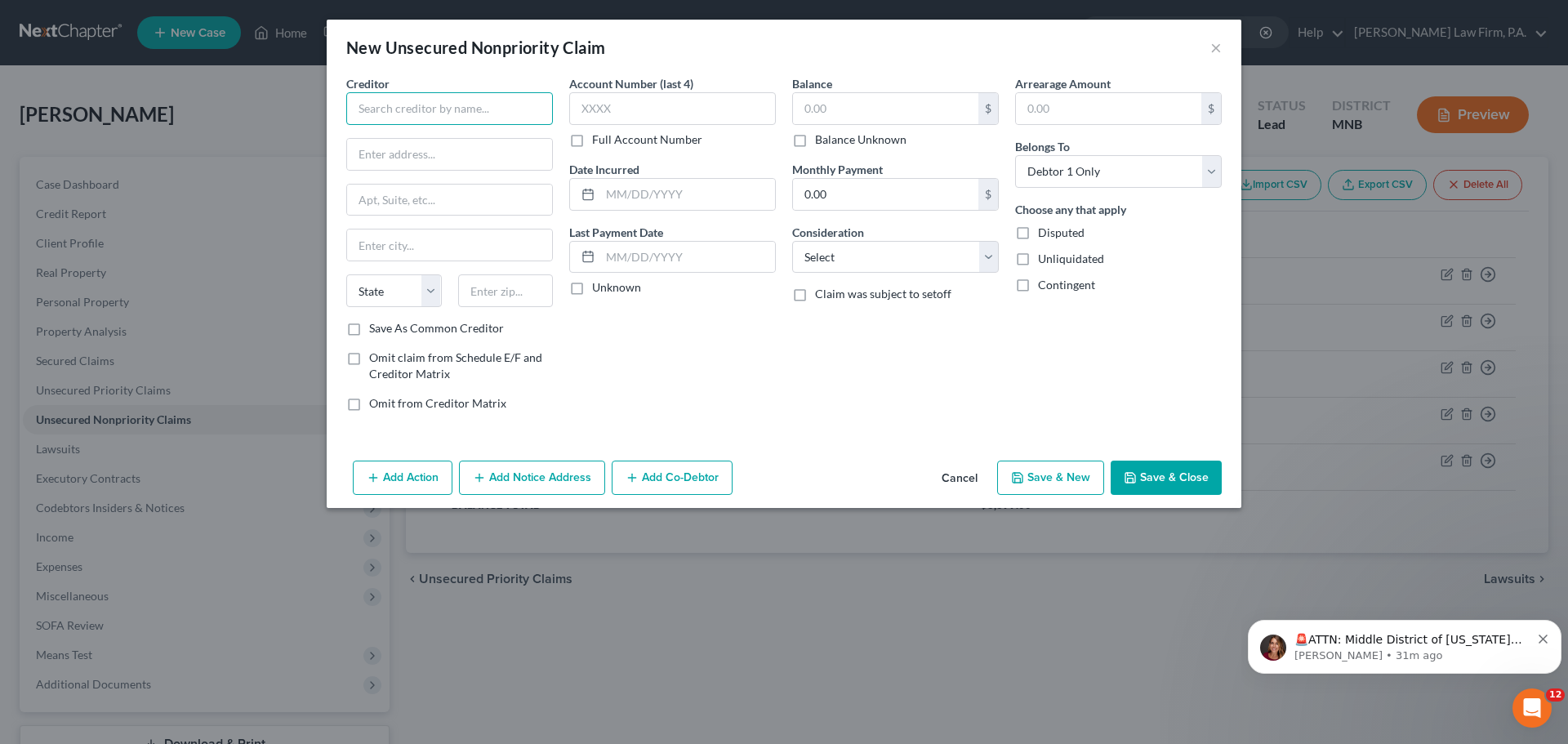
click at [427, 108] on input "text" at bounding box center [450, 109] width 207 height 33
drag, startPoint x: 441, startPoint y: 105, endPoint x: 336, endPoint y: 116, distance: 105.6
click at [336, 116] on div "Creditor * Fleet Farm State AL AK AR AZ CA CO CT DE DC FL GA GU HI ID IL IN IA …" at bounding box center [784, 264] width 914 height 378
type input "Synchrony Bank"
type input "PO Box 71715"
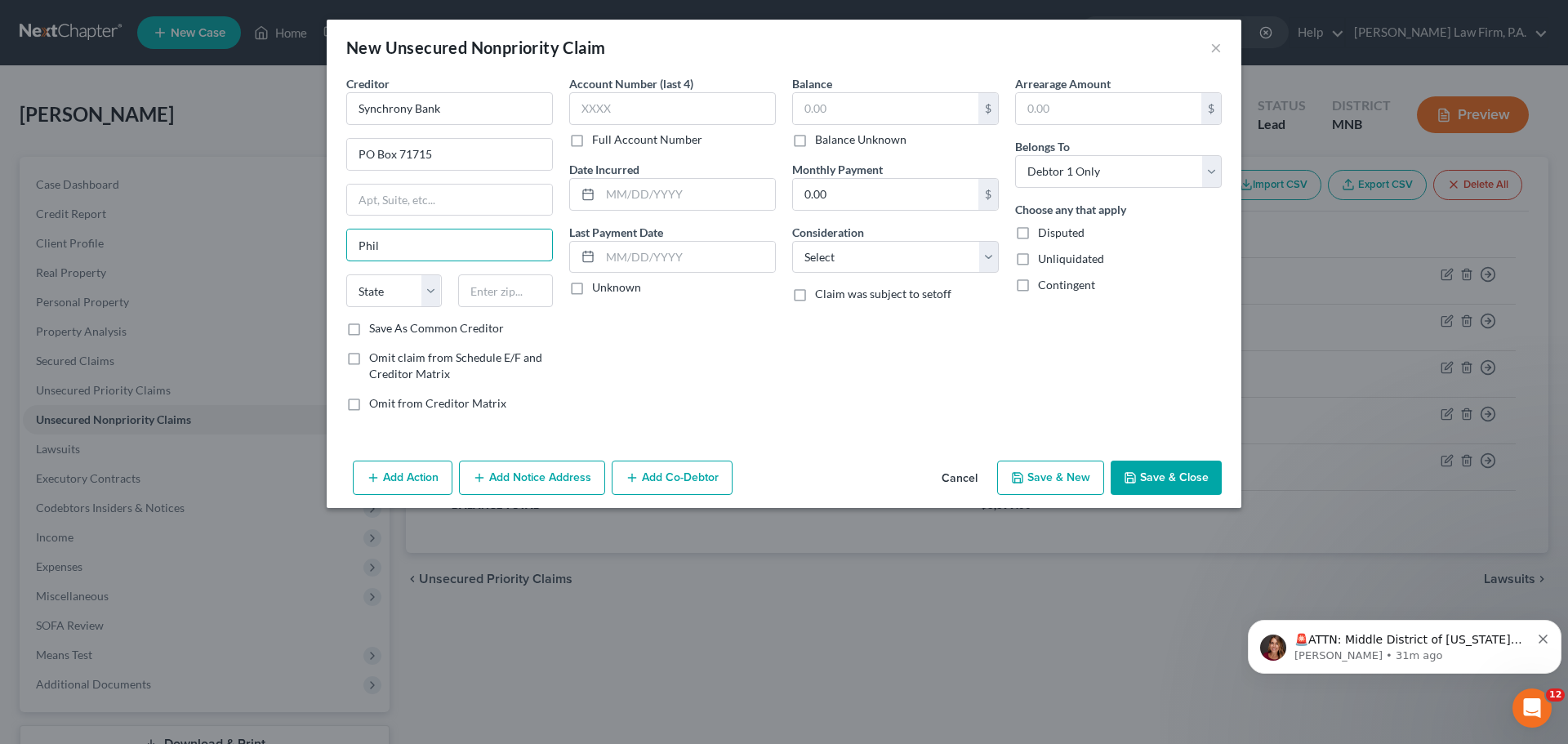
type input "Philadelphia"
click at [435, 292] on select "State AL AK AR AZ CA CO CT DE DC FL GA GU HI ID IL IN IA KS KY LA ME MD MA MI M…" at bounding box center [394, 291] width 95 height 33
select select "39"
click at [347, 274] on select "State AL AK AR AZ CA CO CT DE DC FL GA GU HI ID IL IN IA KS KY LA ME MD MA MI M…" at bounding box center [394, 291] width 95 height 33
click at [522, 283] on input "text" at bounding box center [506, 291] width 95 height 33
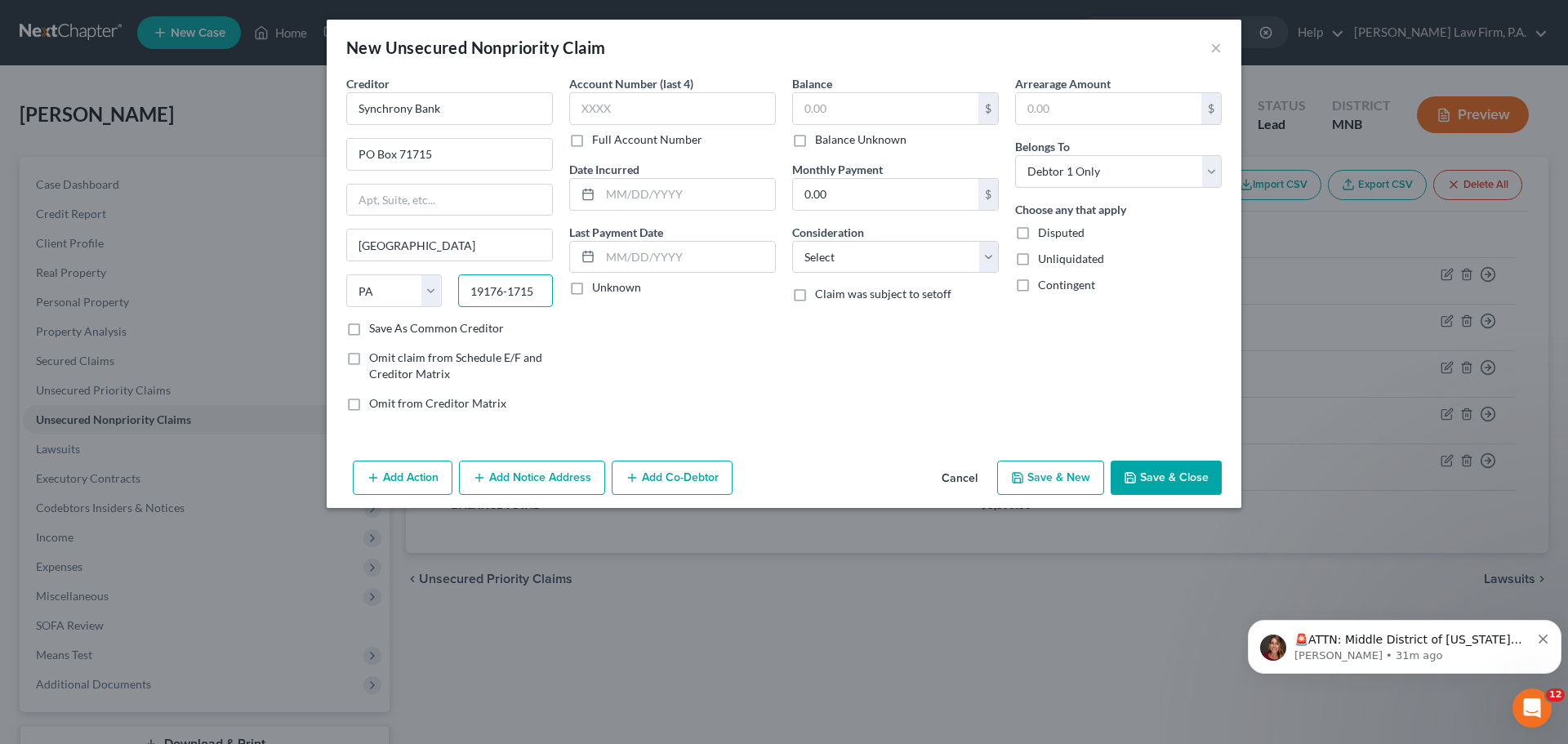
type input "19176-1715"
click at [681, 108] on input "text" at bounding box center [672, 109] width 207 height 33
type input "0969"
click at [843, 113] on input "text" at bounding box center [885, 109] width 186 height 31
type input "1,886"
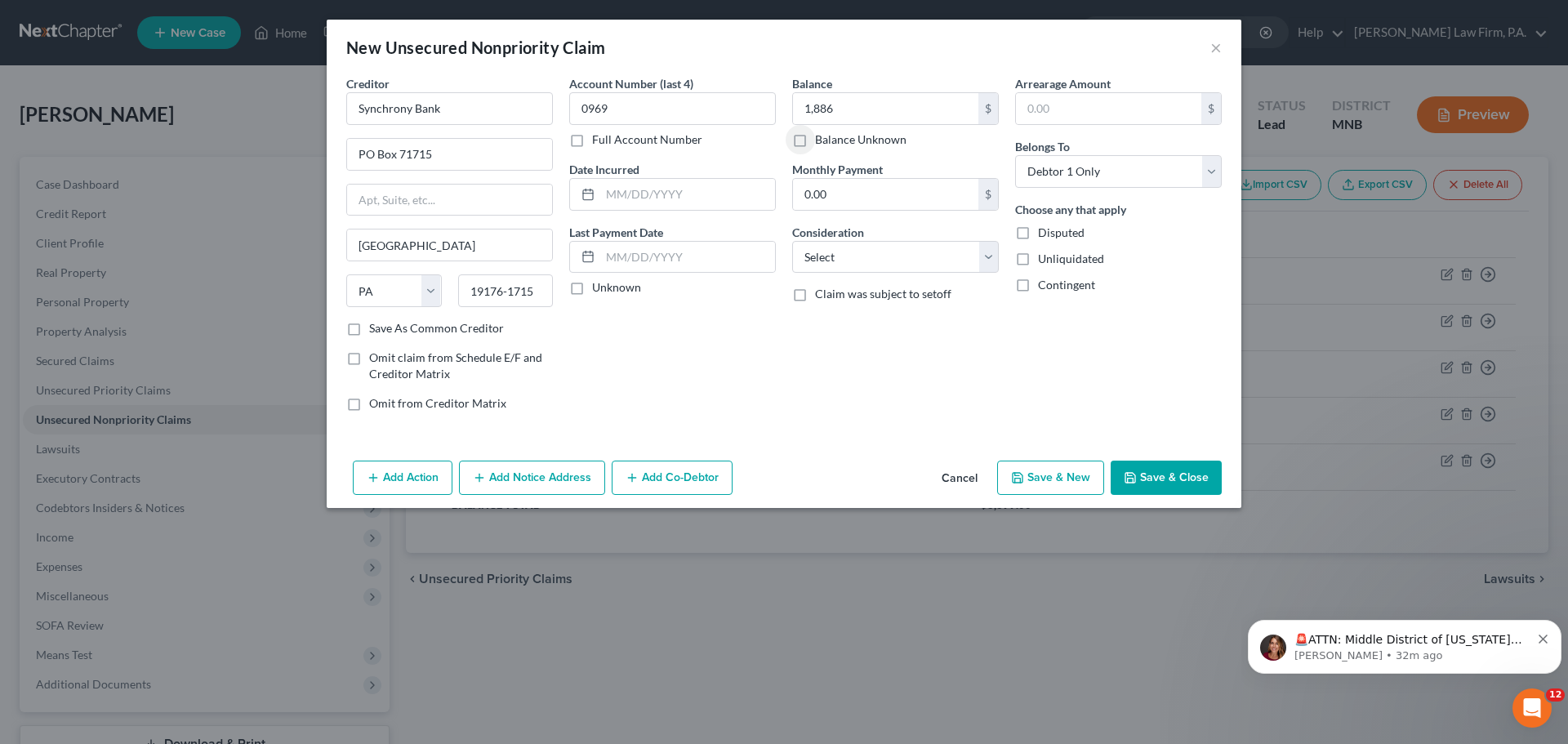
click at [1157, 469] on button "Save & Close" at bounding box center [1165, 478] width 111 height 35
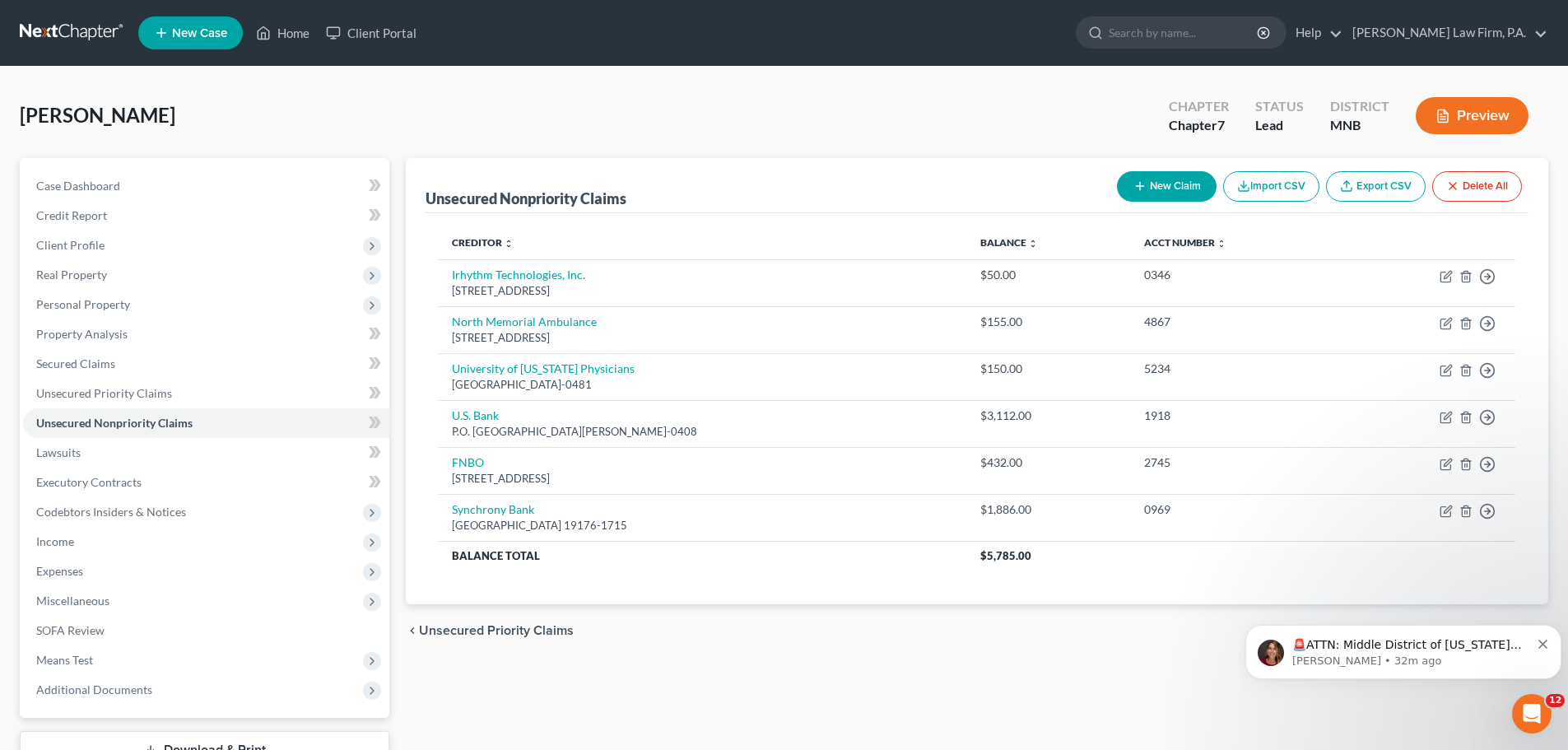
click at [1177, 187] on button "New Claim" at bounding box center [1167, 186] width 100 height 30
select select "0"
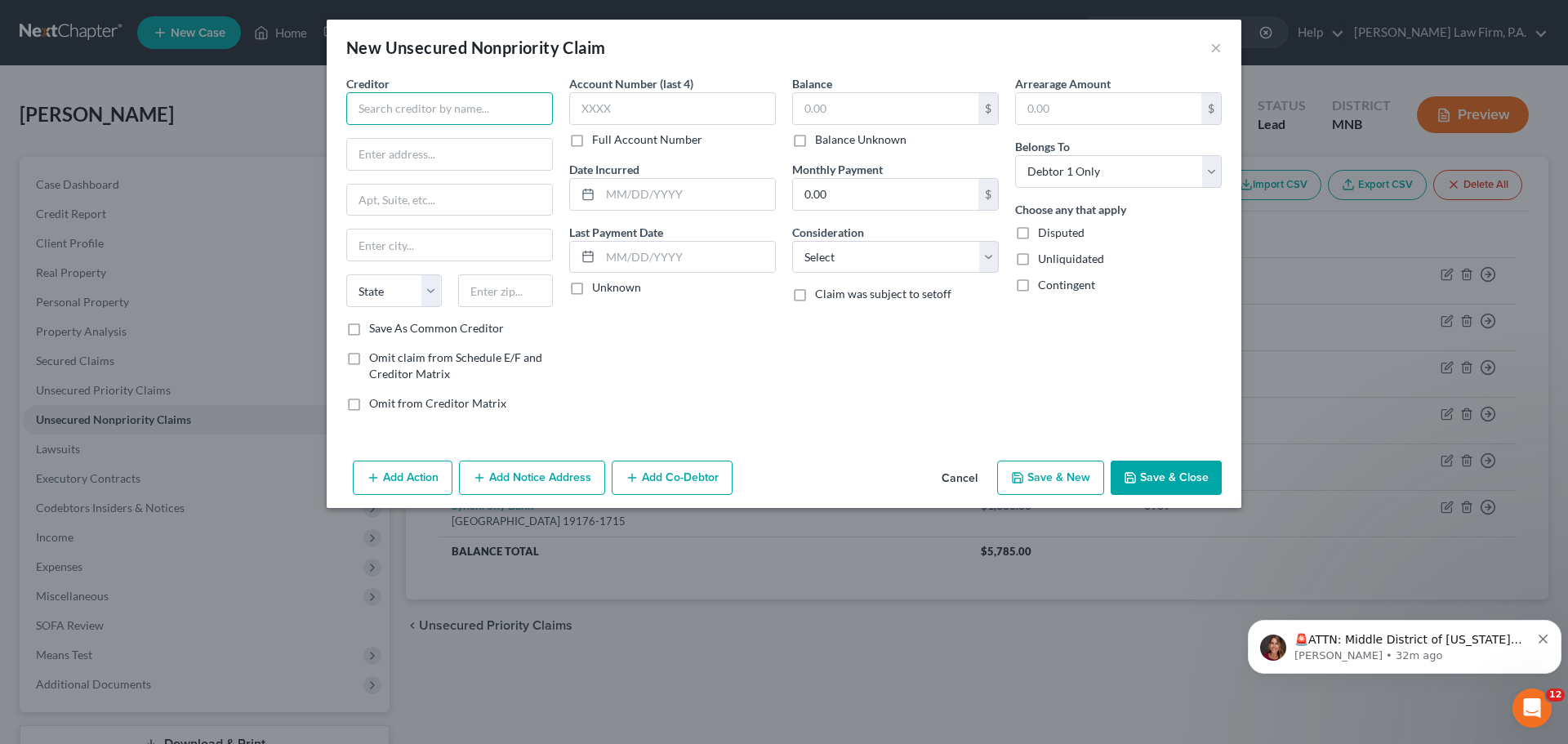
click at [431, 107] on input "text" at bounding box center [450, 109] width 207 height 33
type input "U"
type input "C"
type input "Comenity -Ulta Beauty"
click at [408, 158] on input "text" at bounding box center [450, 154] width 205 height 31
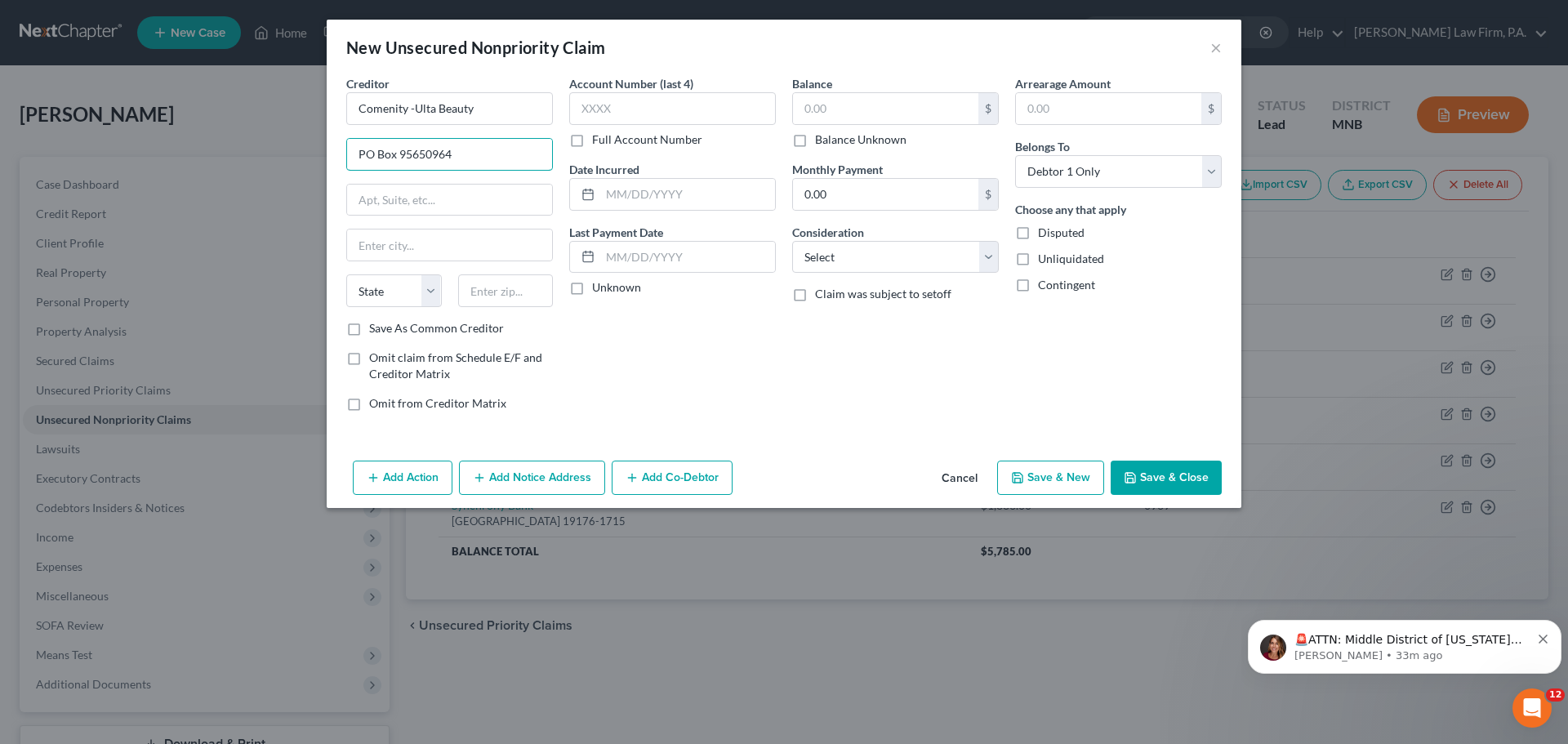
type input "PO Box 95650964"
click at [421, 246] on input "text" at bounding box center [450, 245] width 205 height 31
type input "Dallas"
click at [379, 293] on select "State AL AK AR AZ CA CO CT DE DC FL GA GU HI ID IL IN IA KS KY LA ME MD MA MI M…" at bounding box center [394, 291] width 95 height 33
select select "45"
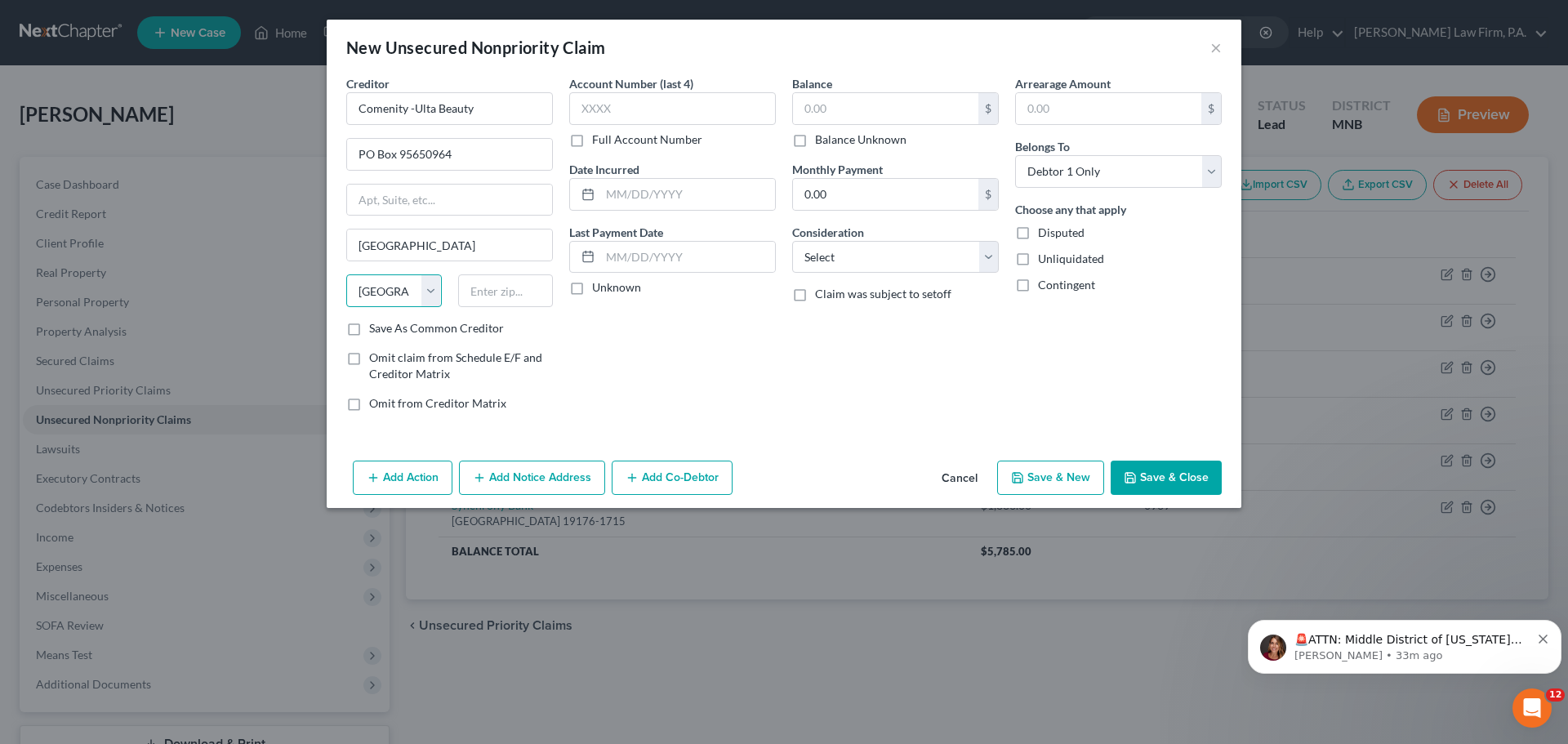
click at [347, 274] on select "State AL AK AR AZ CA CO CT DE DC FL GA GU HI ID IL IN IA KS KY LA ME MD MA MI M…" at bounding box center [394, 291] width 95 height 33
click at [509, 282] on input "text" at bounding box center [506, 291] width 95 height 33
type input "75265-0964"
click at [723, 116] on input "text" at bounding box center [672, 109] width 207 height 33
type input "8345"
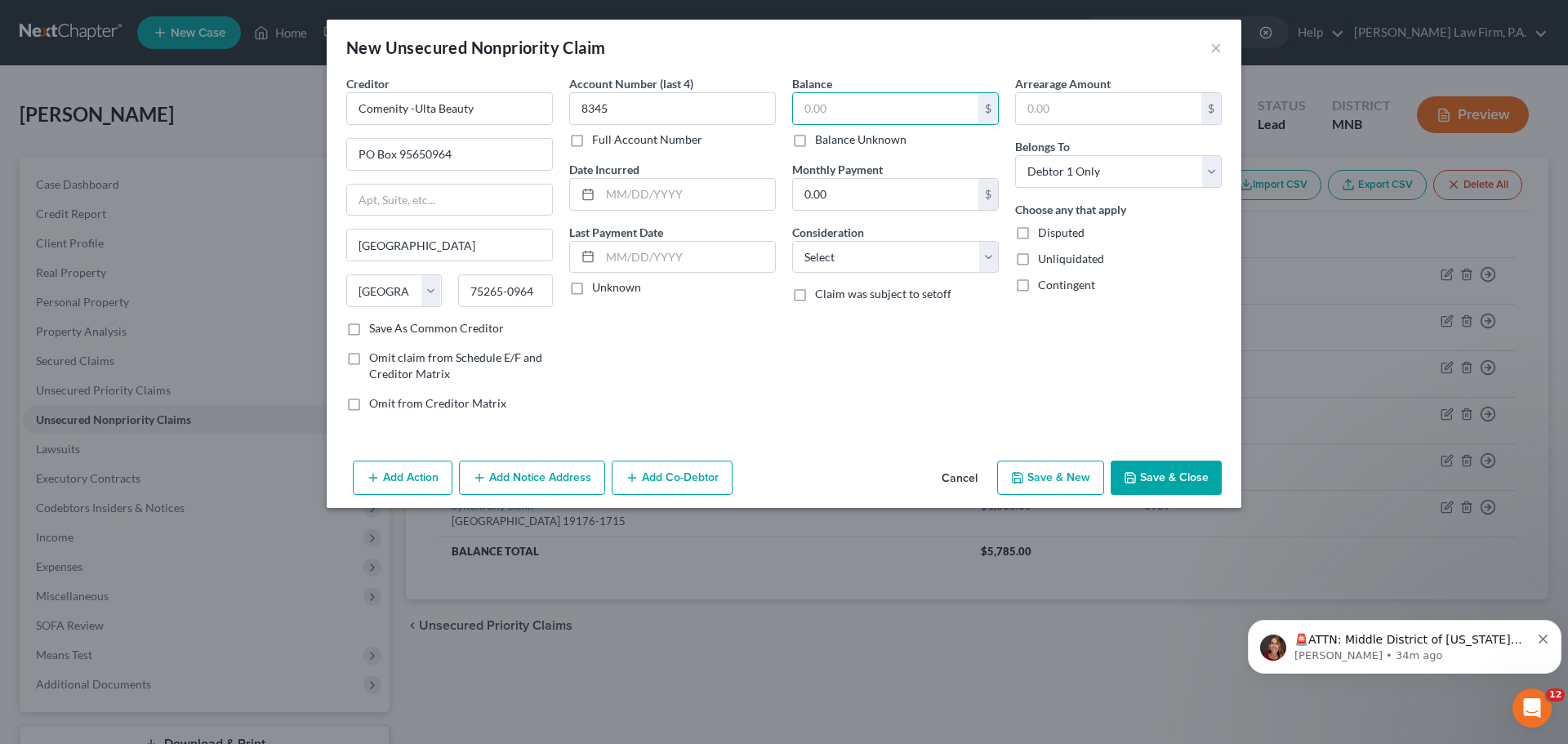
click at [846, 118] on input "text" at bounding box center [885, 109] width 186 height 31
type input "1,119"
click at [1181, 482] on button "Save & Close" at bounding box center [1165, 478] width 111 height 35
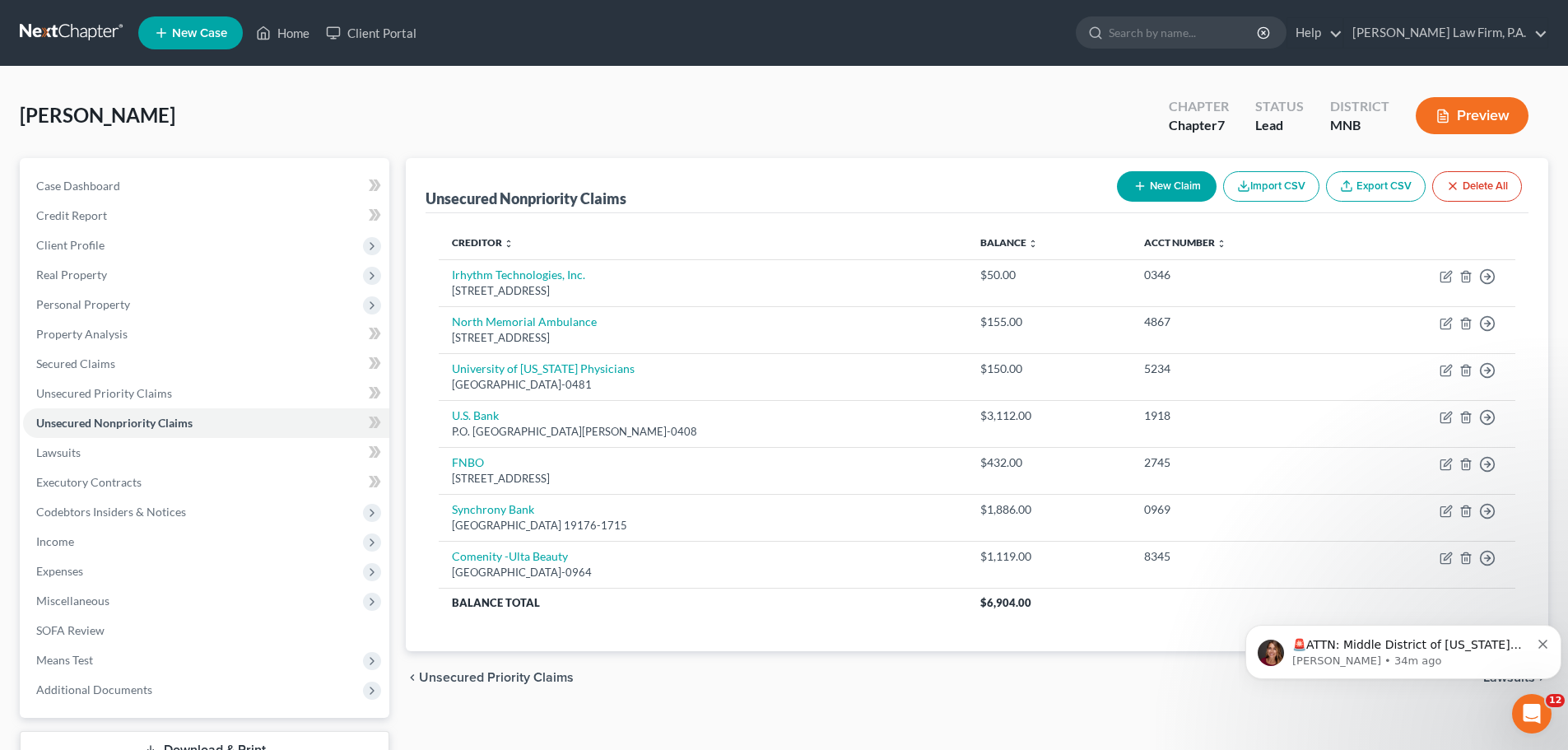
click at [1161, 175] on button "New Claim" at bounding box center [1167, 186] width 100 height 30
select select "0"
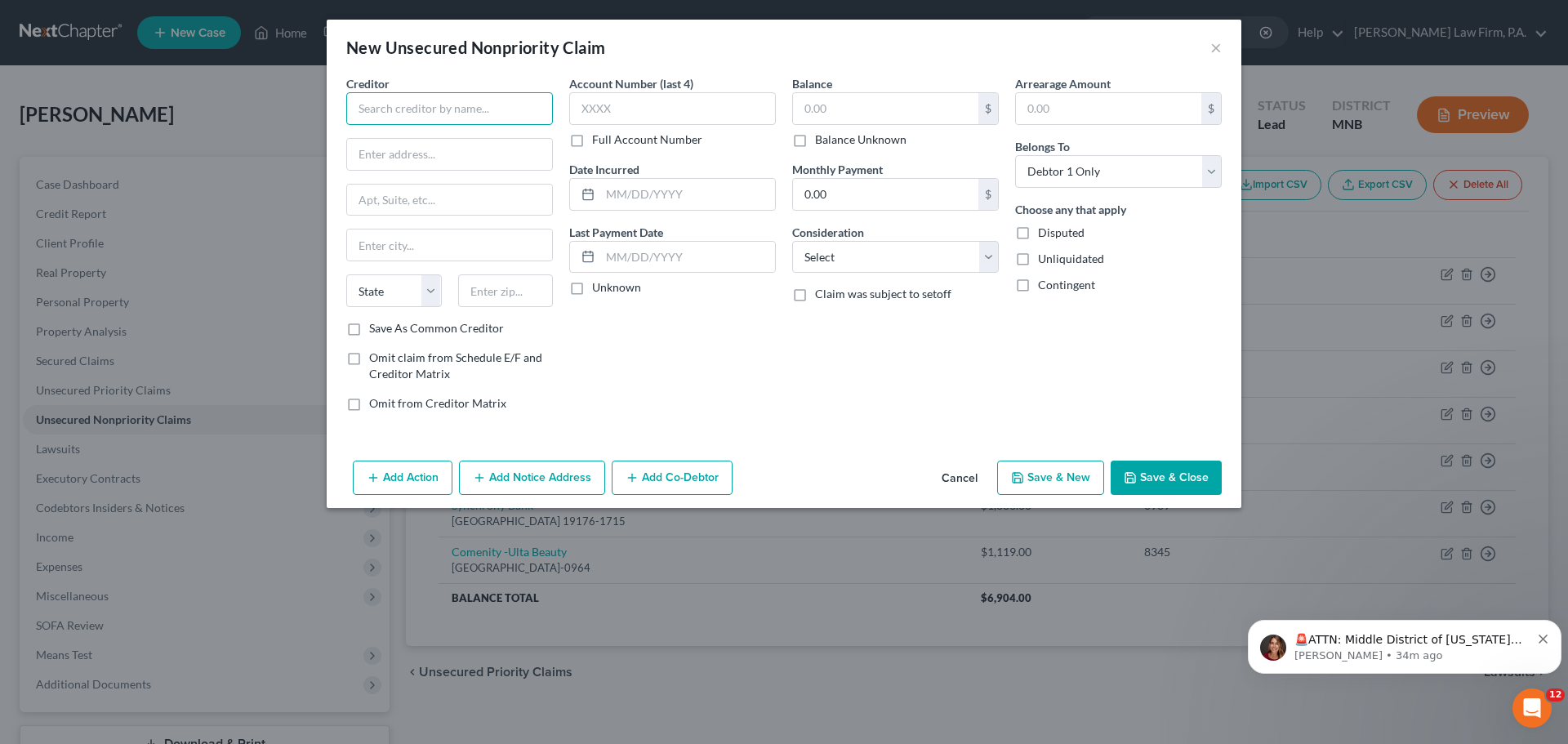
click at [409, 119] on input "text" at bounding box center [450, 109] width 207 height 33
type input "Synchrony Bank"
type input "PO Box 71715"
type input "Philadelphia"
click at [423, 294] on select "State AL AK AR AZ CA CO CT DE DC FL GA GU HI ID IL IN IA KS KY LA ME MD MA MI M…" at bounding box center [394, 291] width 95 height 33
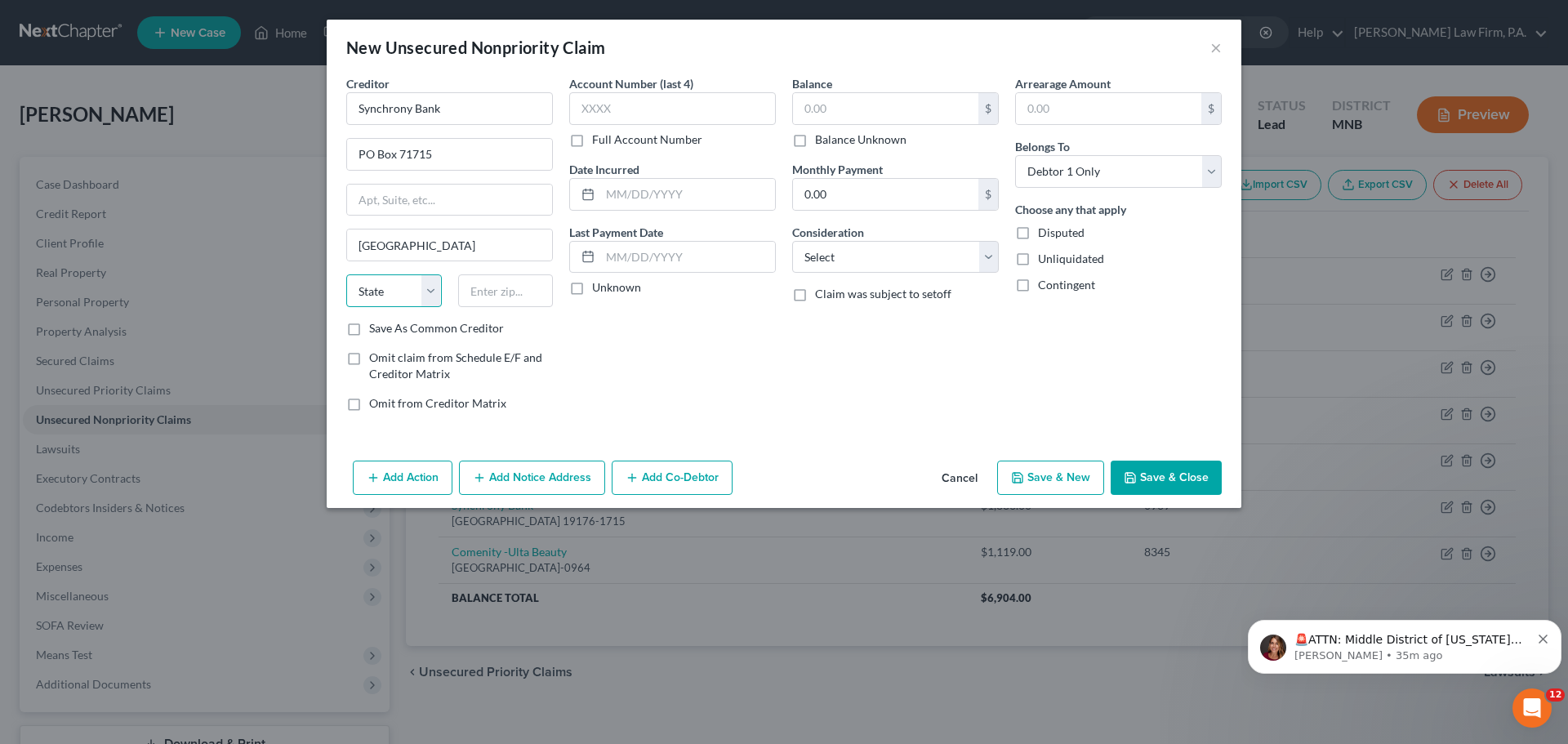
select select "39"
click at [347, 274] on select "State AL AK AR AZ CA CO CT DE DC FL GA GU HI ID IL IN IA KS KY LA ME MD MA MI M…" at bounding box center [394, 291] width 95 height 33
click at [492, 287] on input "text" at bounding box center [506, 291] width 95 height 33
type input "19176-1715"
click at [624, 105] on input "text" at bounding box center [672, 109] width 207 height 33
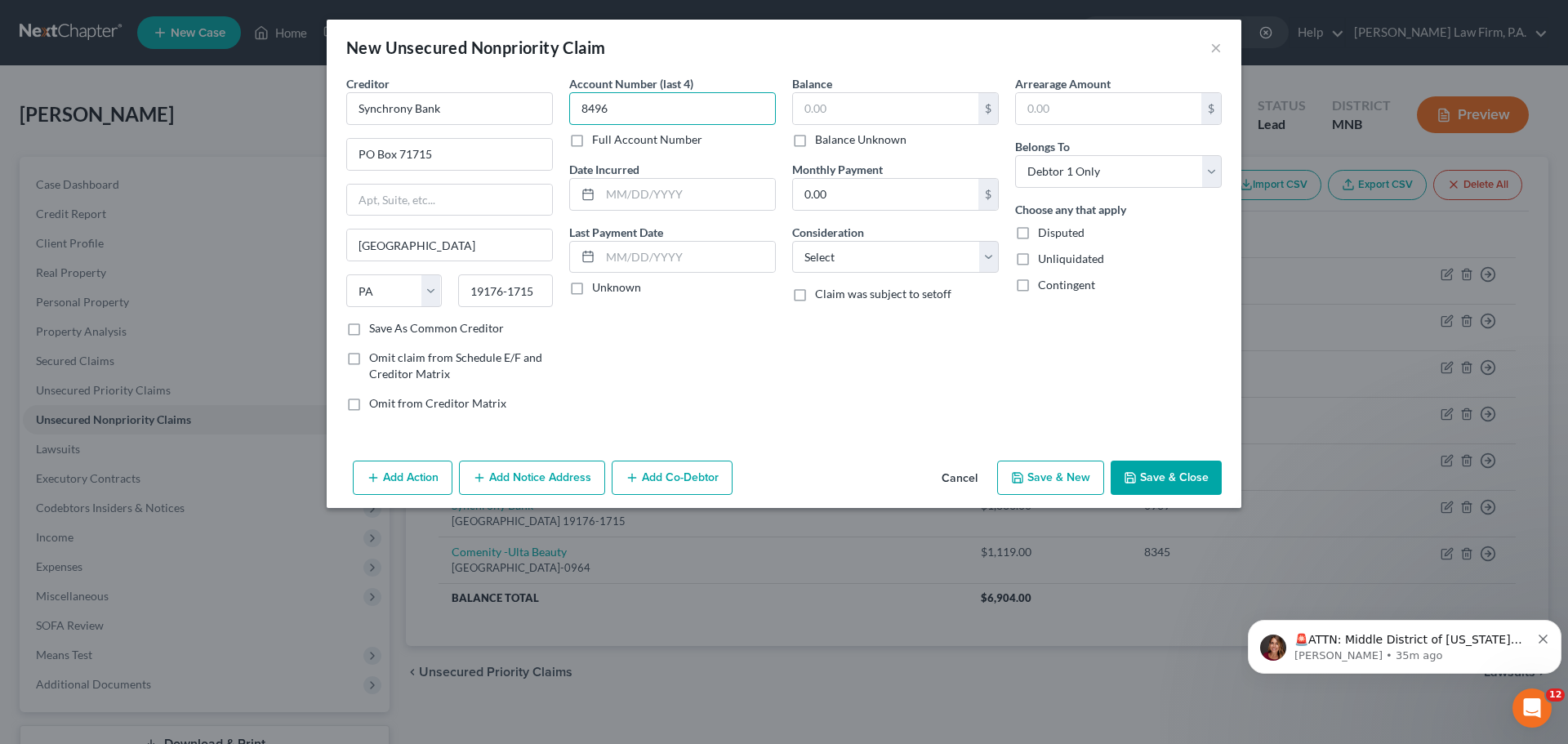
type input "8496"
click at [863, 105] on input "text" at bounding box center [885, 109] width 186 height 31
type input "4,234"
click at [1141, 480] on button "Save & Close" at bounding box center [1165, 478] width 111 height 35
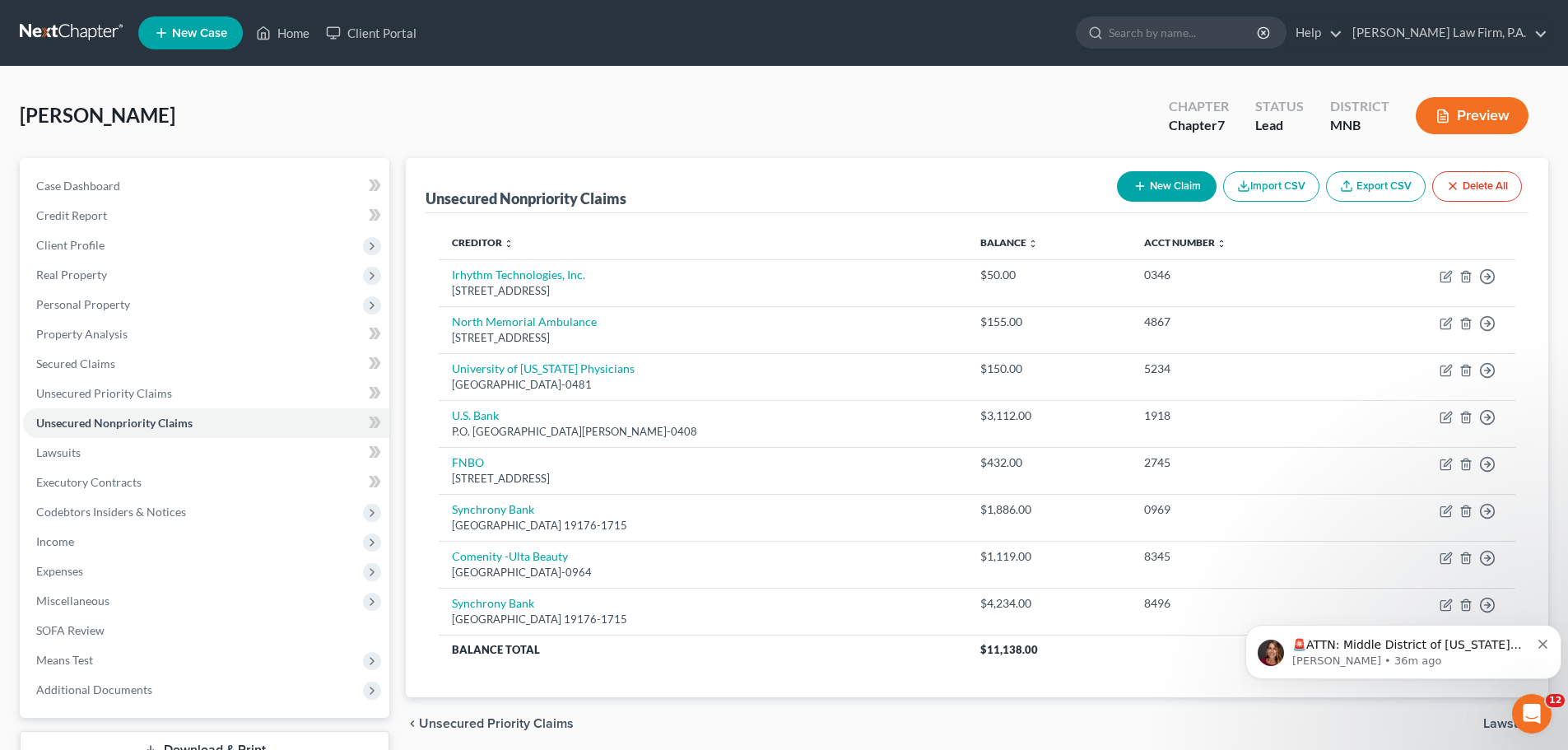
click at [1176, 190] on button "New Claim" at bounding box center [1167, 186] width 100 height 30
select select "0"
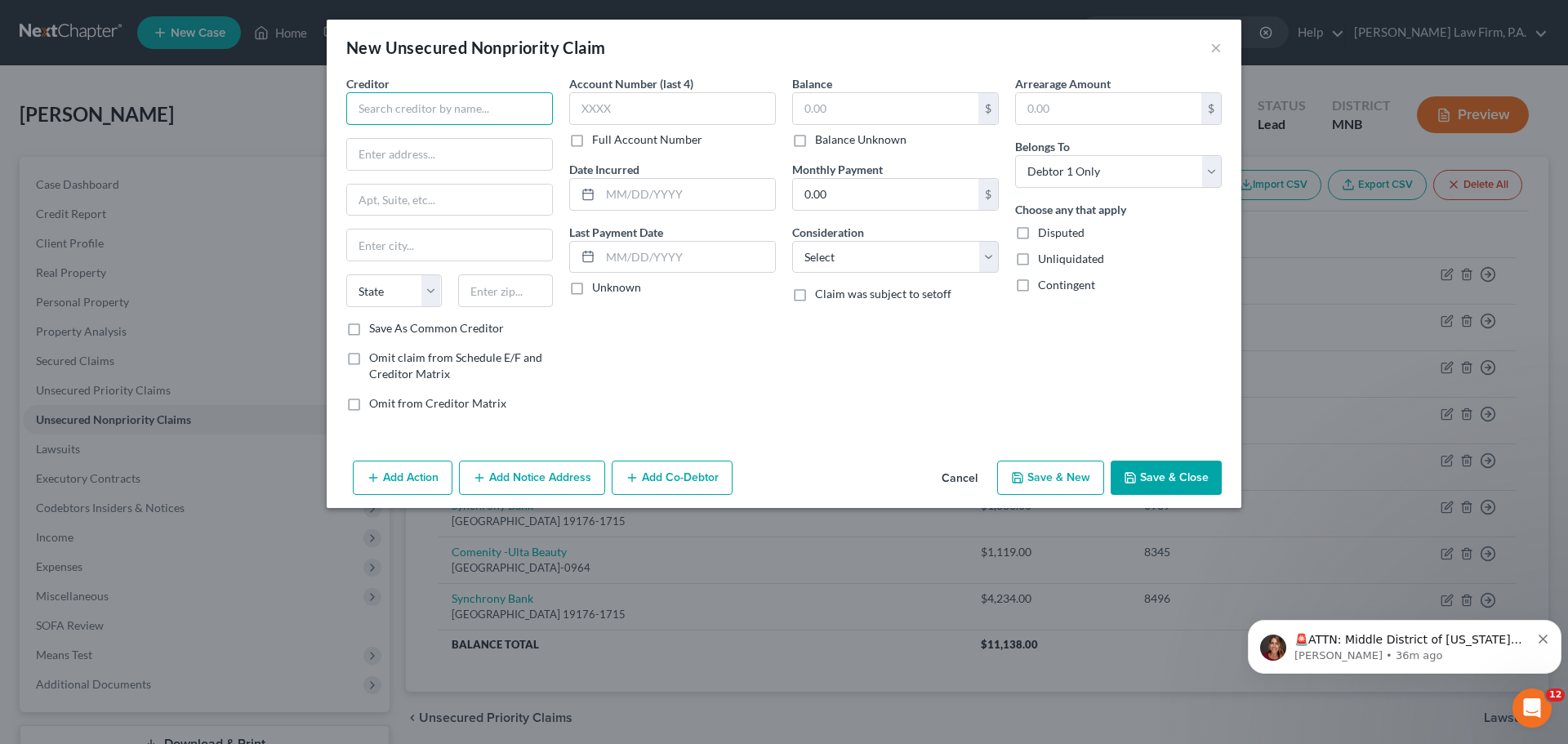
click at [453, 112] on input "text" at bounding box center [450, 109] width 207 height 33
type input "Capital One"
type input "PO Box 7683"
type input "San Francisco"
click at [435, 292] on select "State AL AK AR AZ CA CO CT DE DC FL GA GU HI ID IL IN IA KS KY LA ME MD MA MI M…" at bounding box center [394, 291] width 95 height 33
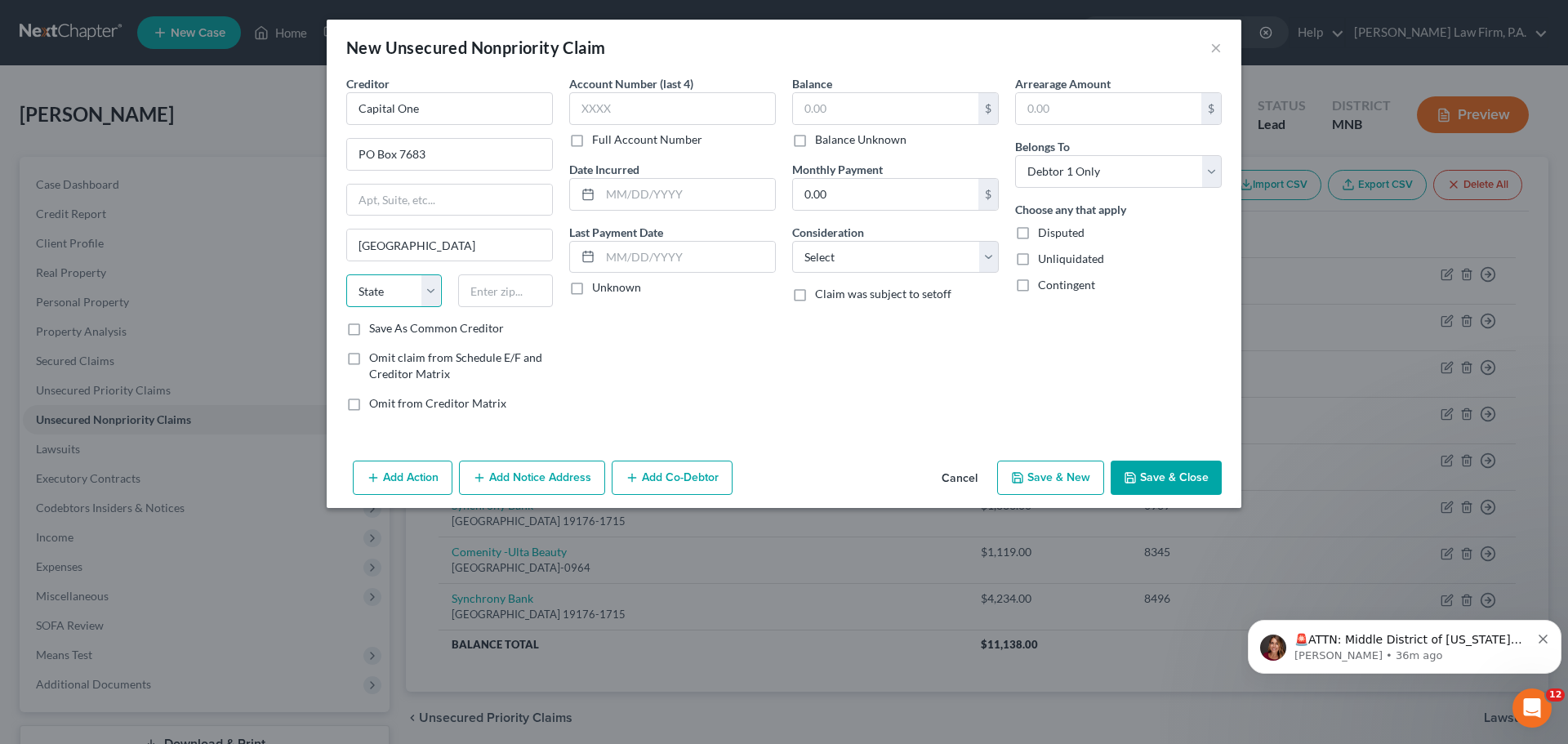
select select "4"
click at [347, 274] on select "State AL AK AR AZ CA CO CT DE DC FL GA GU HI ID IL IN IA KS KY LA ME MD MA MI M…" at bounding box center [394, 291] width 95 height 33
click at [488, 291] on input "text" at bounding box center [506, 291] width 95 height 33
type input "94120-7683"
click at [690, 111] on input "text" at bounding box center [672, 109] width 207 height 33
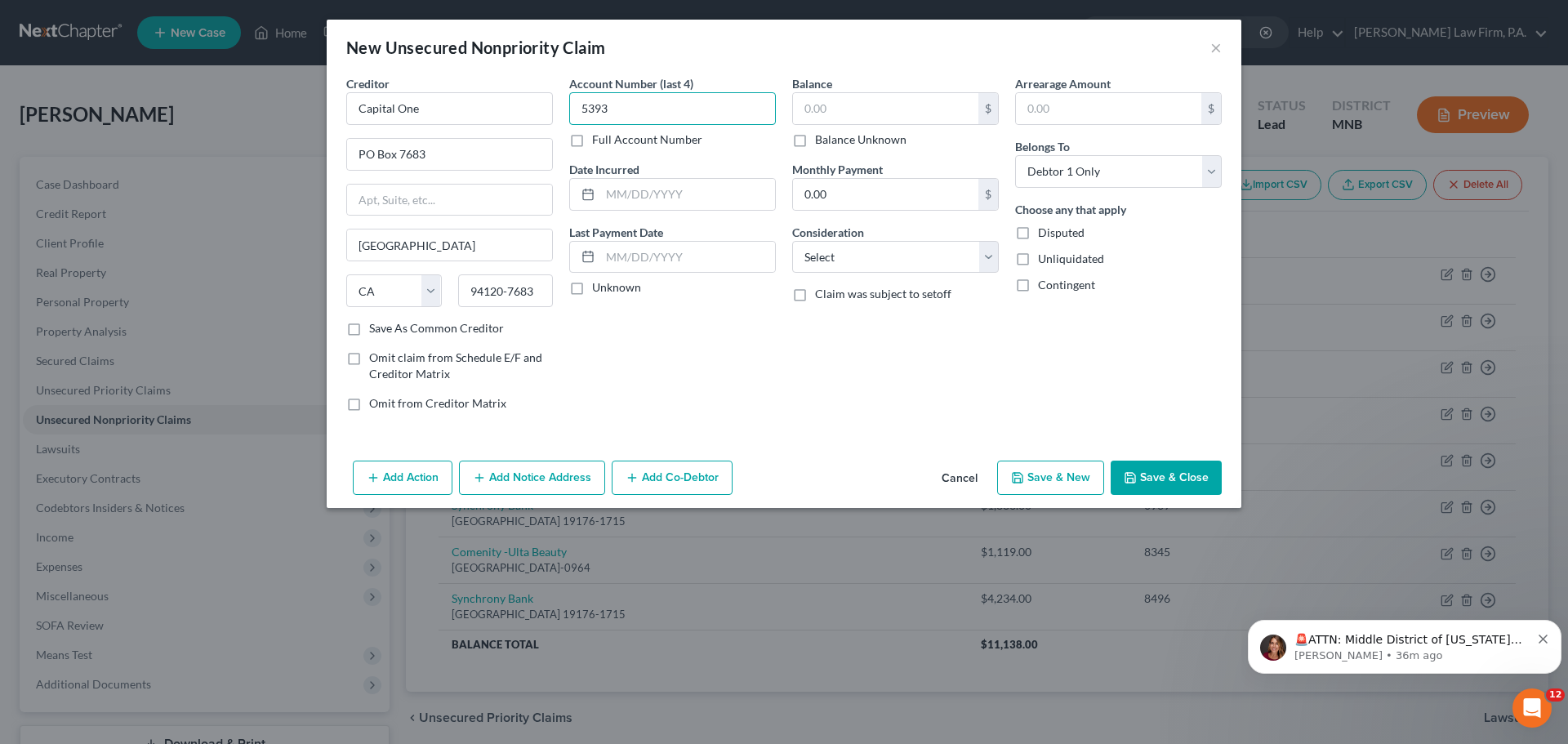
type input "5393"
click at [825, 108] on input "text" at bounding box center [885, 109] width 186 height 31
type input "523"
click at [1148, 483] on button "Save & Close" at bounding box center [1165, 478] width 111 height 35
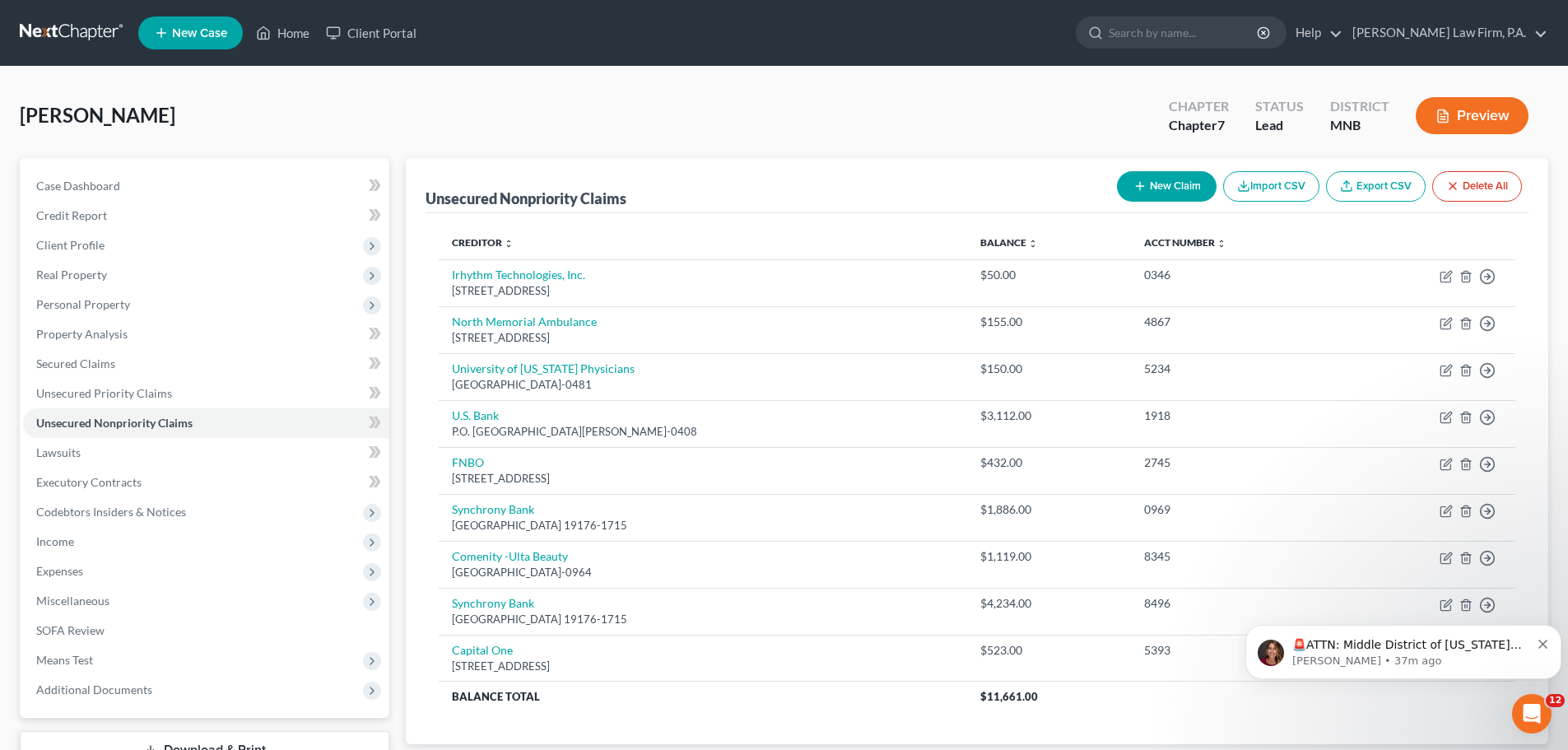
click at [1161, 187] on button "New Claim" at bounding box center [1167, 186] width 100 height 30
select select "0"
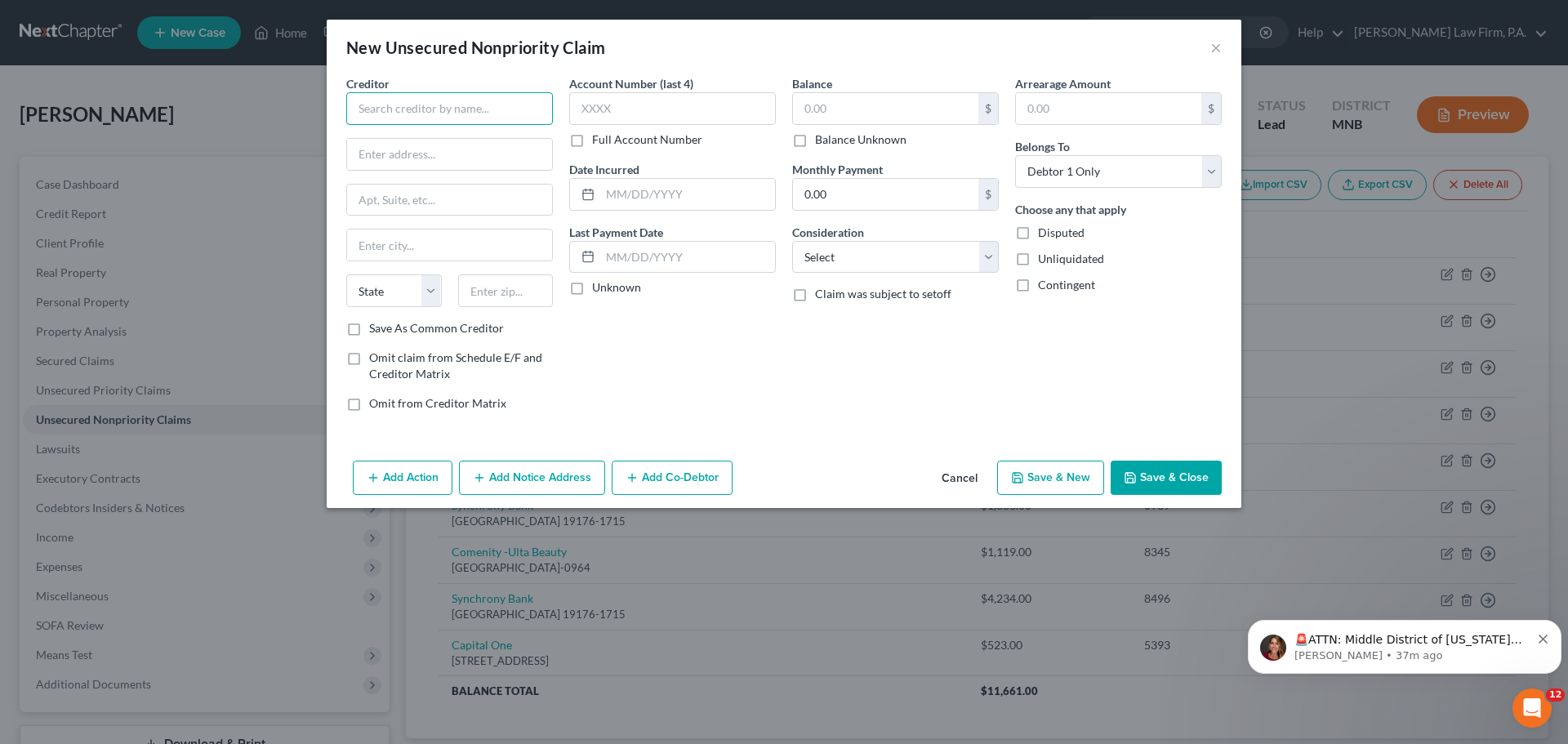
click at [411, 111] on input "text" at bounding box center [450, 109] width 207 height 33
type input "Capital One"
type input "PO Box 7683"
type input "a"
type input "San Francisco"
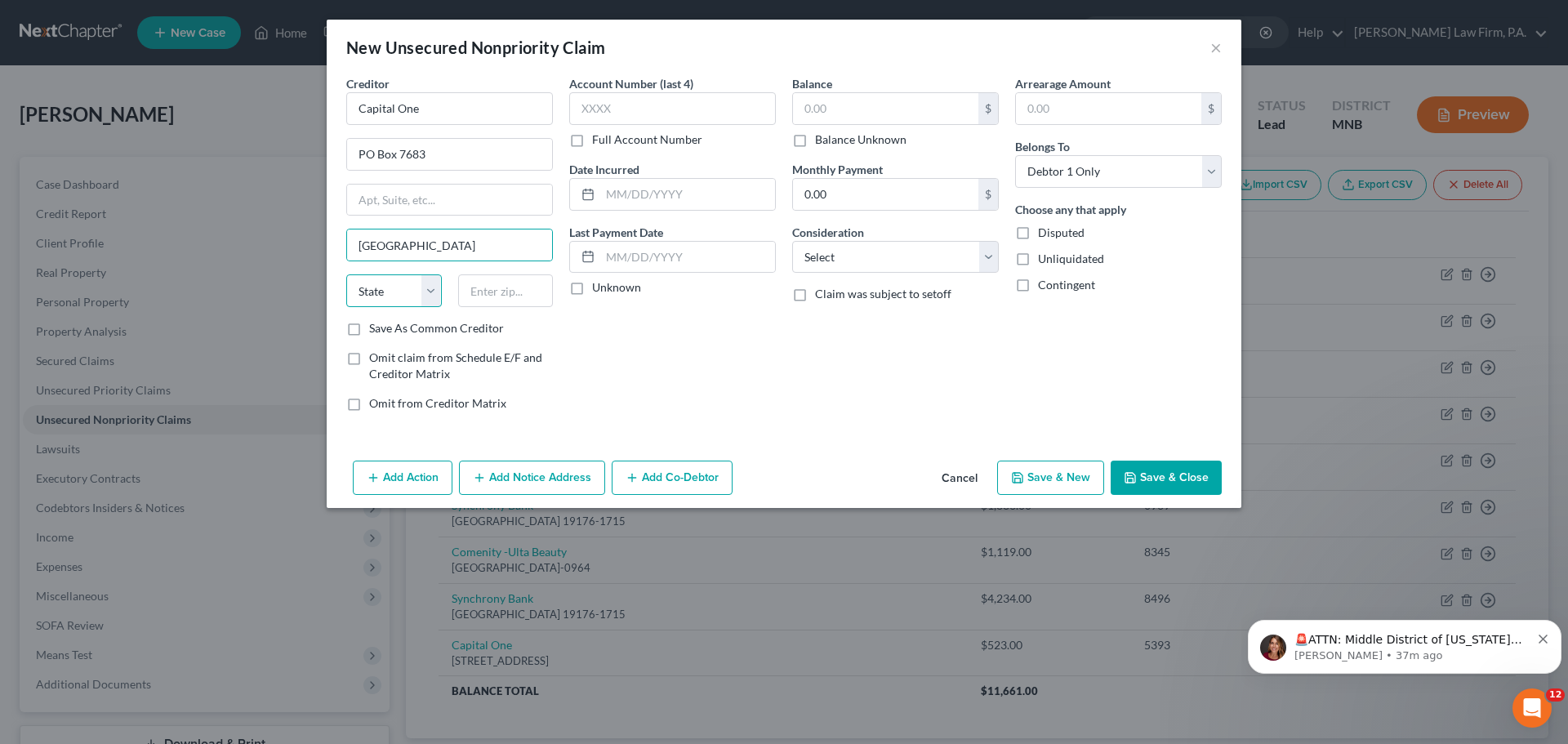
click at [431, 292] on select "State AL AK AR AZ CA CO CT DE DC FL GA GU HI ID IL IN IA KS KY LA ME MD MA MI M…" at bounding box center [394, 291] width 95 height 33
select select "4"
click at [347, 274] on select "State AL AK AR AZ CA CO CT DE DC FL GA GU HI ID IL IN IA KS KY LA ME MD MA MI M…" at bounding box center [394, 291] width 95 height 33
click at [500, 293] on input "text" at bounding box center [506, 291] width 95 height 33
type input "94120-7683"
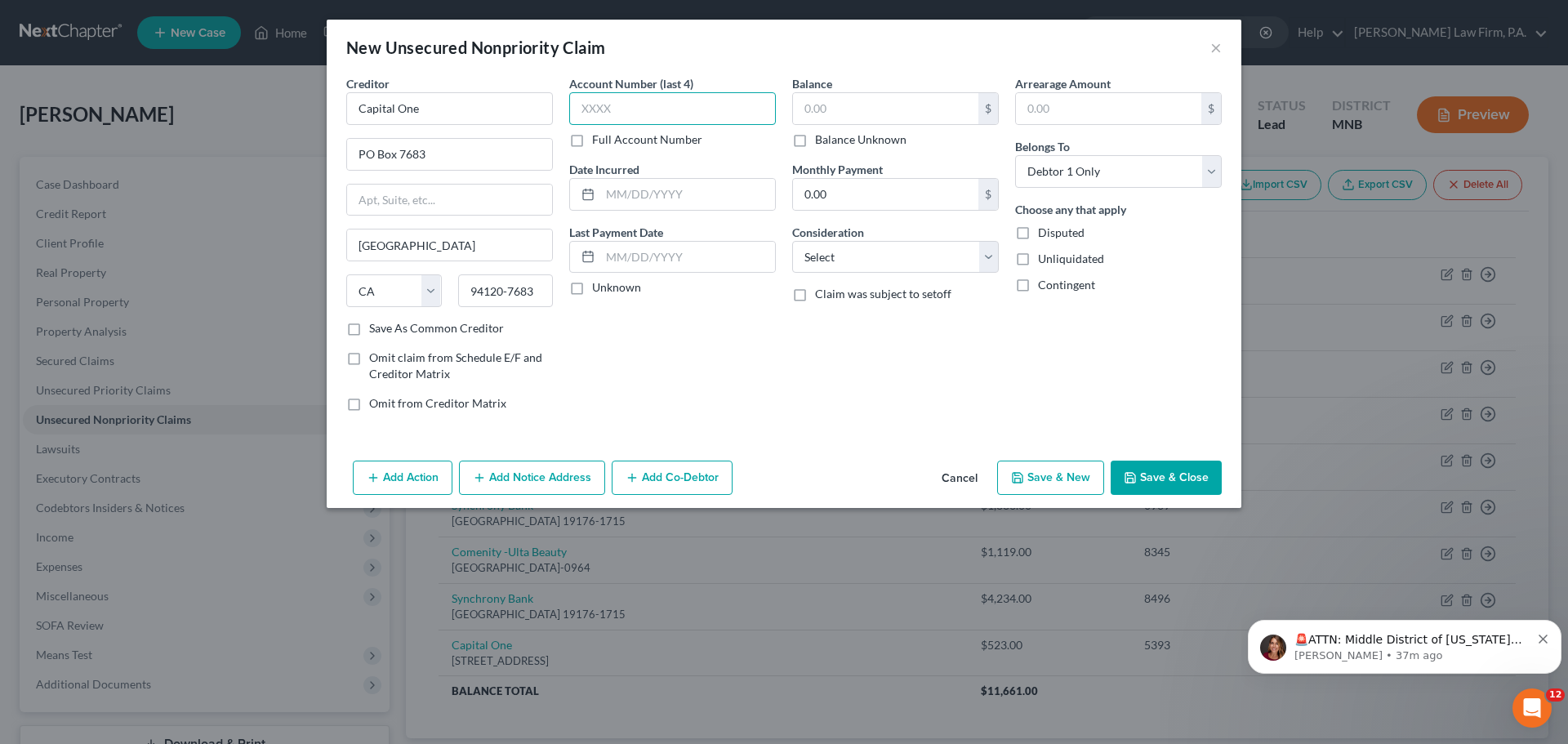
click at [643, 113] on input "text" at bounding box center [672, 109] width 207 height 33
type input "2861"
click at [819, 112] on input "text" at bounding box center [885, 109] width 186 height 31
type input "924"
click at [1156, 475] on button "Save & Close" at bounding box center [1165, 478] width 111 height 35
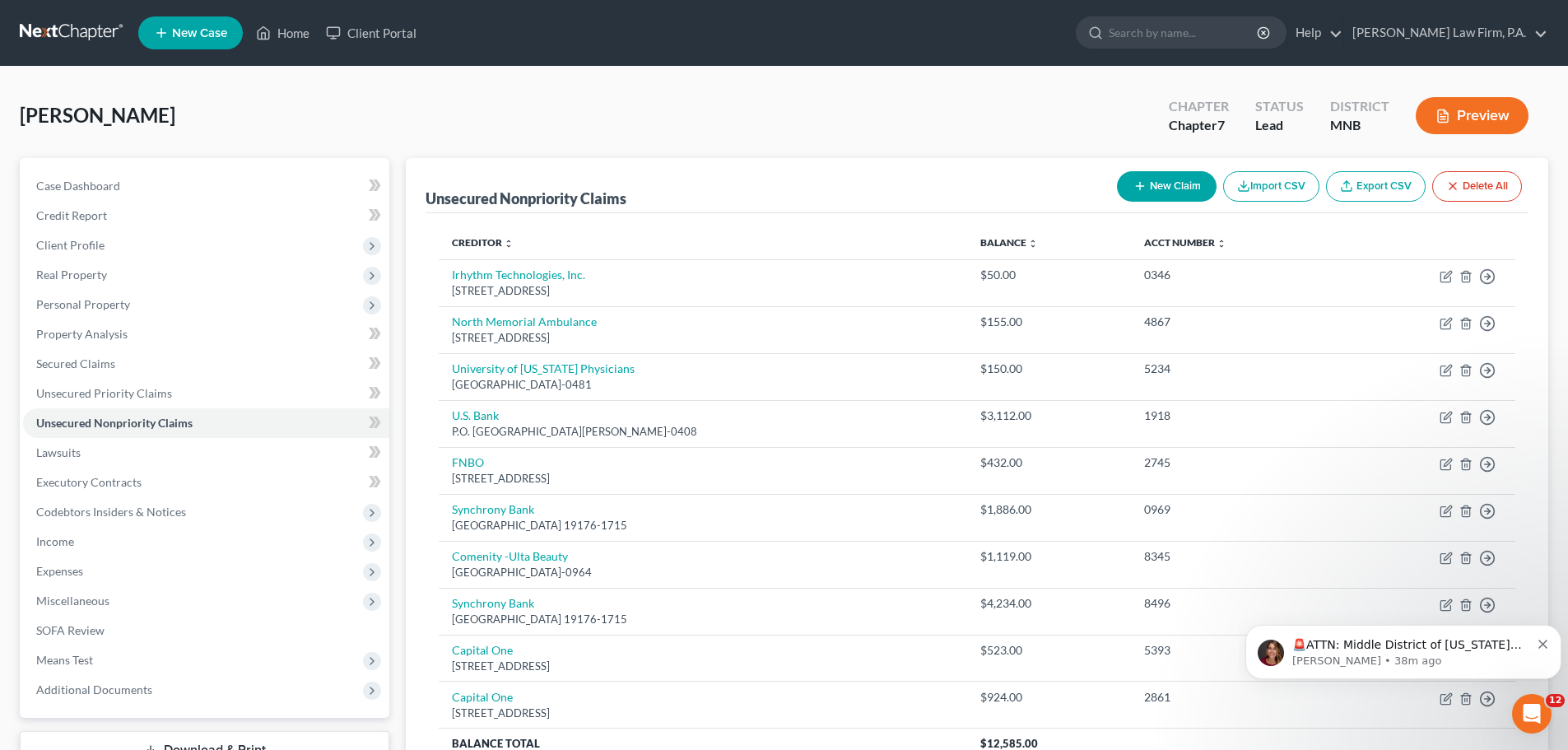
click at [1163, 188] on button "New Claim" at bounding box center [1167, 186] width 100 height 30
select select "0"
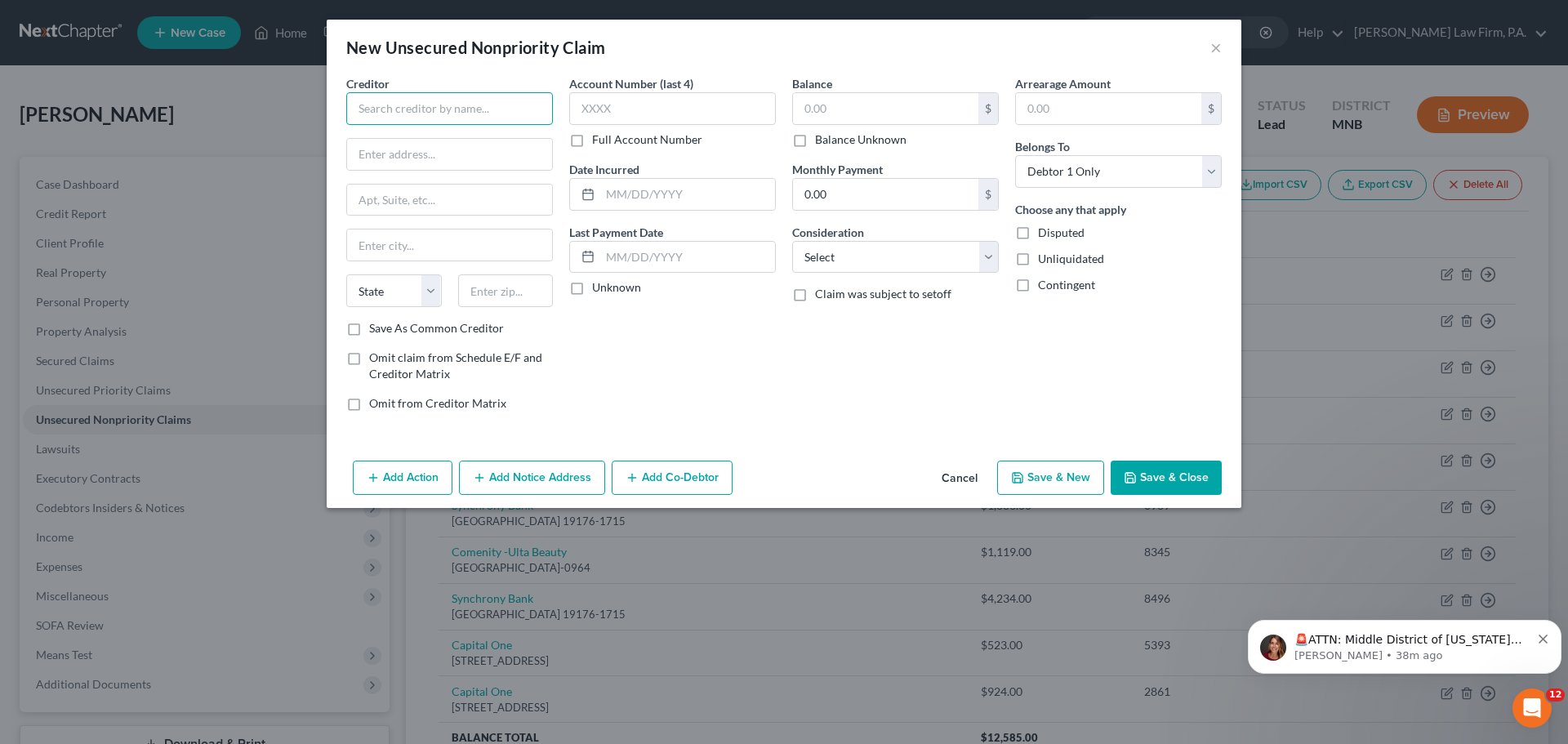
click at [412, 112] on input "text" at bounding box center [450, 109] width 207 height 33
type input "Home Depot Credit Services"
type input "PO Box 6060"
type input "Carol Stream"
click at [430, 286] on select "State AL AK AR AZ CA CO CT DE DC FL GA GU HI ID IL IN IA KS KY LA ME MD MA MI M…" at bounding box center [394, 291] width 95 height 33
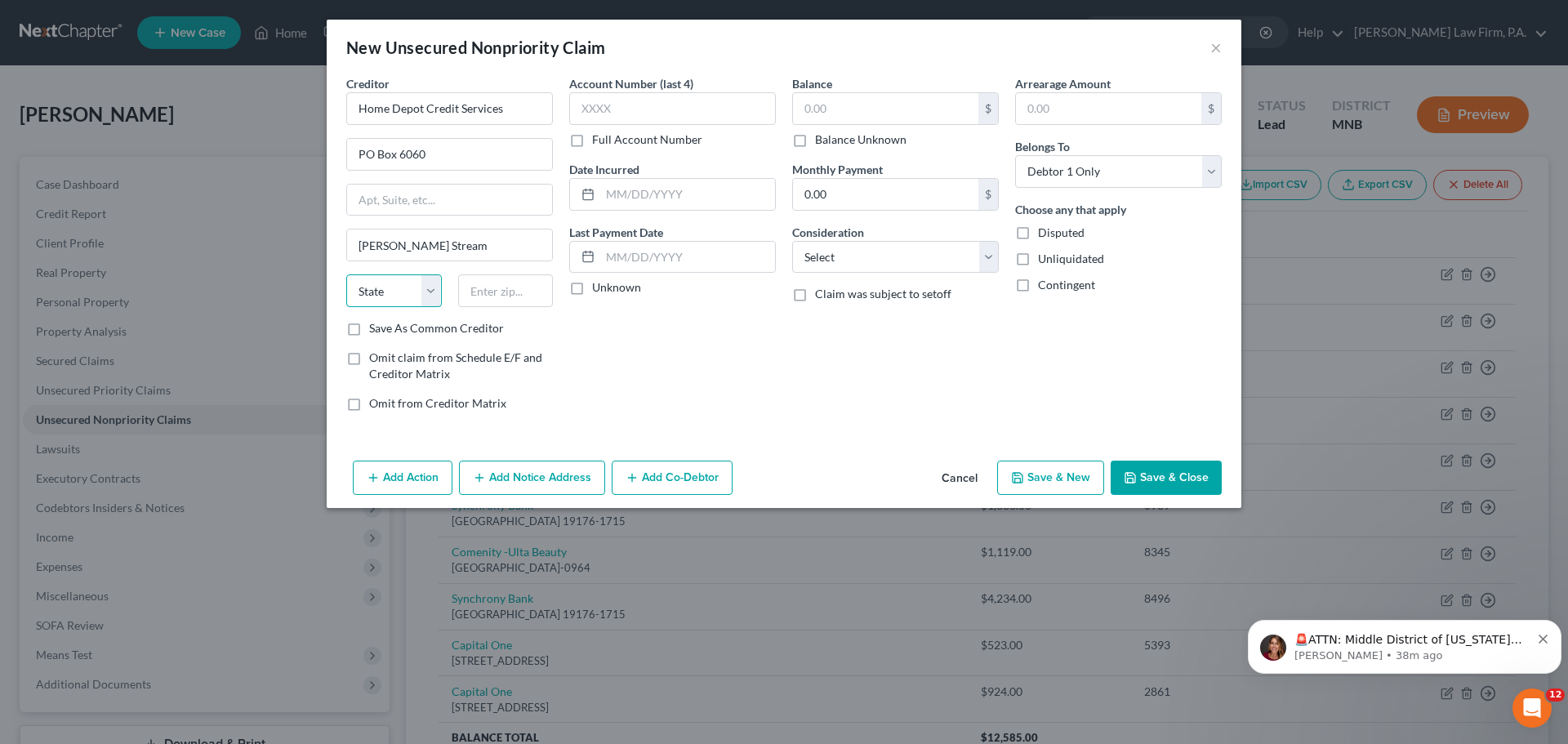
select select "14"
click at [347, 274] on select "State AL AK AR AZ CA CO CT DE DC FL GA GU HI ID IL IN IA KS KY LA ME MD MA MI M…" at bounding box center [394, 291] width 95 height 33
click at [506, 293] on input "text" at bounding box center [506, 291] width 95 height 33
type input "60197-6060"
click at [602, 114] on input "text" at bounding box center [672, 109] width 207 height 33
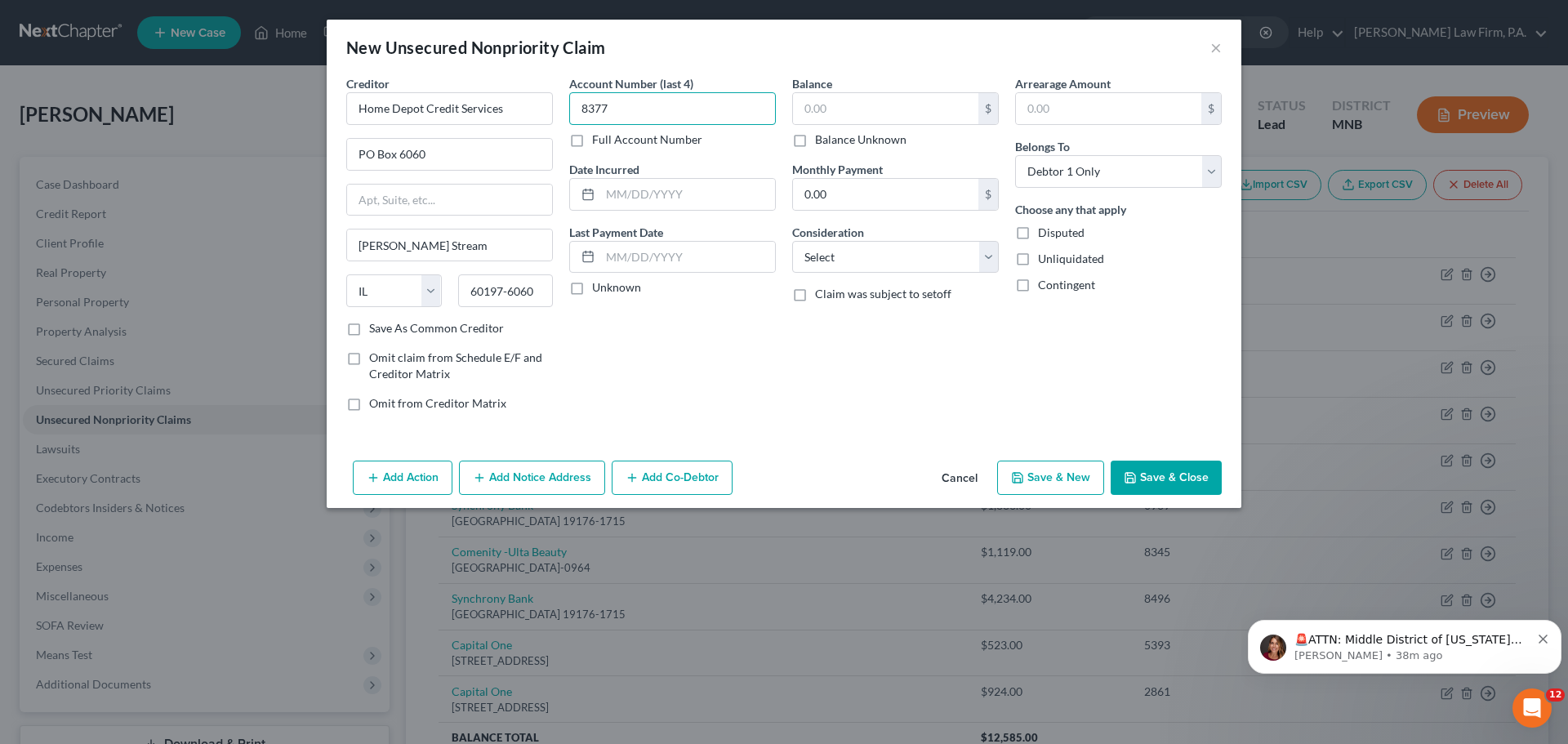
type input "8377"
click at [875, 110] on input "text" at bounding box center [885, 109] width 186 height 31
type input "1,720"
click at [1177, 475] on button "Save & Close" at bounding box center [1165, 478] width 111 height 35
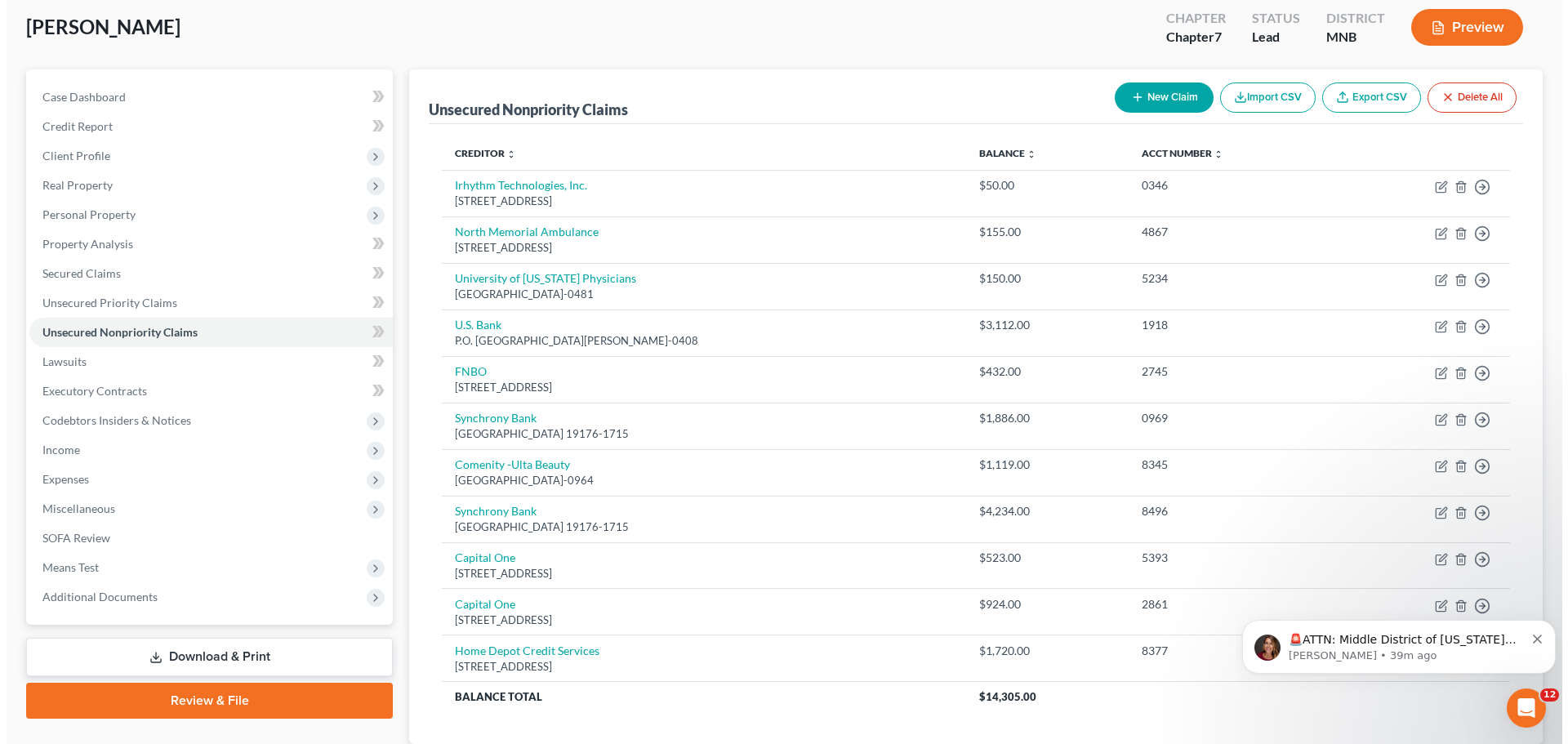
scroll to position [96, 0]
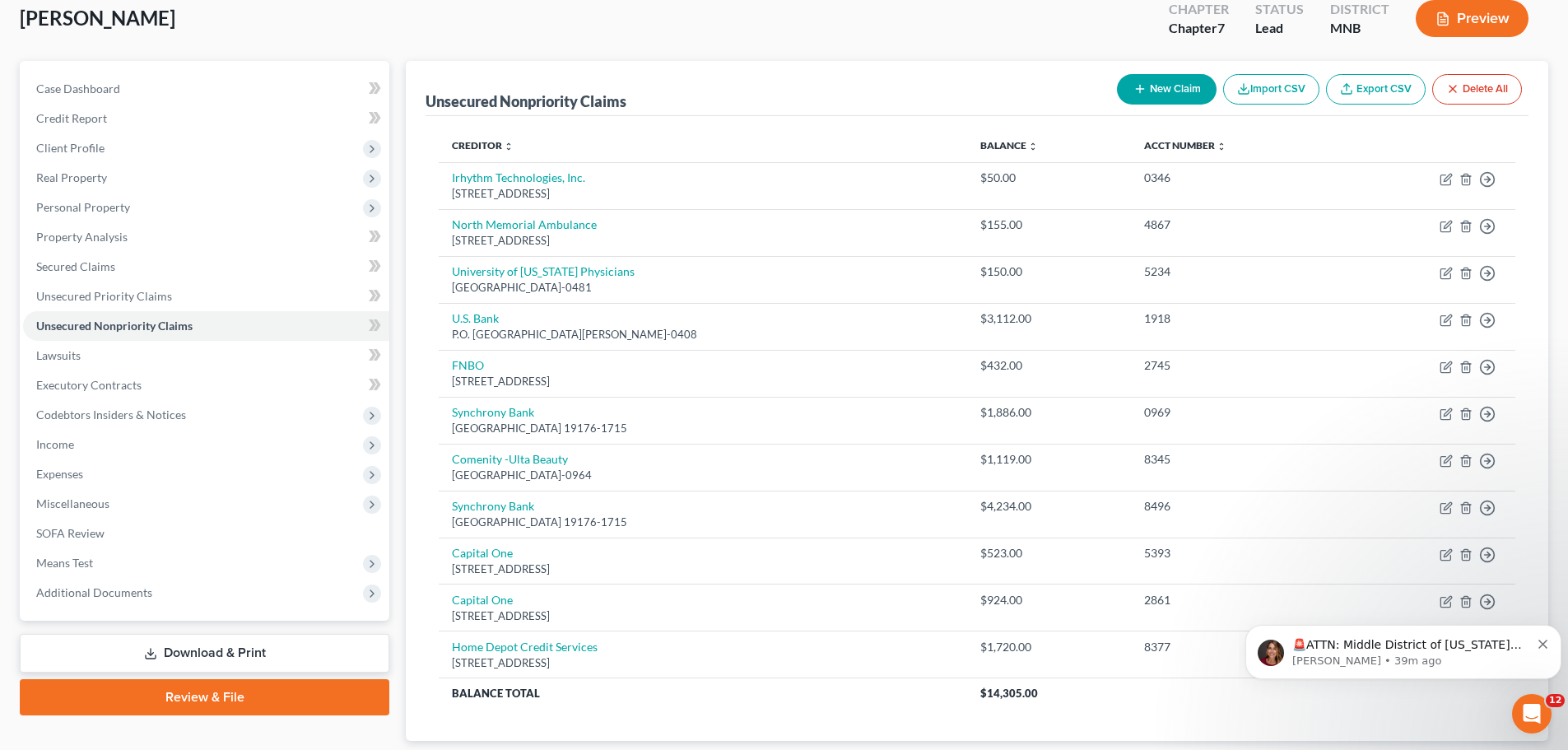
click at [1173, 92] on button "New Claim" at bounding box center [1167, 88] width 100 height 30
select select "0"
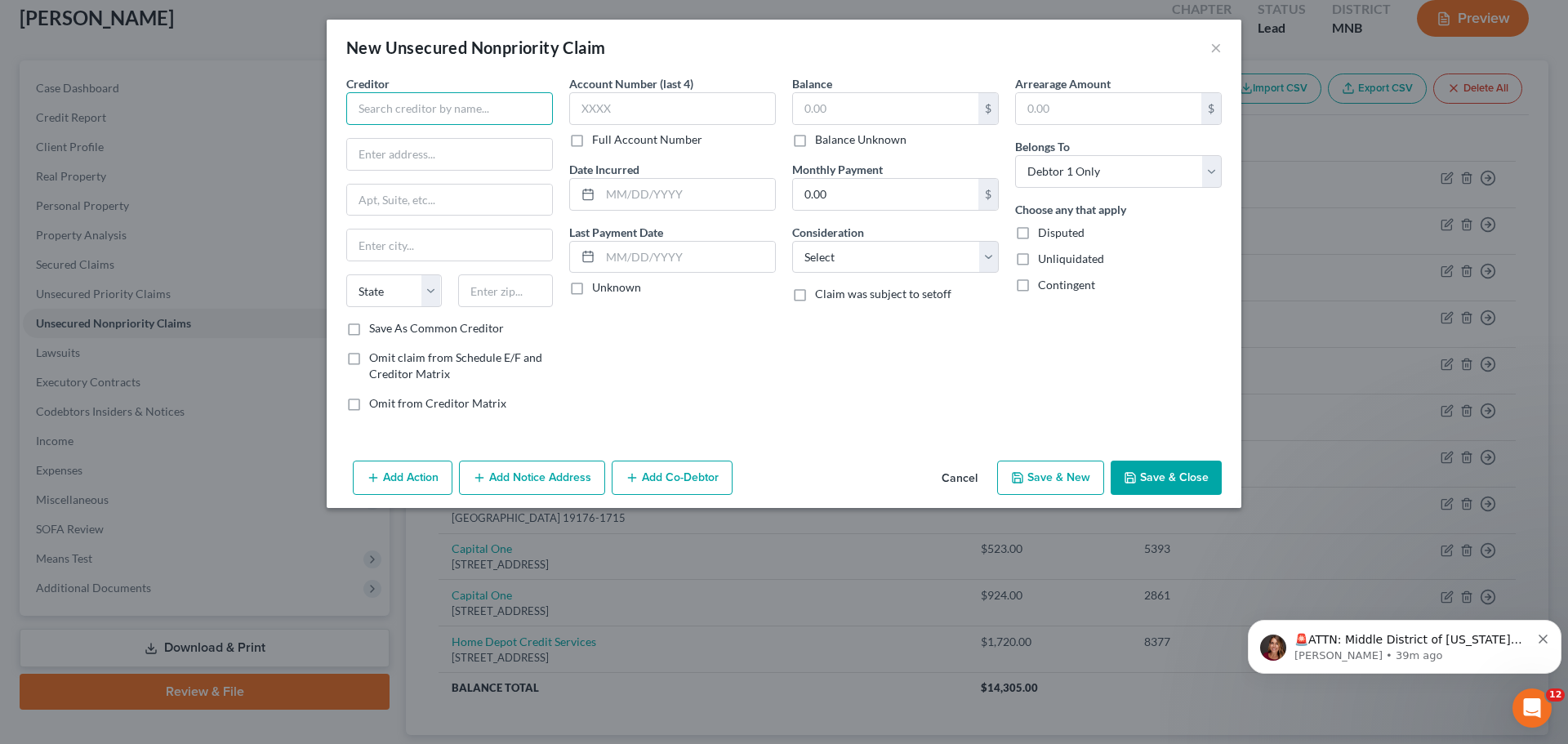
click at [408, 106] on input "text" at bounding box center [450, 109] width 207 height 33
type input "Capital One"
type input "PO Box 7683"
type input "San Francisco"
click at [432, 296] on select "State AL AK AR AZ CA CO CT DE DC FL GA GU HI ID IL IN IA KS KY LA ME MD MA MI M…" at bounding box center [394, 291] width 95 height 33
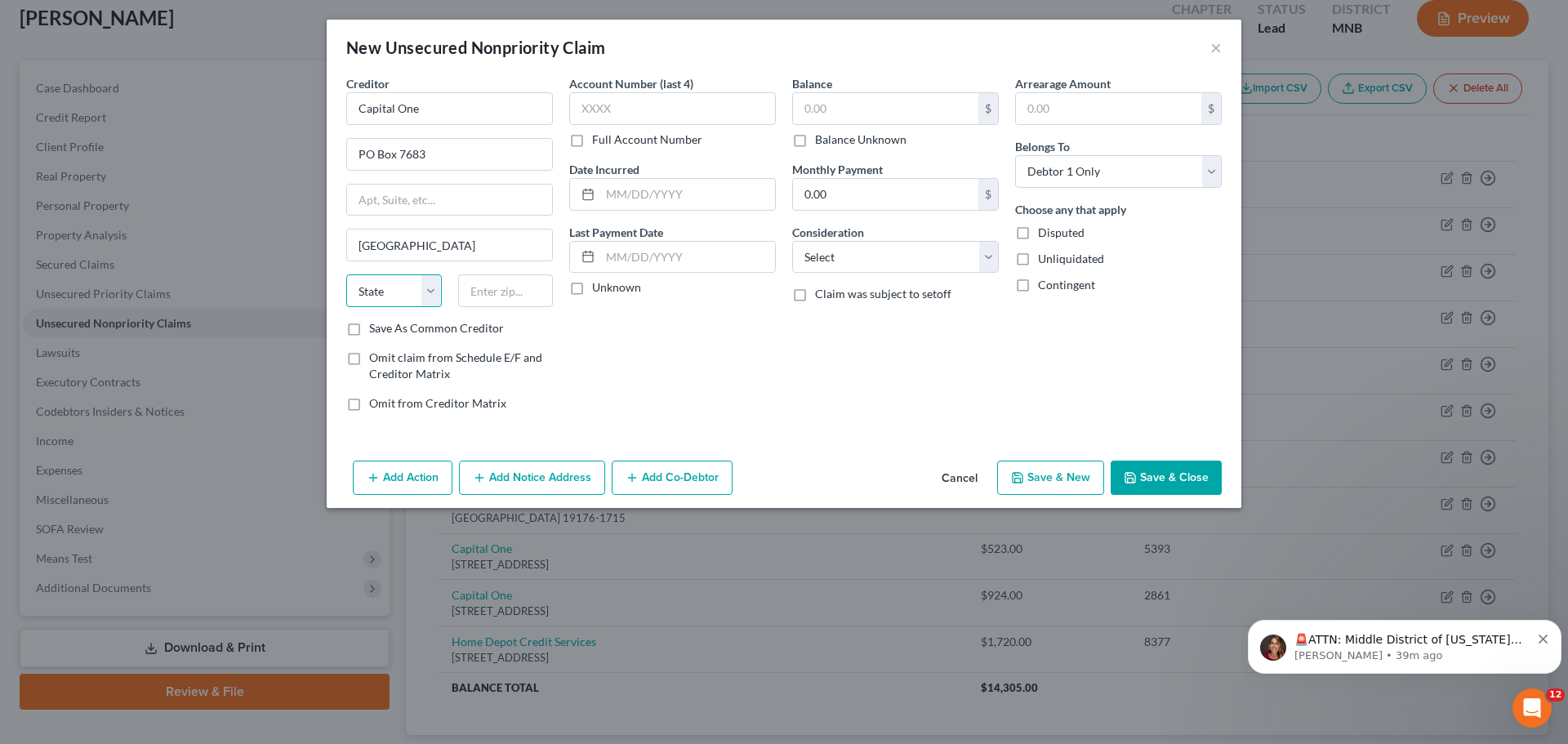
select select "4"
click at [347, 274] on select "State AL AK AR AZ CA CO CT DE DC FL GA GU HI ID IL IN IA KS KY LA ME MD MA MI M…" at bounding box center [394, 291] width 95 height 33
click at [490, 292] on input "text" at bounding box center [506, 291] width 95 height 33
type input "94120-7683"
click at [642, 110] on input "text" at bounding box center [672, 109] width 207 height 33
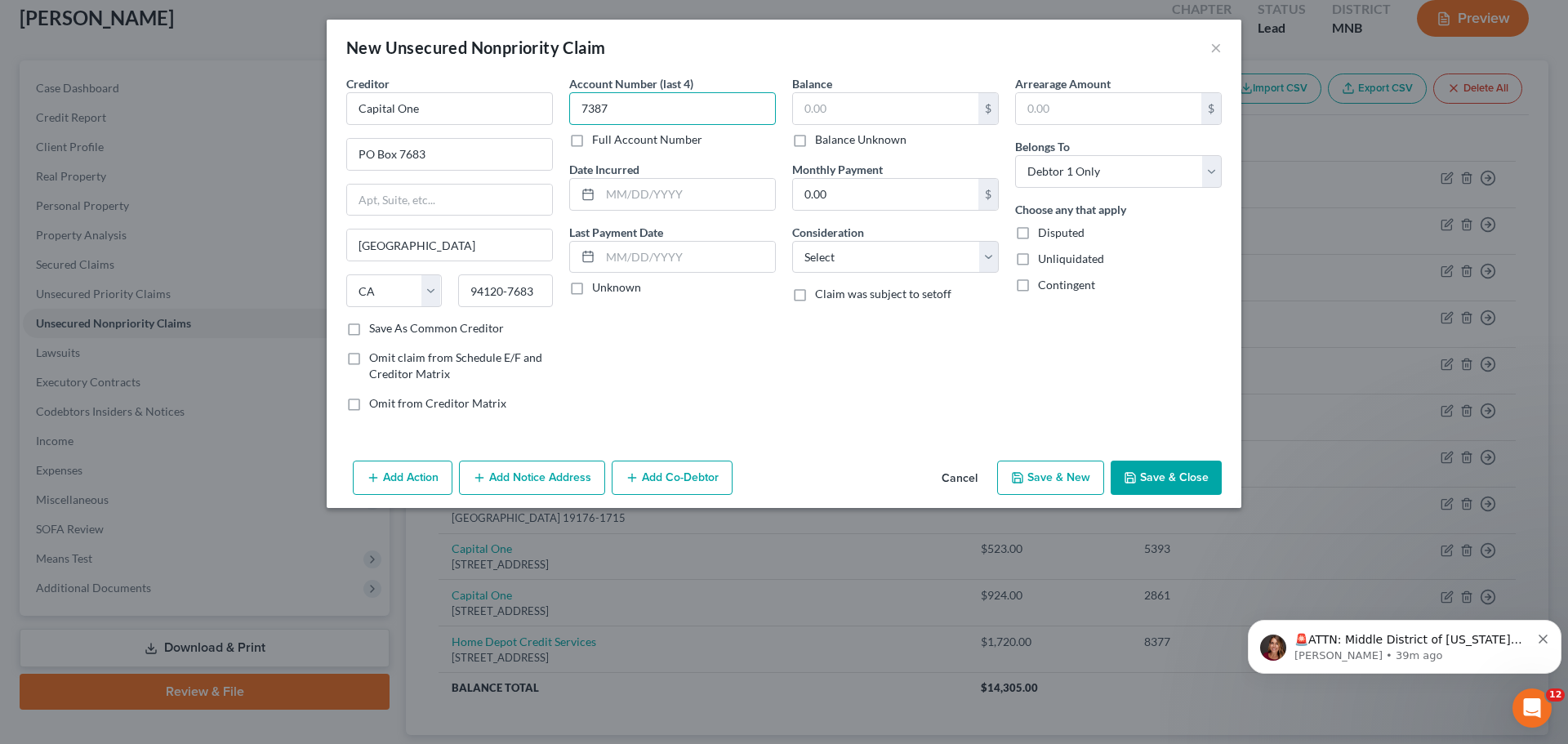
type input "7387"
click at [891, 112] on input "text" at bounding box center [885, 109] width 186 height 31
type input "10,015"
click at [1163, 475] on button "Save & Close" at bounding box center [1165, 478] width 111 height 35
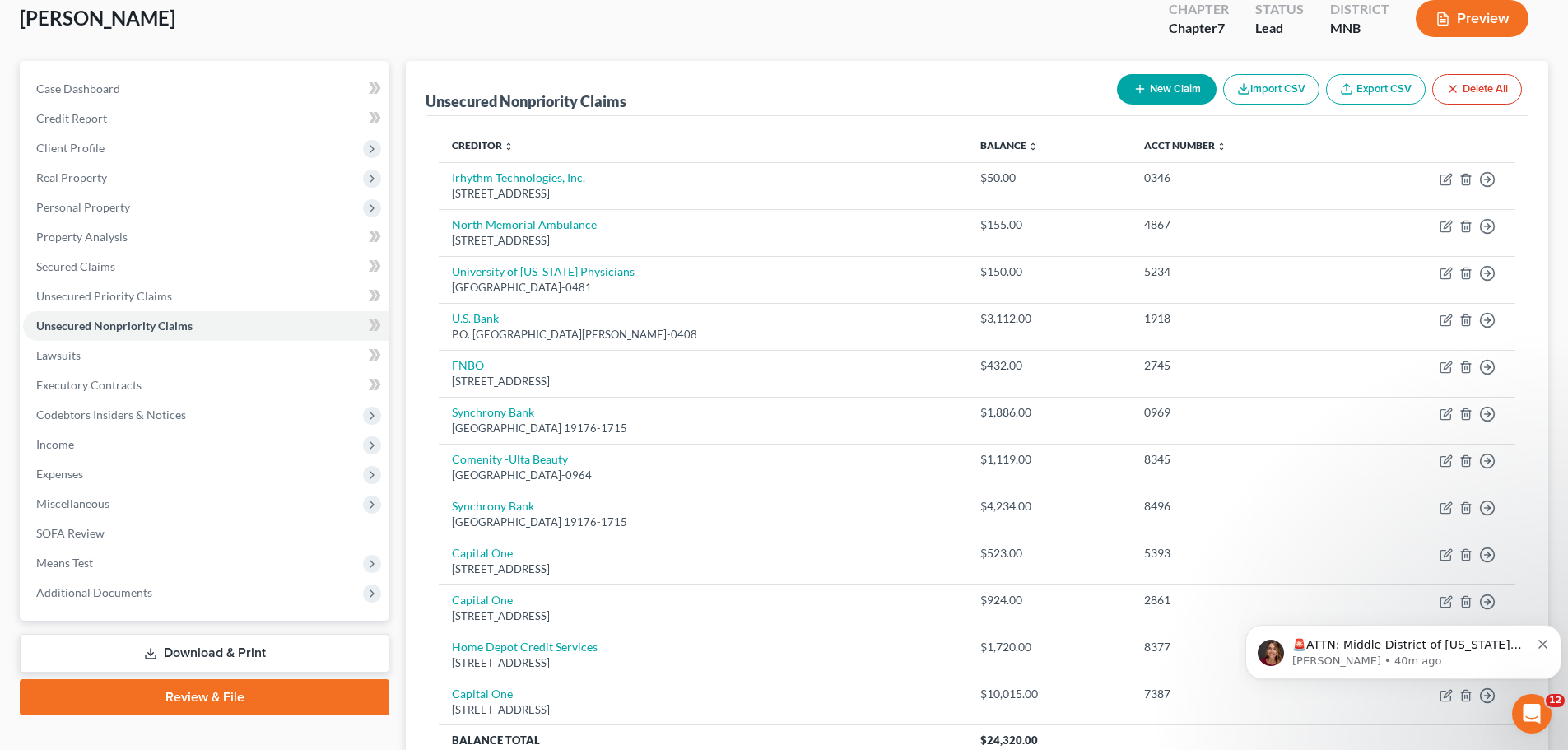
click at [1163, 83] on button "New Claim" at bounding box center [1167, 88] width 100 height 30
select select "0"
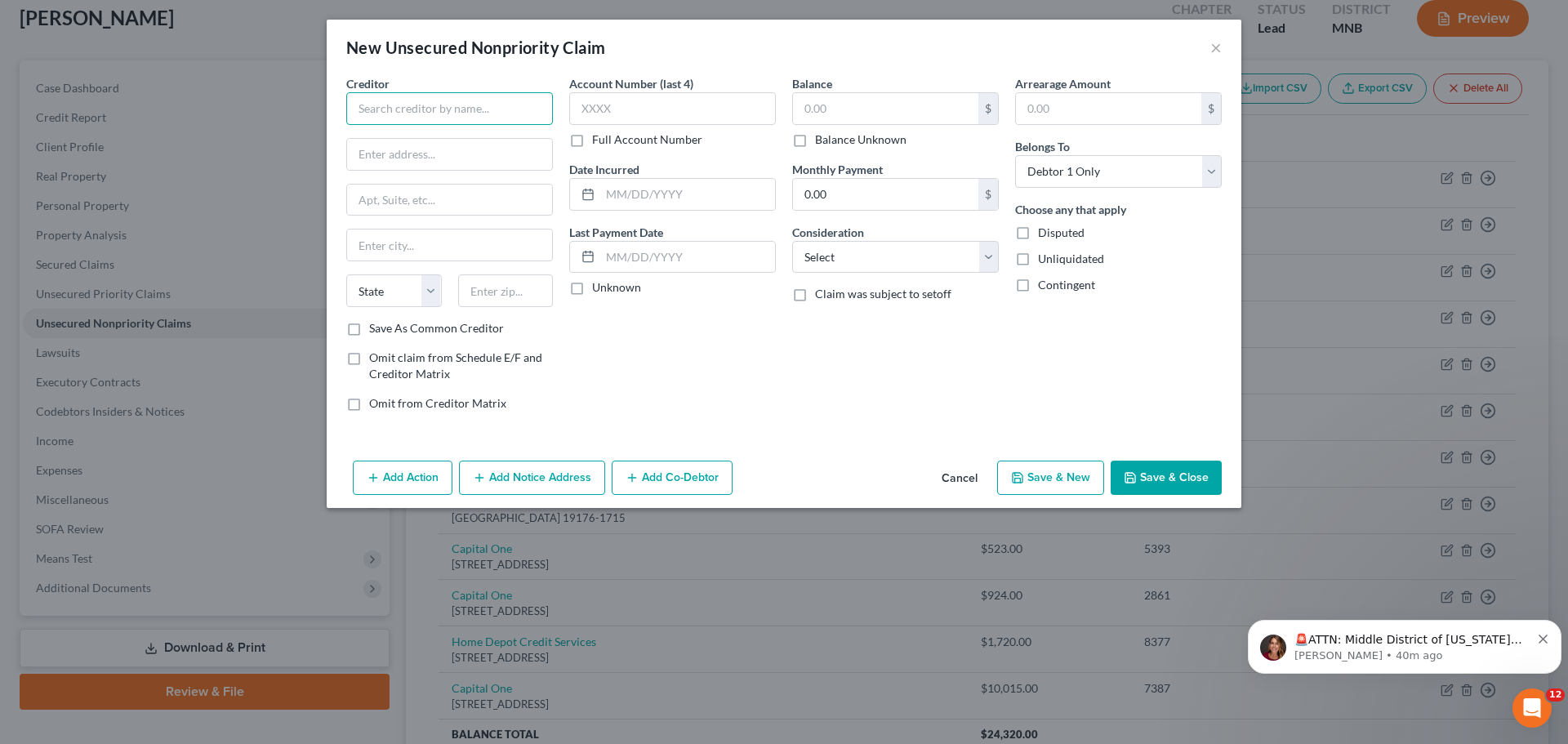
click at [417, 111] on input "text" at bounding box center [450, 109] width 207 height 33
type input "Citi Cards"
type input "PO Box 6052"
click at [399, 240] on input "text" at bounding box center [450, 245] width 205 height 31
type input "Carol Stream"
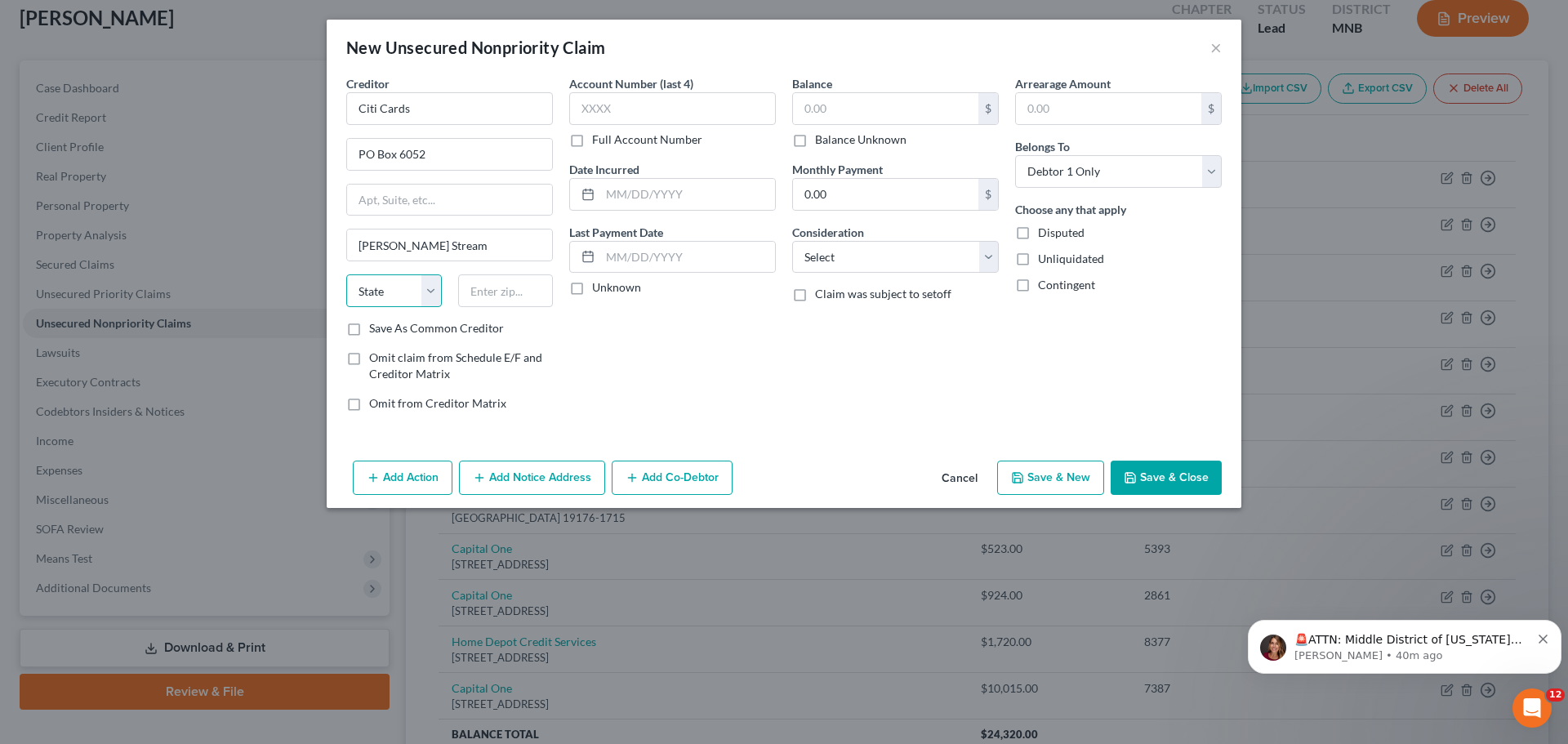
click at [430, 294] on select "State AL AK AR AZ CA CO CT DE DC FL GA GU HI ID IL IN IA KS KY LA ME MD MA MI M…" at bounding box center [394, 291] width 95 height 33
select select "14"
click at [347, 274] on select "State AL AK AR AZ CA CO CT DE DC FL GA GU HI ID IL IN IA KS KY LA ME MD MA MI M…" at bounding box center [394, 291] width 95 height 33
click at [501, 296] on input "text" at bounding box center [506, 291] width 95 height 33
type input "60197-6052"
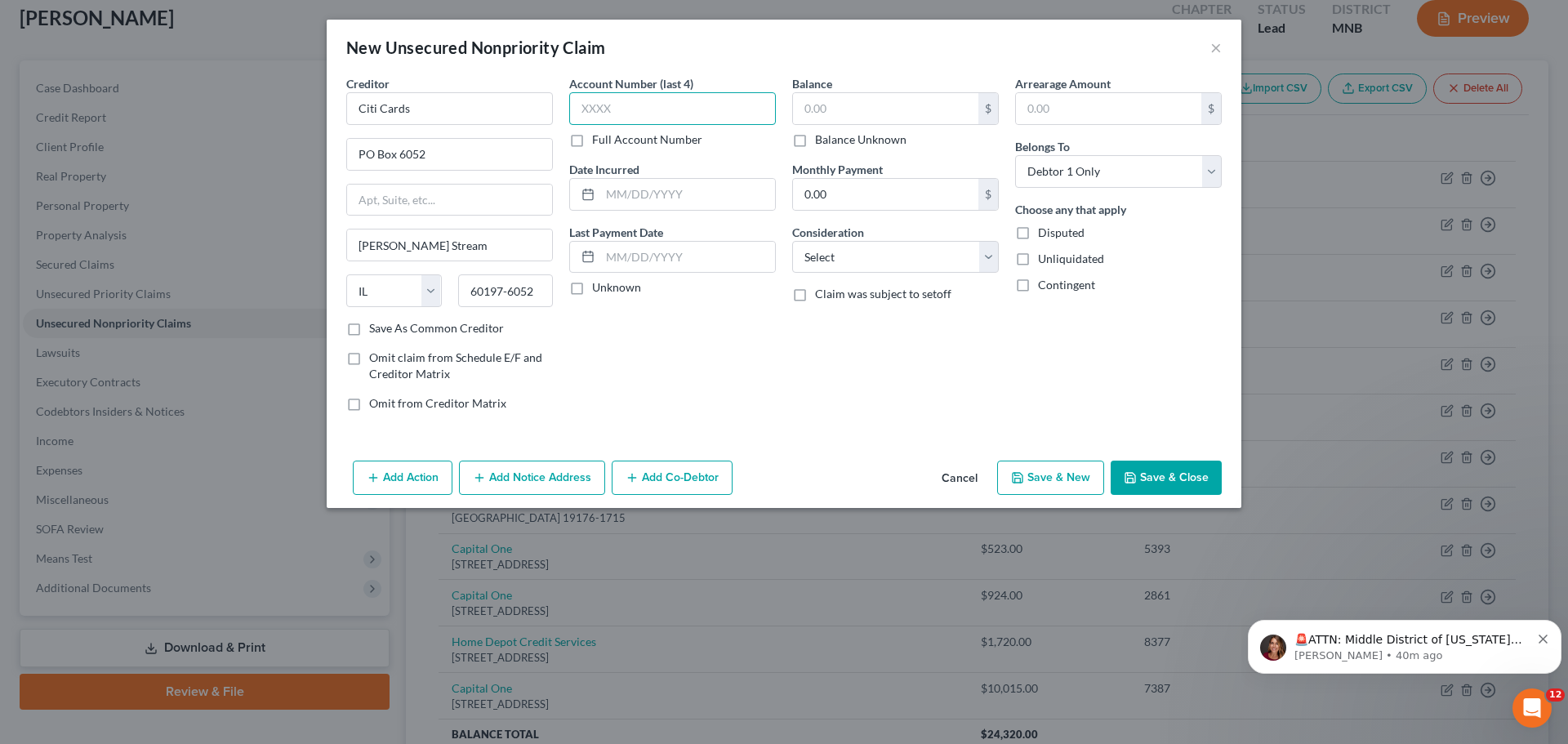
click at [686, 117] on input "text" at bounding box center [672, 109] width 207 height 33
type input "1533"
click at [834, 107] on input "text" at bounding box center [885, 109] width 186 height 31
type input "2,525"
click at [1176, 483] on button "Save & Close" at bounding box center [1165, 478] width 111 height 35
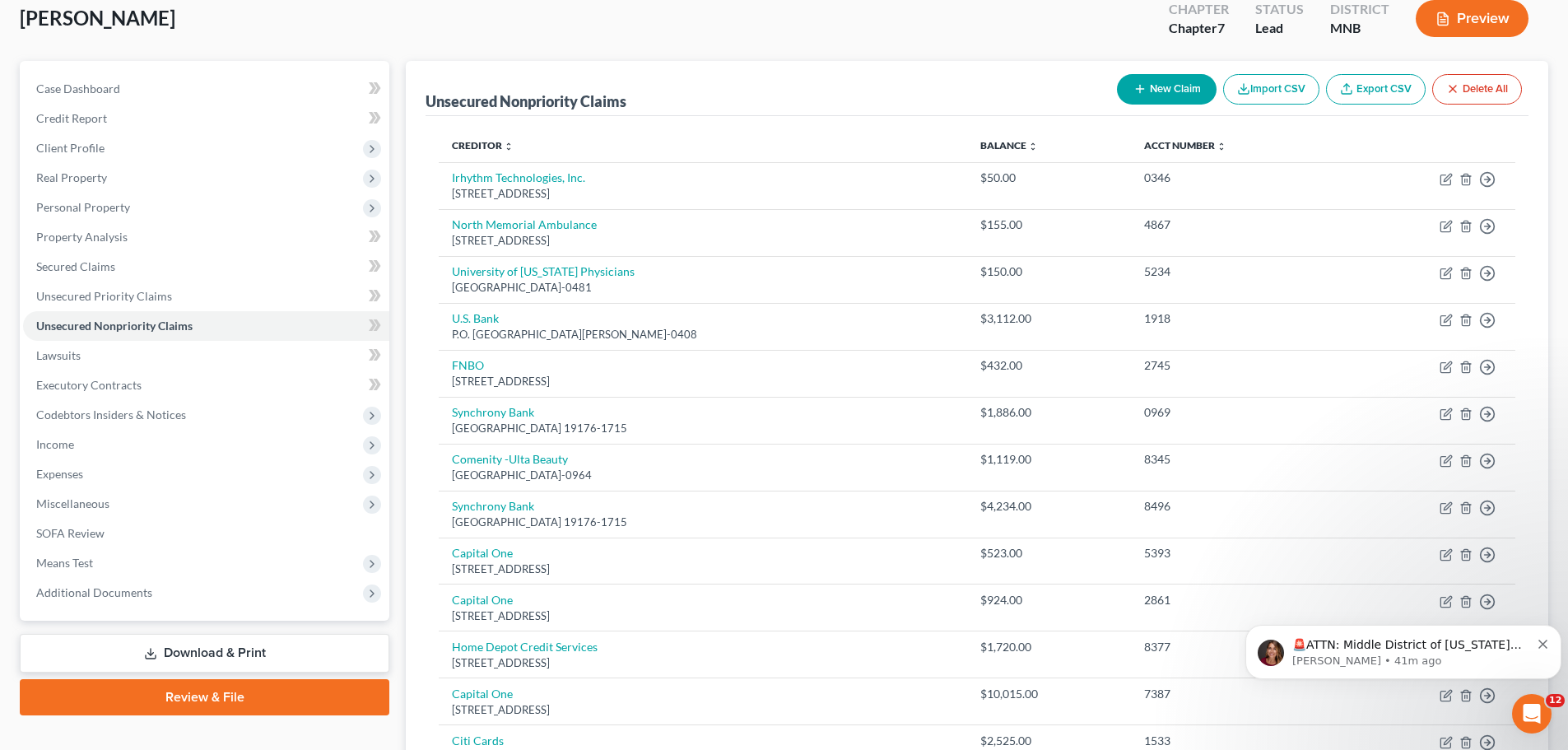
click at [1185, 89] on button "New Claim" at bounding box center [1167, 88] width 100 height 30
select select "0"
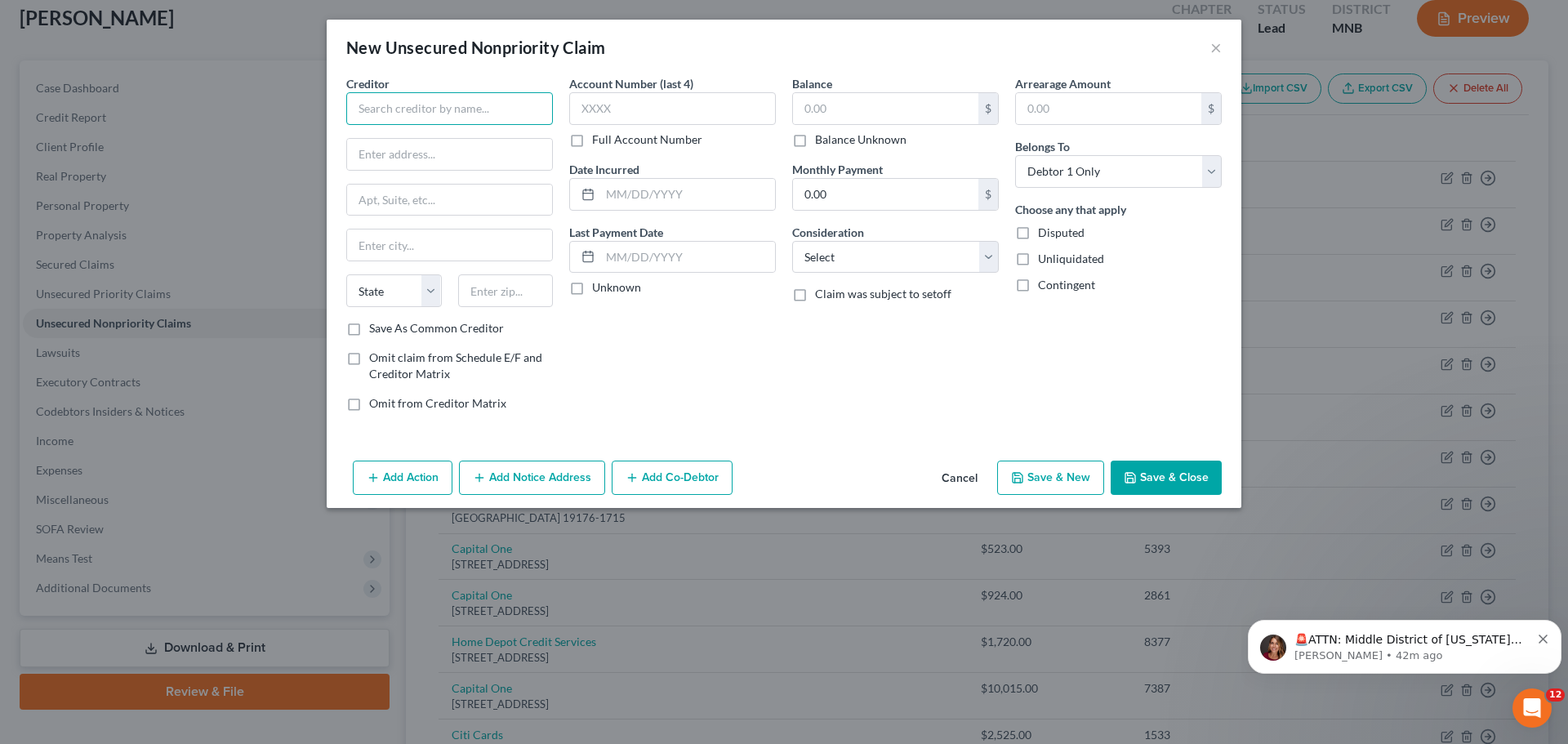
click at [408, 111] on input "text" at bounding box center [450, 109] width 207 height 33
type input "Citi Cards"
click at [404, 157] on input "text" at bounding box center [450, 154] width 205 height 31
type input "PO Box 790040"
type input "St. Louis"
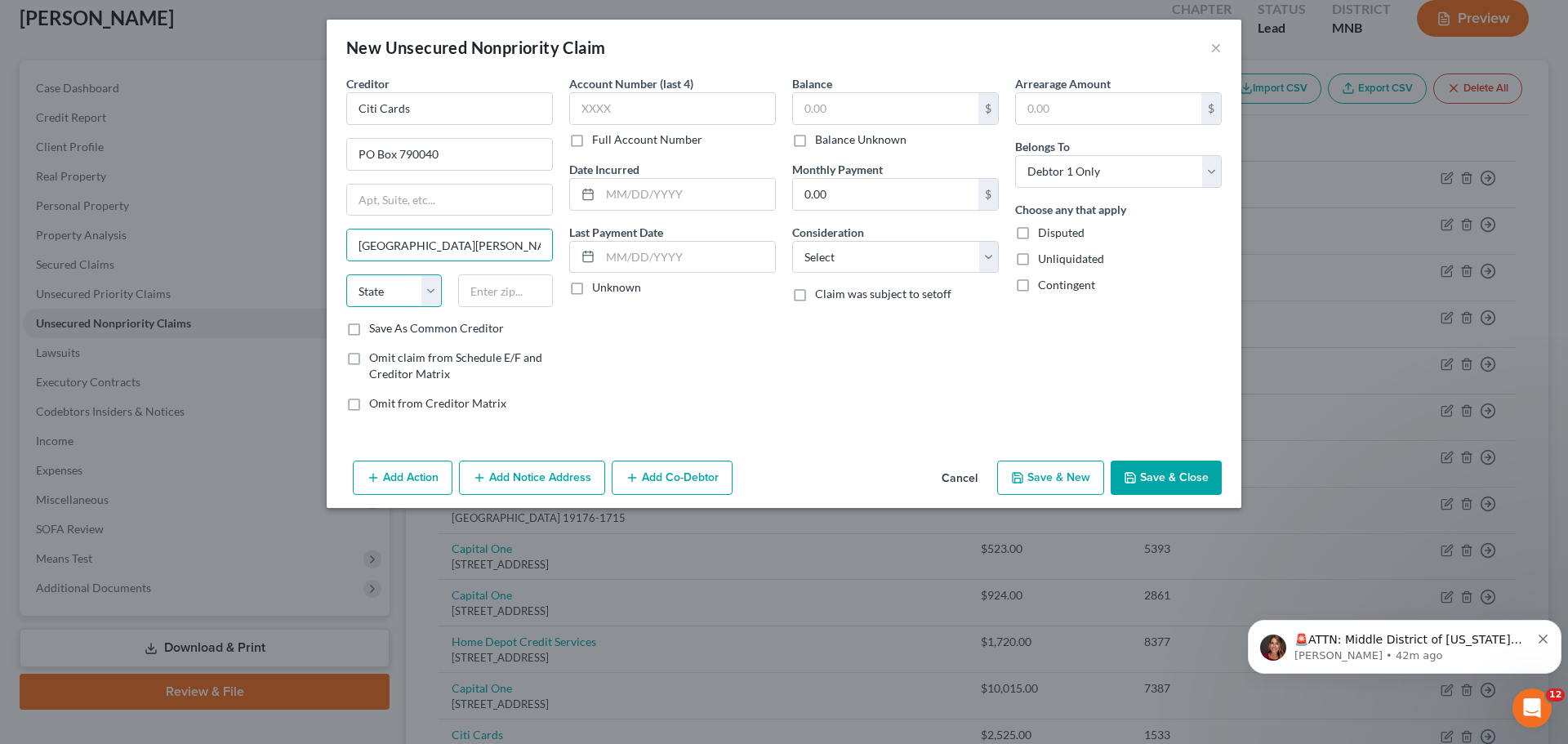
click at [432, 291] on select "State AL AK AR AZ CA CO CT DE DC FL GA GU HI ID IL IN IA KS KY LA ME MD MA MI M…" at bounding box center [394, 291] width 95 height 33
select select "26"
click at [347, 274] on select "State AL AK AR AZ CA CO CT DE DC FL GA GU HI ID IL IN IA KS KY LA ME MD MA MI M…" at bounding box center [394, 291] width 95 height 33
click at [503, 298] on input "text" at bounding box center [506, 291] width 95 height 33
type input "63179-3457"
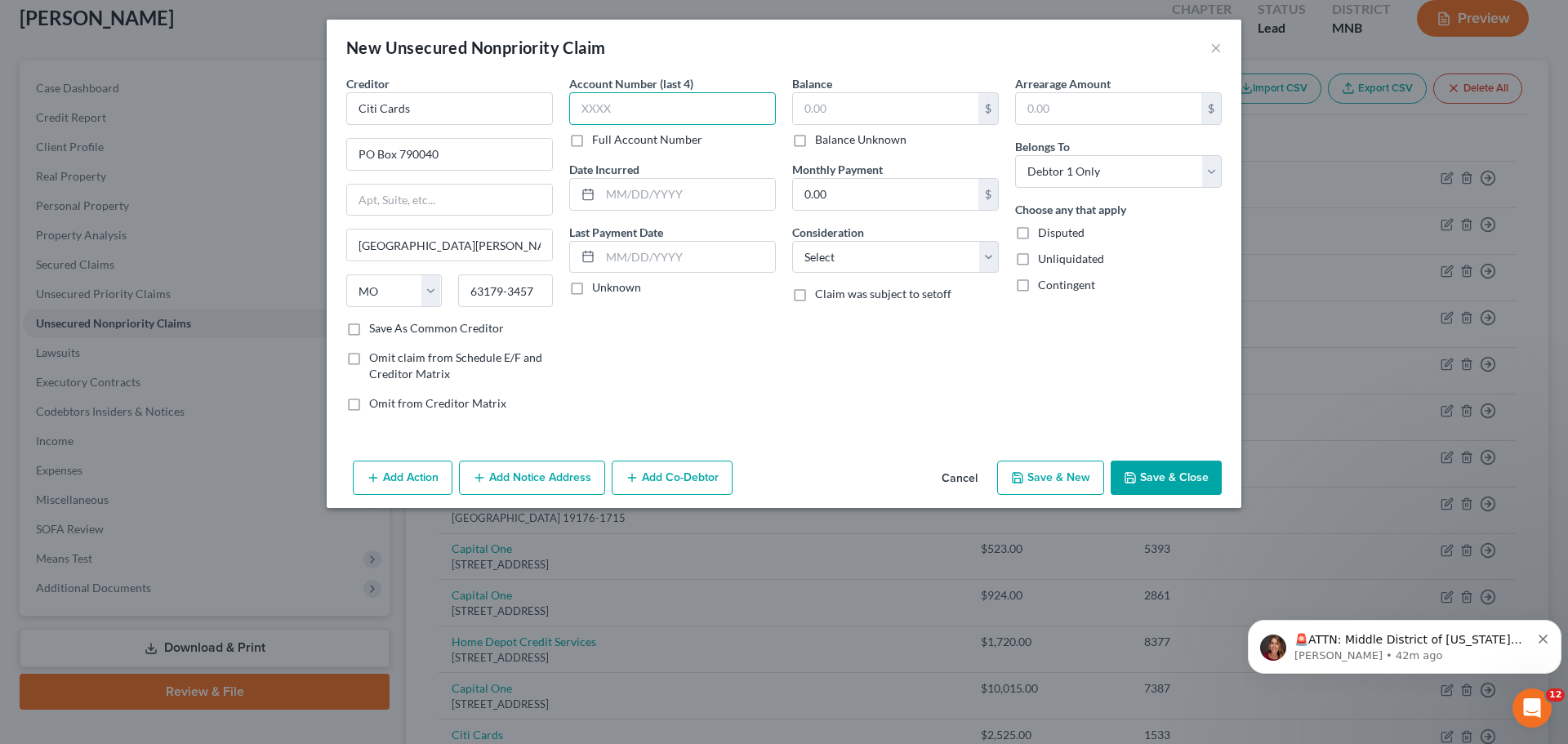
click at [627, 103] on input "text" at bounding box center [672, 109] width 207 height 33
type input "0909"
click at [834, 106] on input "text" at bounding box center [885, 109] width 186 height 31
type input "4,283"
click at [546, 478] on button "Add Notice Address" at bounding box center [532, 478] width 146 height 35
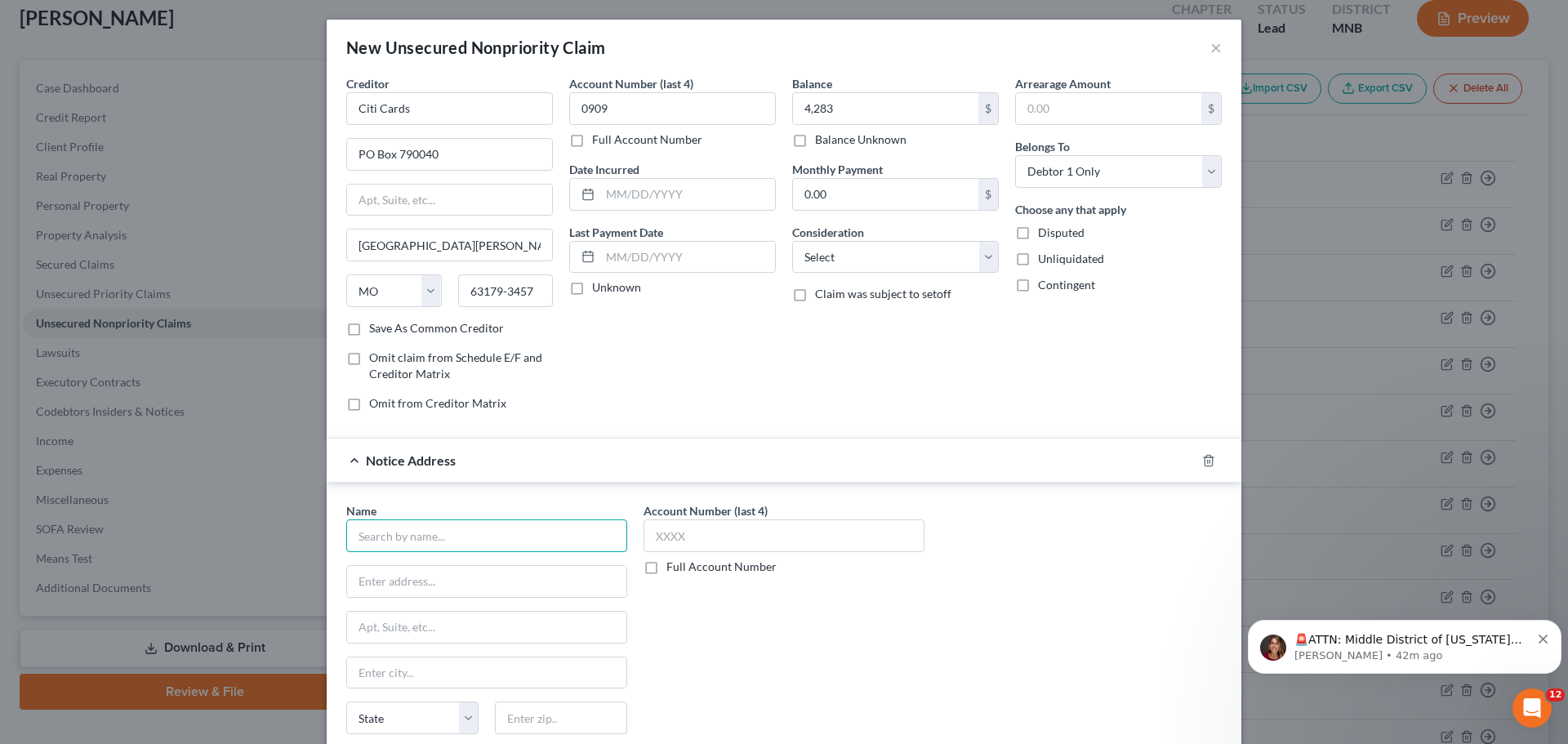
click at [447, 539] on input "text" at bounding box center [486, 536] width 281 height 33
type input "Resurgent Acquisitions, LLC"
click at [493, 583] on input "text" at bounding box center [486, 581] width 279 height 31
type input "5"
type input "c/o Resurgent Capital Services LP"
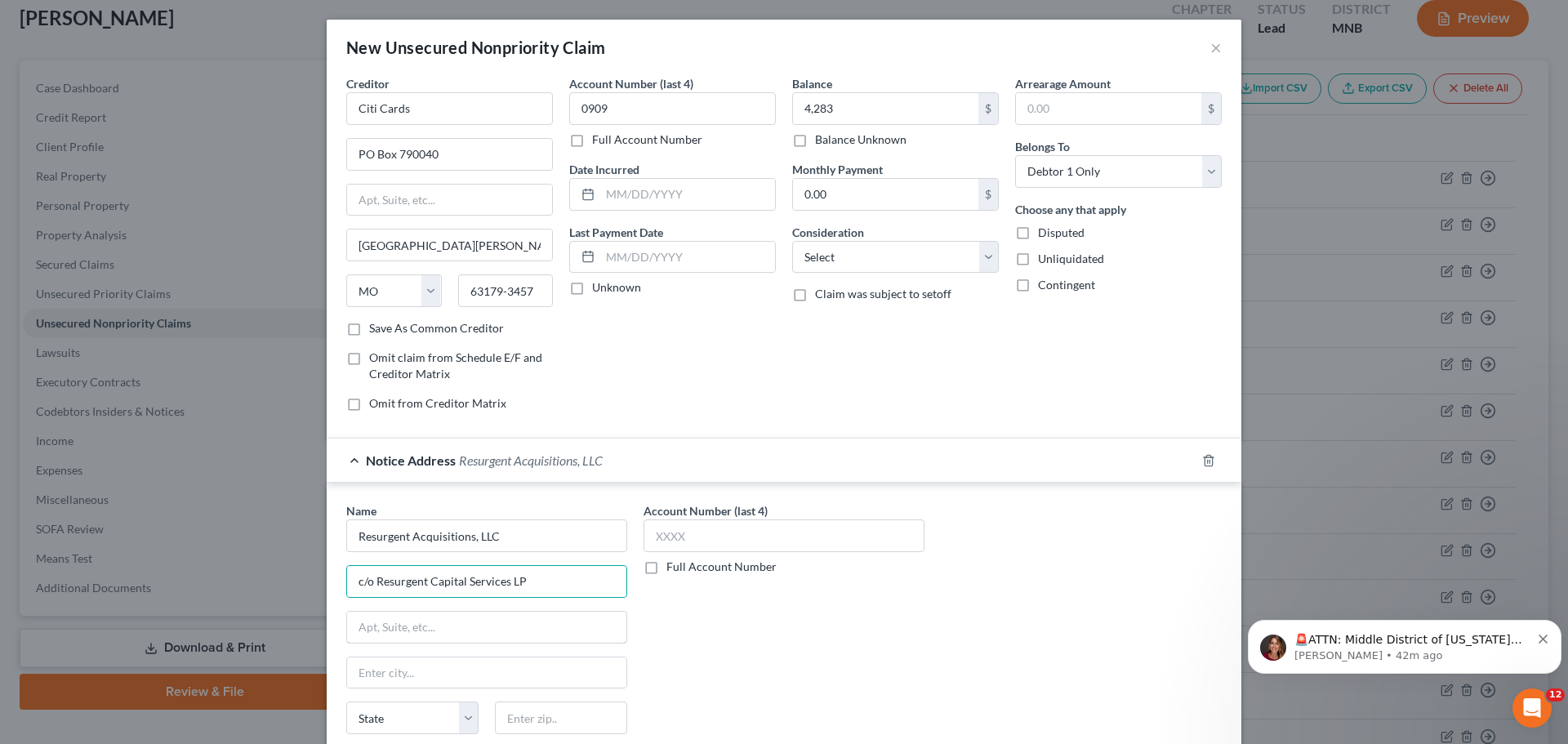
click at [464, 629] on input "text" at bounding box center [486, 627] width 279 height 31
type input "55 Beattie Place, Suite 110"
type input "Greenville"
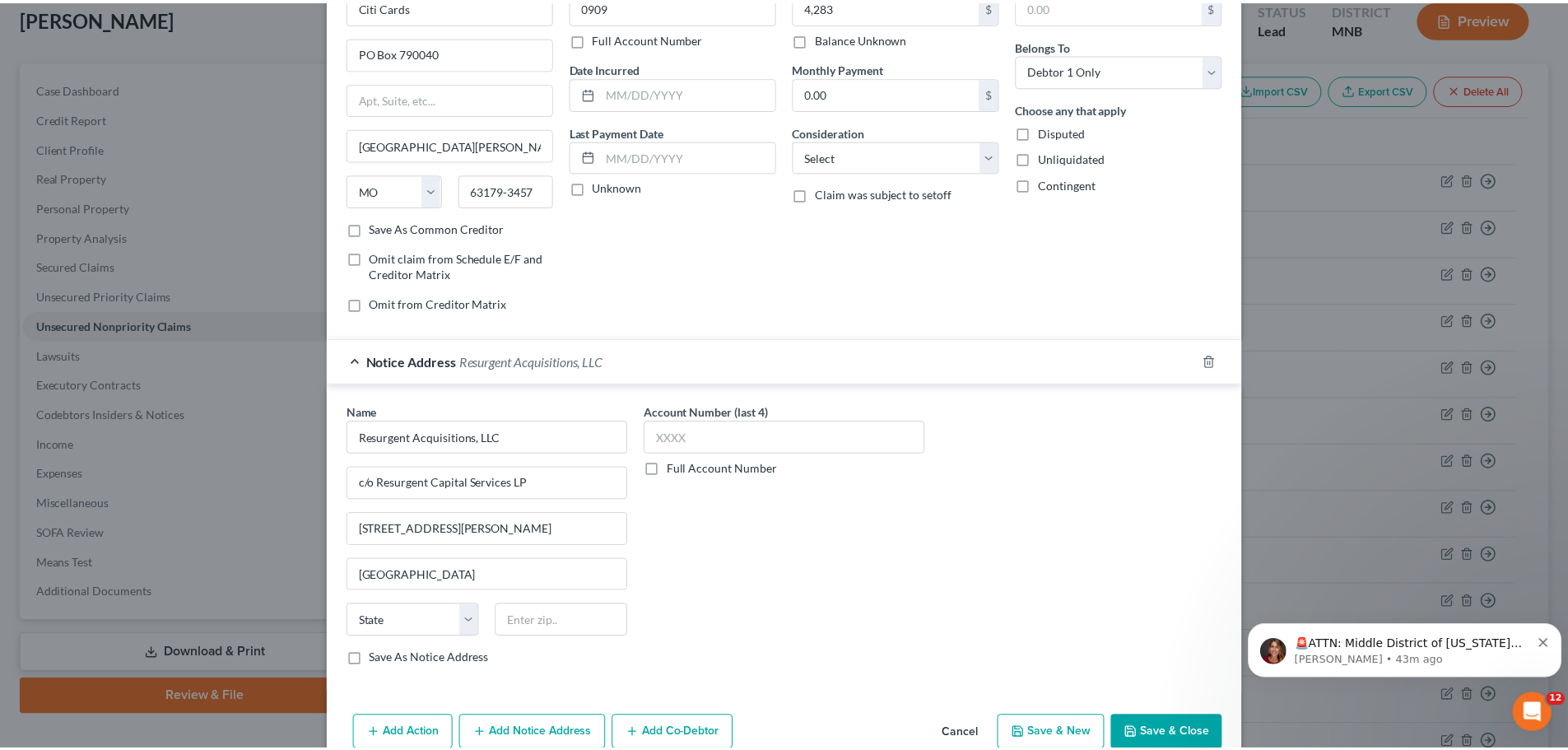
scroll to position [123, 0]
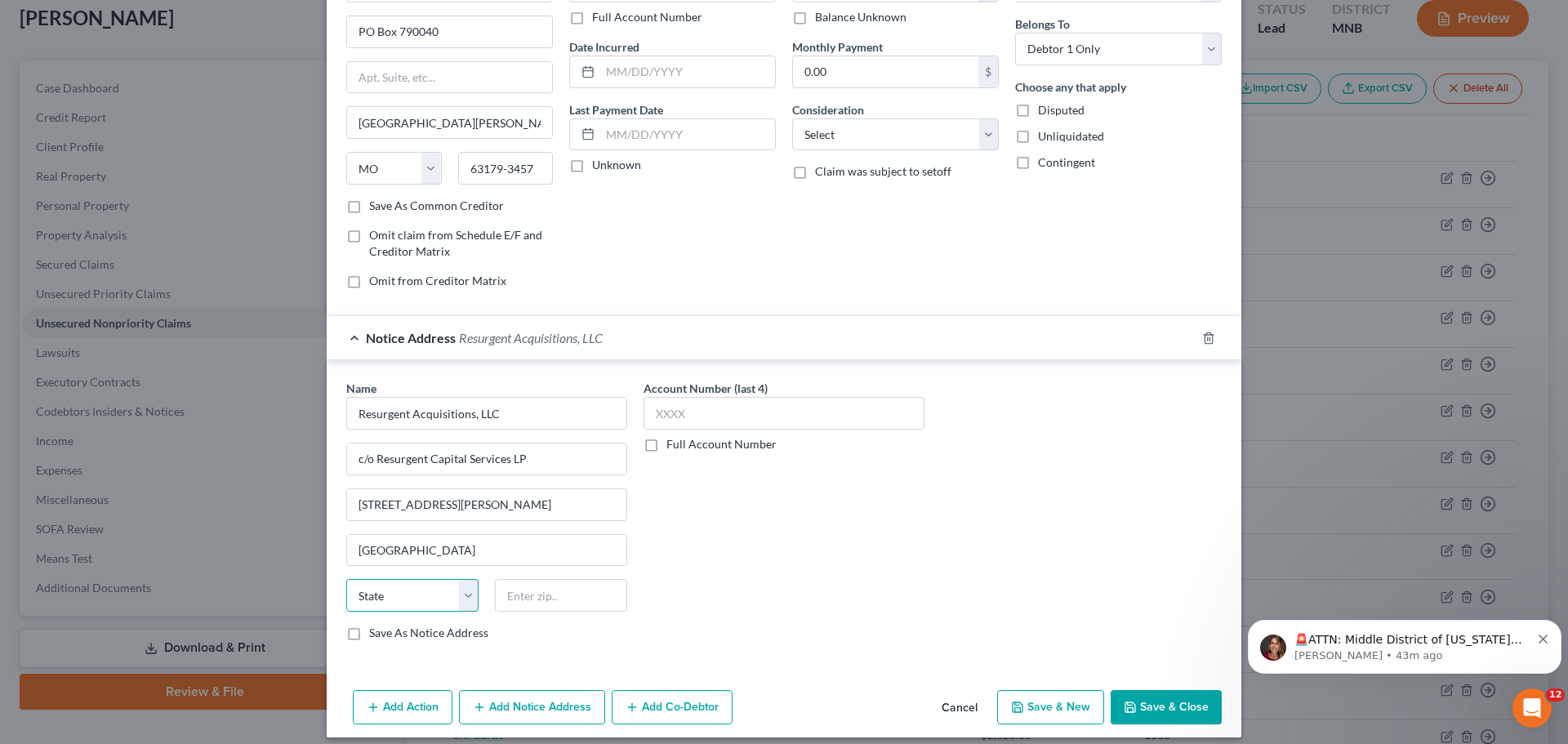
click at [465, 600] on select "State AL AK AR AZ CA CO CT DE DC FL GA GU HI ID IL IN IA KS KY LA ME MD MA MI M…" at bounding box center [412, 595] width 133 height 33
click at [347, 579] on select "State AL AK AR AZ CA CO CT DE DC FL GA GU HI ID IL IN IA KS KY LA ME MD MA MI M…" at bounding box center [412, 595] width 133 height 33
click at [560, 603] on input "text" at bounding box center [560, 595] width 133 height 33
click at [462, 601] on select "State AL AK AR AZ CA CO CT DE DC FL GA GU HI ID IL IN IA KS KY LA ME MD MA MI M…" at bounding box center [412, 595] width 133 height 33
select select "42"
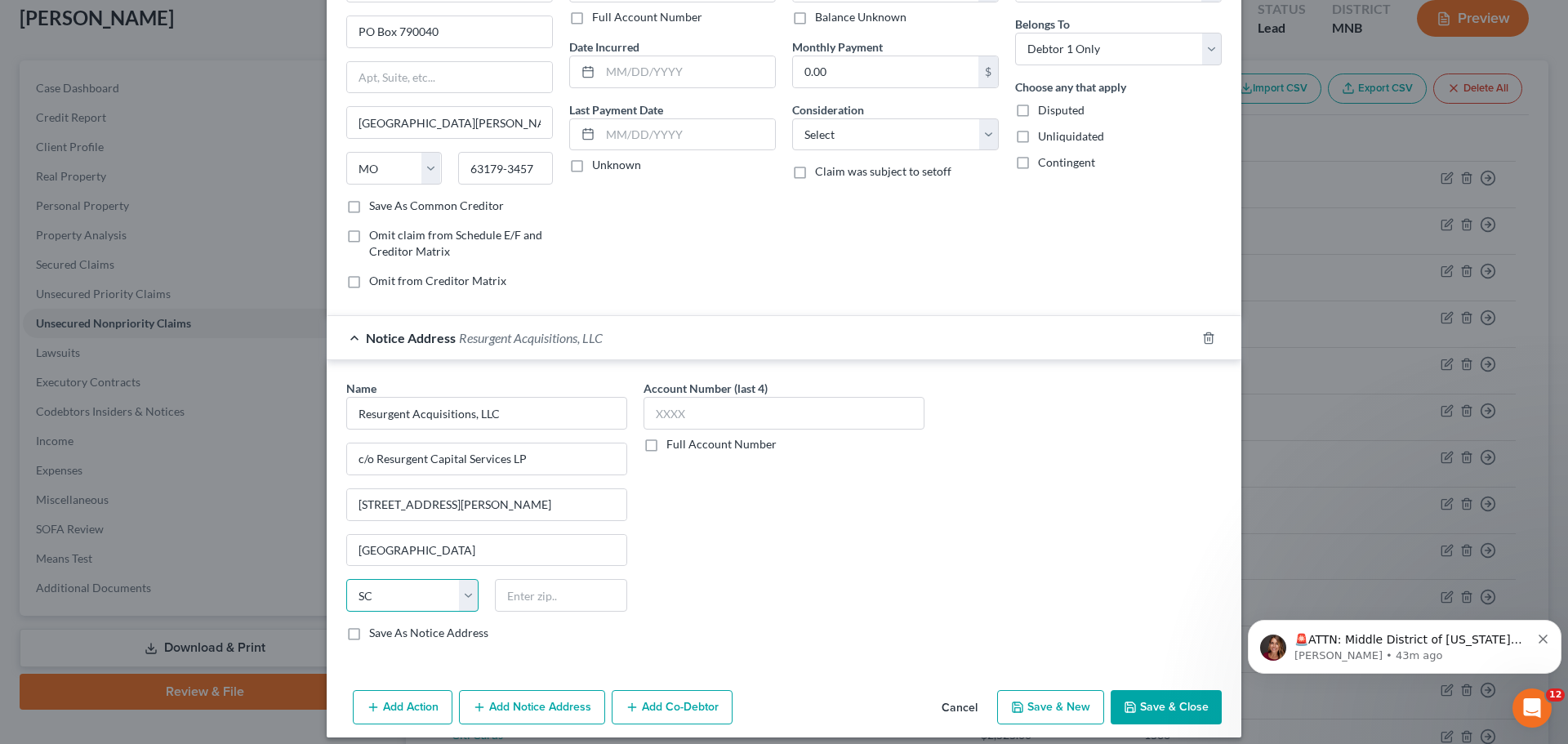
click at [347, 579] on select "State AL AK AR AZ CA CO CT DE DC FL GA GU HI ID IL IN IA KS KY LA ME MD MA MI M…" at bounding box center [412, 595] width 133 height 33
click at [523, 593] on input "text" at bounding box center [560, 595] width 133 height 33
type input "29601"
click at [1165, 706] on button "Save & Close" at bounding box center [1165, 707] width 111 height 35
